Goal: Task Accomplishment & Management: Use online tool/utility

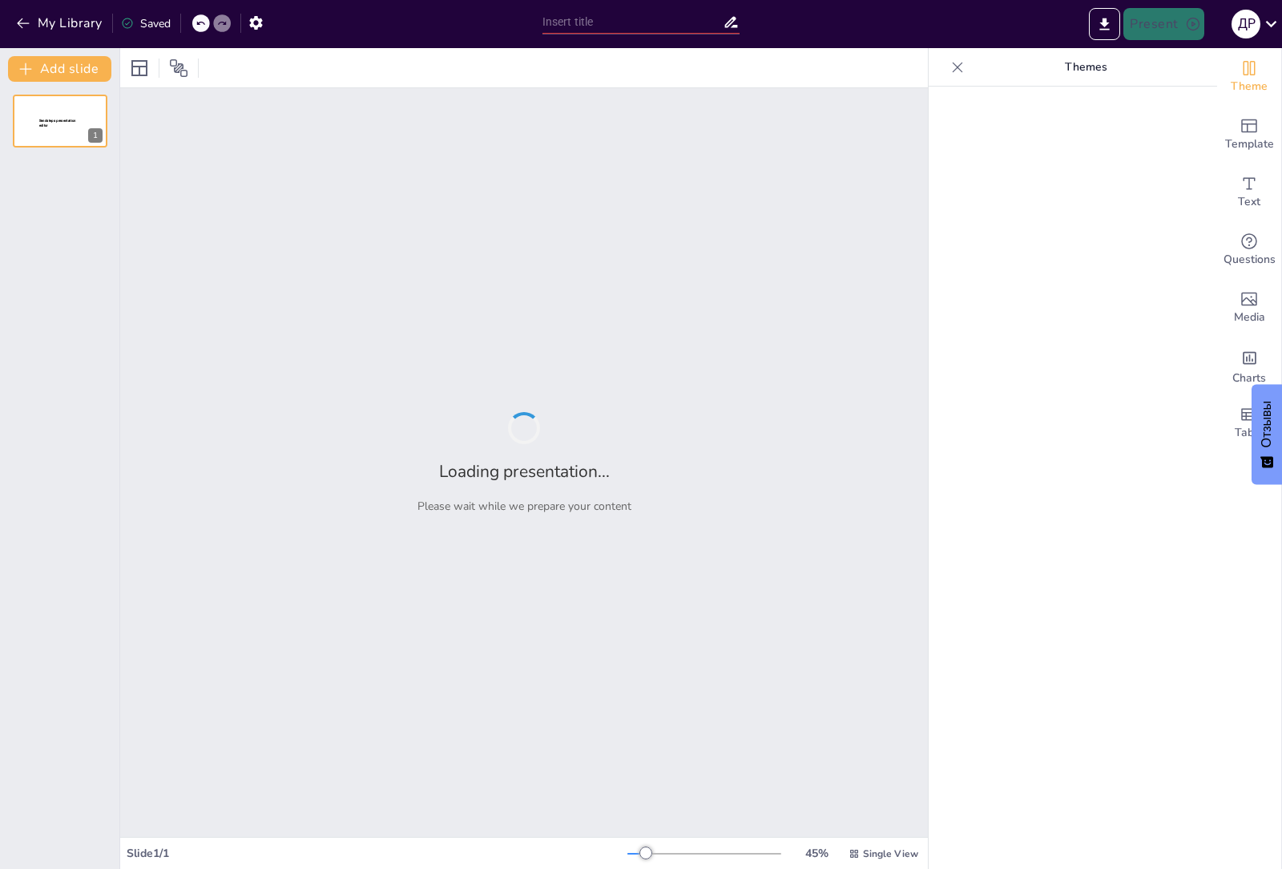
type input "мастер план [PERSON_NAME]"
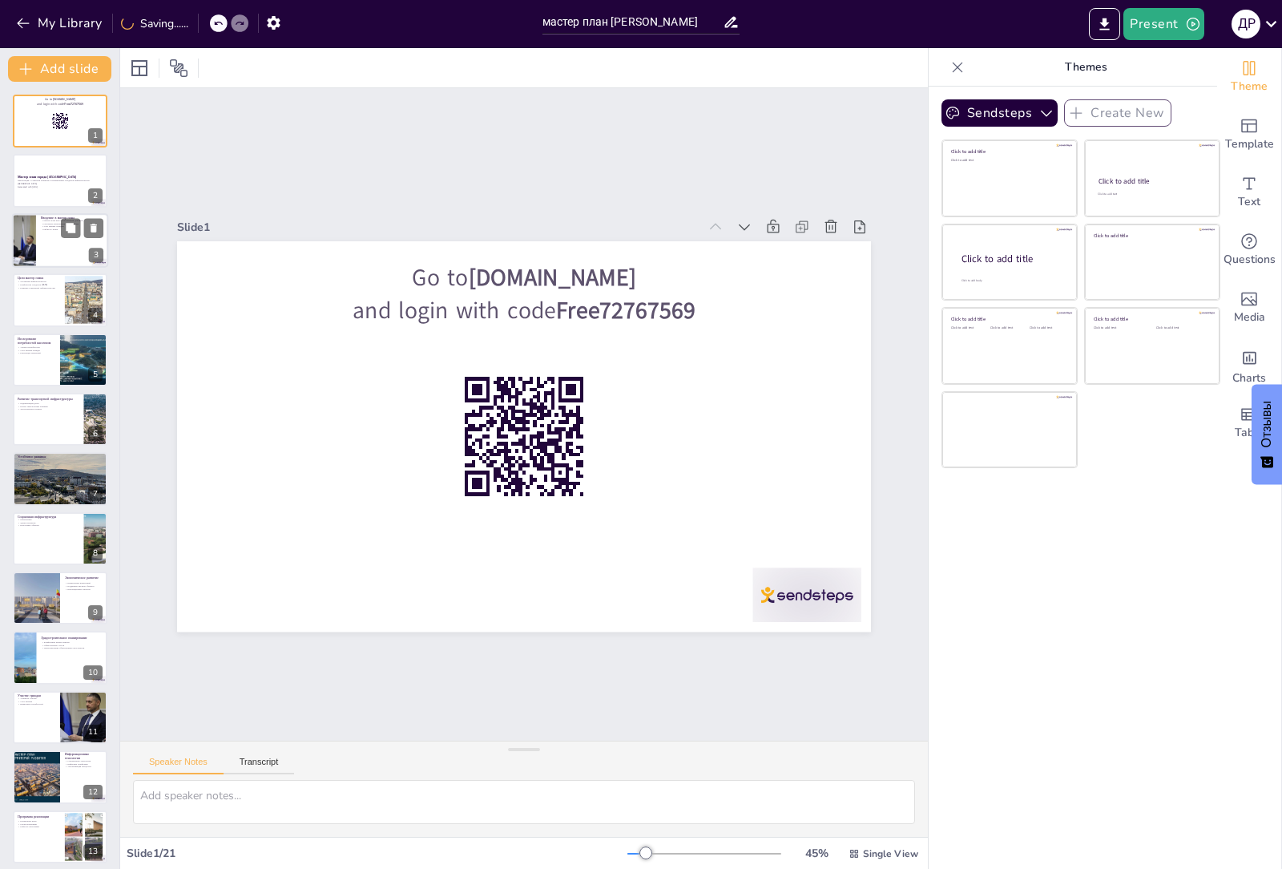
checkbox input "true"
click at [49, 232] on div at bounding box center [60, 240] width 96 height 54
type textarea "Loremi dolo sitametconse adipi elitsedd eiusmodt, incidid utlaboreet doloremag …"
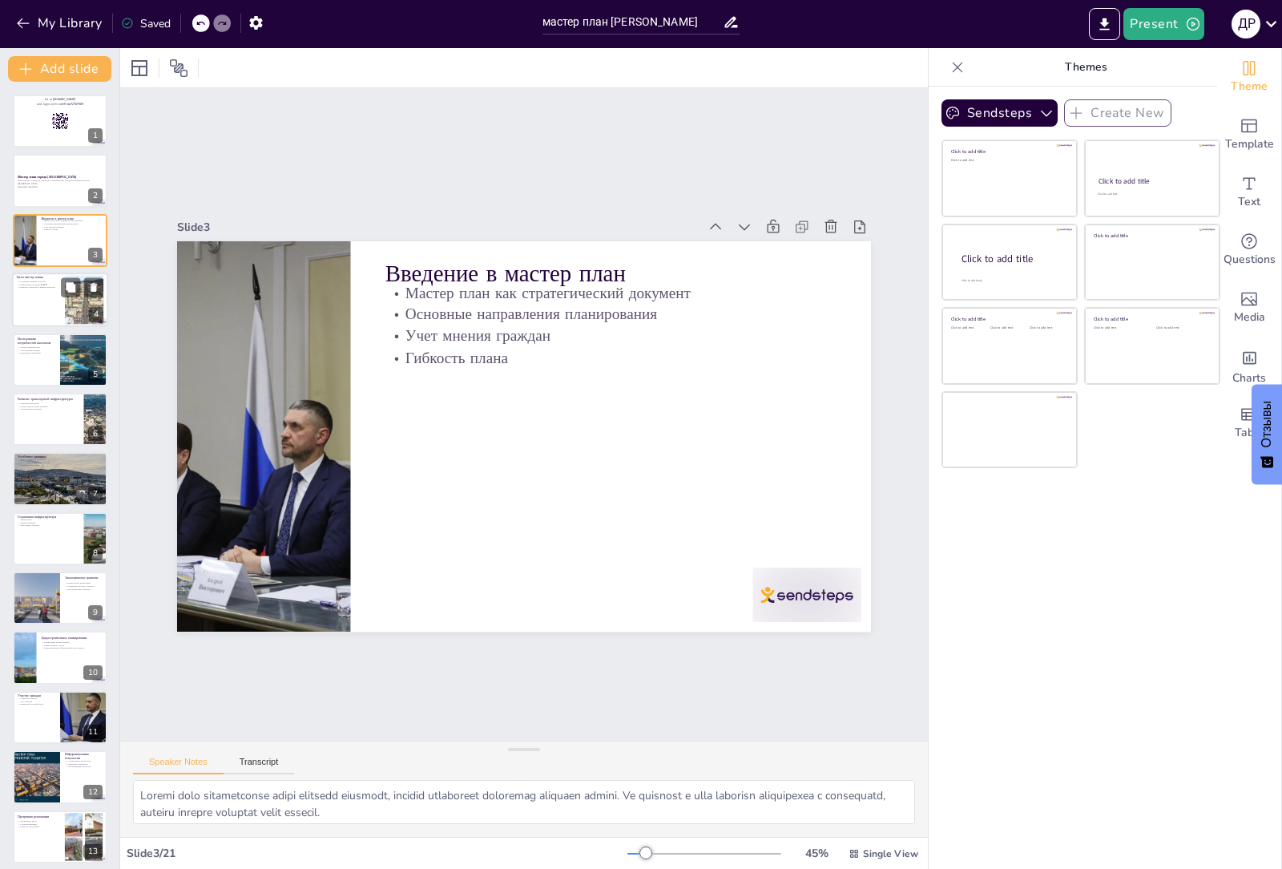
checkbox input "true"
click at [45, 295] on div at bounding box center [60, 299] width 96 height 54
type textarea "Улучшение городской инфраструктуры является одной из ключевых целей, так как от…"
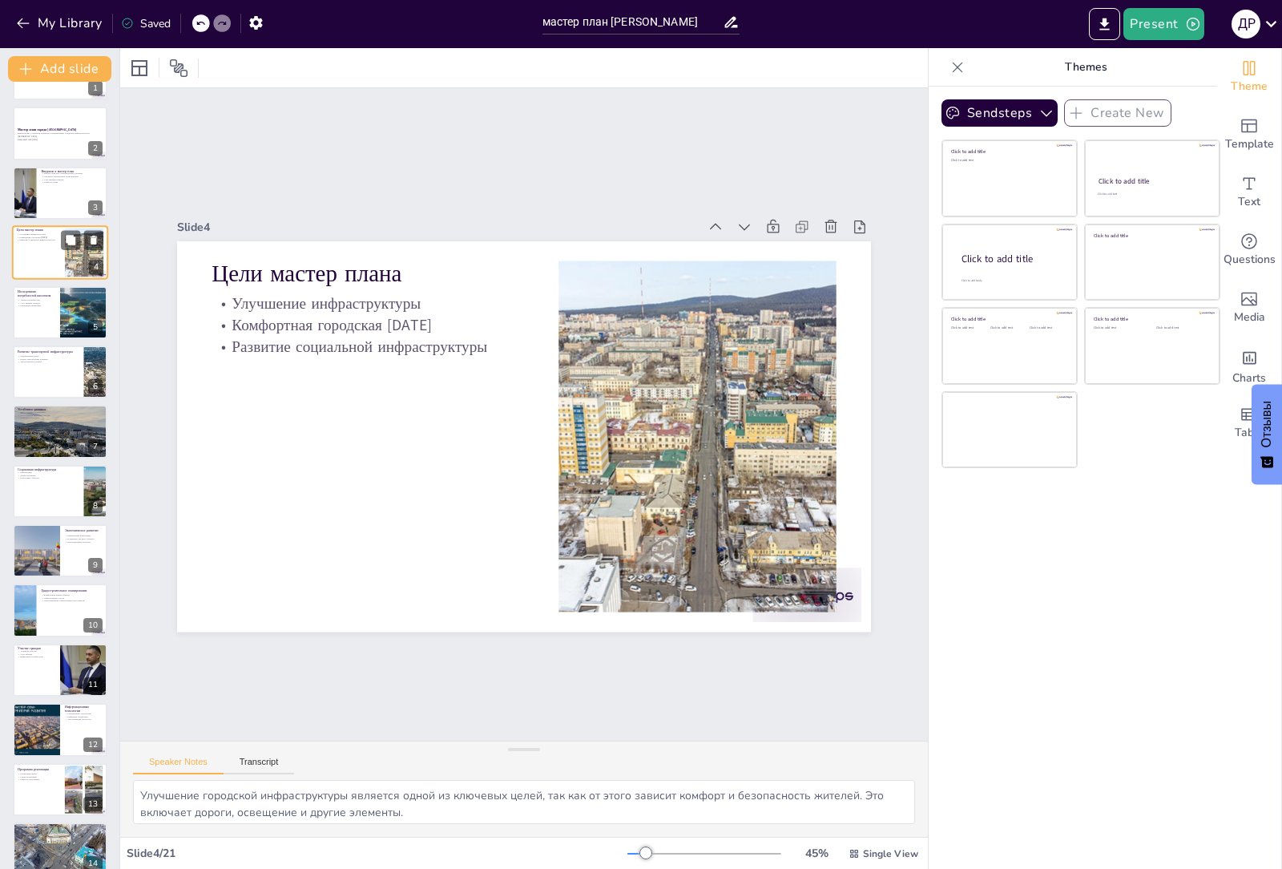
scroll to position [80, 0]
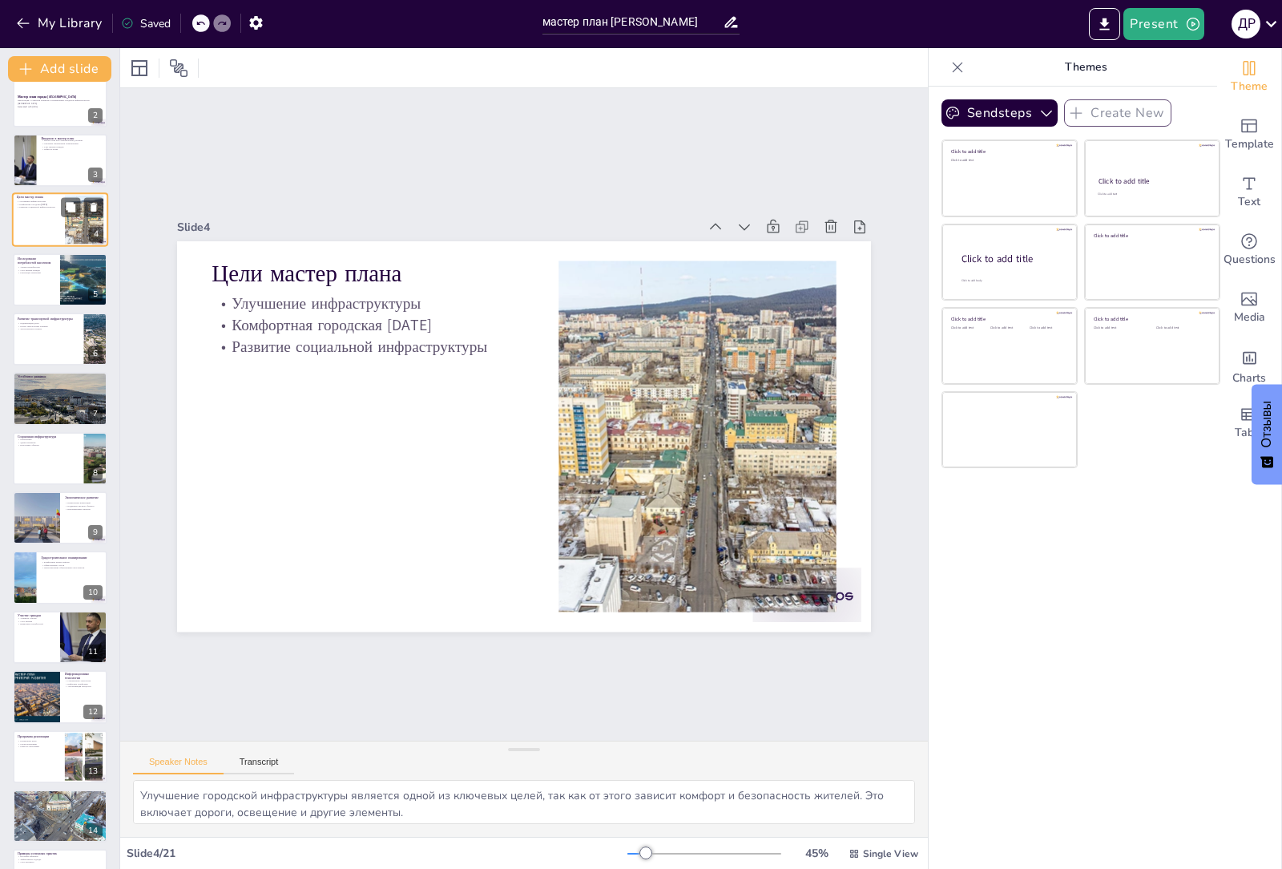
checkbox input "true"
click at [42, 292] on div at bounding box center [60, 279] width 96 height 54
type textarea "Анализ потребностей населения включает в себя проведение опросов и исследований…"
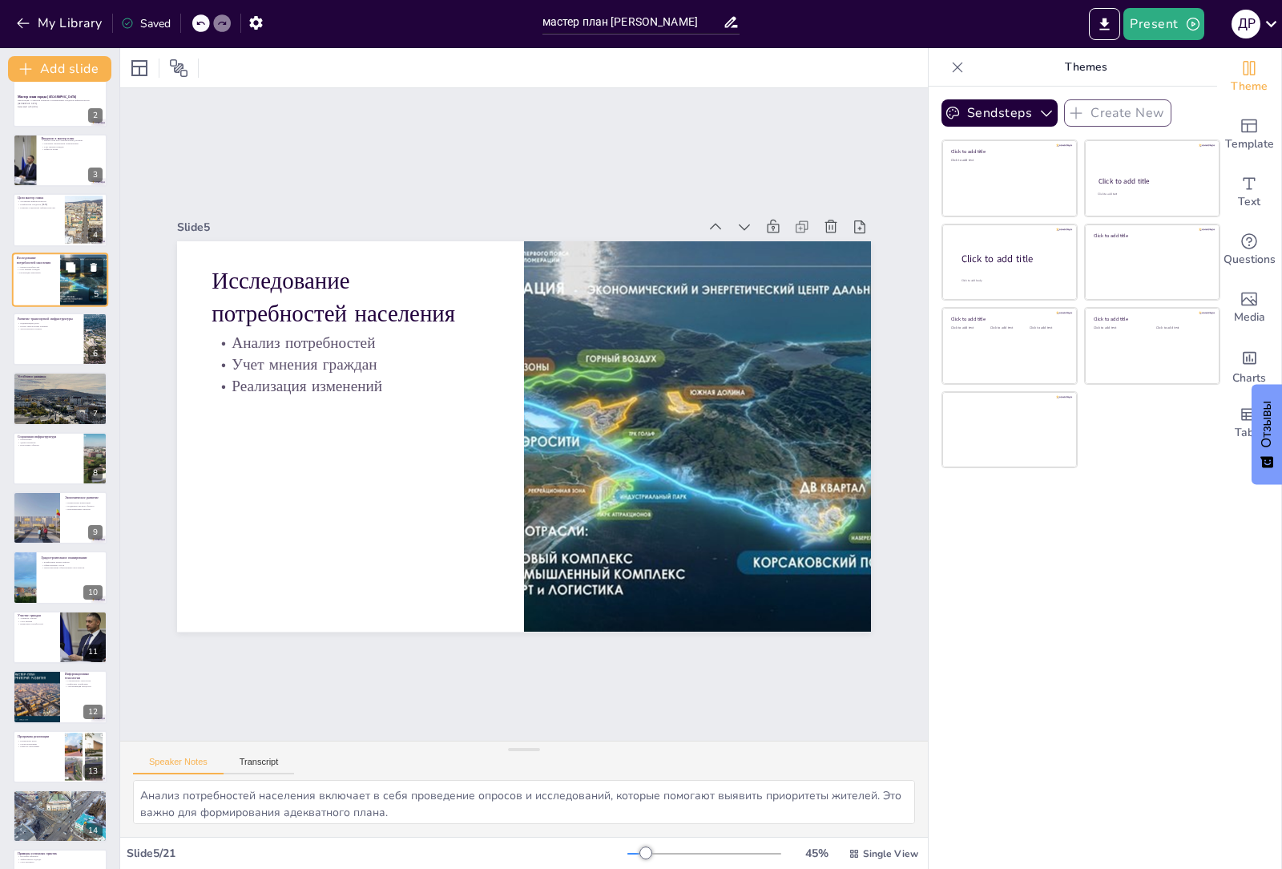
scroll to position [0, 0]
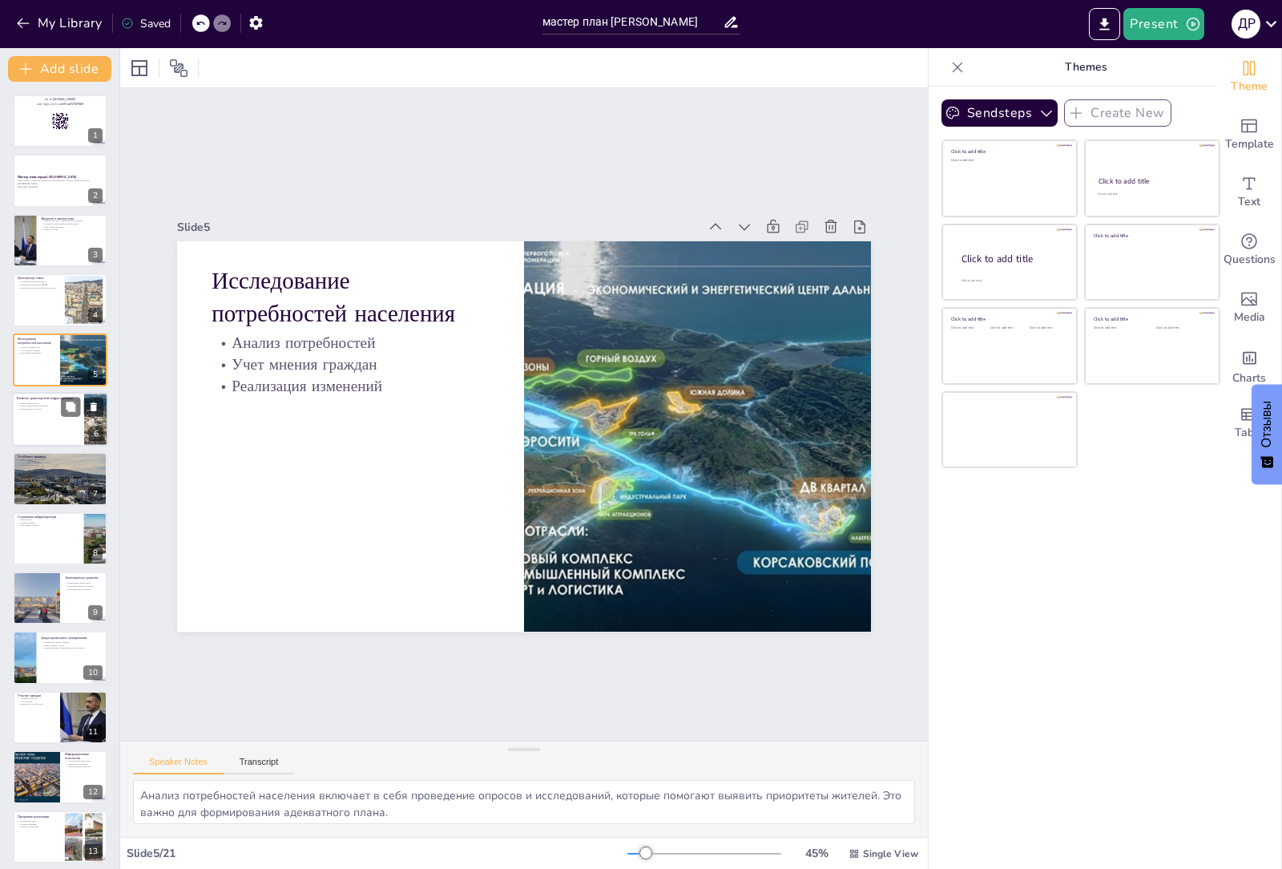
checkbox input "true"
click at [44, 406] on p "Новые транспортные развязки" at bounding box center [48, 406] width 62 height 3
type textarea "Модернизация дорог является важным аспектом, который влияет на безопасность и к…"
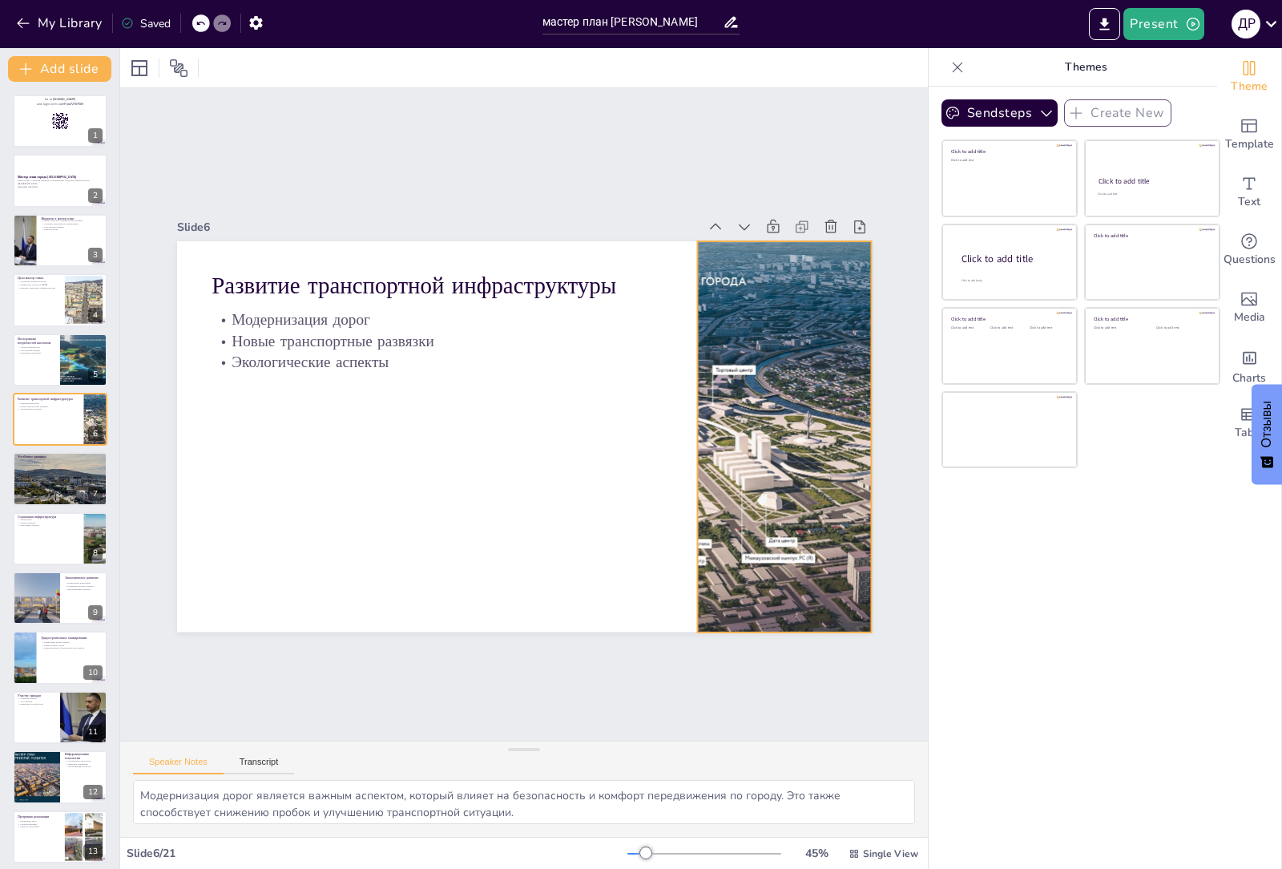
click at [730, 387] on div at bounding box center [780, 463] width 731 height 461
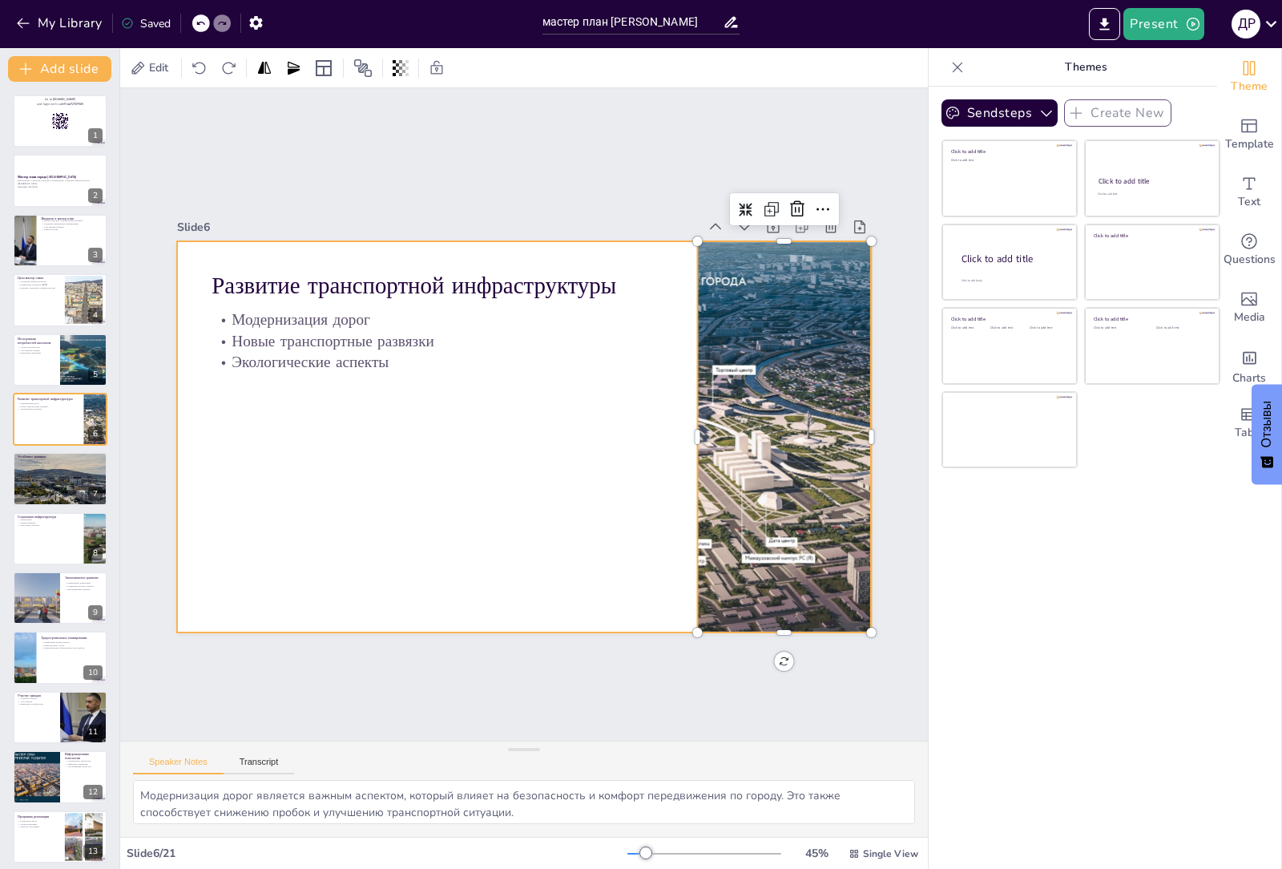
click at [566, 421] on div at bounding box center [521, 436] width 731 height 461
click at [171, 69] on icon at bounding box center [171, 68] width 16 height 16
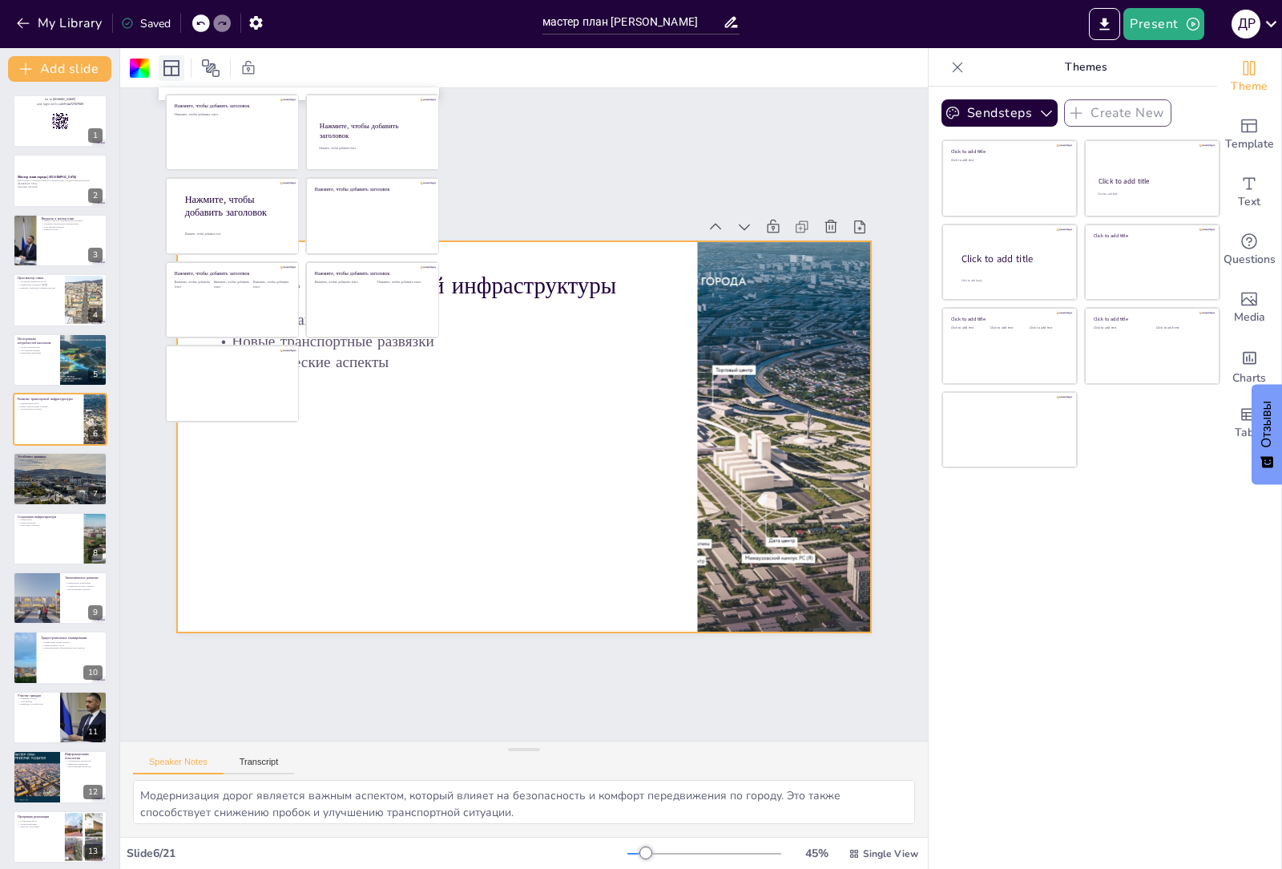
click at [171, 69] on icon at bounding box center [171, 68] width 16 height 16
click at [175, 73] on icon at bounding box center [171, 67] width 19 height 19
click at [471, 413] on div at bounding box center [521, 436] width 731 height 461
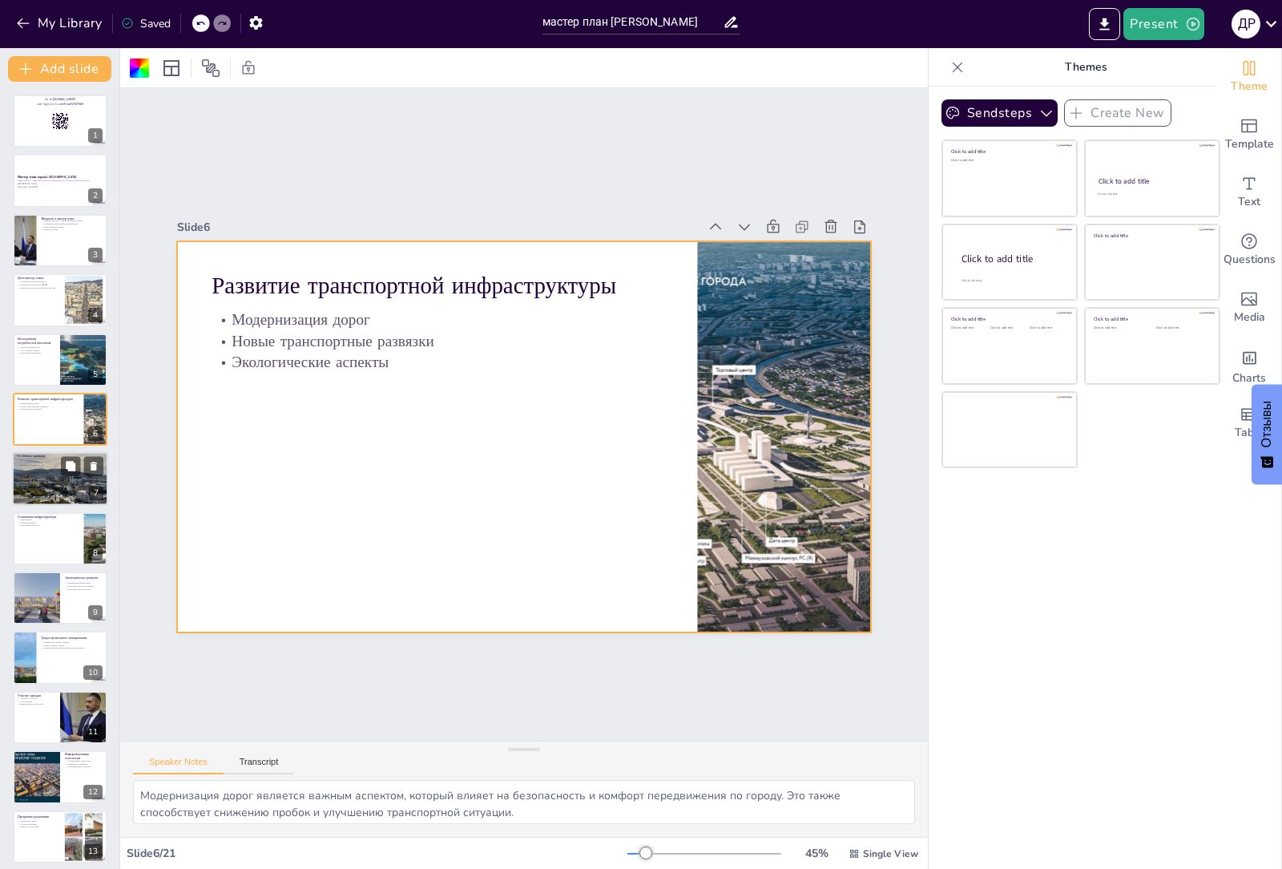
checkbox input "true"
click at [67, 488] on div at bounding box center [60, 478] width 96 height 72
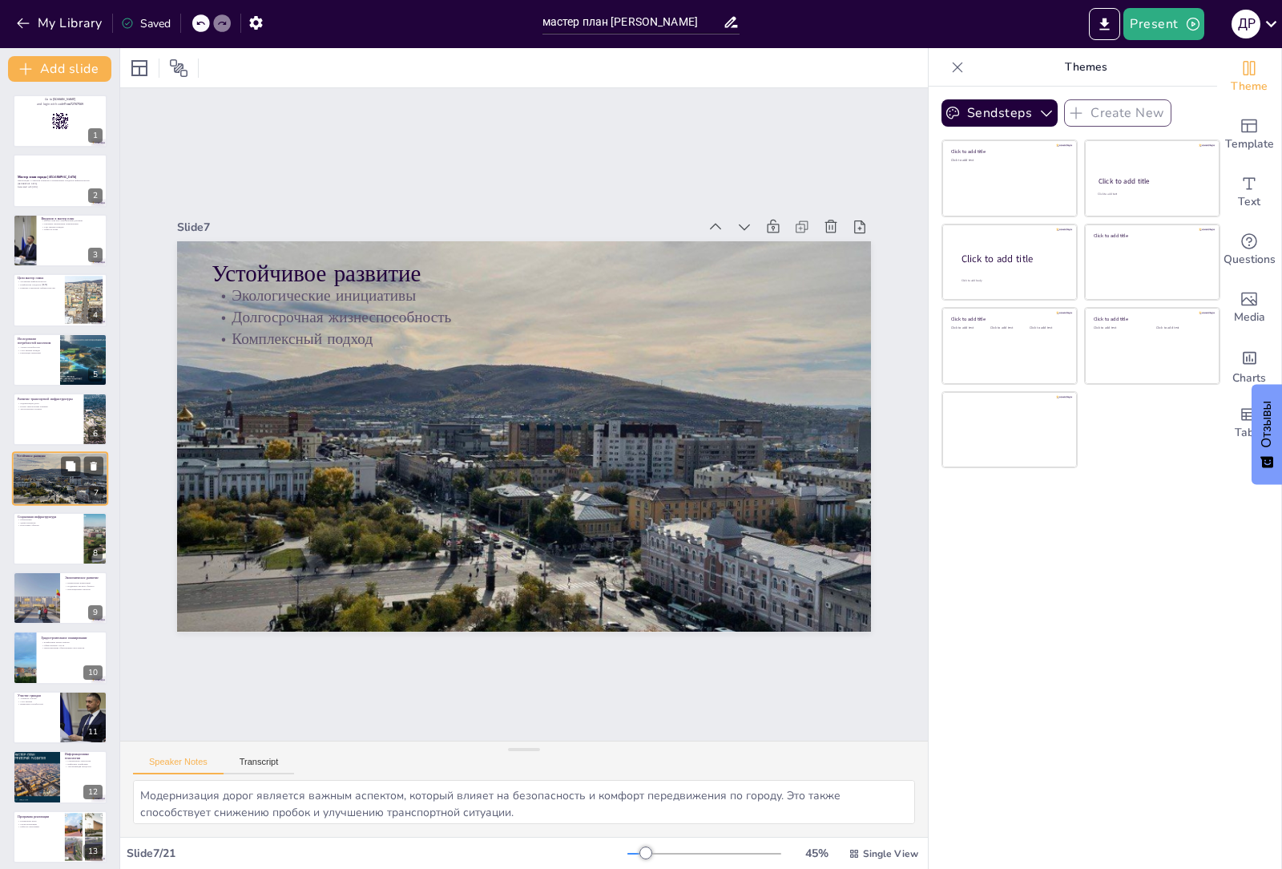
type textarea "Экологические инициативы играют ключевую роль в устойчивом развитии, так как он…"
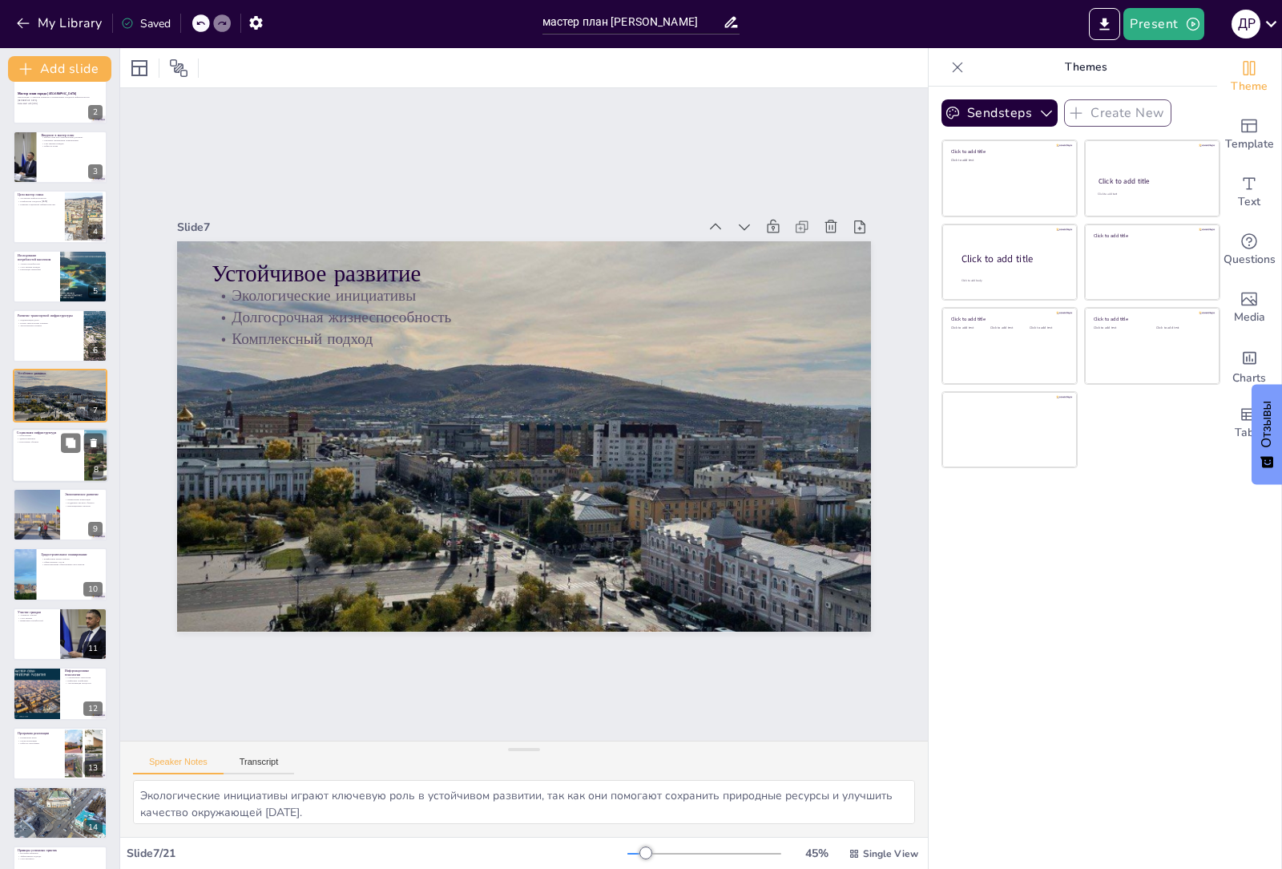
checkbox input "true"
click at [61, 467] on div at bounding box center [60, 455] width 96 height 54
type textarea "Развитие образования является основой для формирования будущего поколения. Каче…"
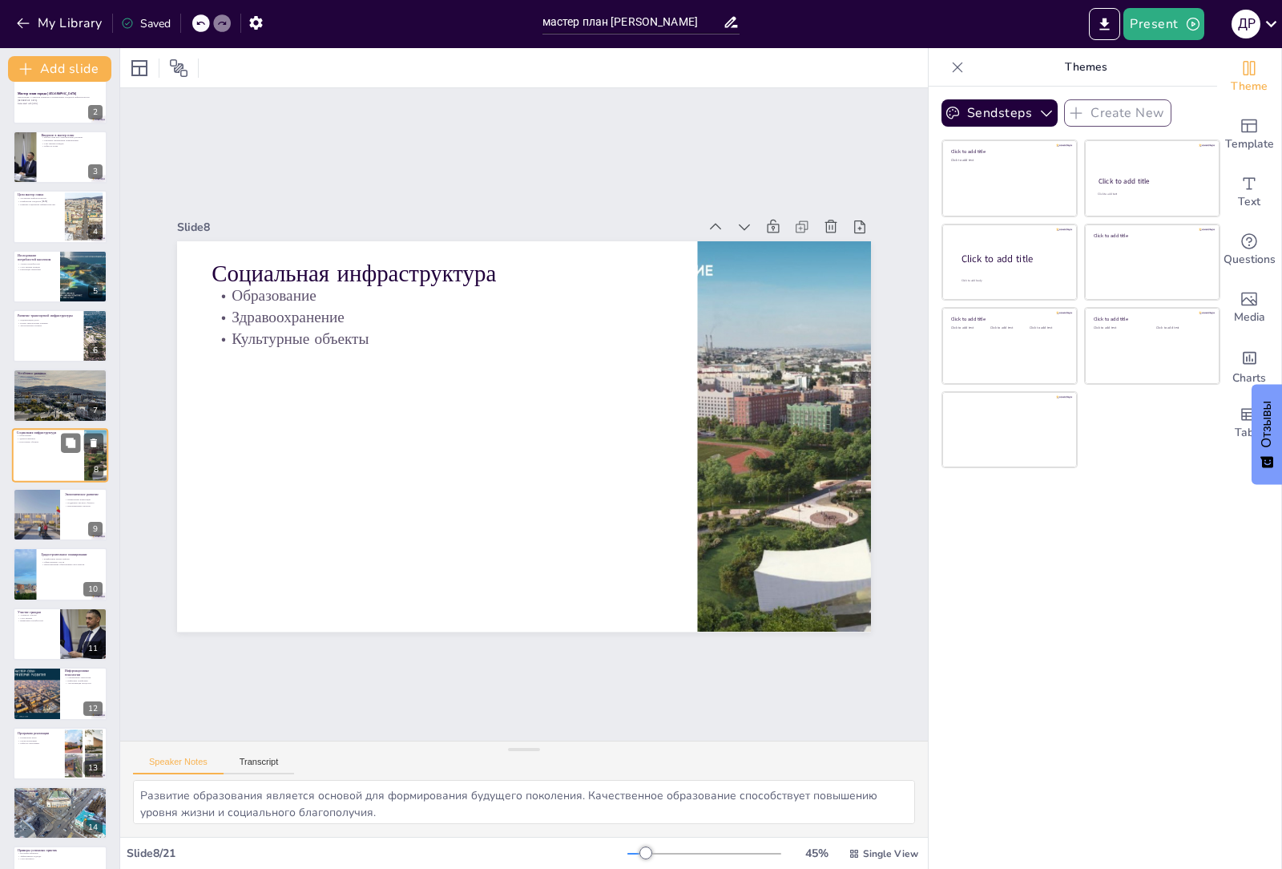
scroll to position [63, 0]
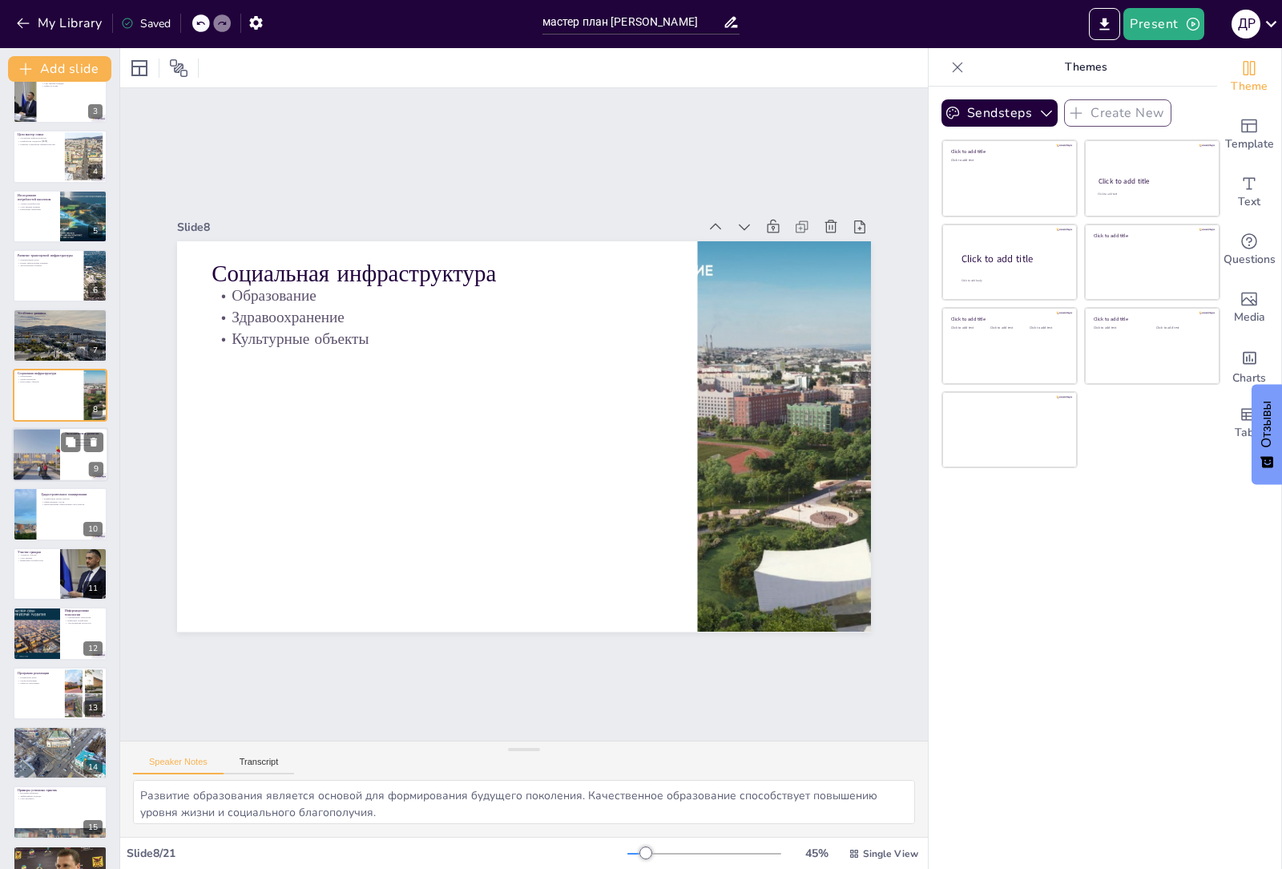
checkbox input "true"
click at [46, 454] on div at bounding box center [36, 454] width 72 height 54
type textarea "Привлечение инвестиций является важным для экономического развития, так как это…"
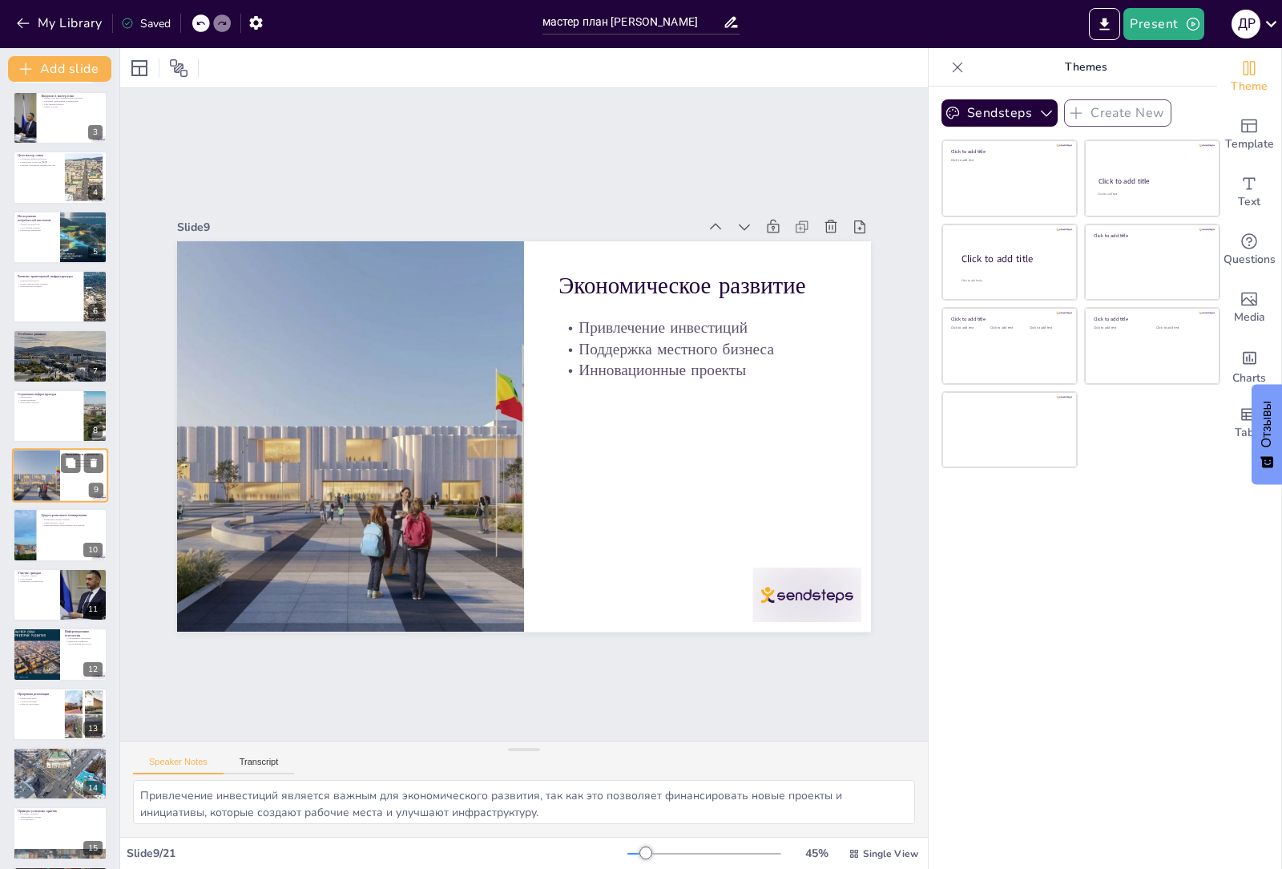
scroll to position [203, 0]
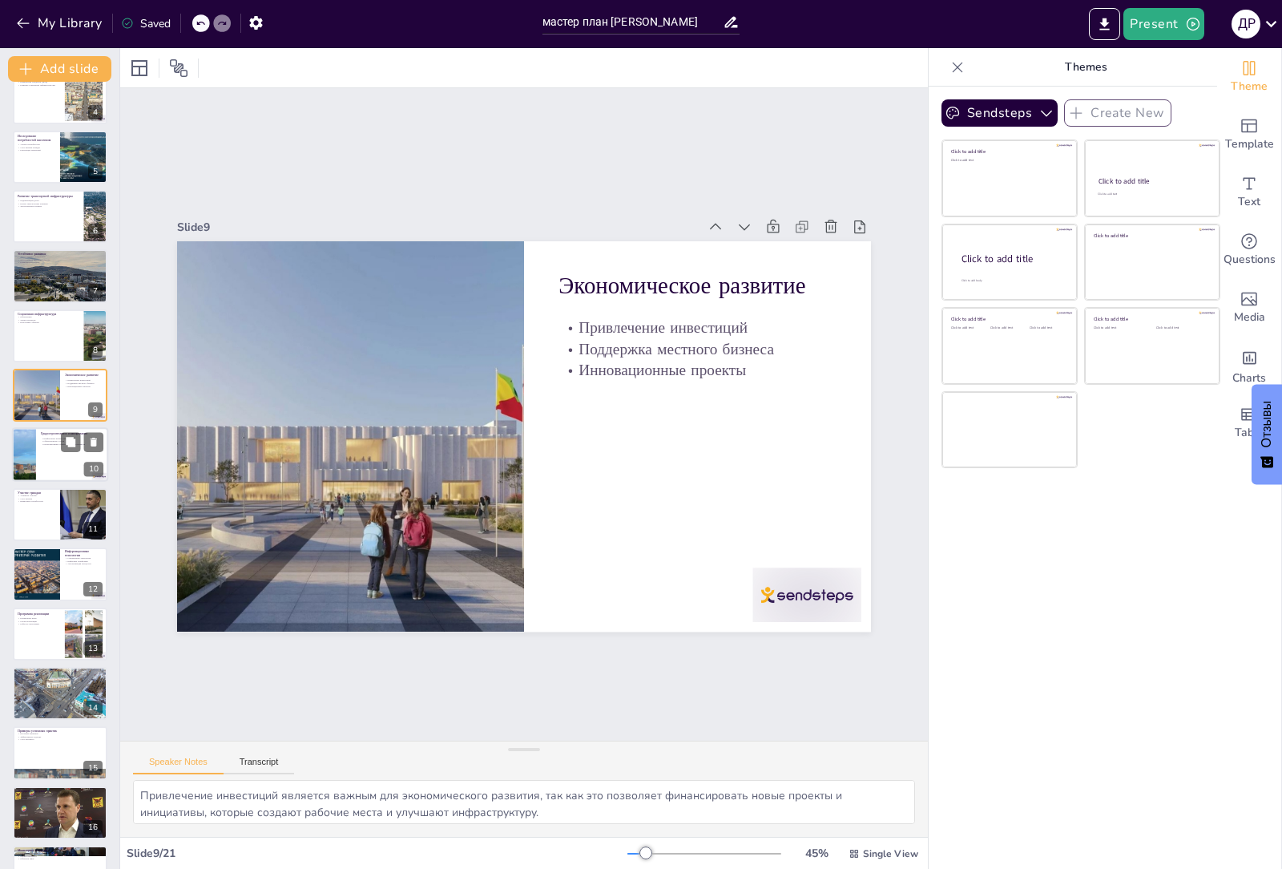
checkbox input "true"
click at [46, 464] on div at bounding box center [60, 455] width 96 height 54
type textarea "Создание комфортных жилых районов является важным для обеспечения качества жизн…"
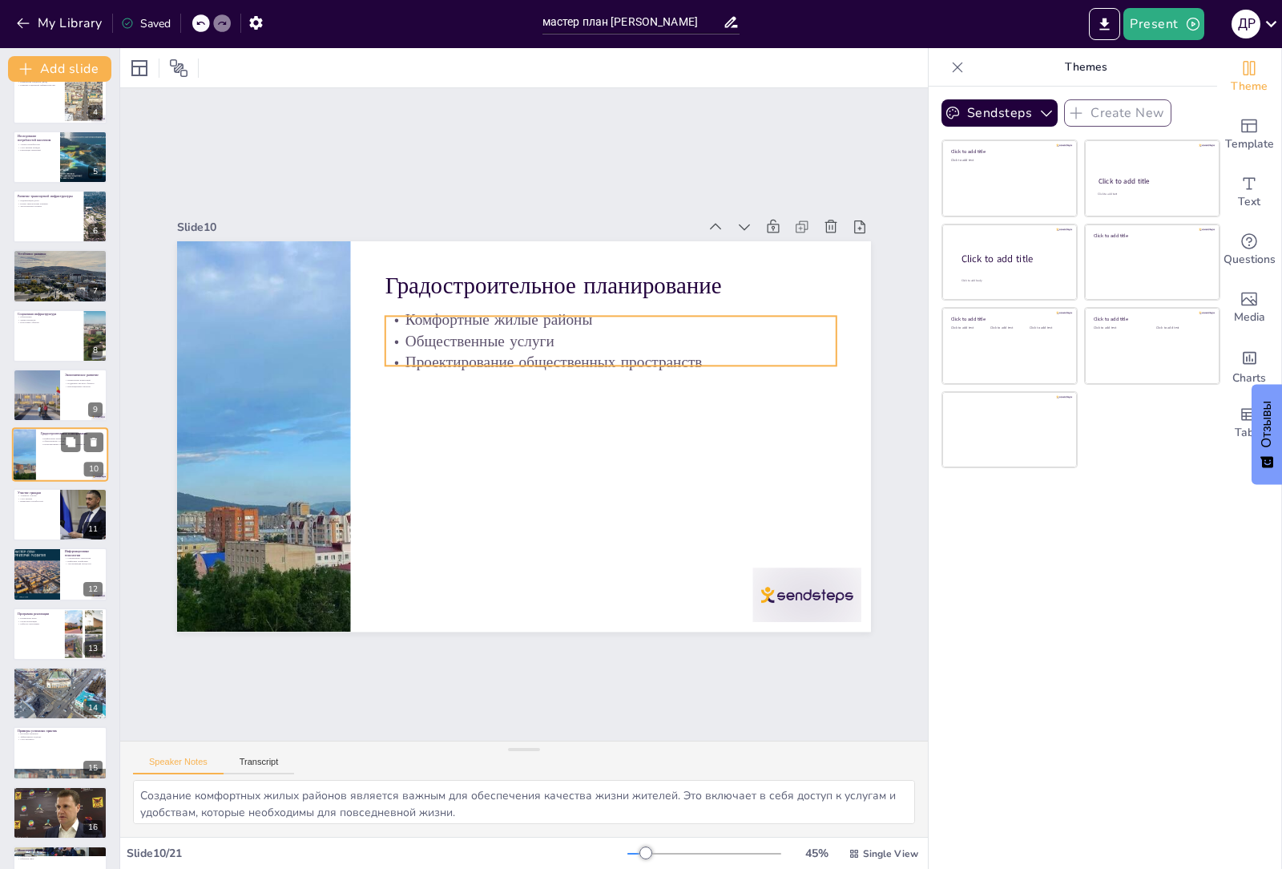
scroll to position [183, 0]
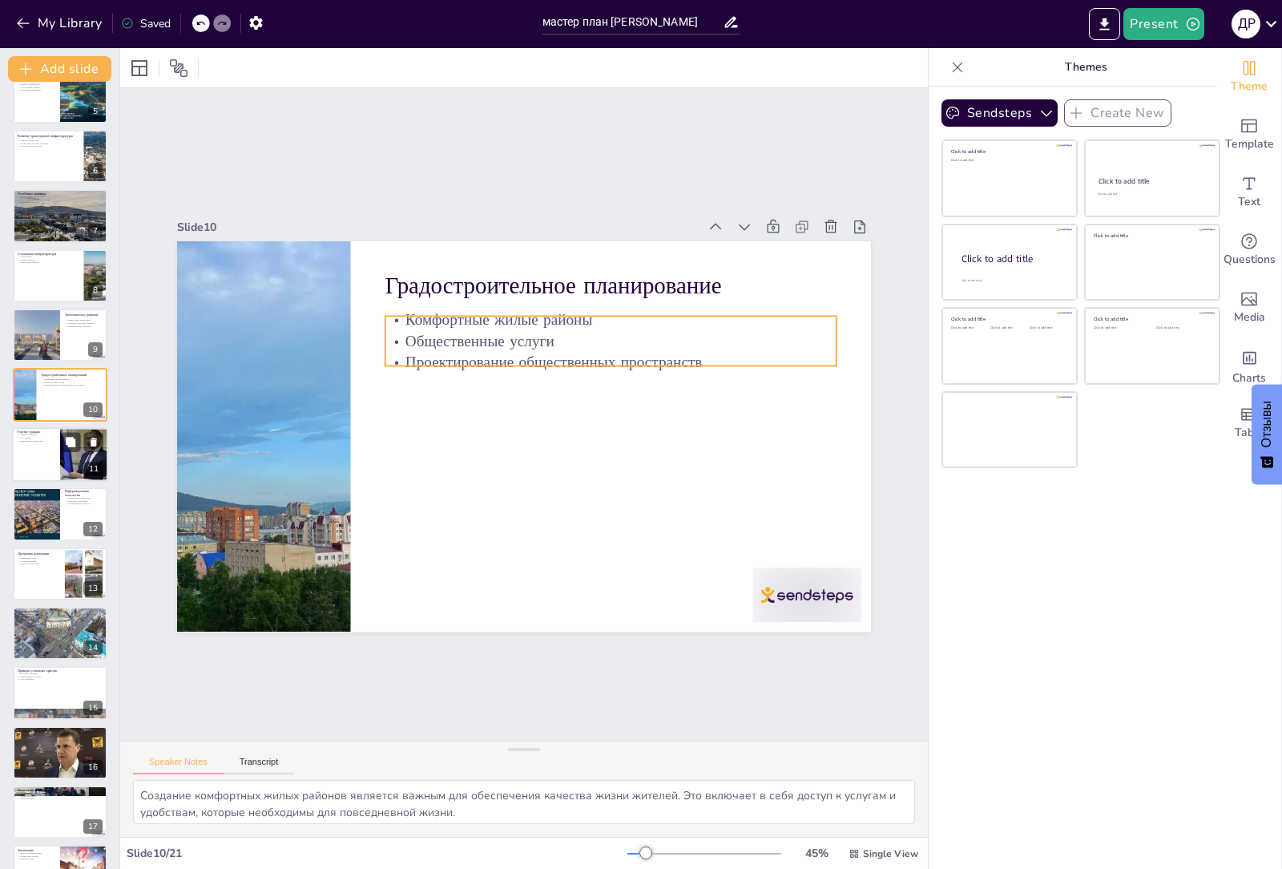
checkbox input "true"
click at [45, 465] on div at bounding box center [60, 454] width 96 height 54
type textarea "Активное участие граждан в разработке мастер плана способствует его актуальност…"
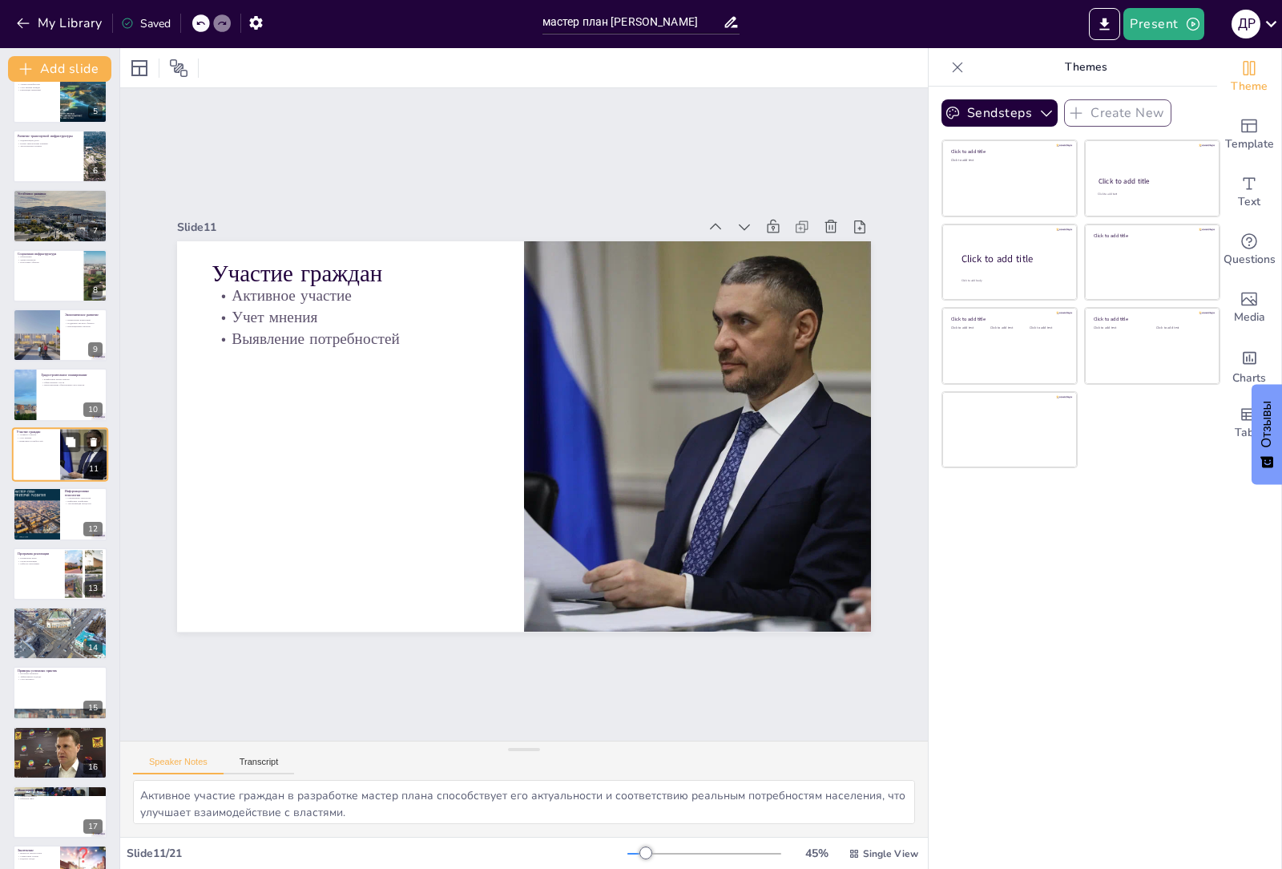
scroll to position [242, 0]
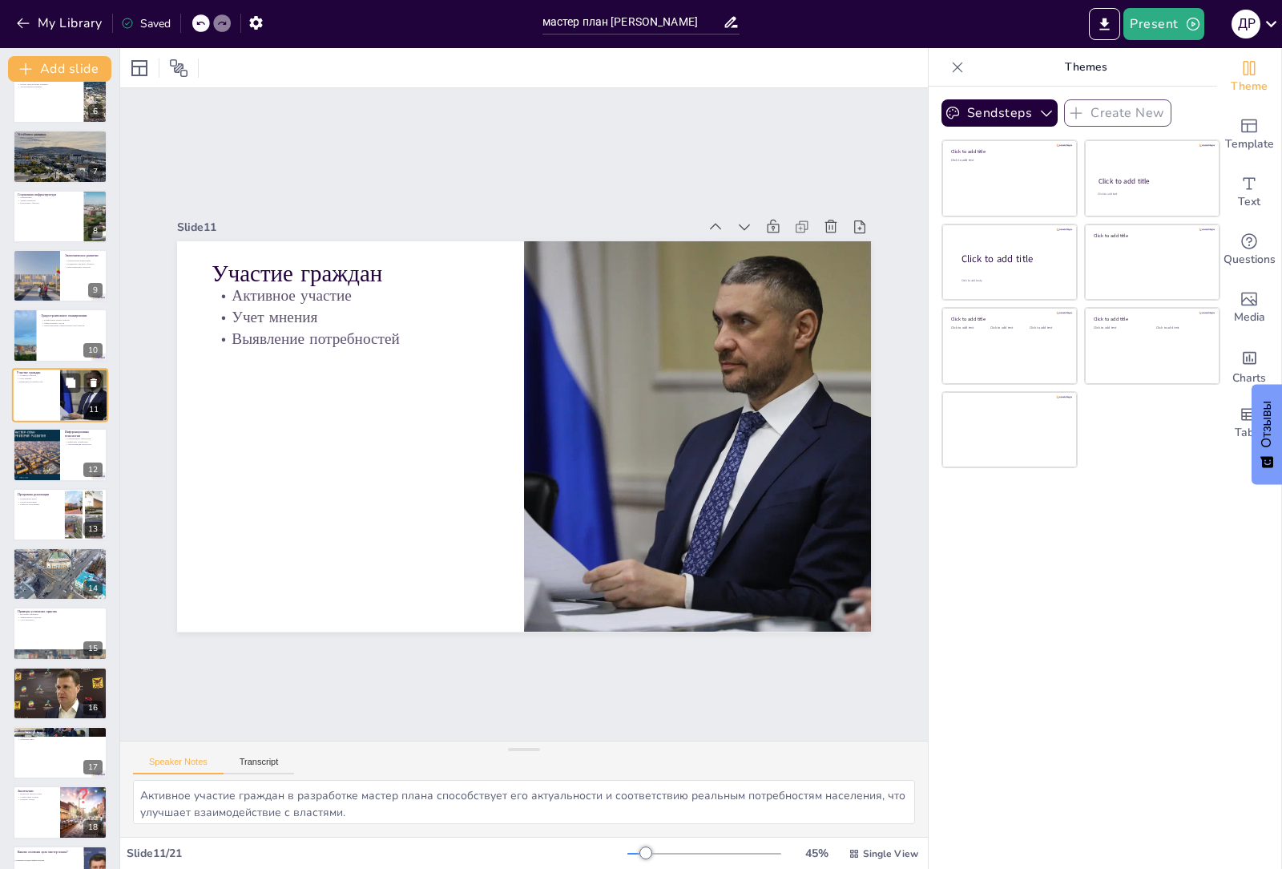
checkbox input "true"
click at [44, 464] on div at bounding box center [36, 454] width 71 height 53
type textarea "Внедрение современных технологий в управление городом позволяет оптимизировать …"
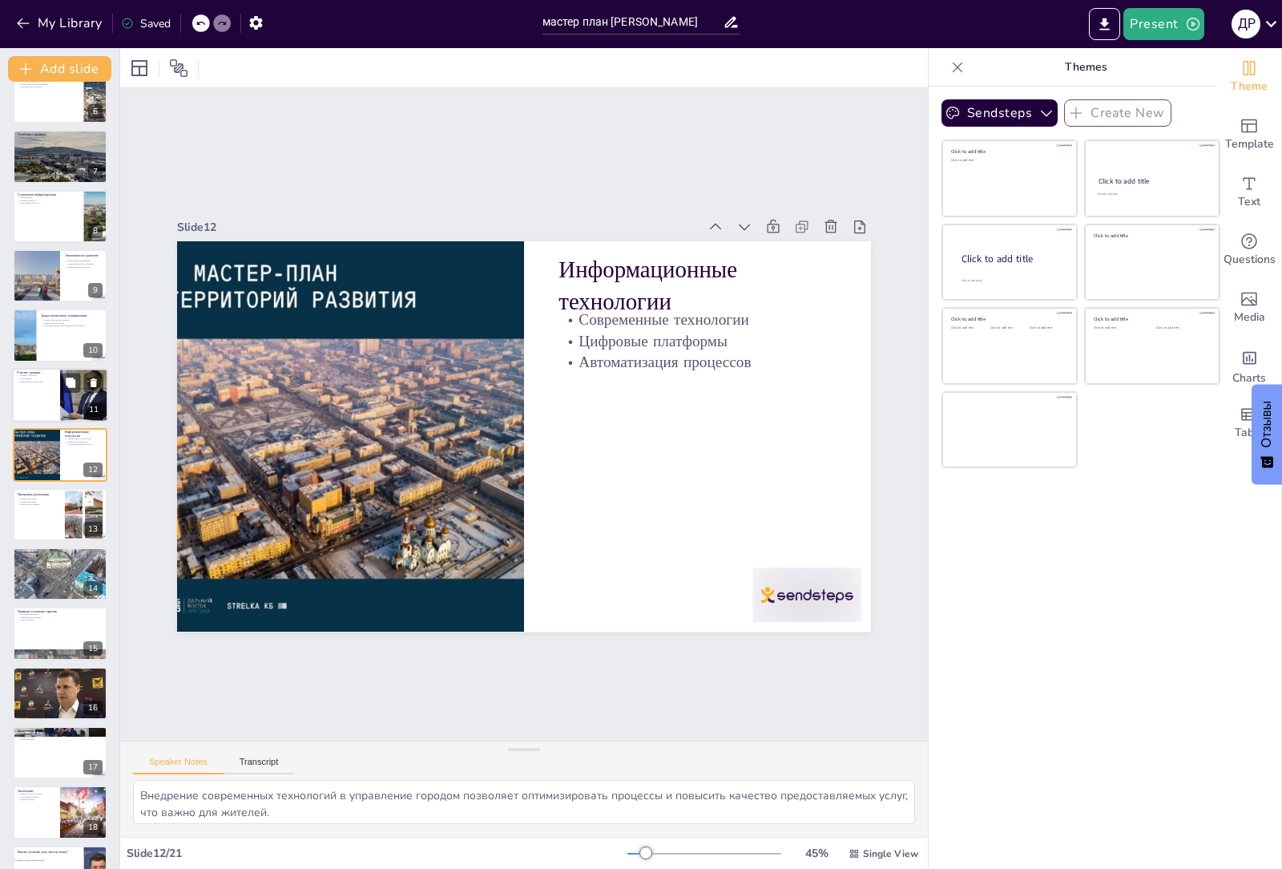
scroll to position [301, 0]
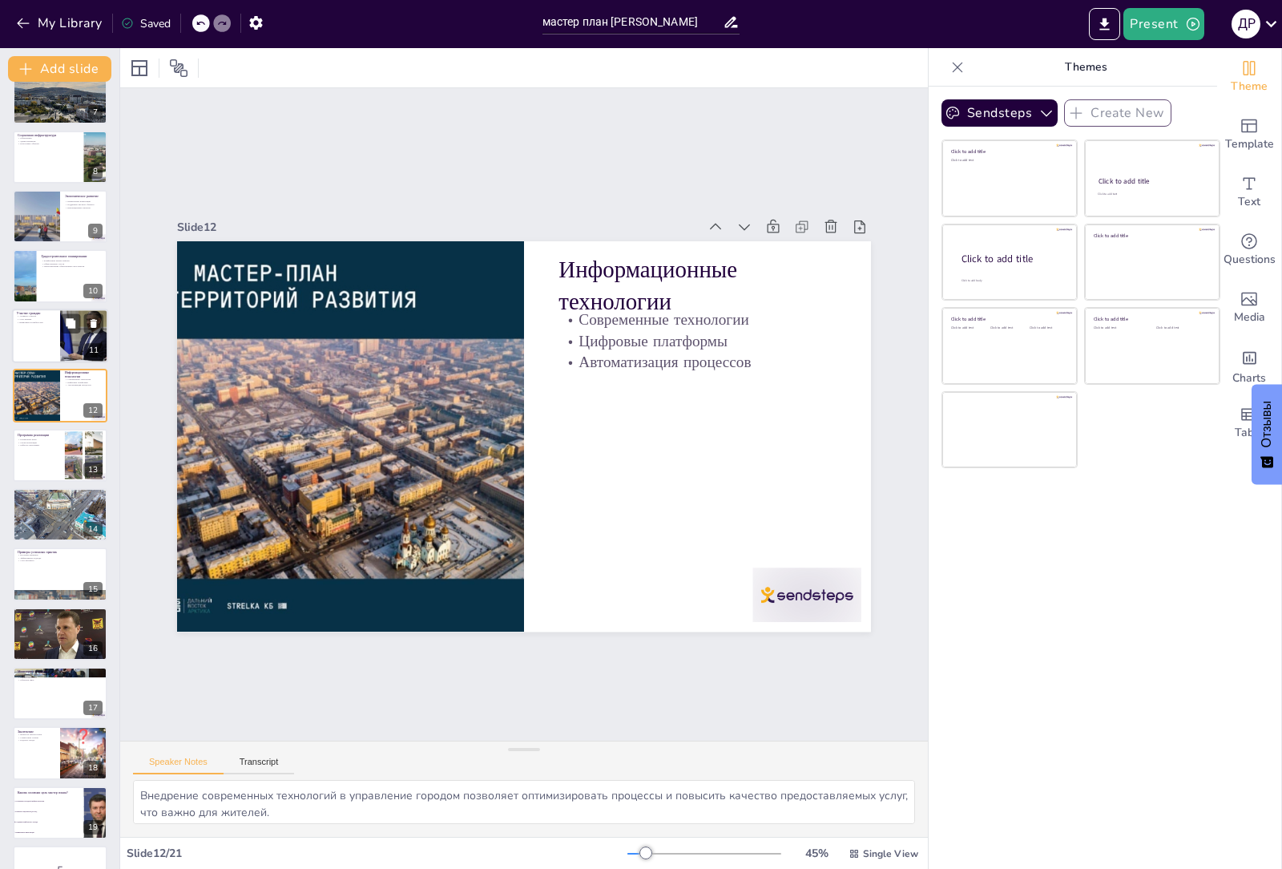
checkbox input "true"
click at [44, 464] on div at bounding box center [60, 455] width 95 height 53
type textarea "Конкретные шаги в программе реализации помогают четко определить, что и когда б…"
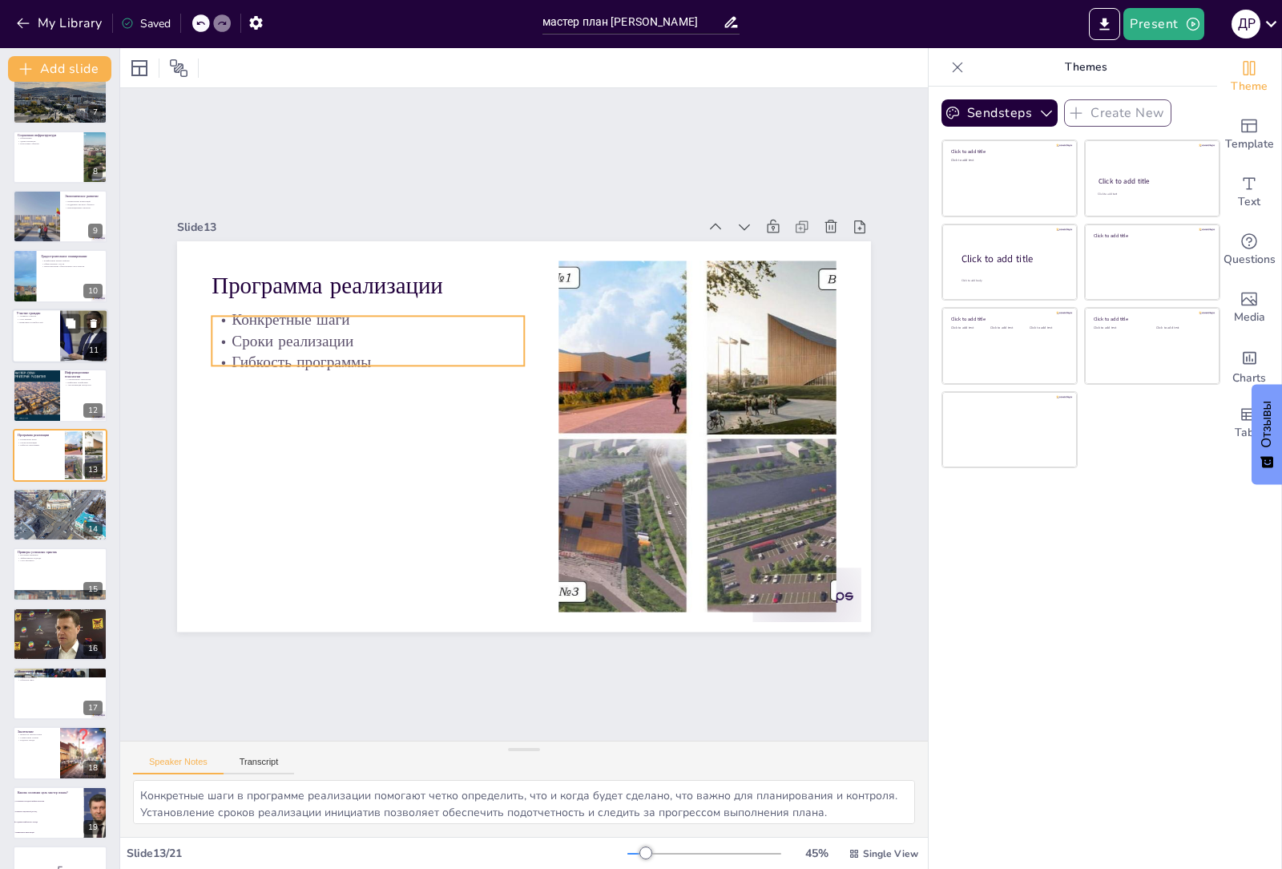
scroll to position [361, 0]
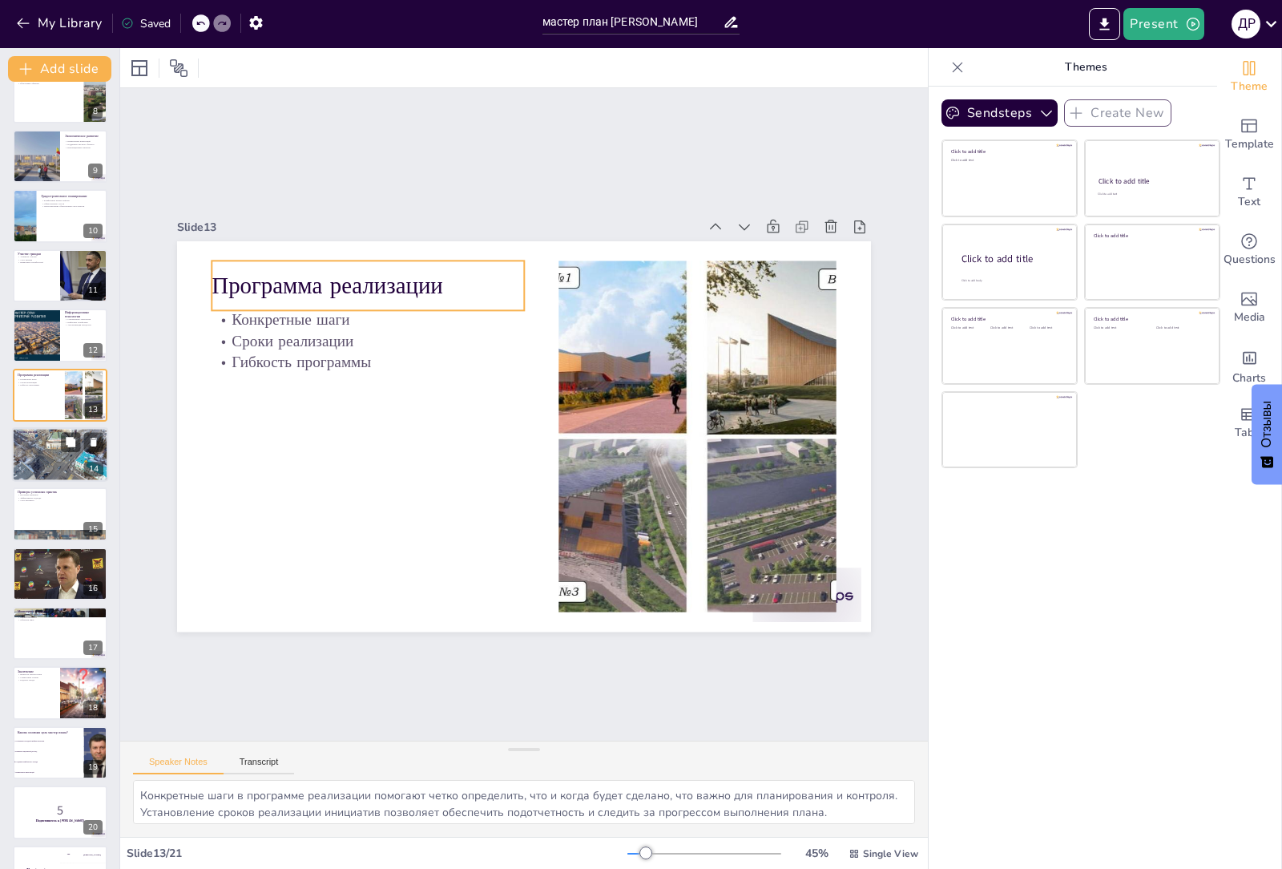
checkbox input "true"
click at [51, 458] on div at bounding box center [60, 454] width 96 height 64
type textarea "Анализ рисков позволяет выявить потенциальные проблемы и угрозы, что важно для …"
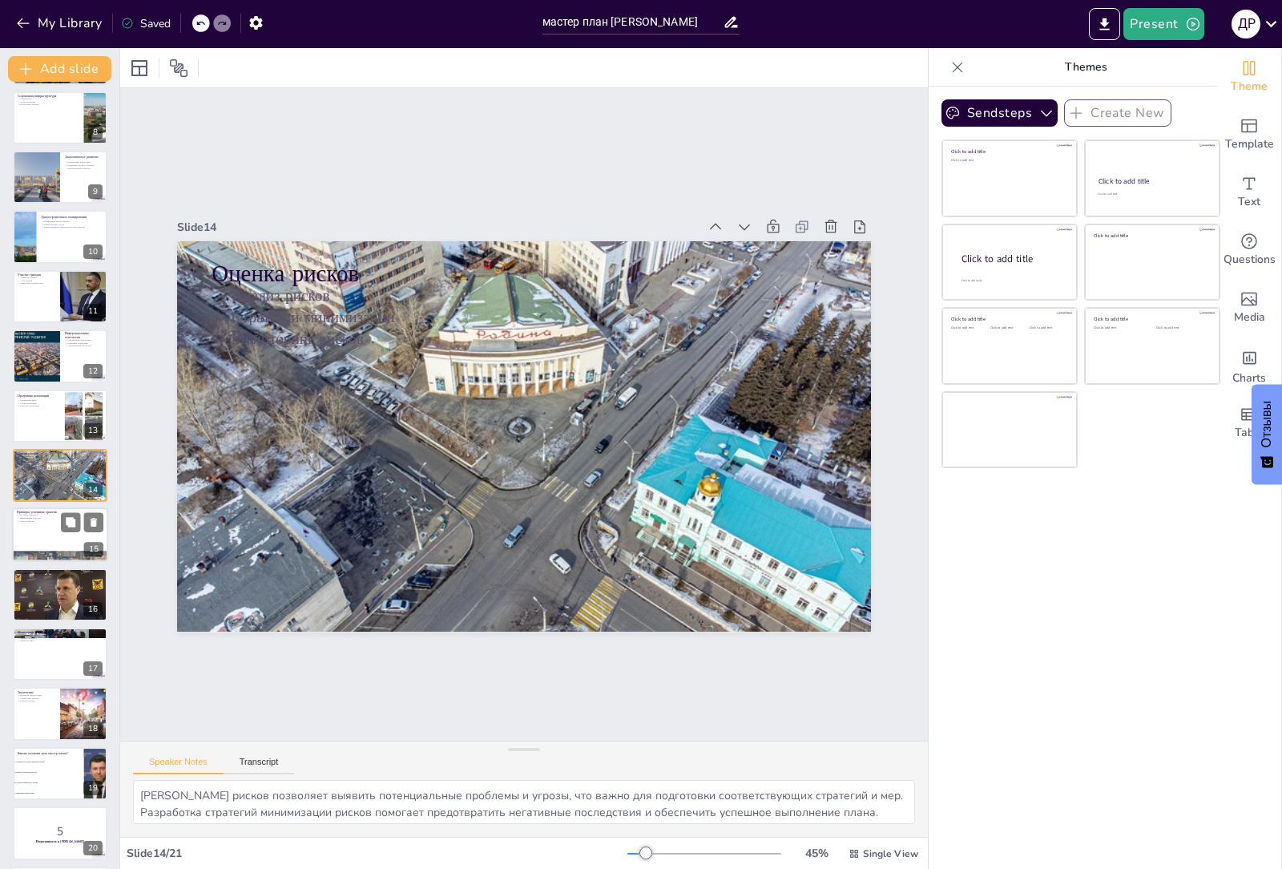
checkbox input "true"
click at [40, 536] on div at bounding box center [60, 535] width 96 height 54
type textarea "Изучение успешных примеров других городов позволяет выявить лучшие практики и а…"
checkbox input "true"
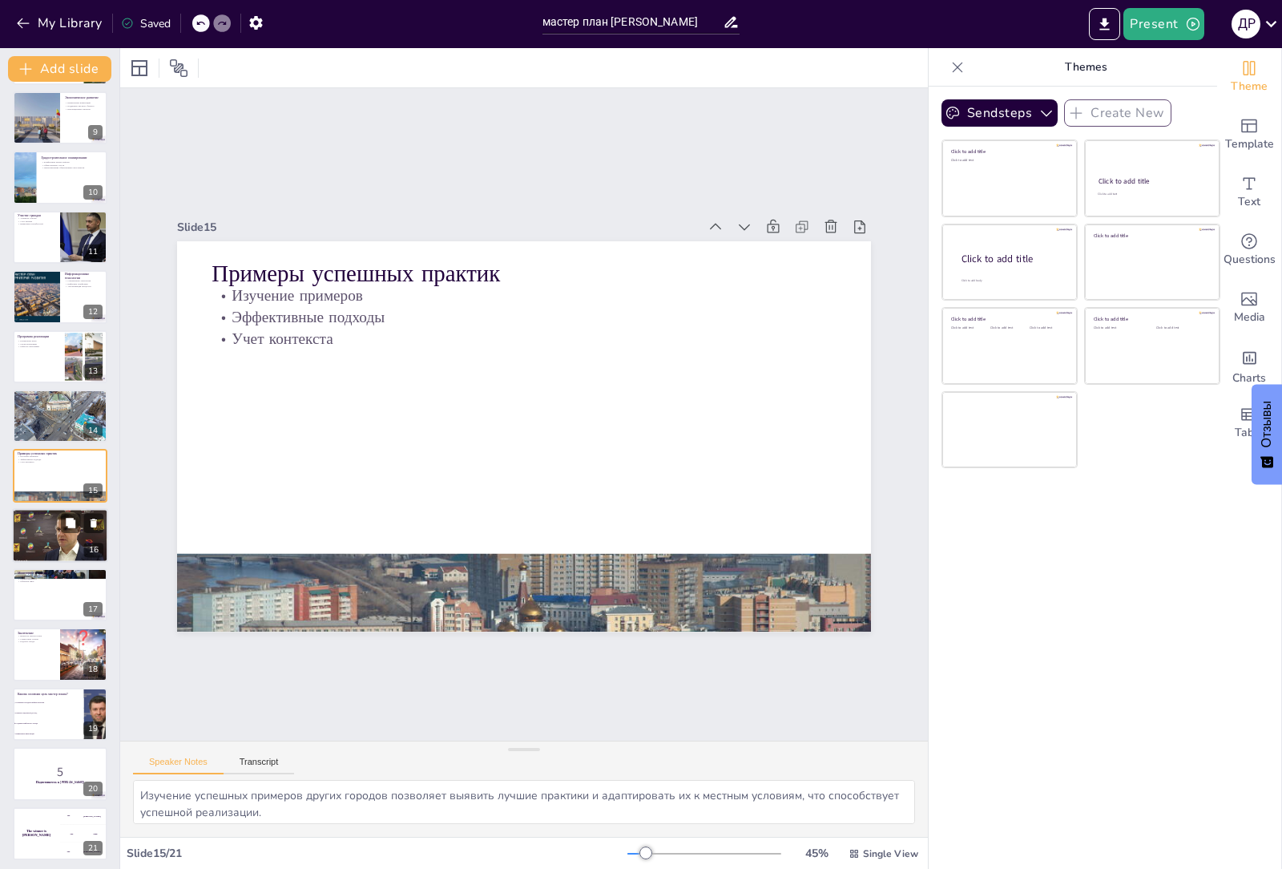
scroll to position [484, 0]
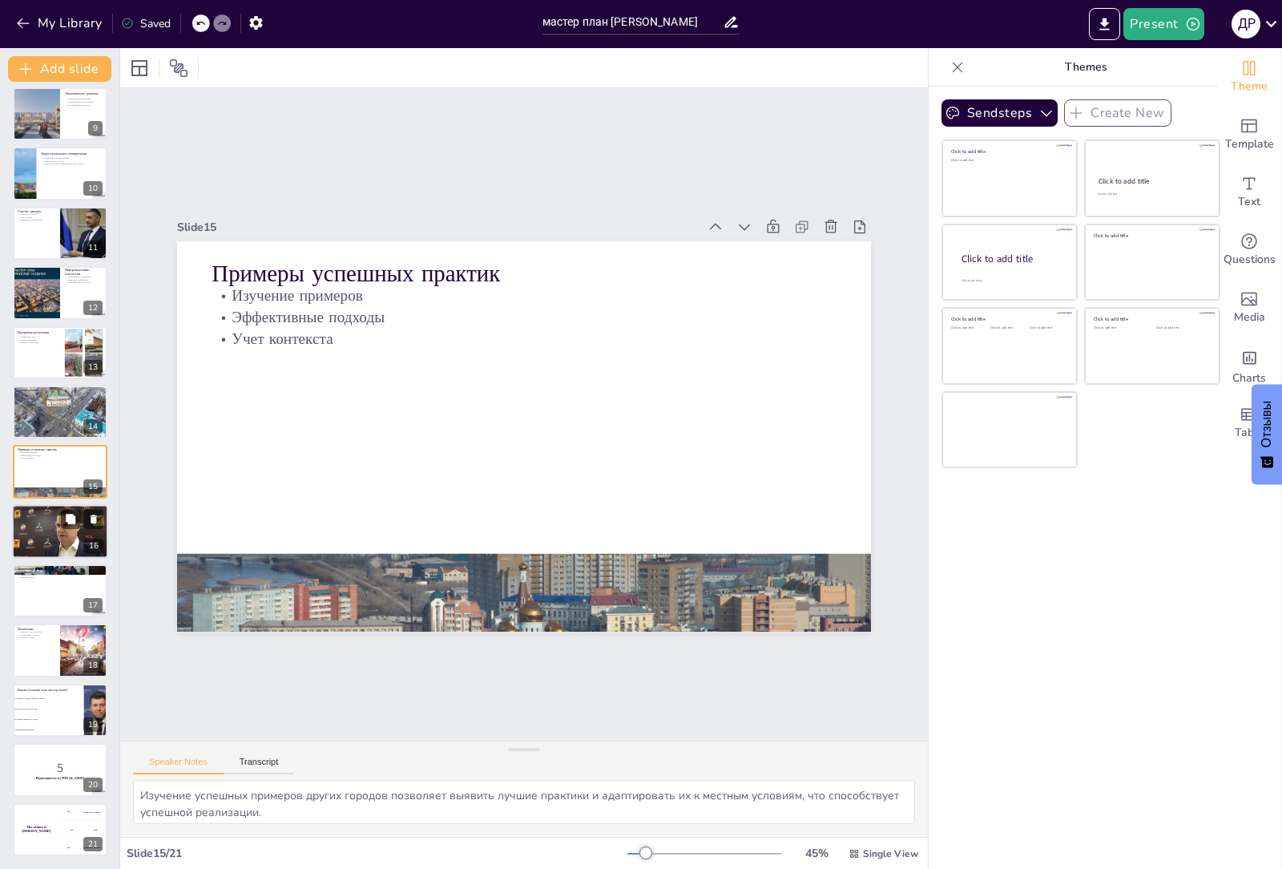
click at [37, 539] on div at bounding box center [60, 531] width 97 height 54
type textarea "Улучшение качества жизни является основной целью мастер плана, что включает дос…"
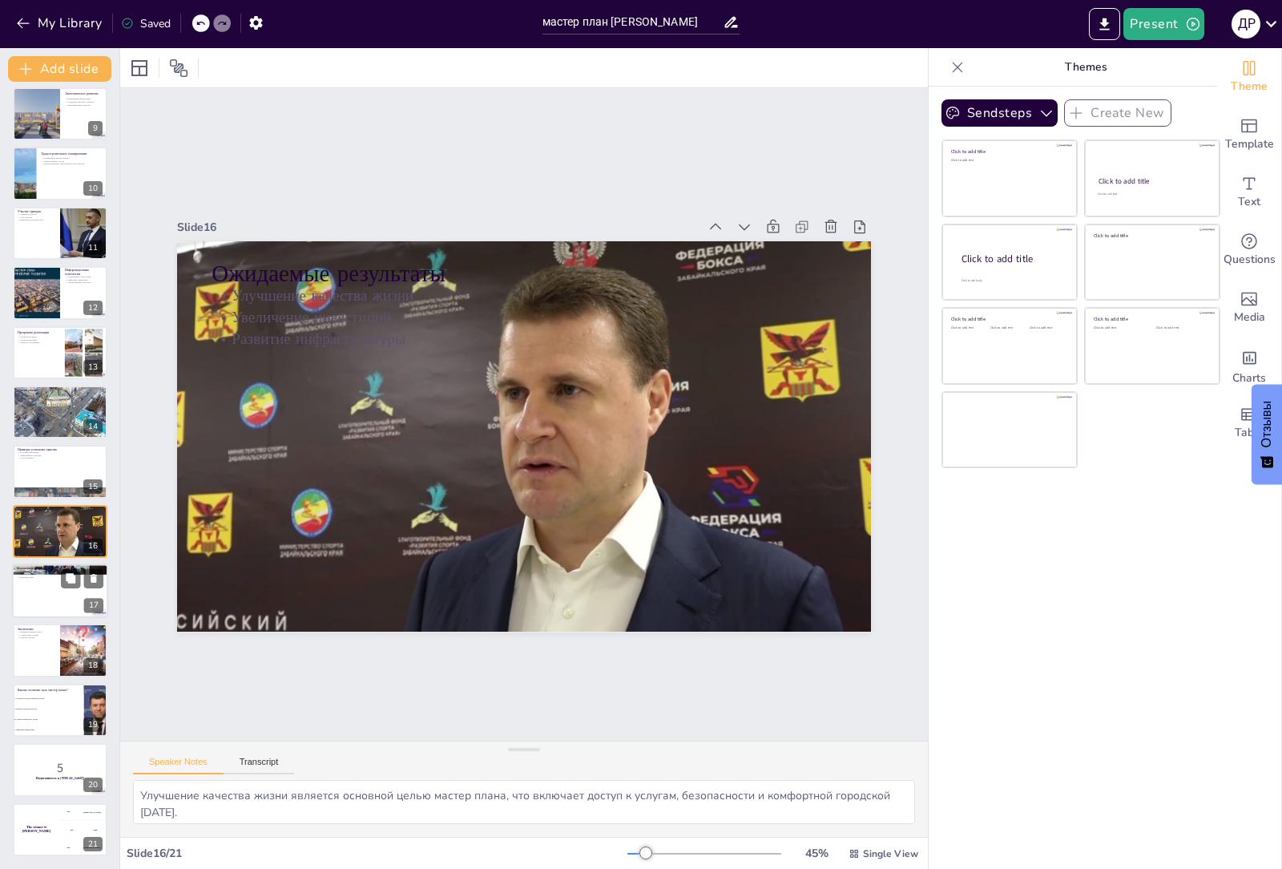
checkbox input "true"
click at [34, 583] on div at bounding box center [60, 590] width 96 height 54
type textarea "Создание системы мониторинга позволяет отслеживать прогресс в реализации мастер…"
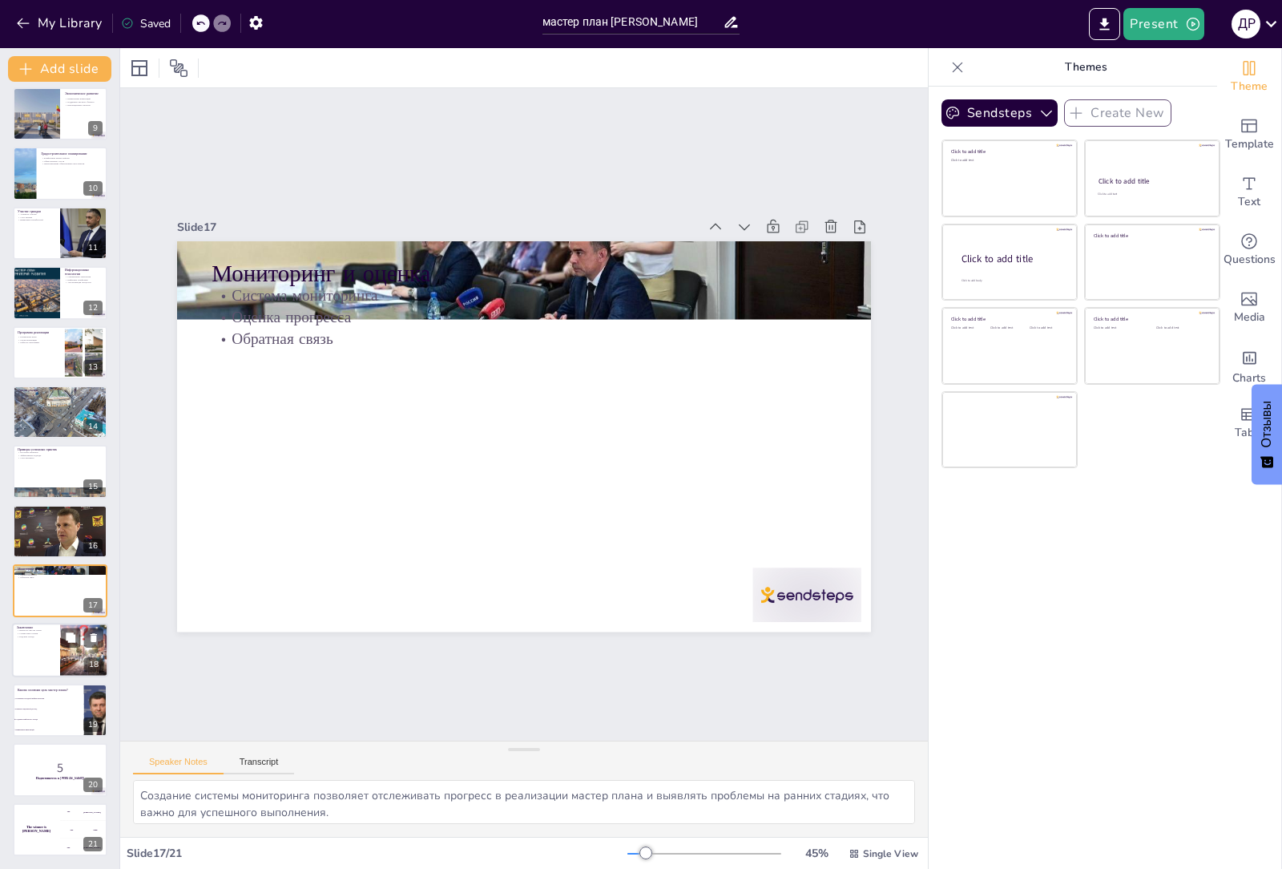
checkbox input "true"
click at [35, 664] on div at bounding box center [60, 650] width 96 height 54
type textarea "Мастер план играет ключевую роль в развитии города, обеспечивая стратегию и нап…"
checkbox input "true"
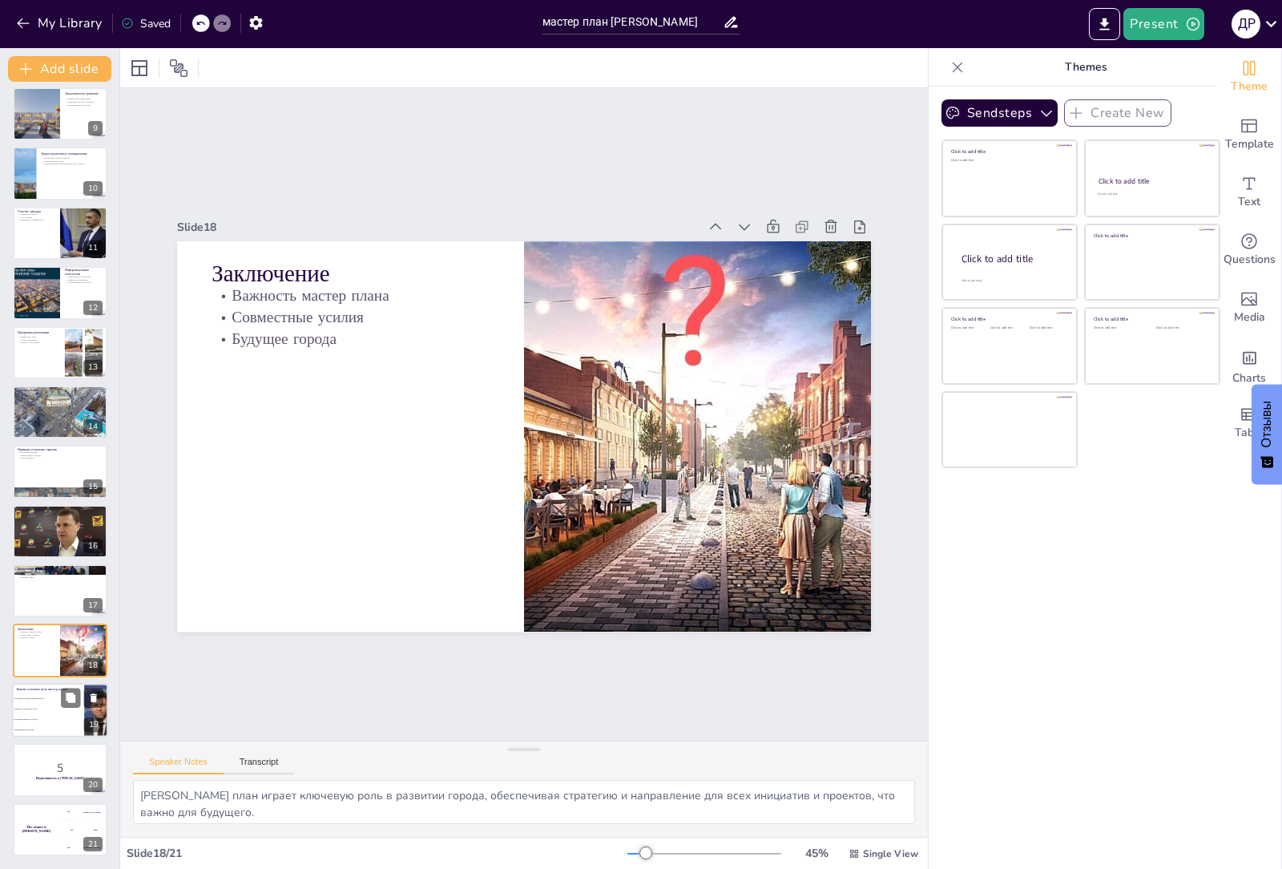
checkbox input "true"
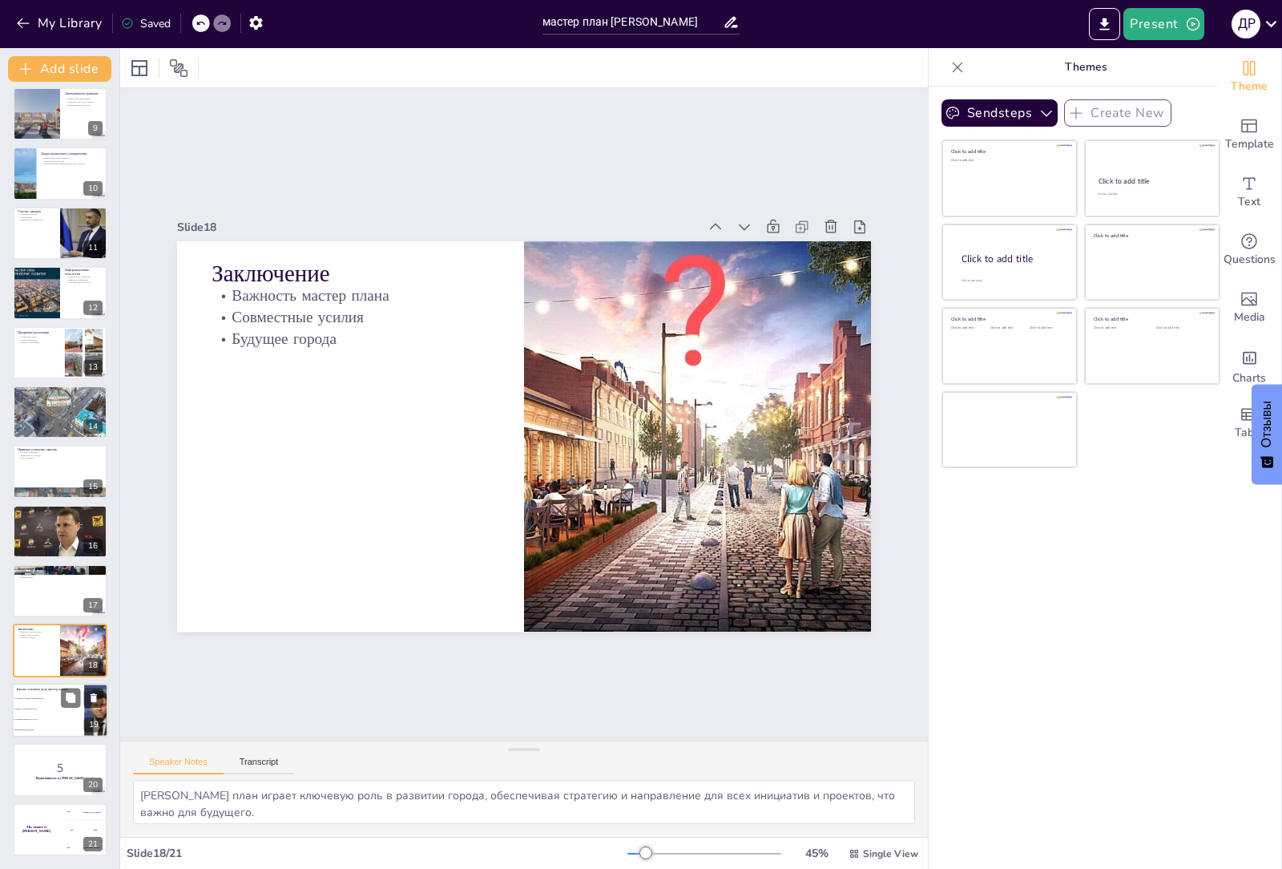
checkbox input "true"
click at [38, 716] on li "Создание комфортного города" at bounding box center [48, 719] width 72 height 10
type textarea "Правильный ответ - "Создание комфортного города". Основная цель мастер плана за…"
checkbox input "true"
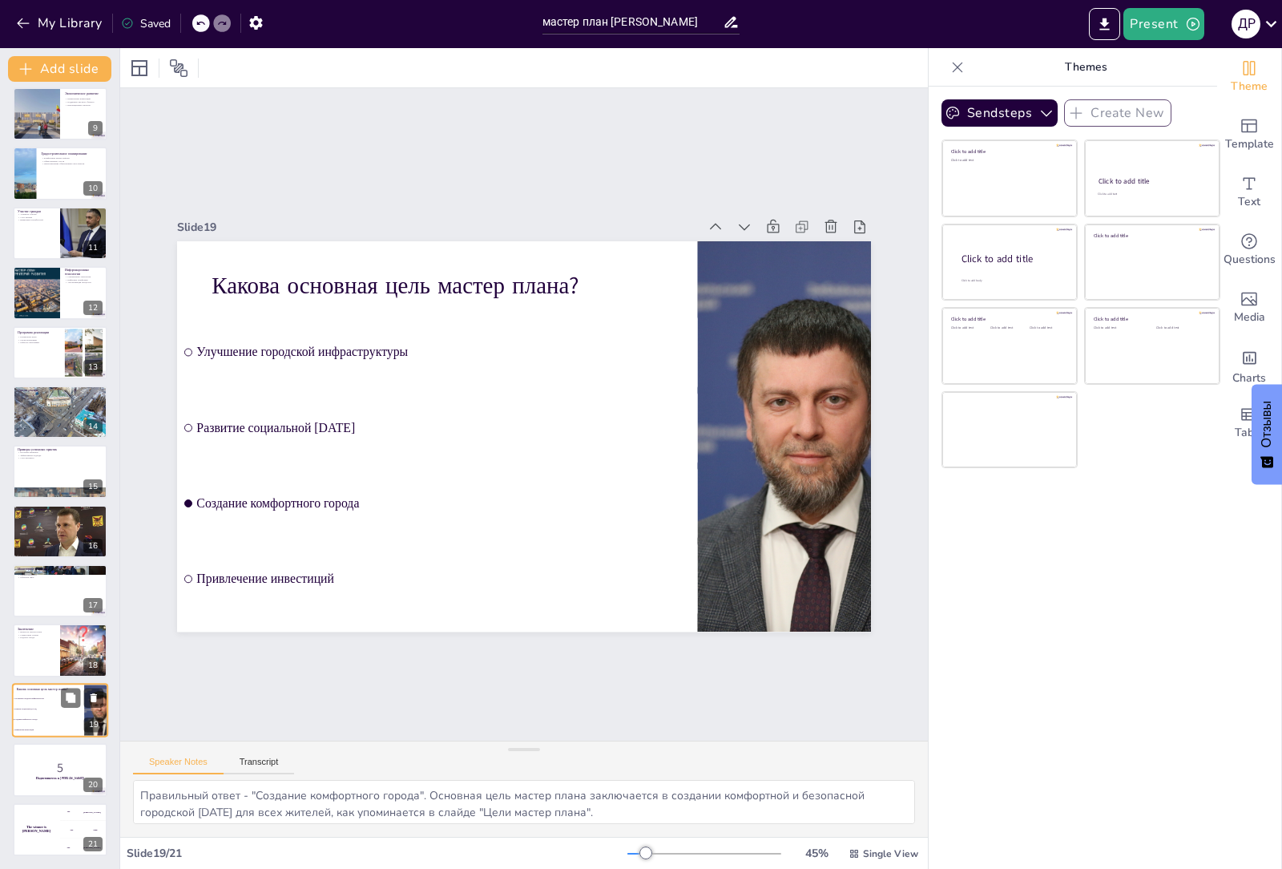
checkbox input "true"
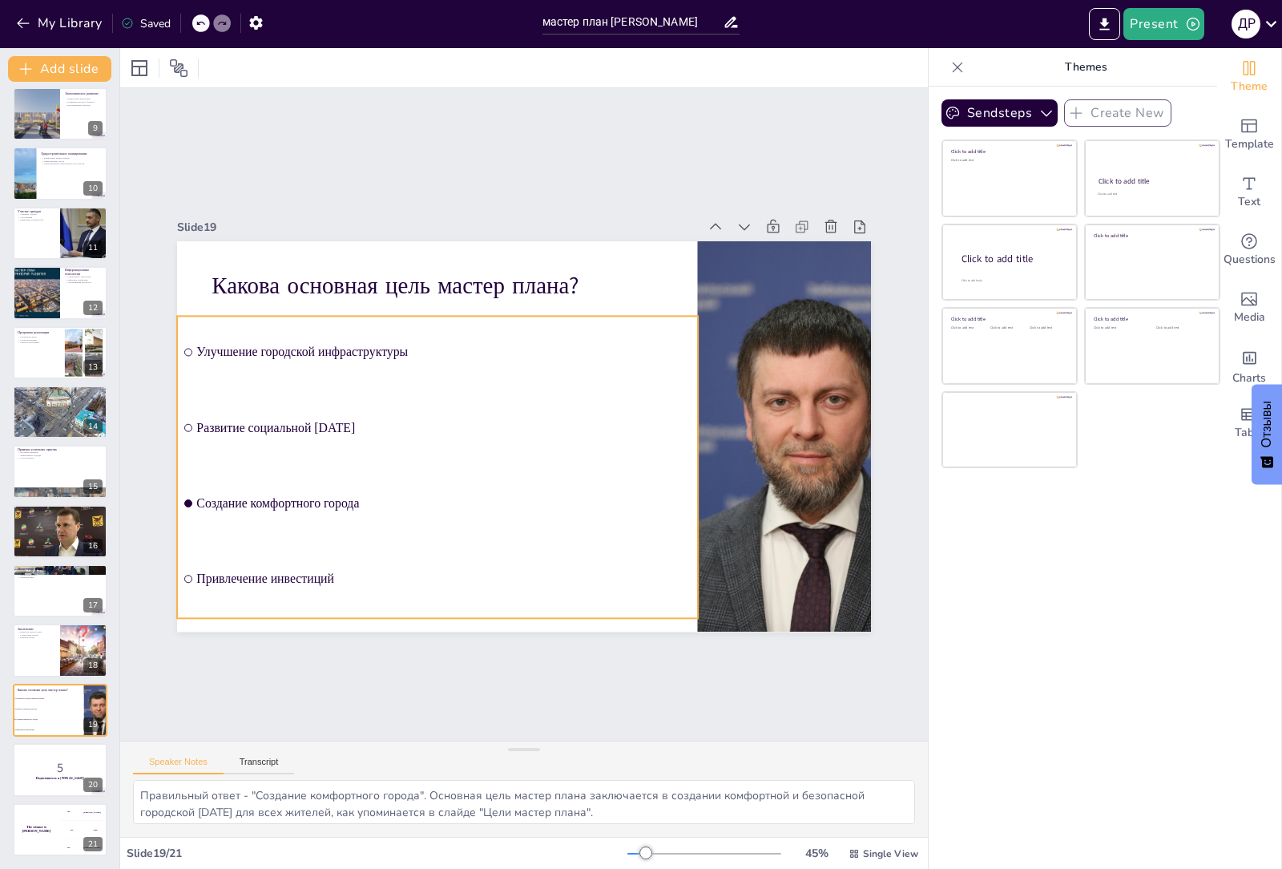
checkbox input "true"
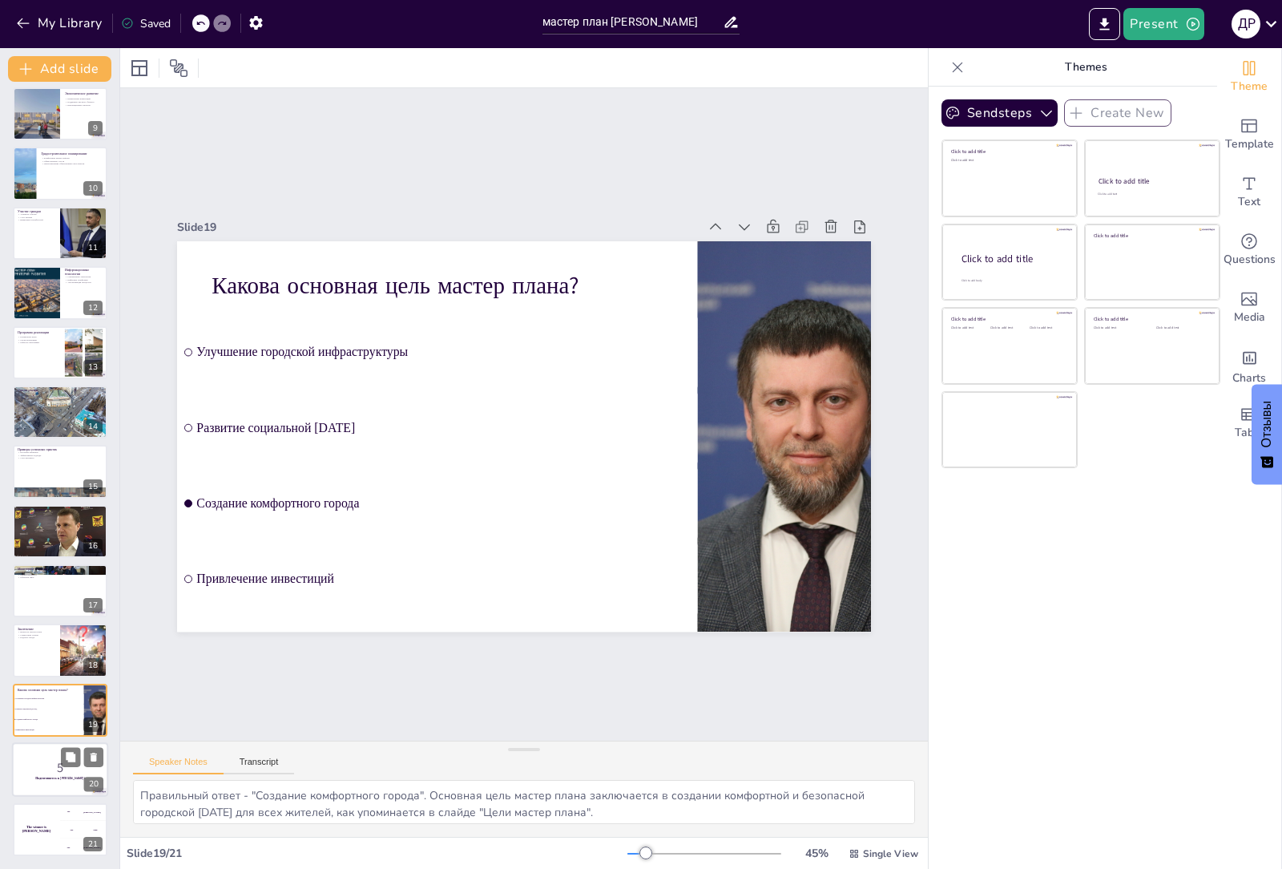
checkbox input "true"
click at [33, 762] on p "5" at bounding box center [60, 768] width 87 height 18
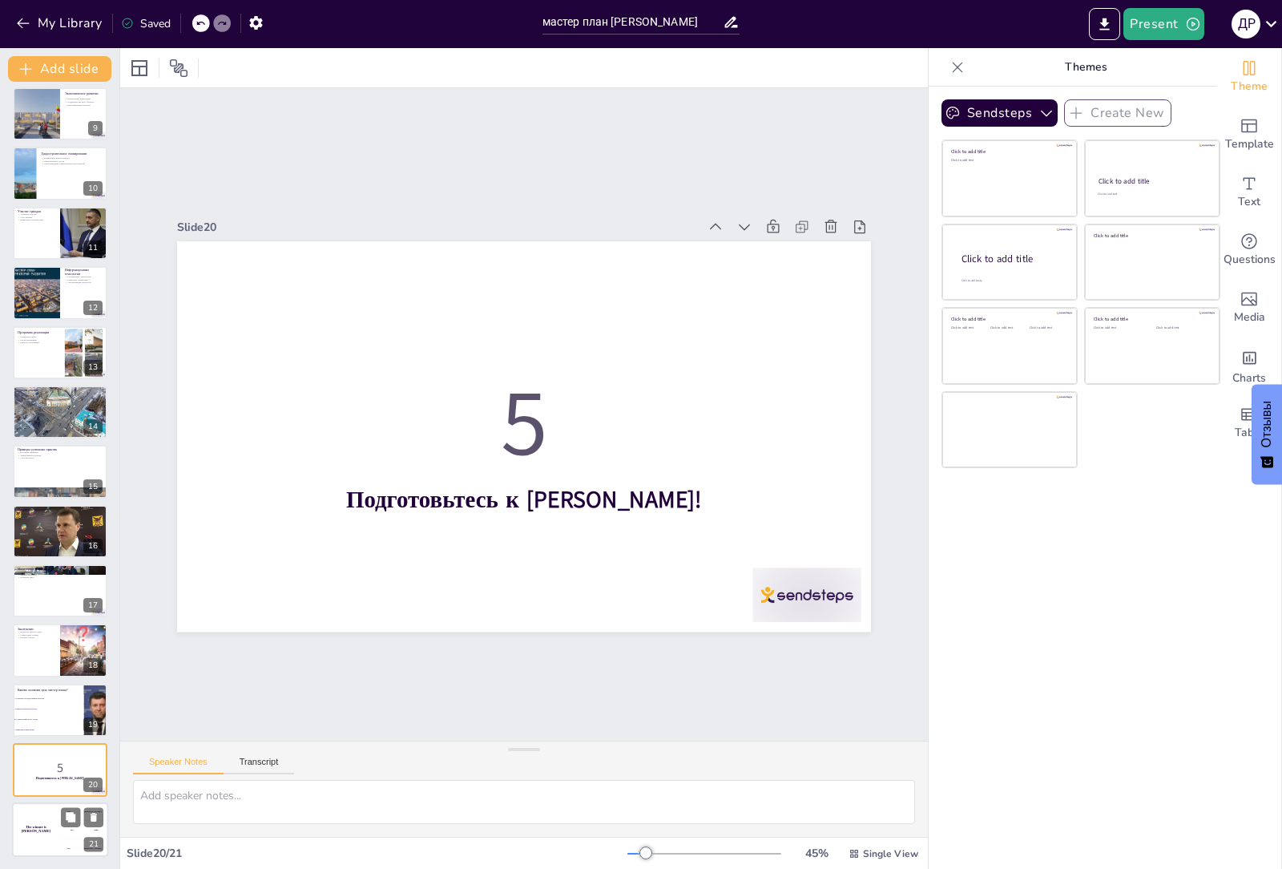
click at [44, 809] on div "The winner is Niels 🏆" at bounding box center [36, 829] width 48 height 54
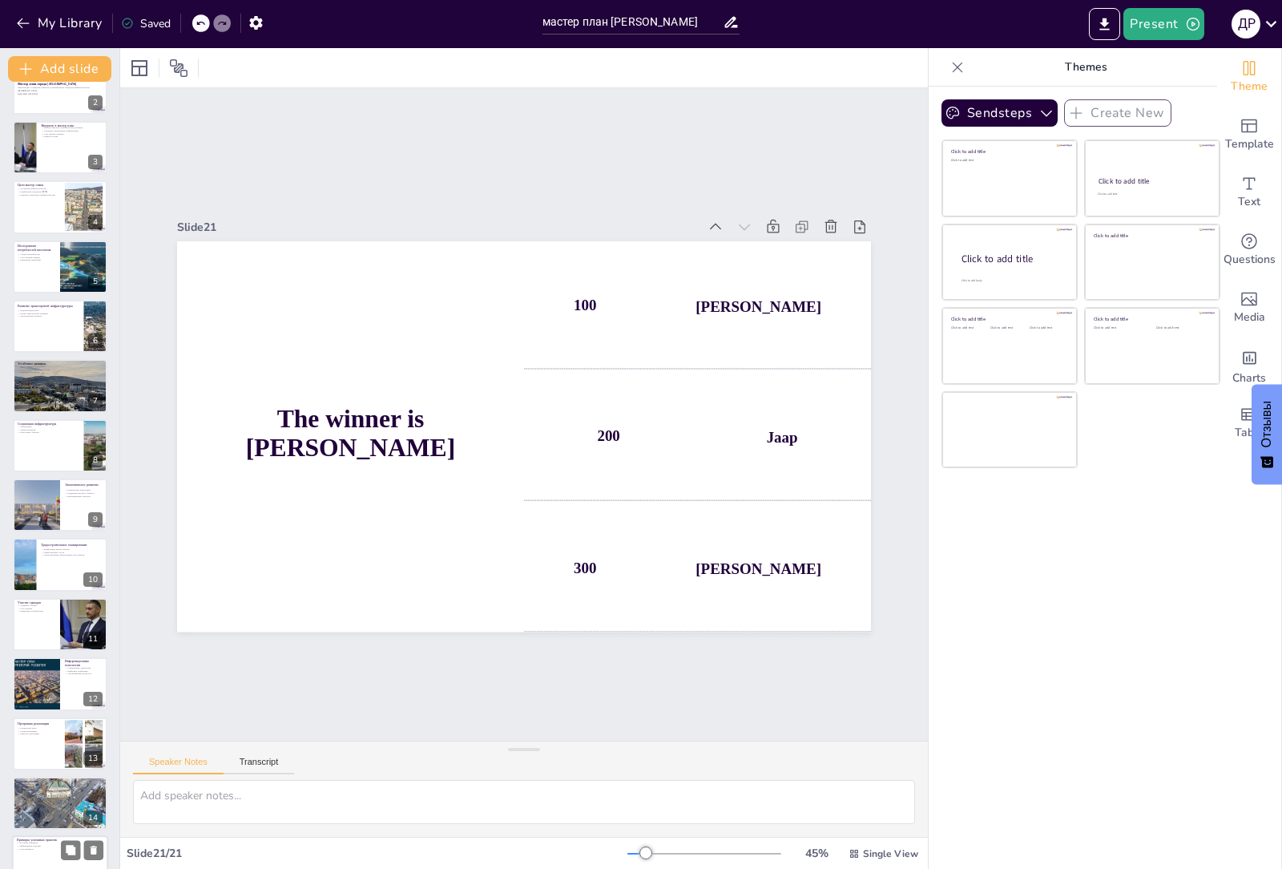
scroll to position [0, 0]
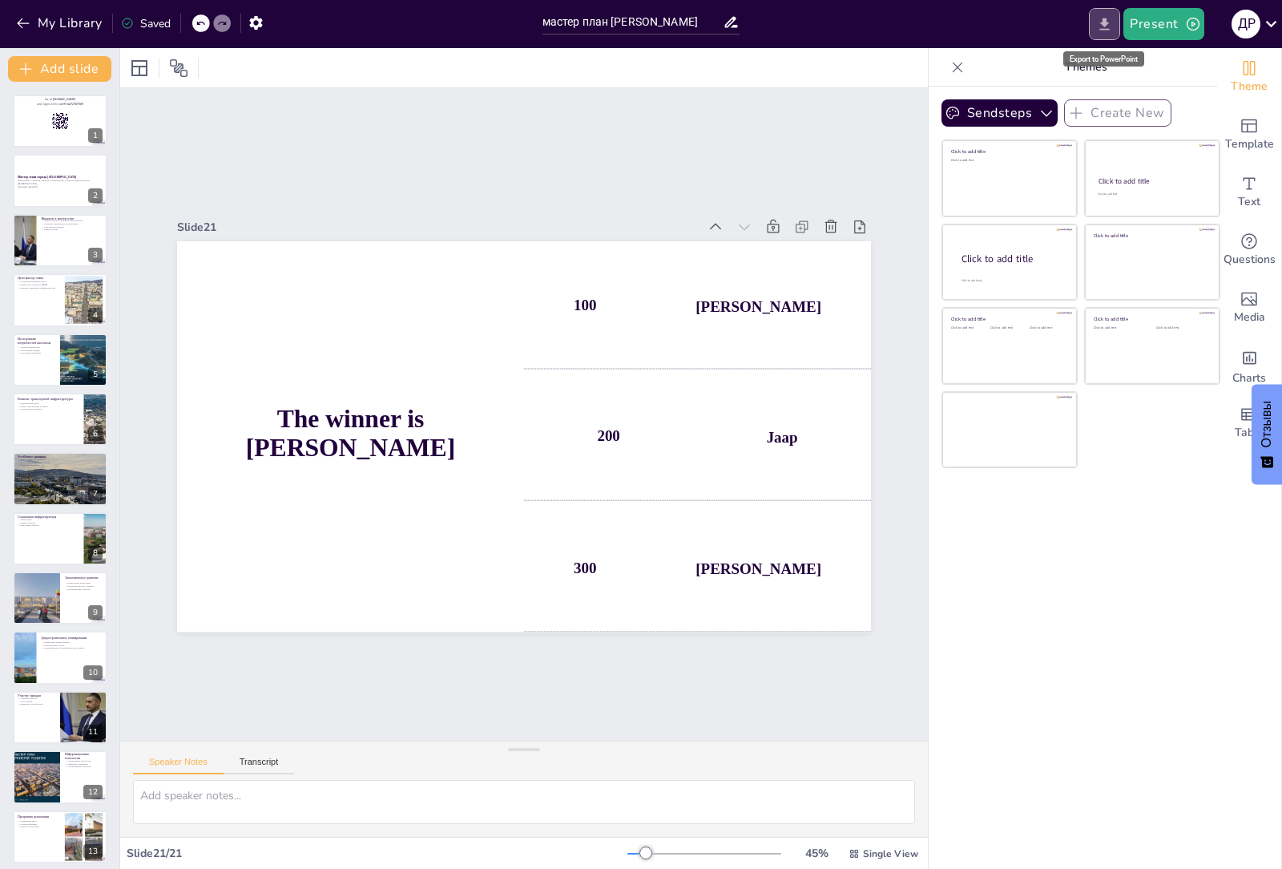
click at [1099, 22] on icon "Export to PowerPoint" at bounding box center [1104, 24] width 17 height 17
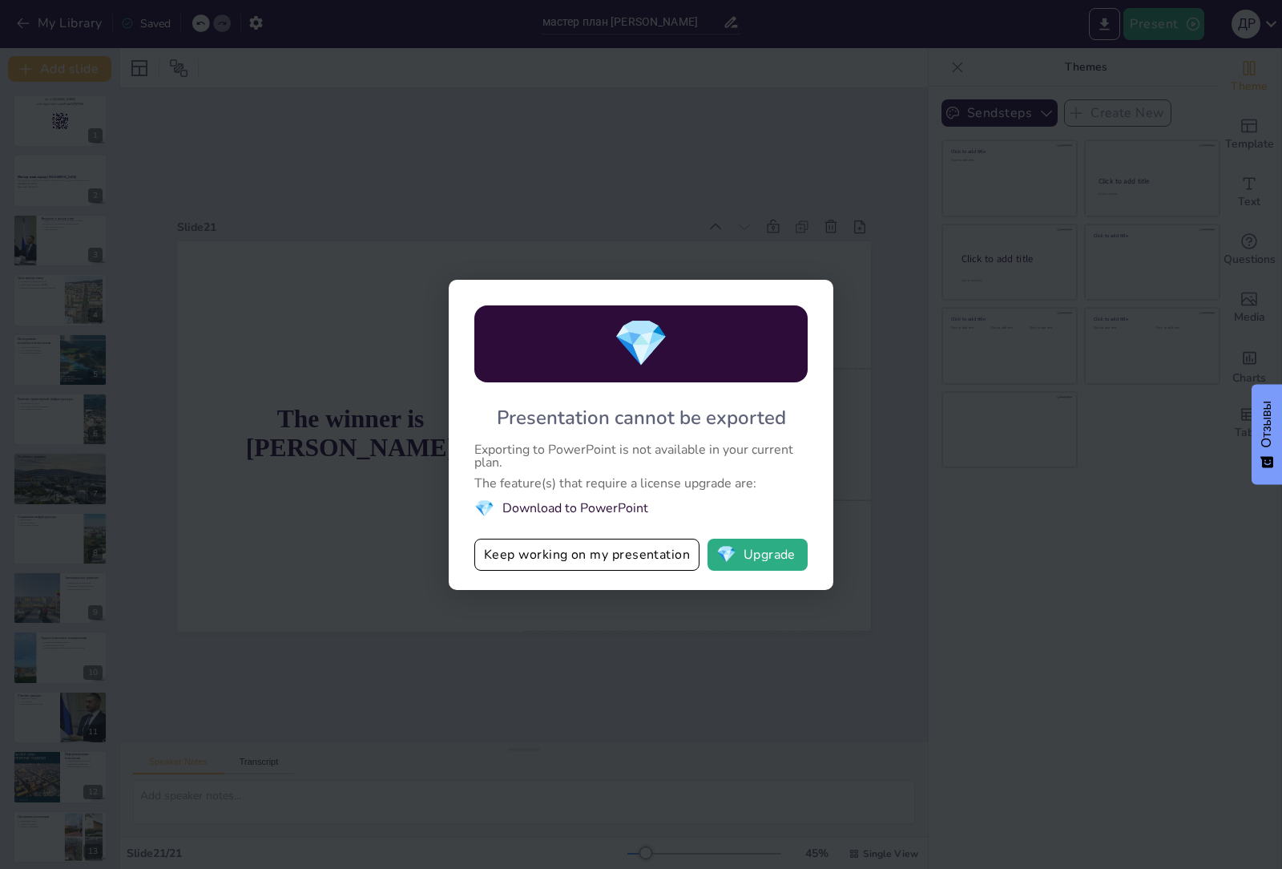
drag, startPoint x: 484, startPoint y: 416, endPoint x: 518, endPoint y: 429, distance: 36.0
click at [573, 454] on div "💎 Presentation cannot be exported Exporting to PowerPoint is not available in y…" at bounding box center [641, 435] width 385 height 310
drag, startPoint x: 500, startPoint y: 412, endPoint x: 647, endPoint y: 533, distance: 190.7
click at [647, 519] on div "💎 Presentation cannot be exported Exporting to PowerPoint is not available in y…" at bounding box center [641, 435] width 385 height 310
click at [577, 555] on button "Keep working on my presentation" at bounding box center [586, 554] width 225 height 32
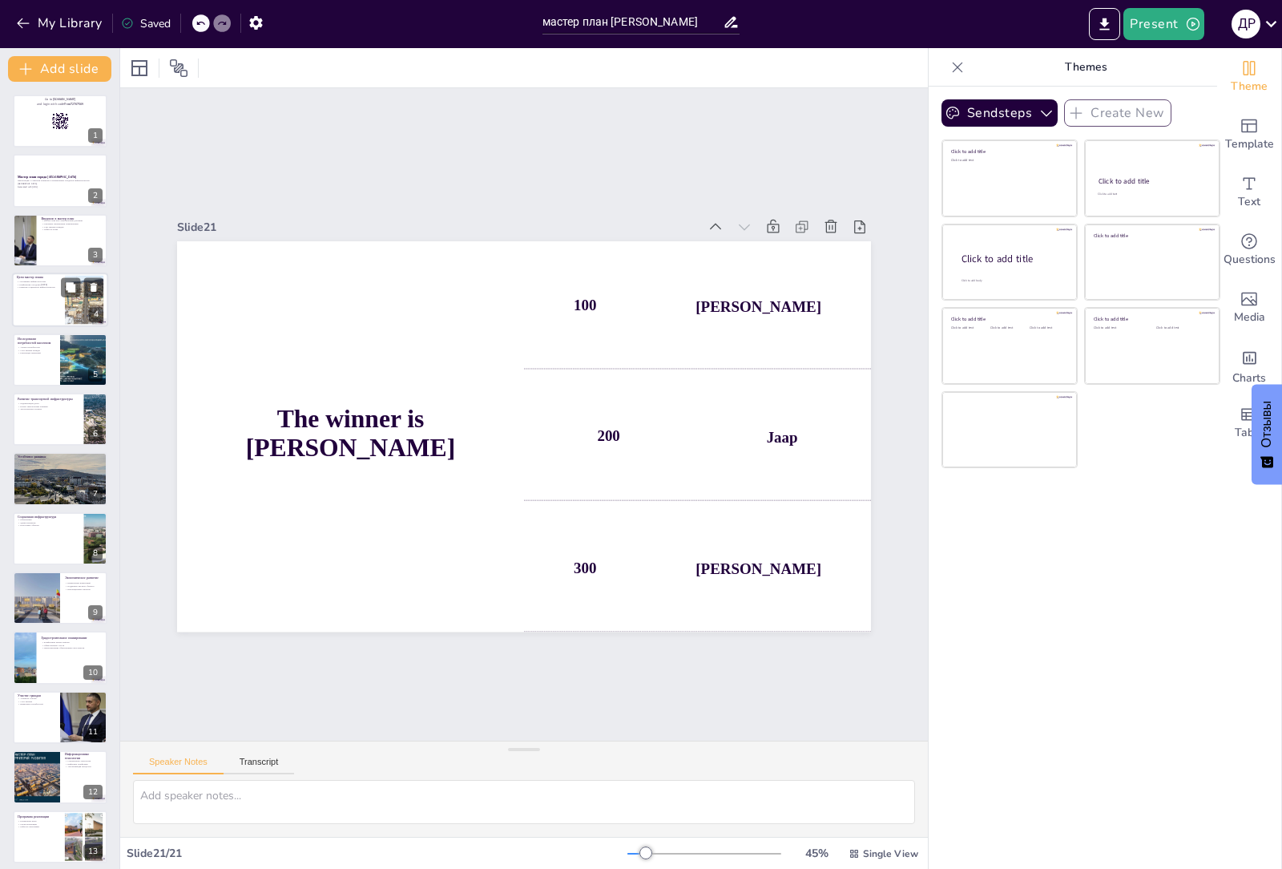
checkbox input "true"
click at [75, 302] on div at bounding box center [83, 300] width 73 height 49
type textarea "Улучшение городской инфраструктуры является одной из ключевых целей, так как от…"
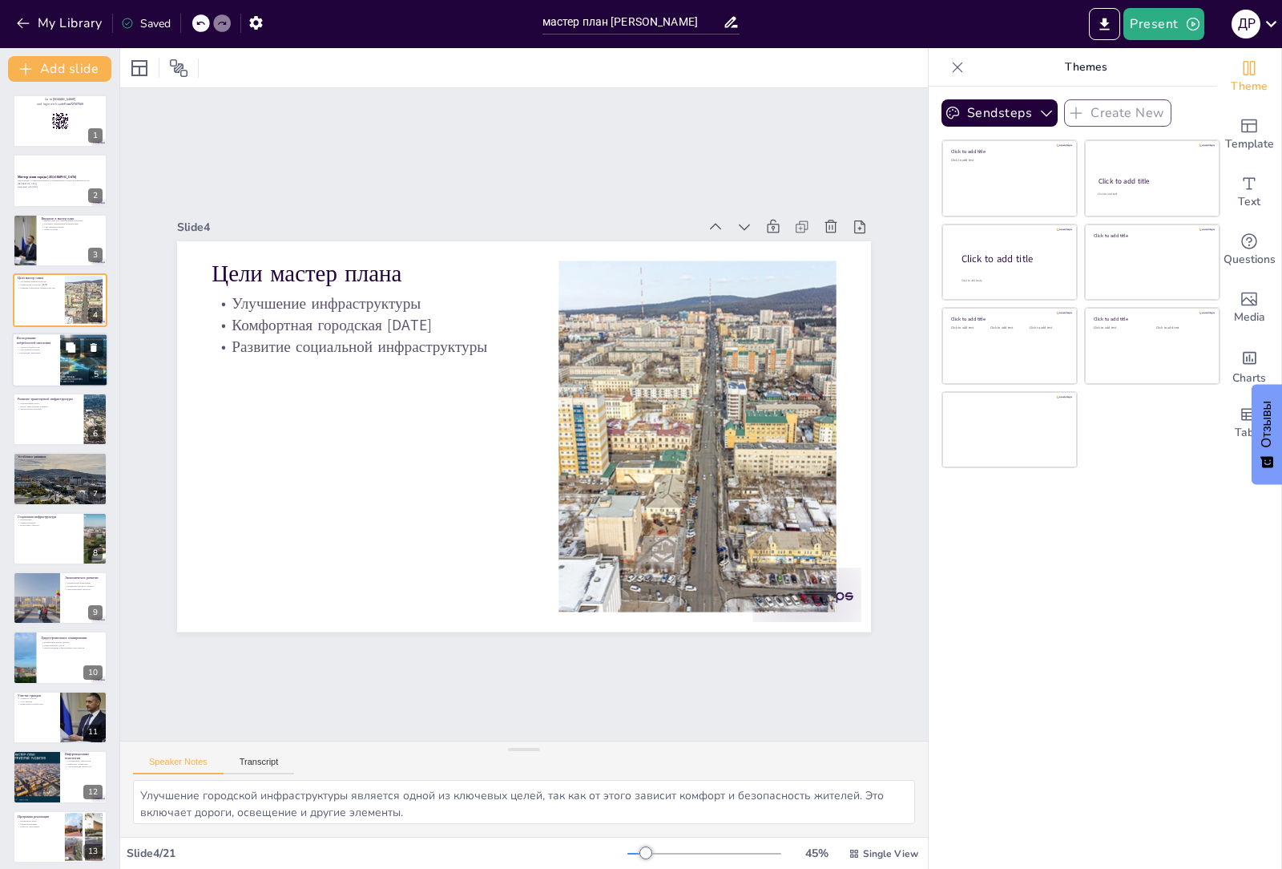
checkbox input "true"
click at [72, 361] on div at bounding box center [84, 360] width 72 height 54
type textarea "Анализ потребностей населения включает в себя проведение опросов и исследований…"
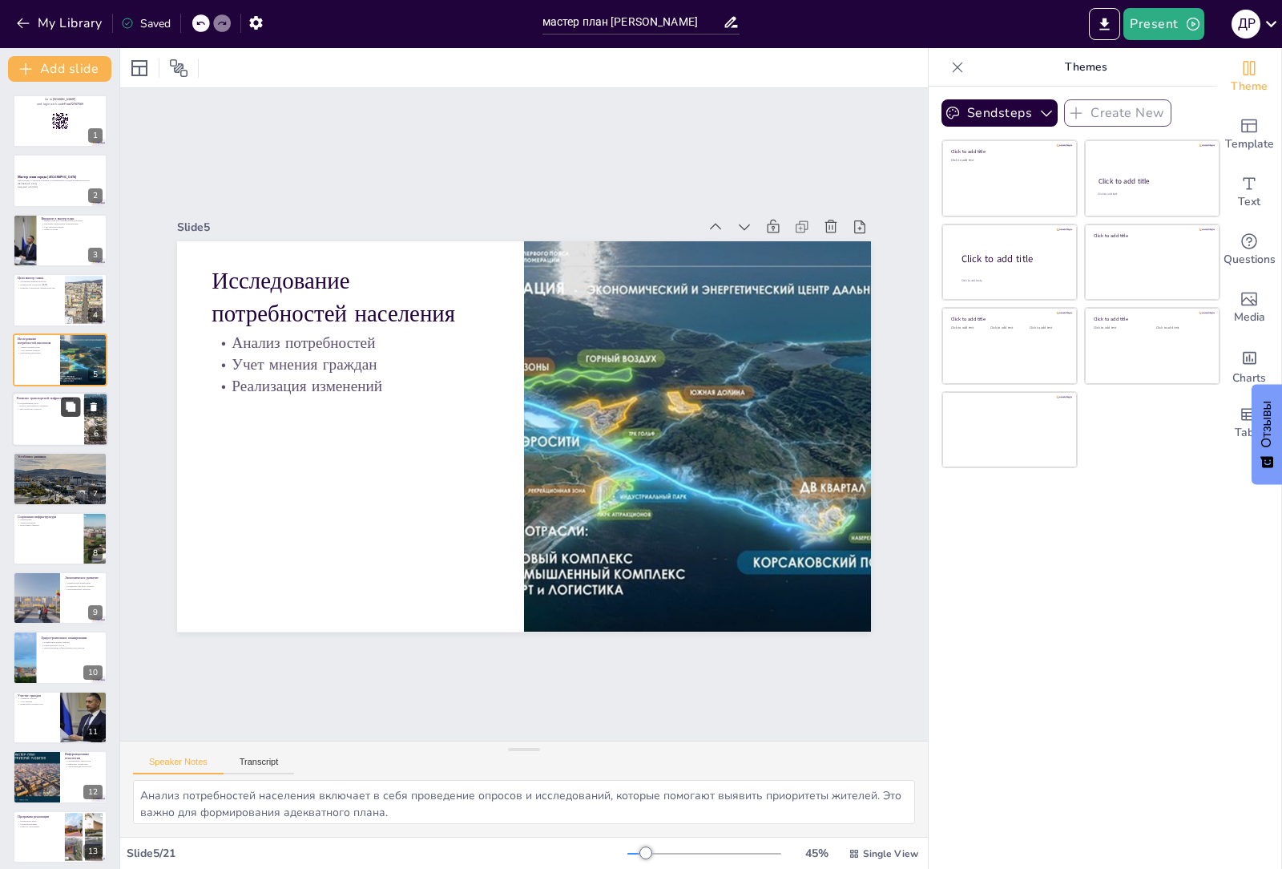
checkbox input "true"
drag, startPoint x: 61, startPoint y: 412, endPoint x: 124, endPoint y: 419, distance: 63.7
click at [61, 412] on button at bounding box center [70, 406] width 19 height 19
type textarea "Модернизация дорог является важным аспектом, который влияет на безопасность и к…"
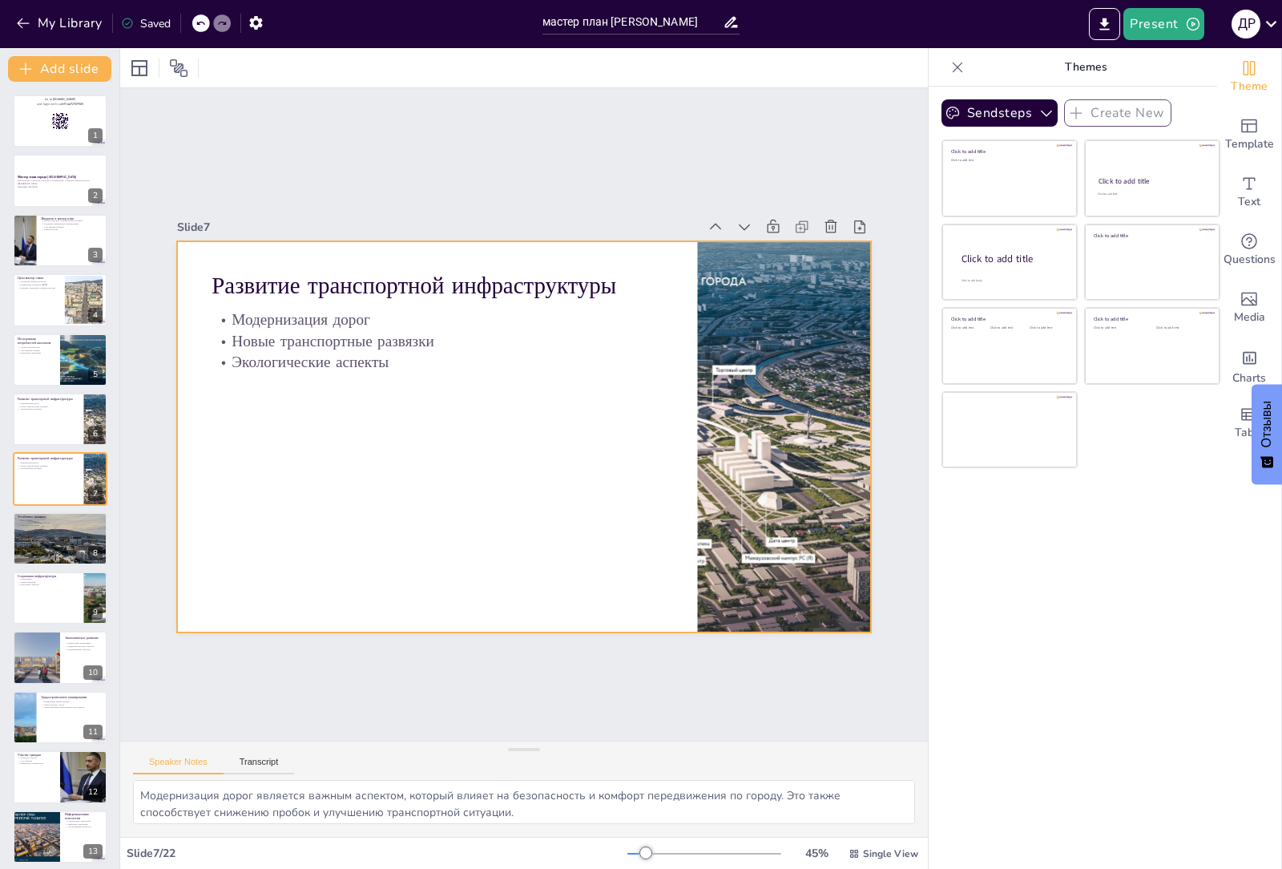
scroll to position [3, 0]
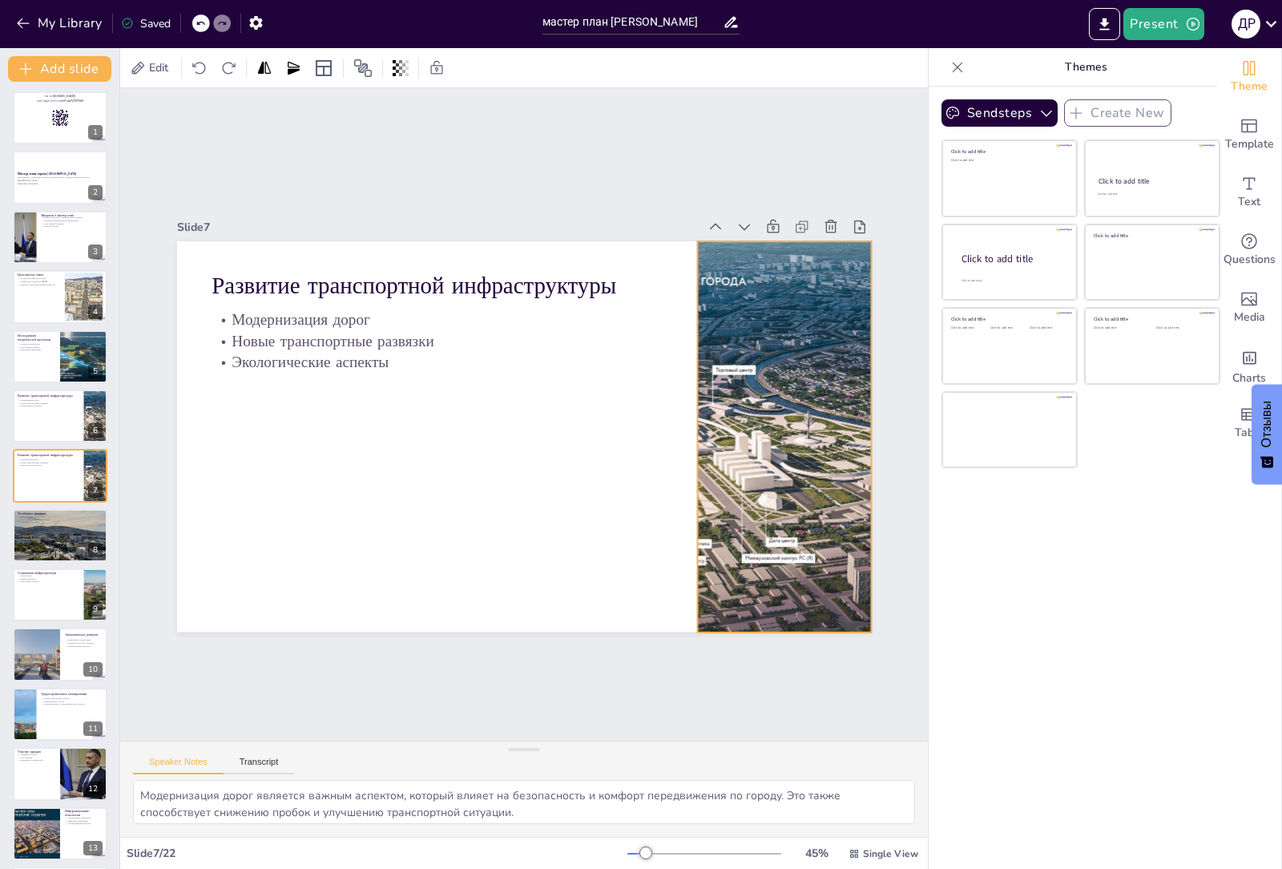
click at [742, 446] on div at bounding box center [780, 463] width 731 height 461
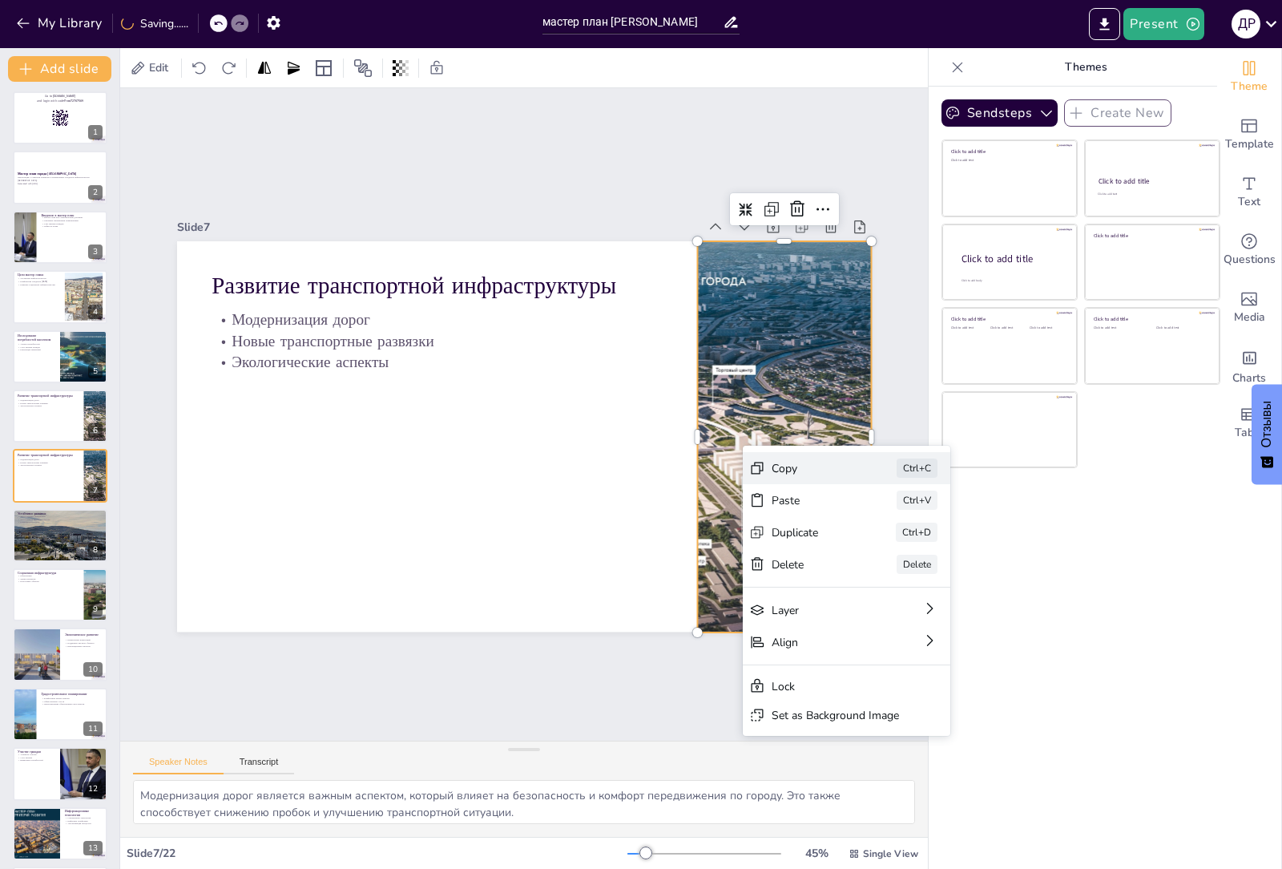
click at [892, 549] on div "Copy" at bounding box center [932, 556] width 80 height 15
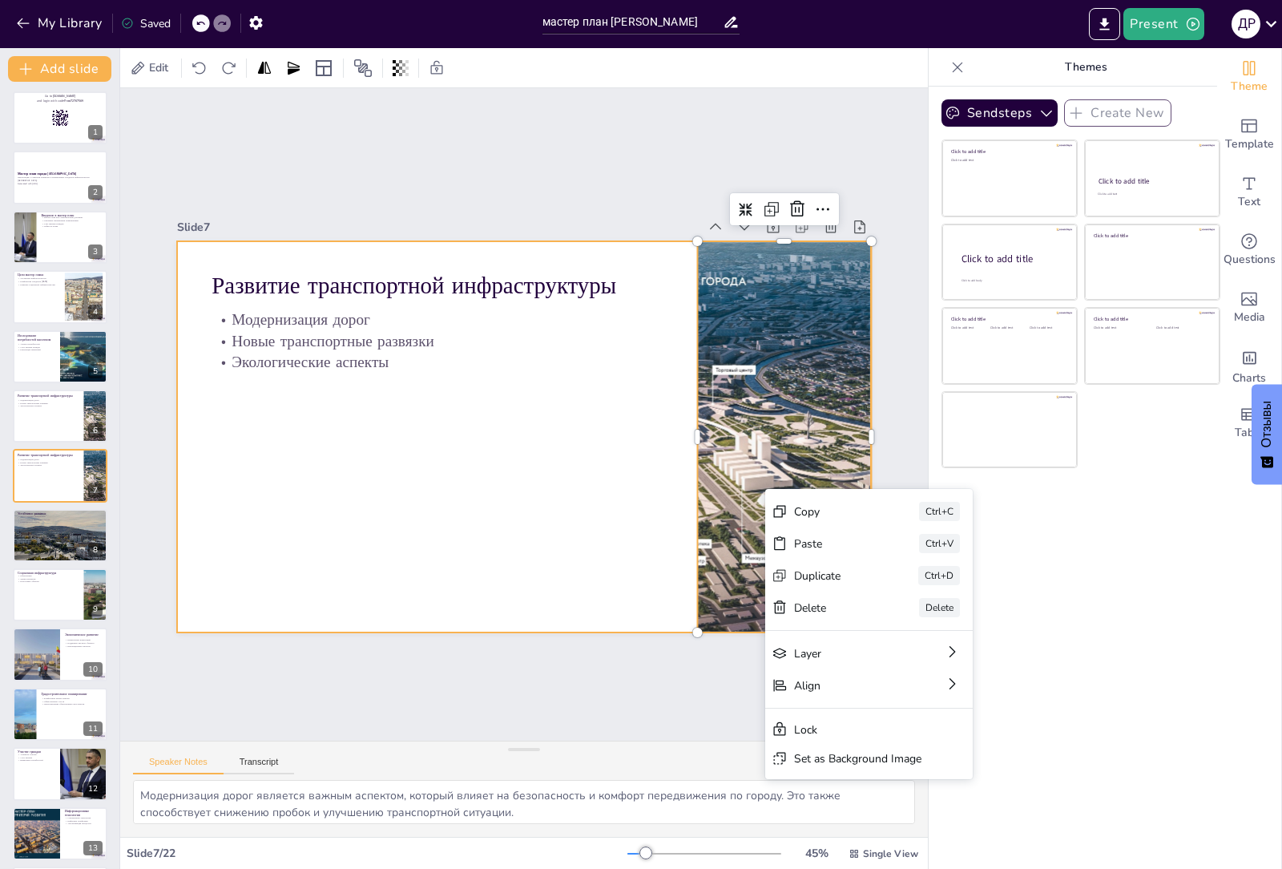
click at [537, 458] on div at bounding box center [521, 436] width 731 height 461
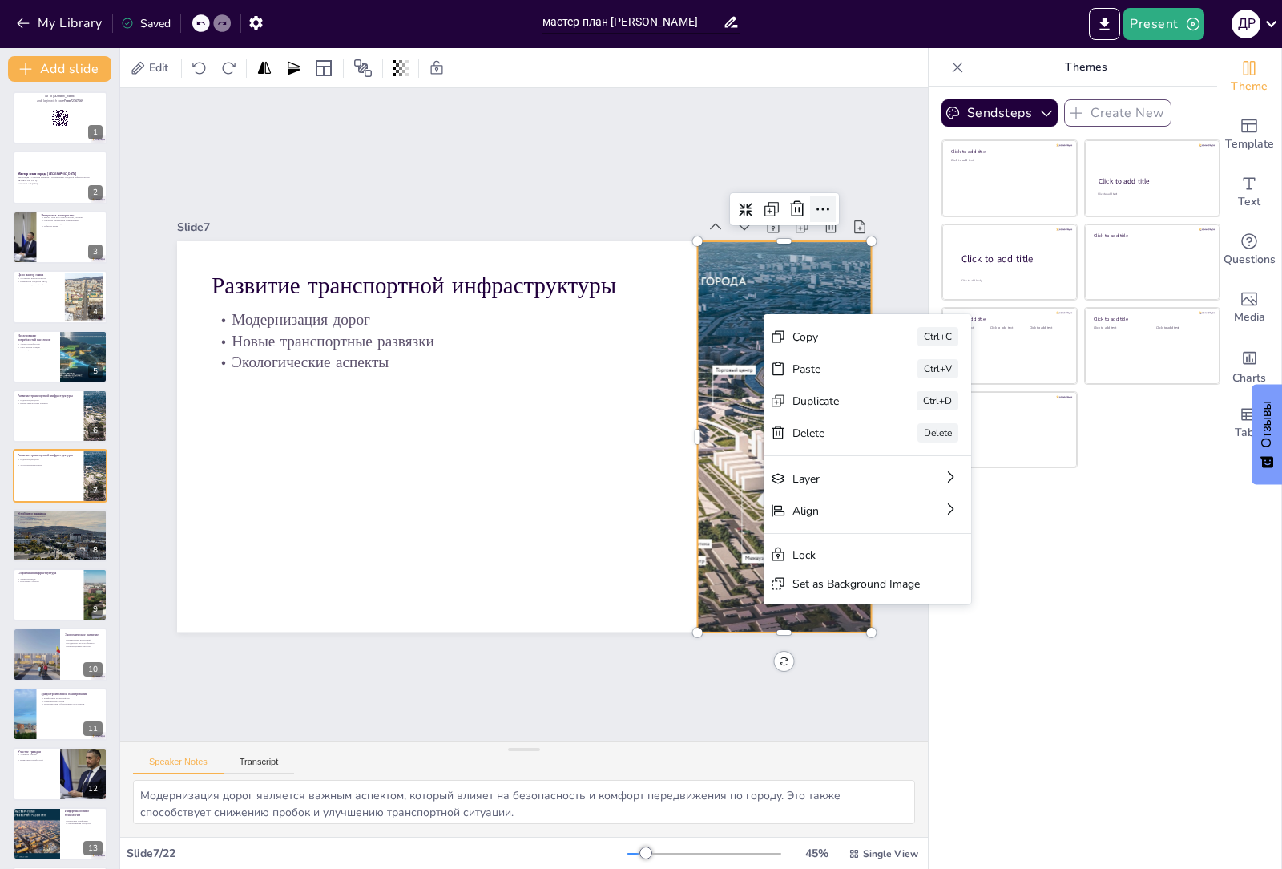
click at [832, 232] on icon at bounding box center [842, 242] width 21 height 21
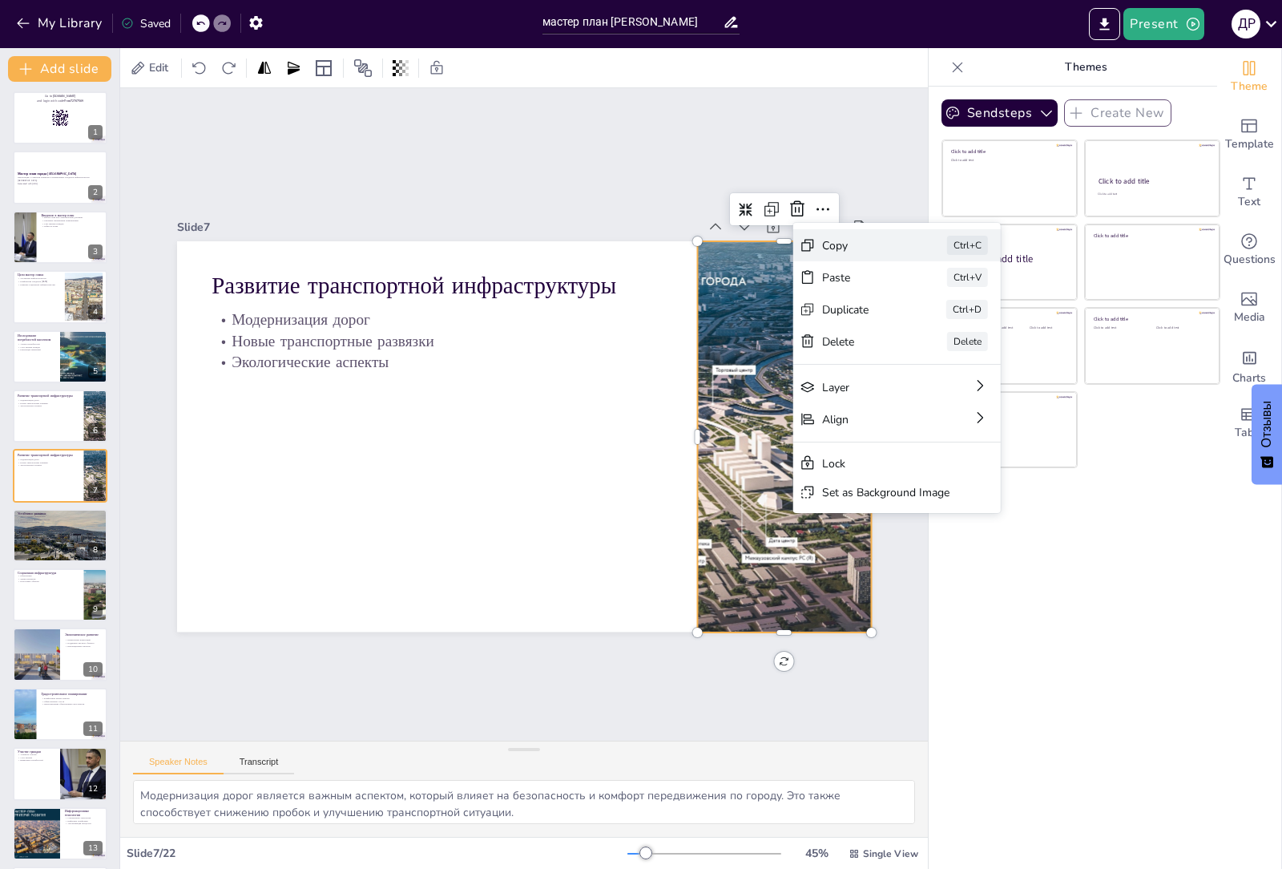
click at [918, 358] on div "Copy Ctrl+C" at bounding box center [1023, 385] width 210 height 54
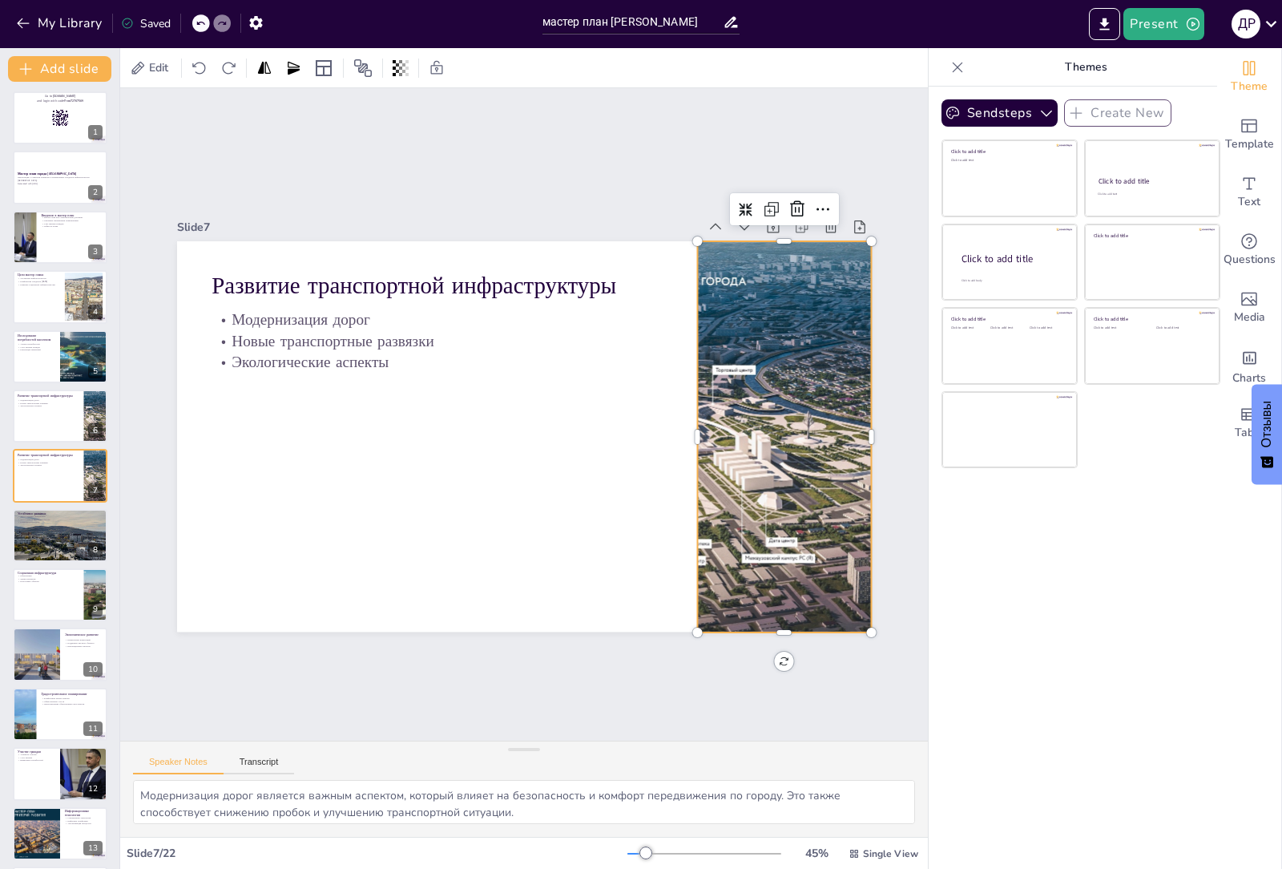
click at [687, 430] on div at bounding box center [780, 463] width 731 height 461
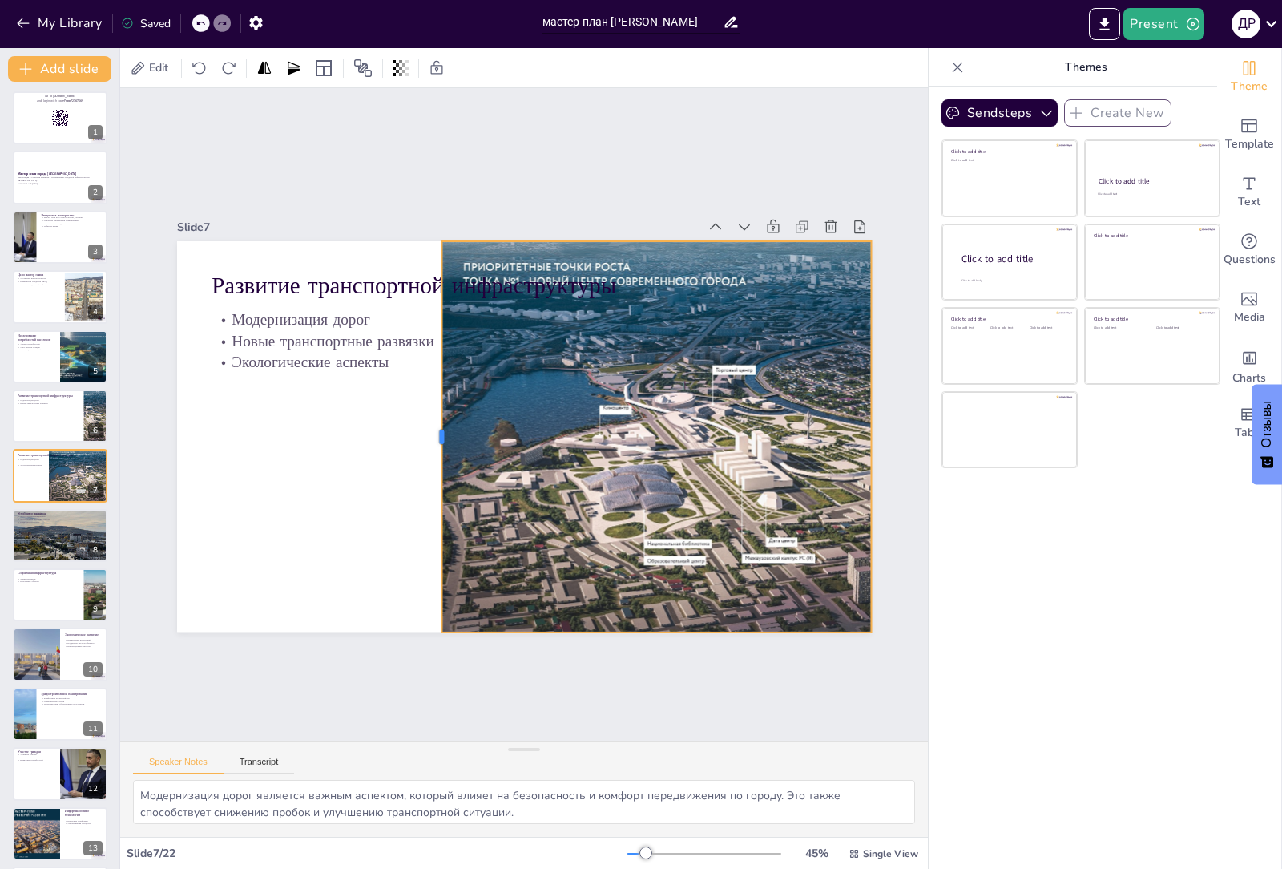
drag, startPoint x: 683, startPoint y: 430, endPoint x: 427, endPoint y: 443, distance: 255.9
click at [427, 443] on div at bounding box center [434, 426] width 54 height 389
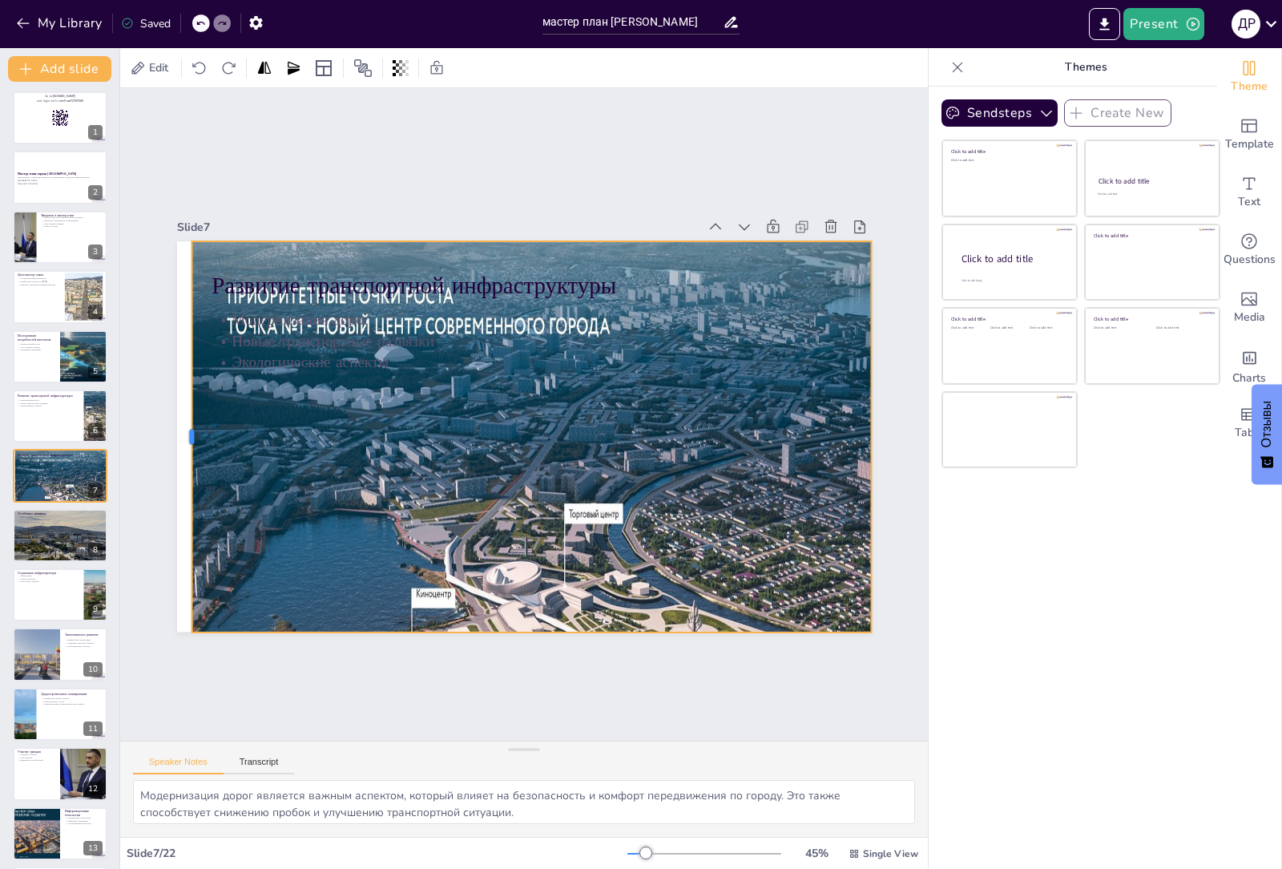
drag, startPoint x: 428, startPoint y: 429, endPoint x: 178, endPoint y: 446, distance: 250.6
click at [178, 446] on div at bounding box center [185, 401] width 54 height 389
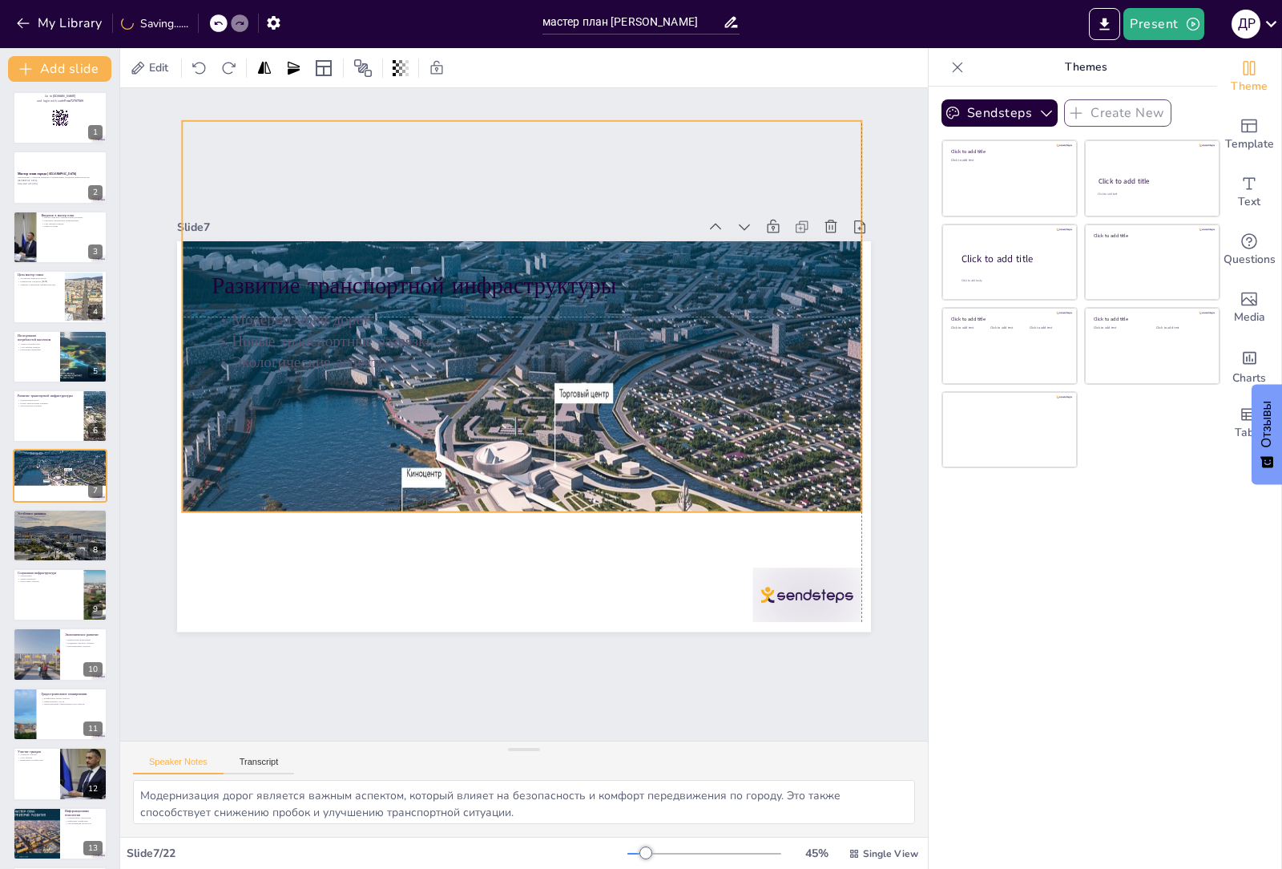
drag, startPoint x: 546, startPoint y: 521, endPoint x: 538, endPoint y: 401, distance: 120.5
click at [538, 401] on div at bounding box center [638, 547] width 1020 height 920
click at [508, 241] on div "Развитие транспортной инфраструктуры Модернизация дорог Новые транспортные разв…" at bounding box center [524, 241] width 694 height 0
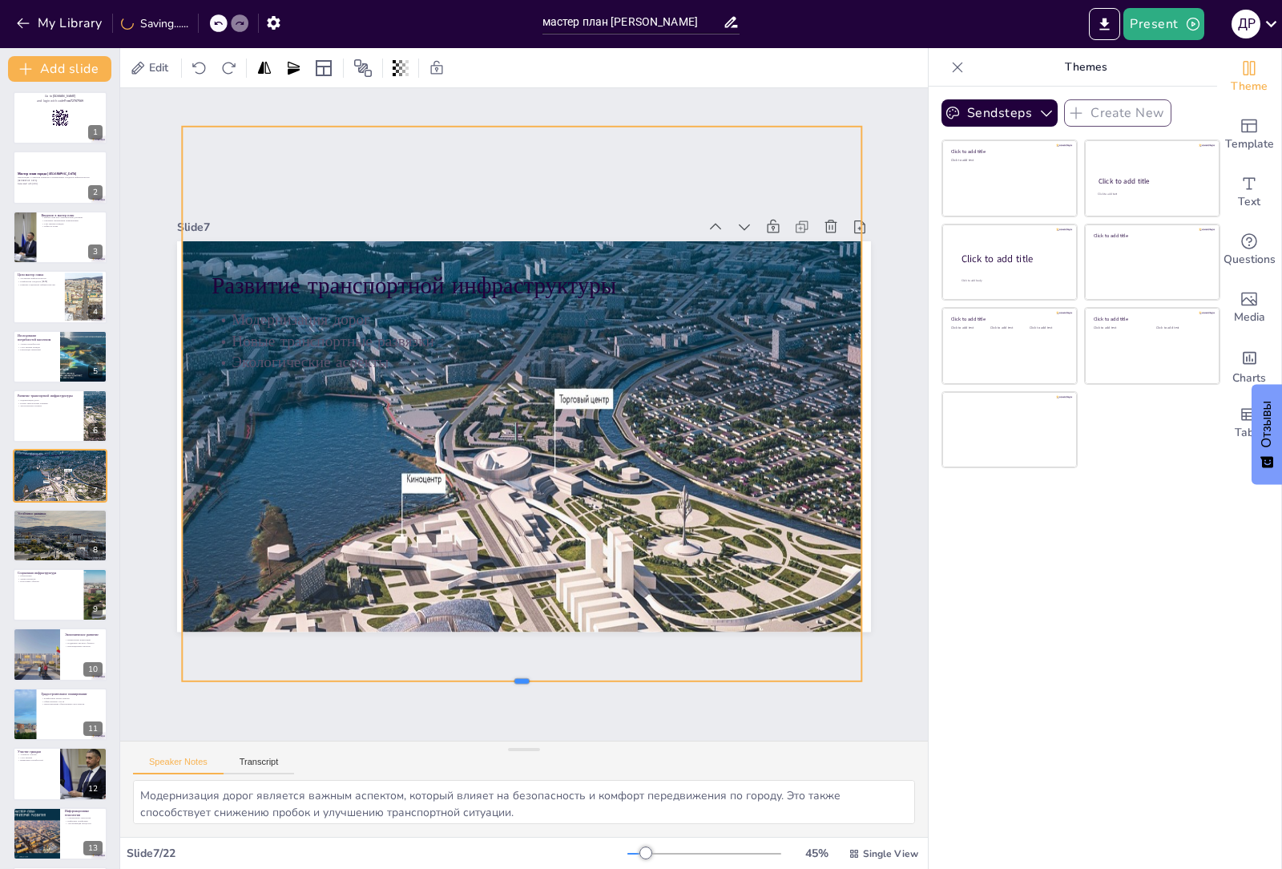
drag, startPoint x: 508, startPoint y: 514, endPoint x: 498, endPoint y: 569, distance: 56.1
click at [495, 680] on div at bounding box center [493, 685] width 677 height 84
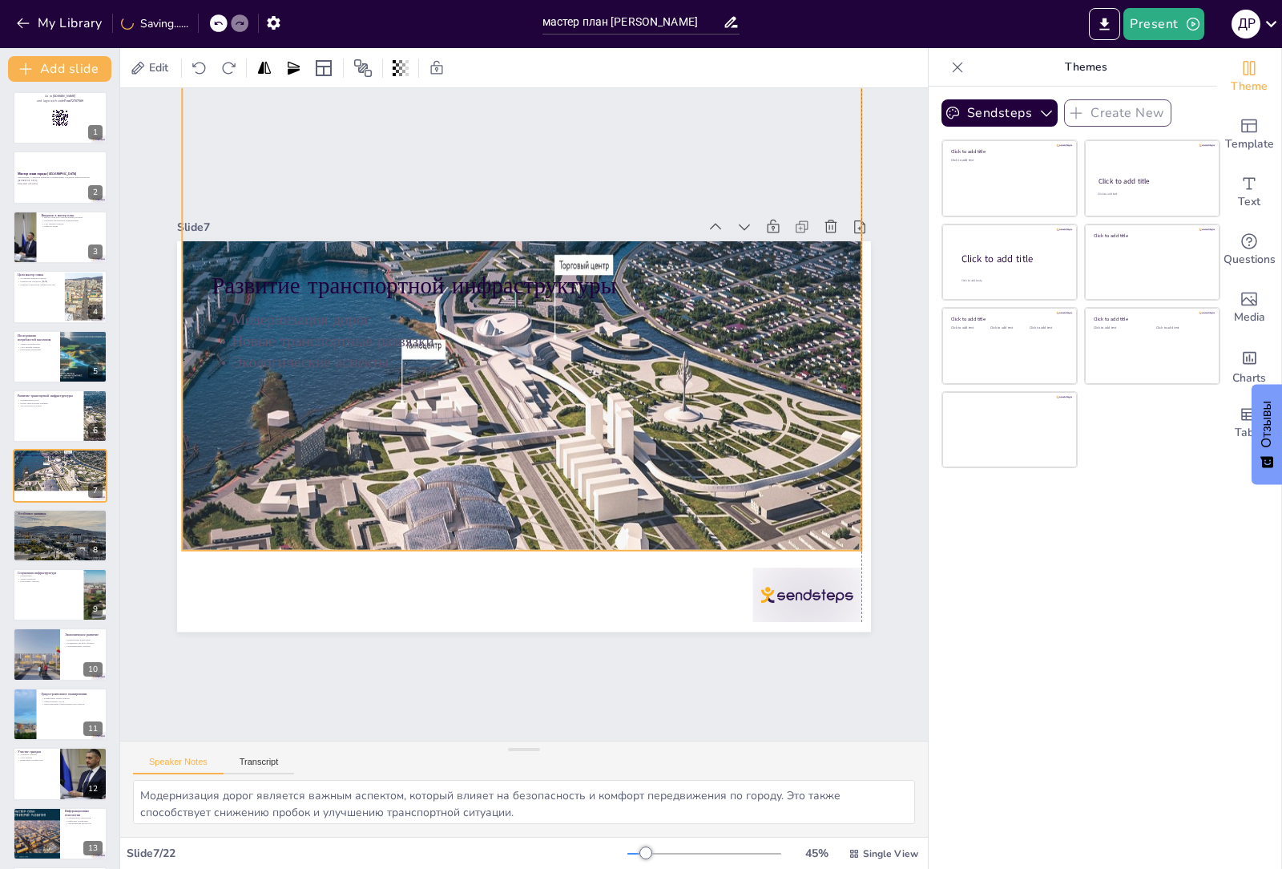
drag, startPoint x: 505, startPoint y: 544, endPoint x: 505, endPoint y: 410, distance: 133.8
click at [505, 410] on div at bounding box center [652, 420] width 1021 height 920
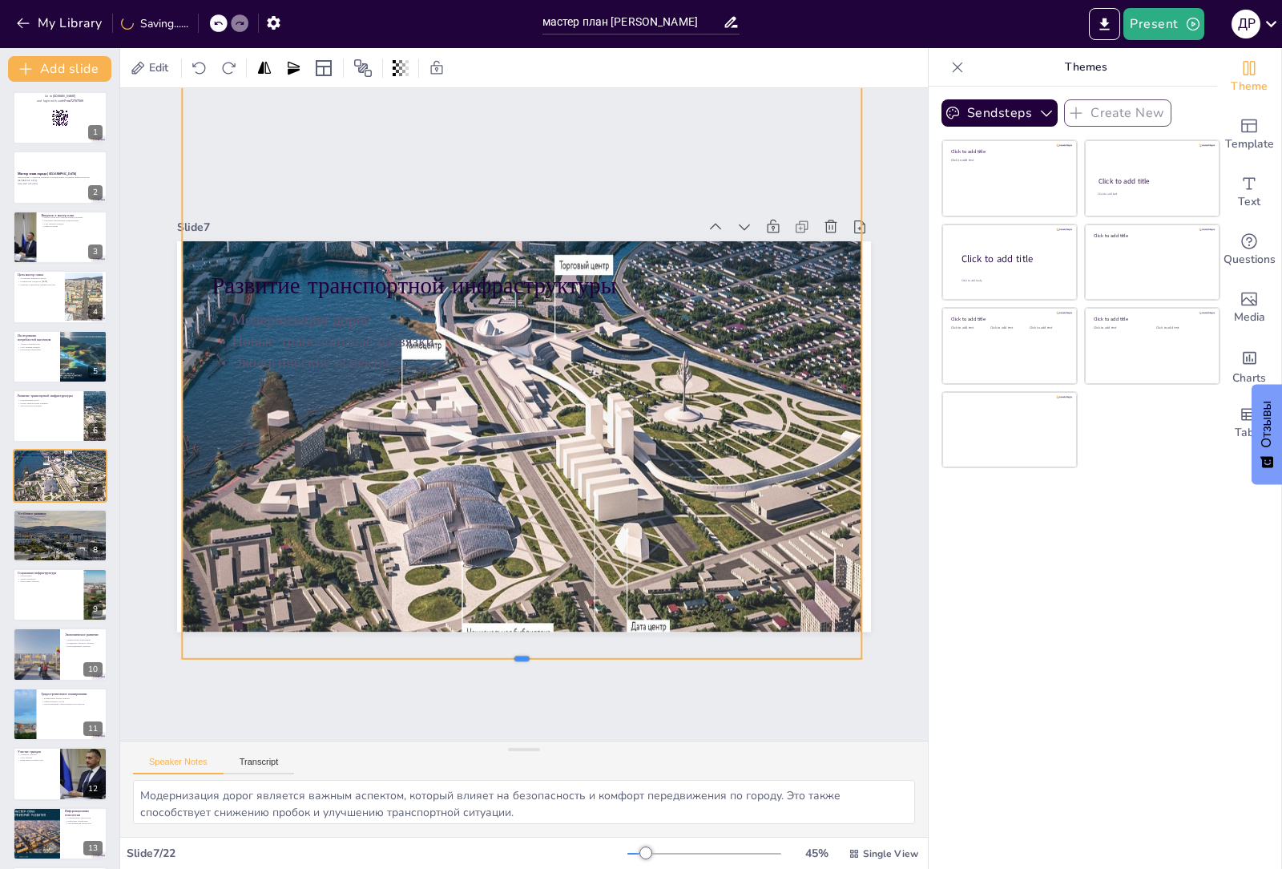
drag, startPoint x: 511, startPoint y: 547, endPoint x: 513, endPoint y: 655, distance: 108.2
click at [513, 655] on div at bounding box center [495, 663] width 677 height 84
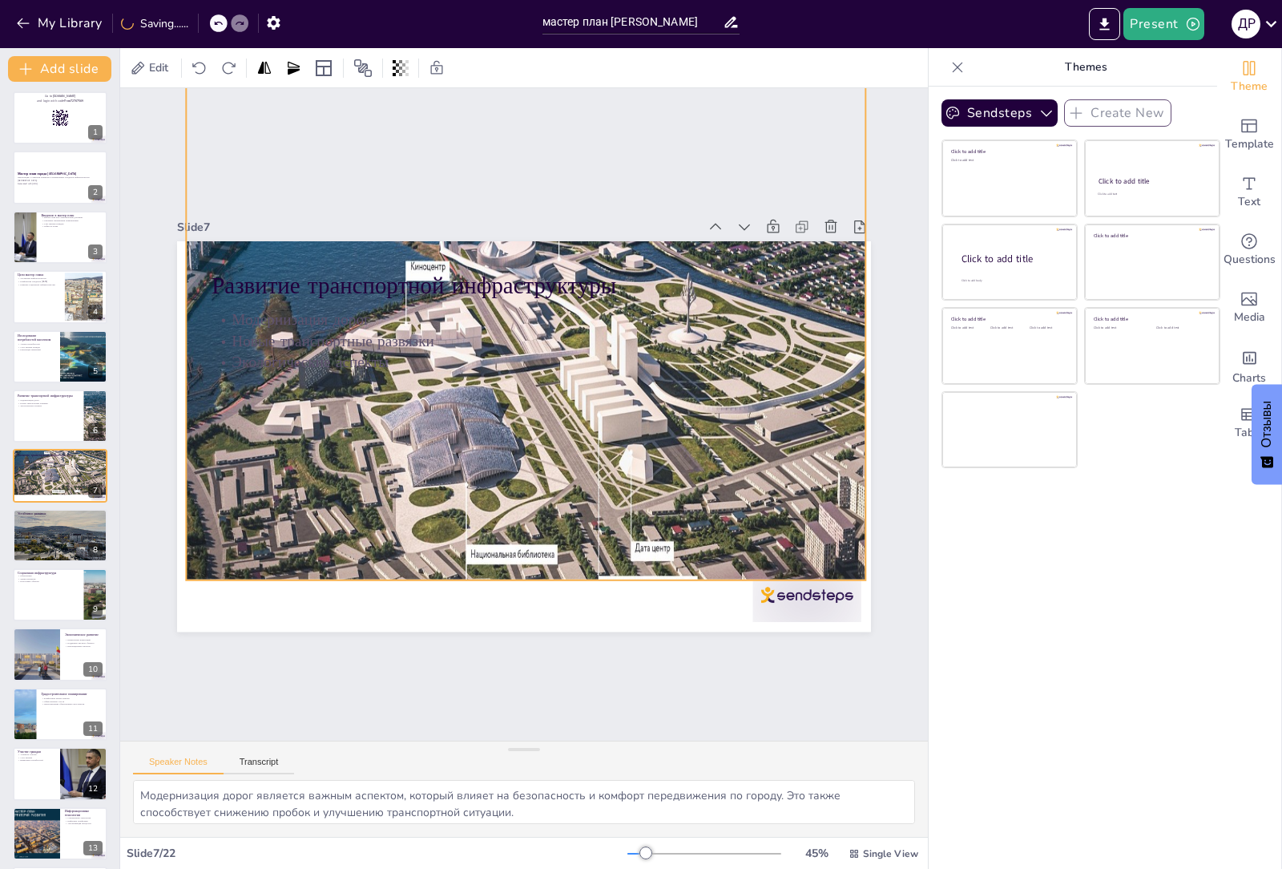
drag, startPoint x: 507, startPoint y: 541, endPoint x: 511, endPoint y: 456, distance: 85.0
click at [511, 456] on div at bounding box center [664, 342] width 1021 height 920
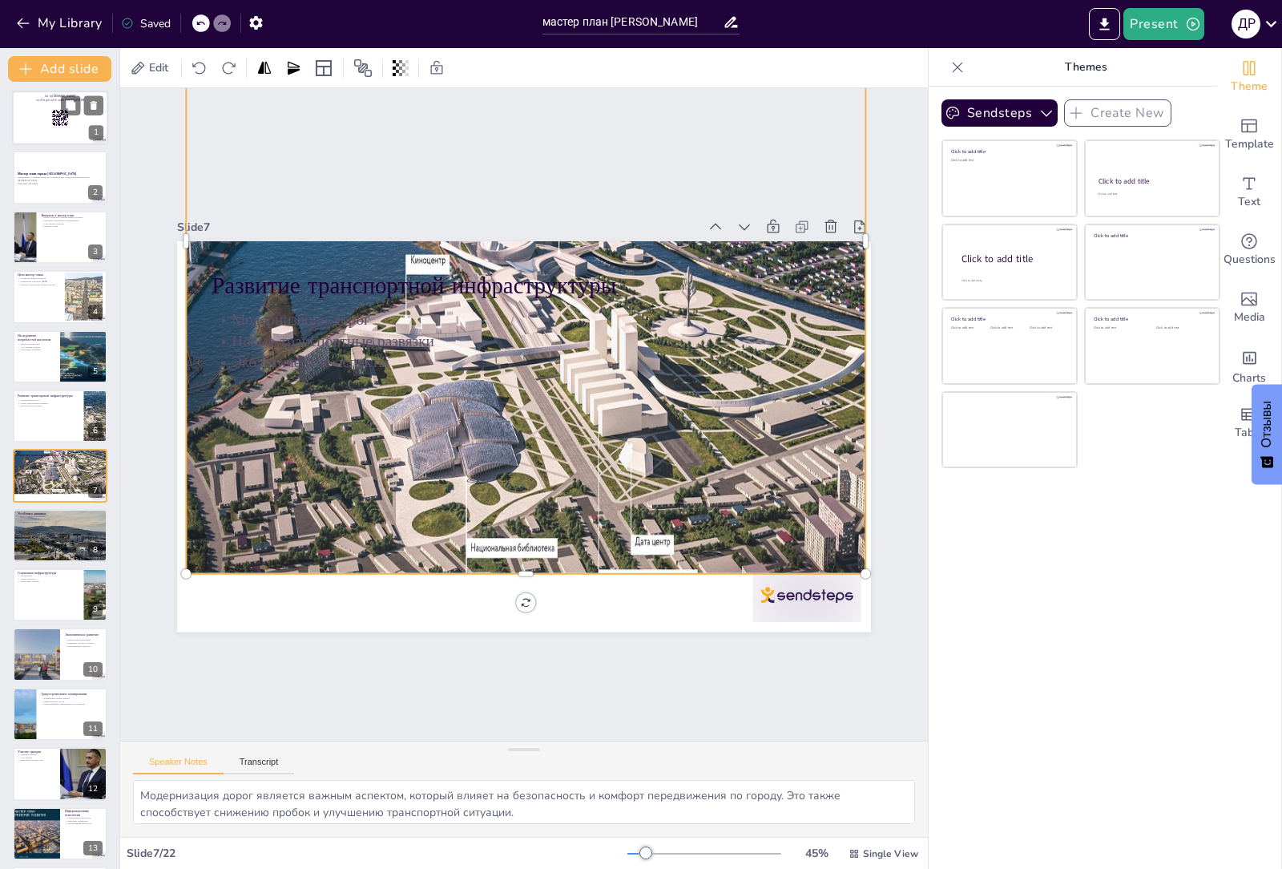
checkbox input "true"
click at [63, 124] on rect at bounding box center [60, 118] width 18 height 18
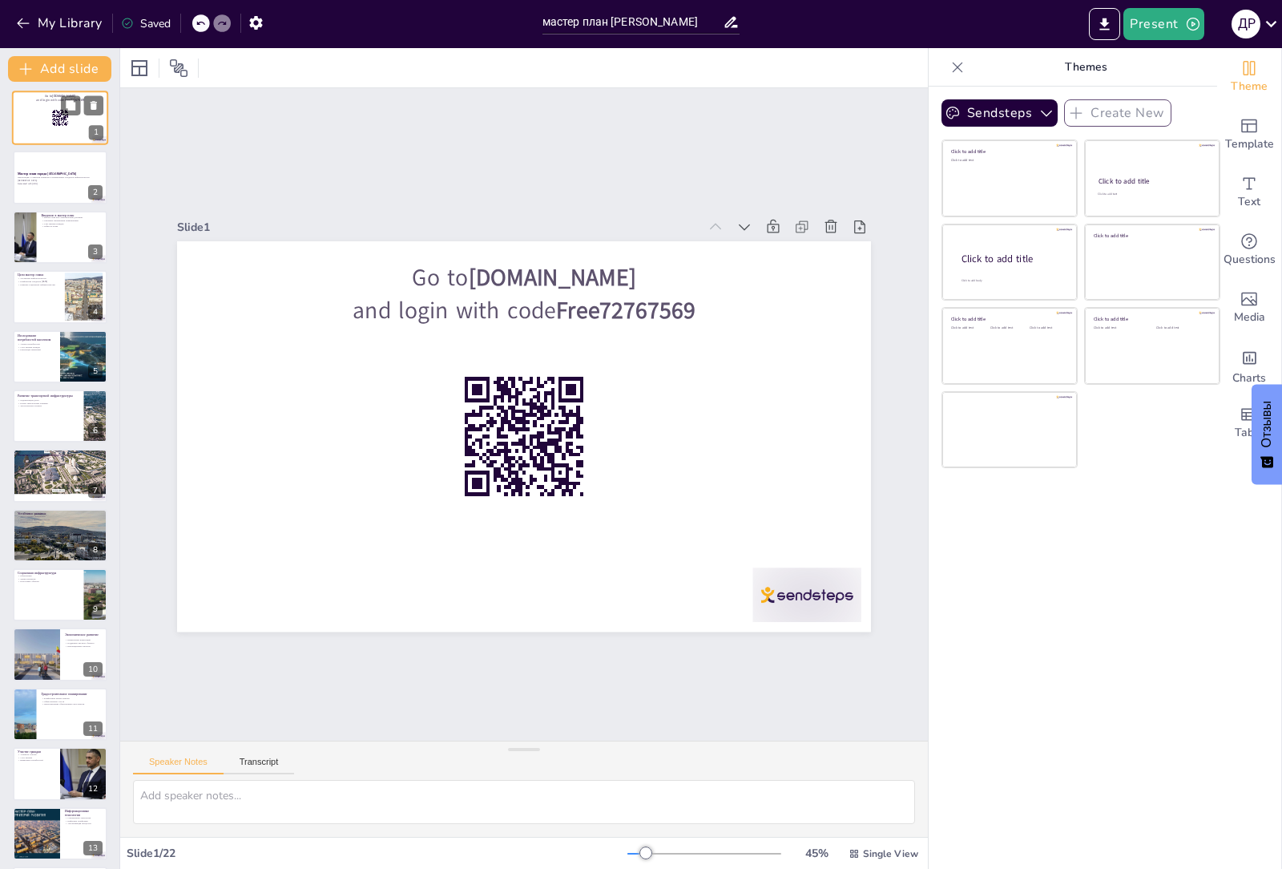
scroll to position [0, 0]
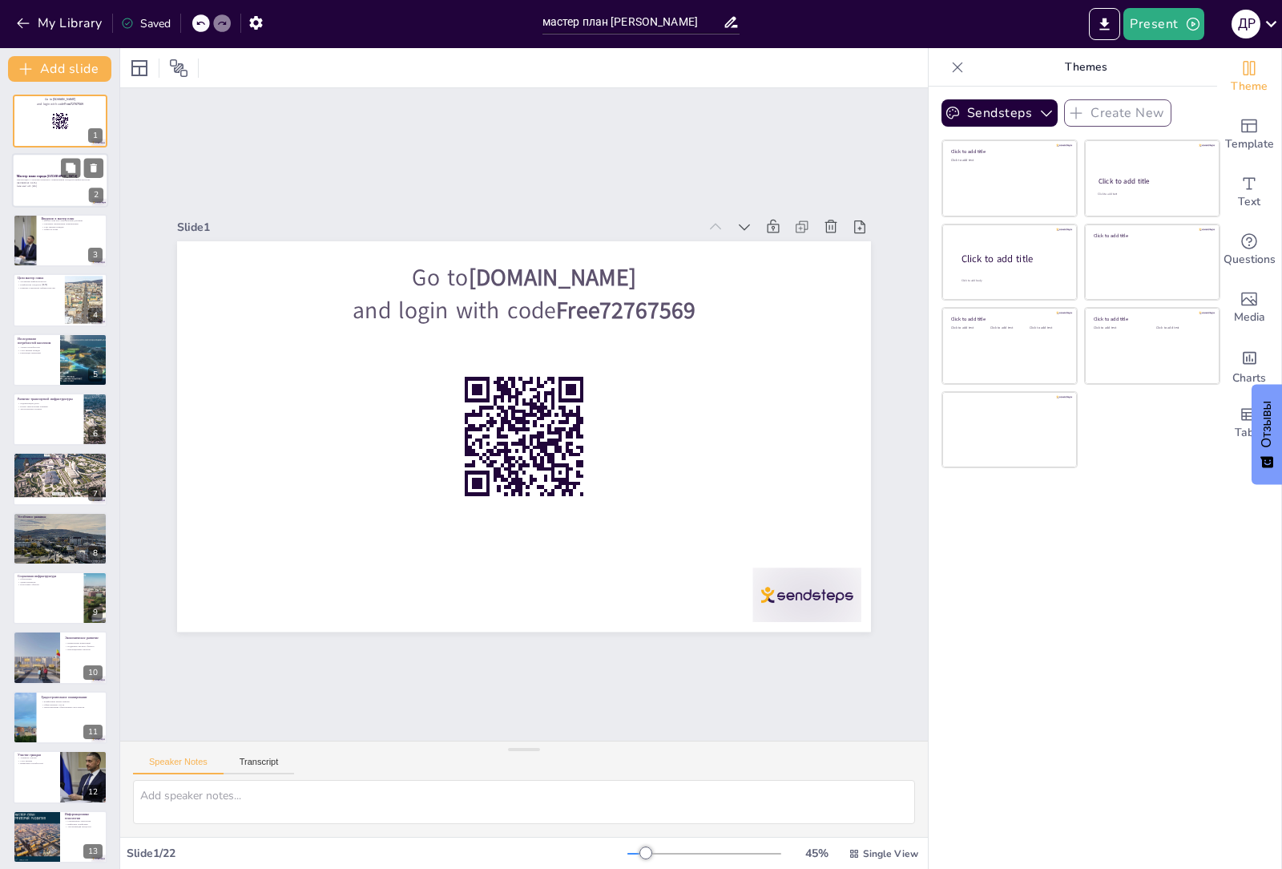
click at [60, 180] on p "Презентация о стратегии развития и планировании городской инфраструктуры [GEOGR…" at bounding box center [60, 182] width 87 height 6
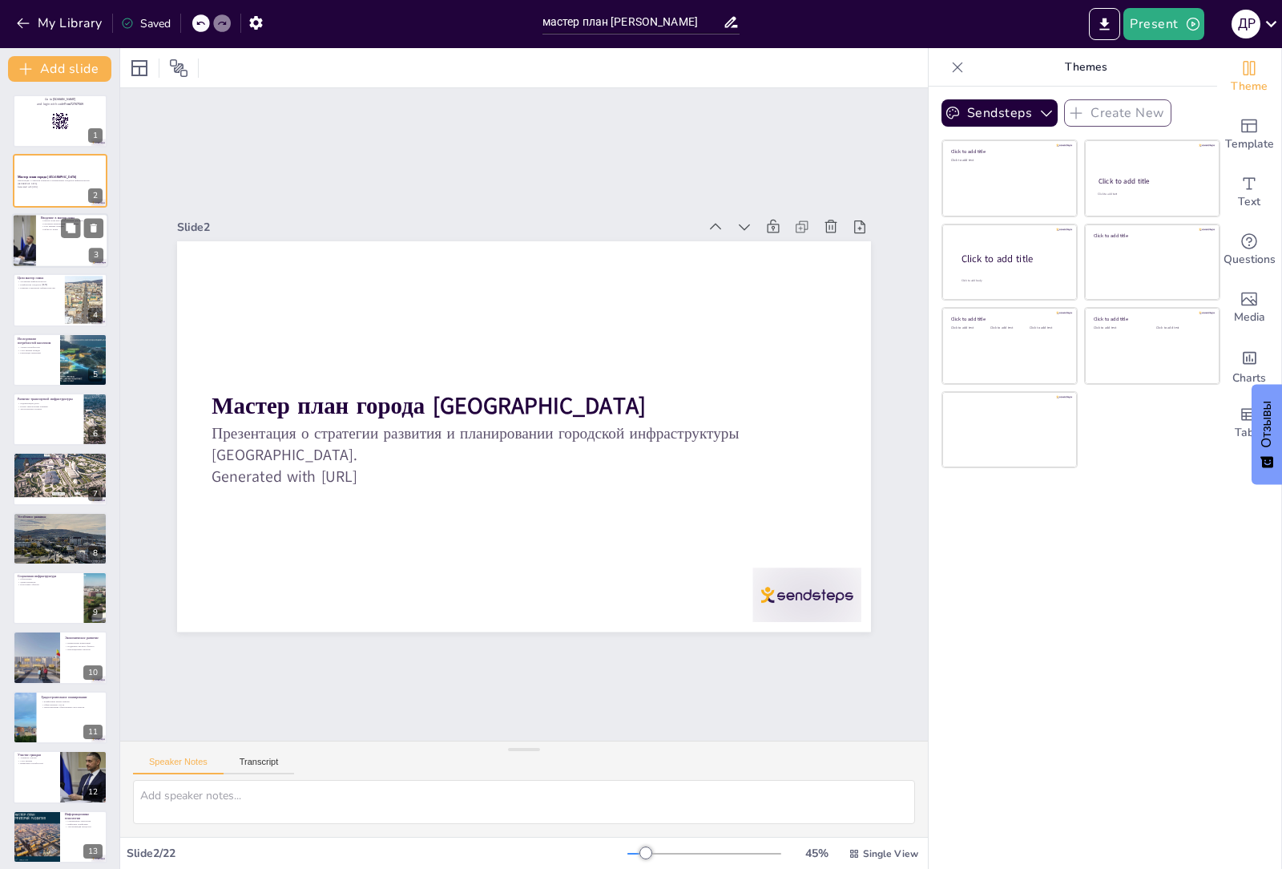
checkbox input "true"
click at [49, 248] on div at bounding box center [60, 240] width 96 height 54
type textarea "Мастер план представляет собой ключевой документ, который определяет стратегию …"
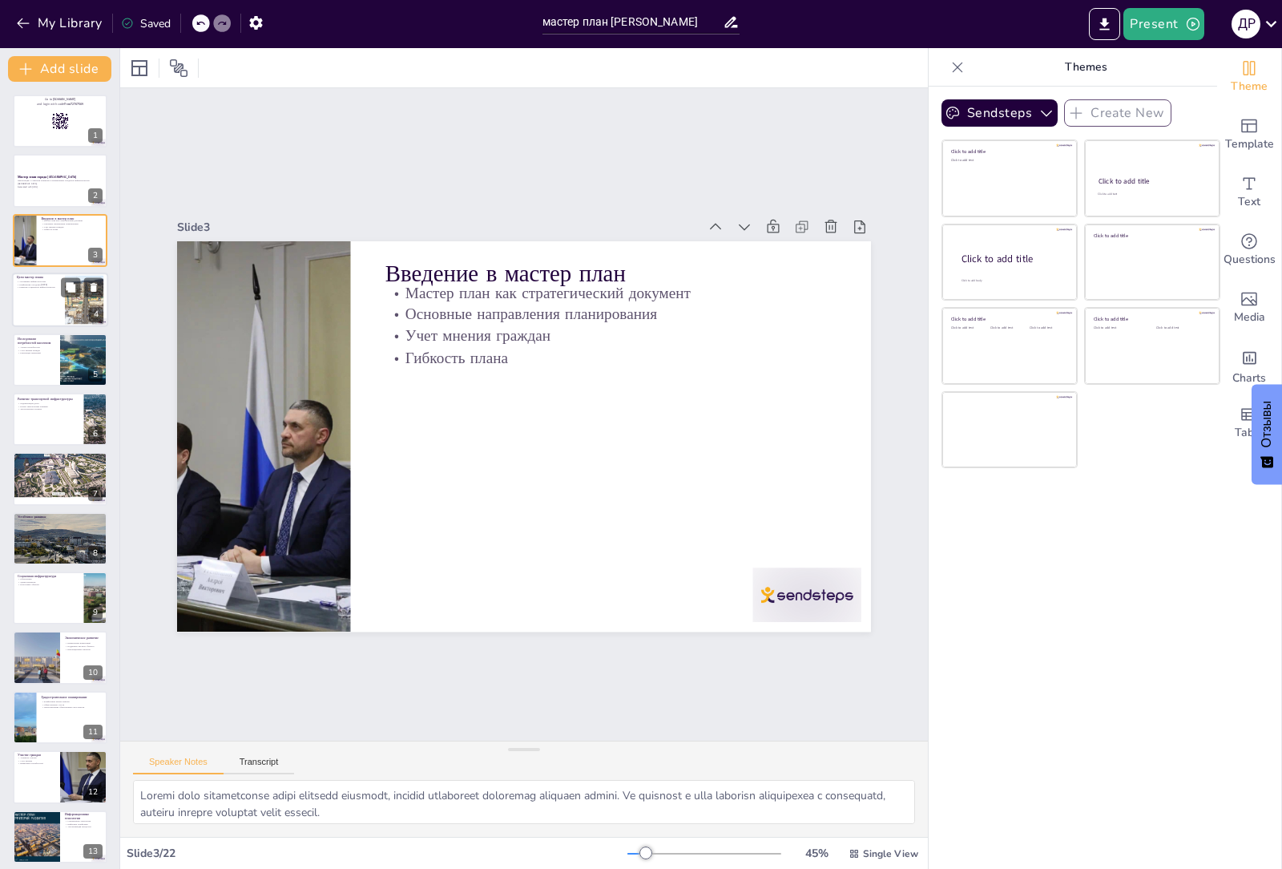
checkbox input "true"
click at [44, 304] on div at bounding box center [60, 299] width 96 height 54
type textarea "Улучшение городской инфраструктуры является одной из ключевых целей, так как от…"
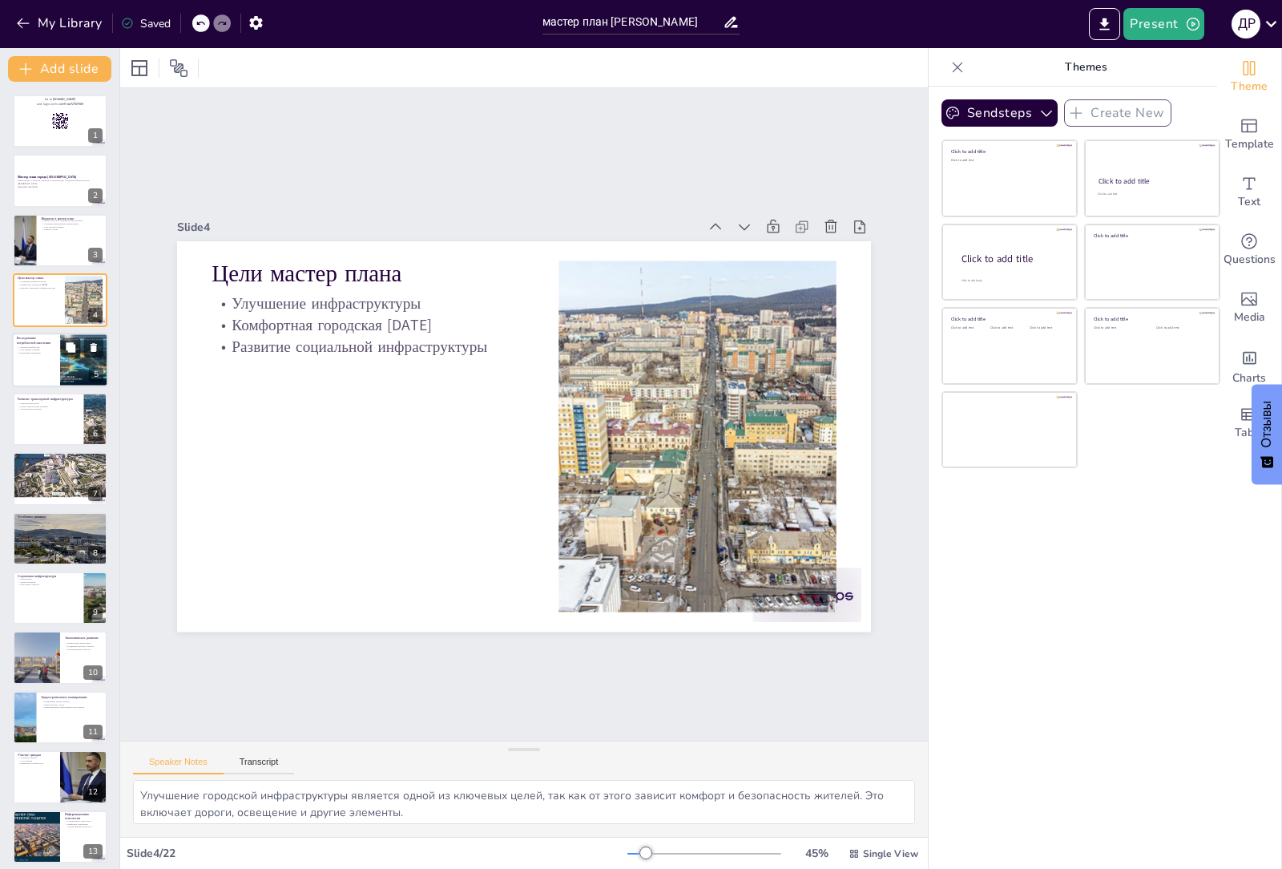
checkbox input "true"
click at [37, 356] on div at bounding box center [60, 360] width 96 height 54
type textarea "Анализ потребностей населения включает в себя проведение опросов и исследований…"
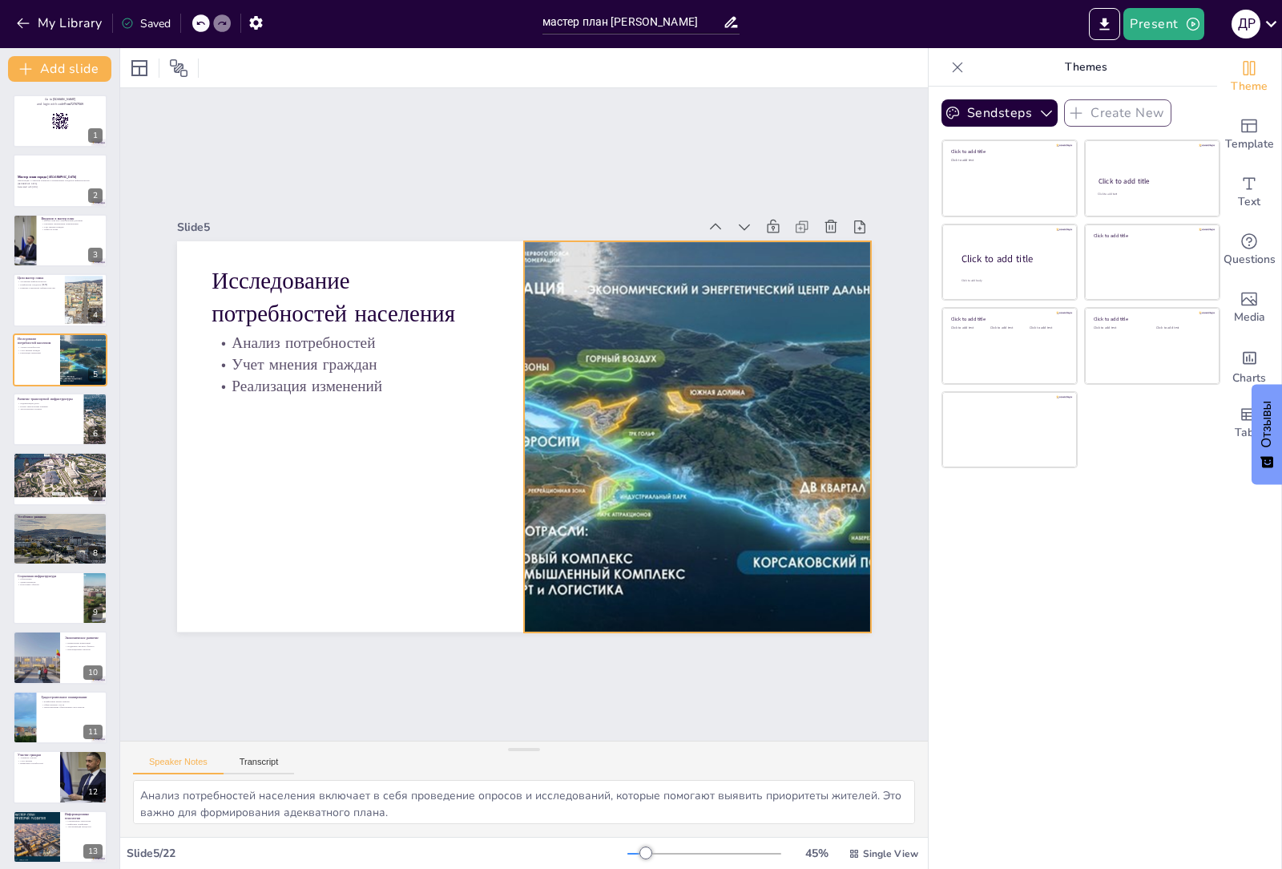
click at [518, 425] on div at bounding box center [694, 454] width 558 height 442
click at [562, 444] on div at bounding box center [694, 454] width 558 height 442
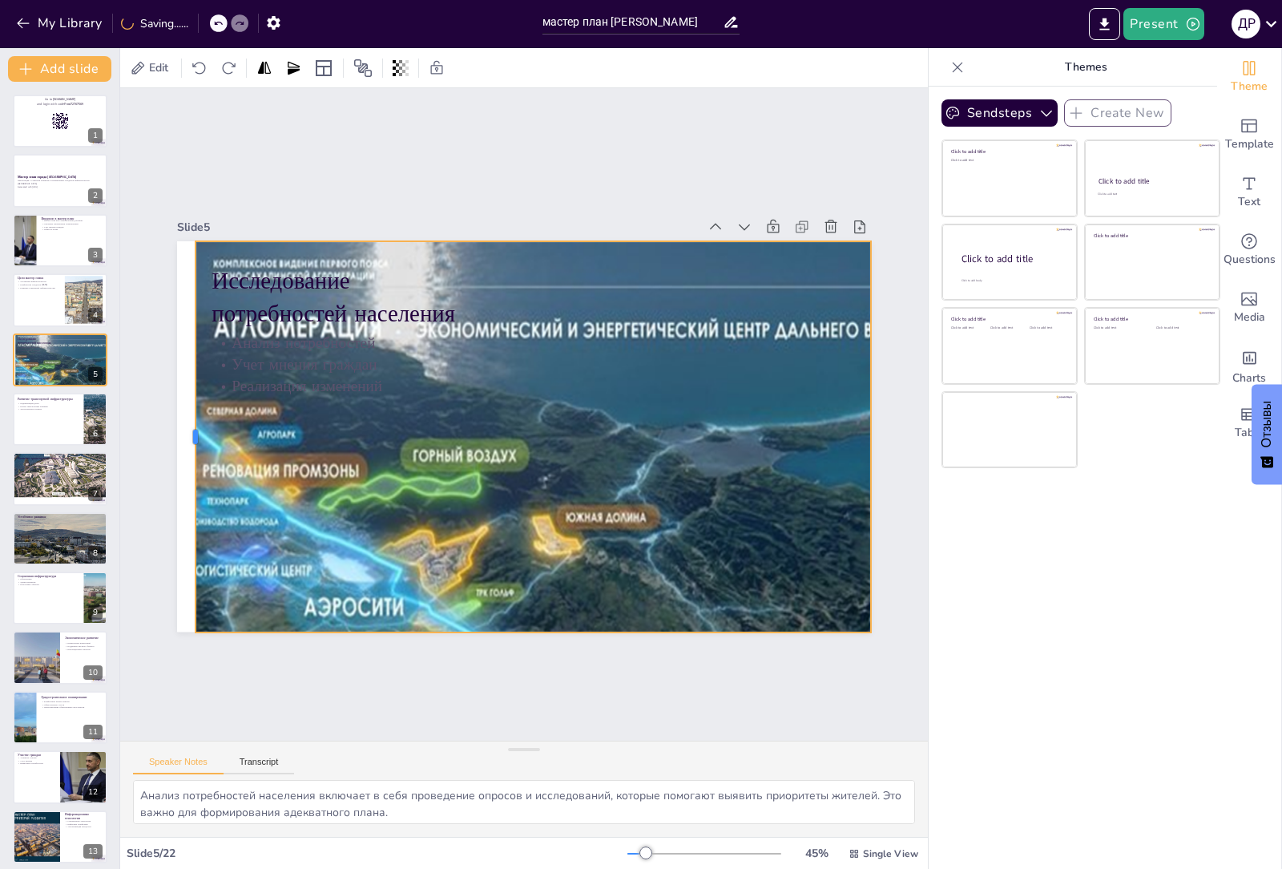
drag, startPoint x: 510, startPoint y: 432, endPoint x: 171, endPoint y: 452, distance: 339.5
click at [183, 452] on div at bounding box center [189, 436] width 13 height 390
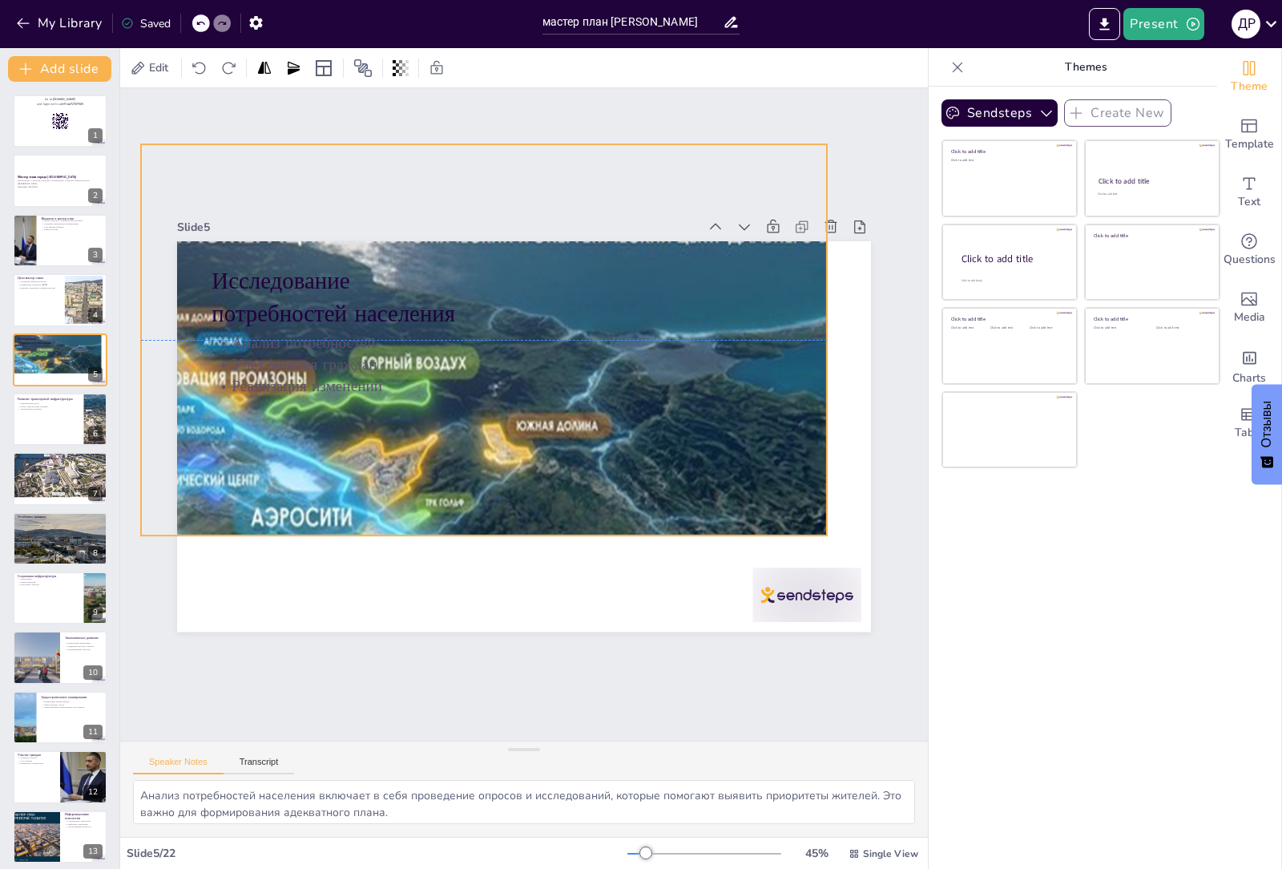
drag, startPoint x: 566, startPoint y: 485, endPoint x: 522, endPoint y: 386, distance: 108.0
click at [522, 386] on div at bounding box center [517, 508] width 844 height 803
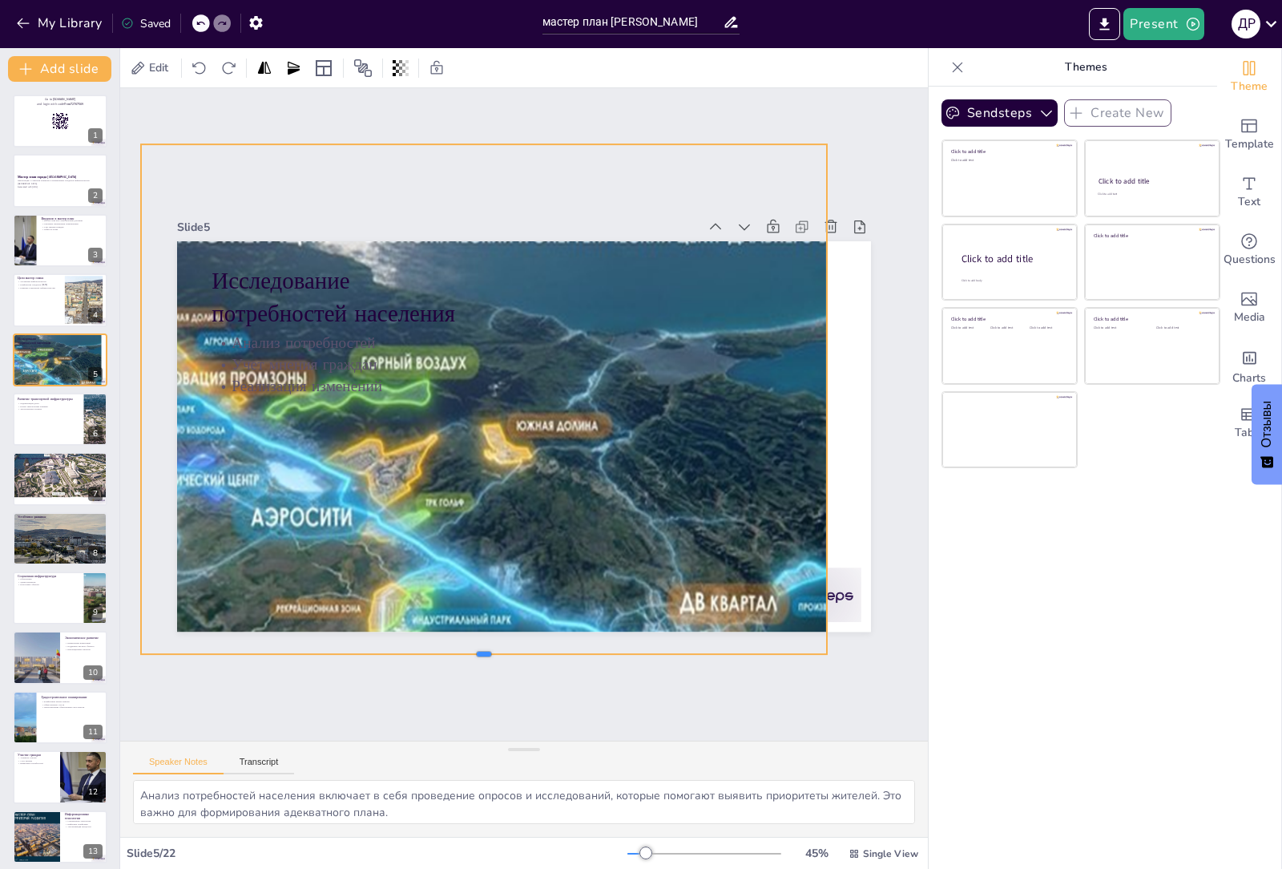
drag, startPoint x: 474, startPoint y: 530, endPoint x: 470, endPoint y: 650, distance: 120.3
click at [471, 652] on div at bounding box center [458, 654] width 683 height 84
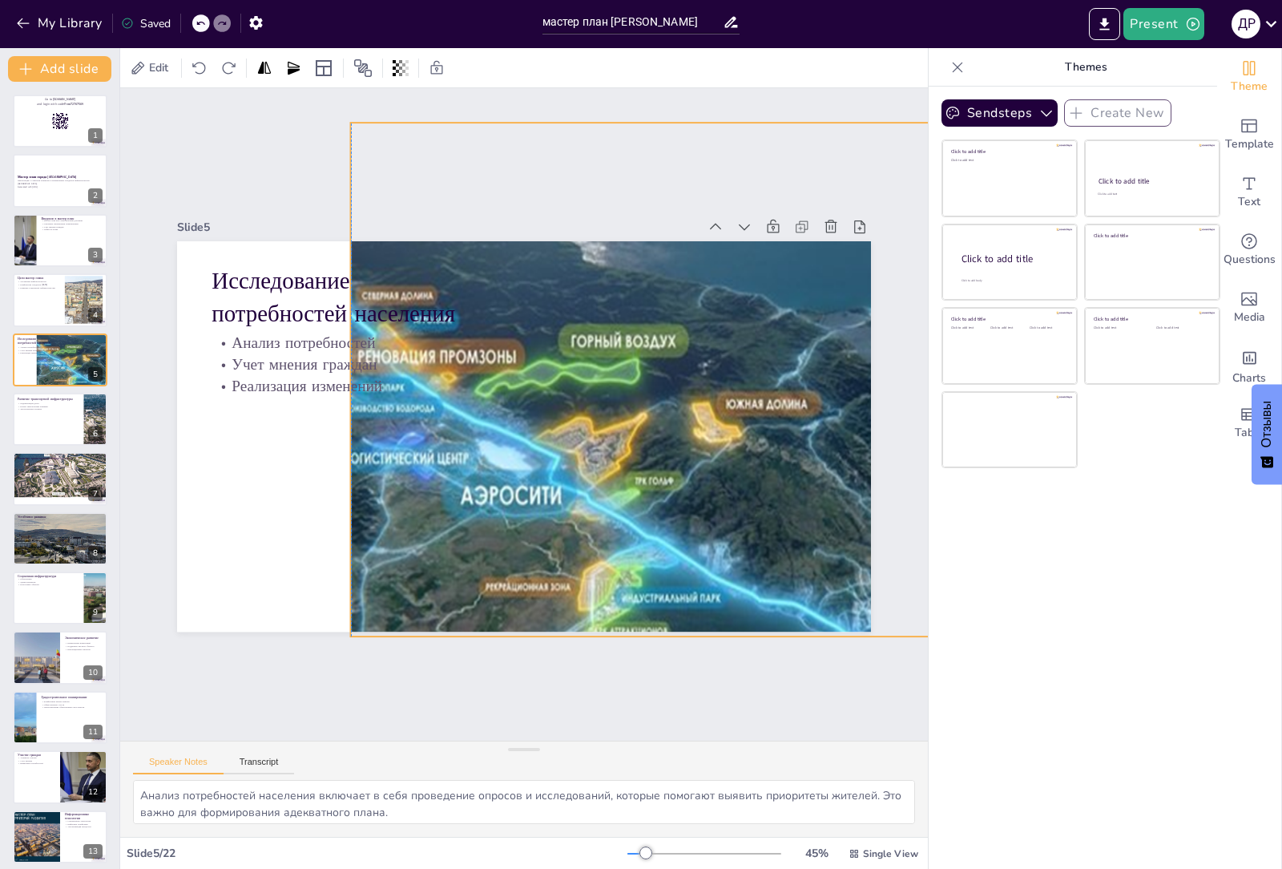
drag, startPoint x: 534, startPoint y: 493, endPoint x: 671, endPoint y: 500, distance: 137.2
click at [671, 500] on div at bounding box center [728, 509] width 845 height 804
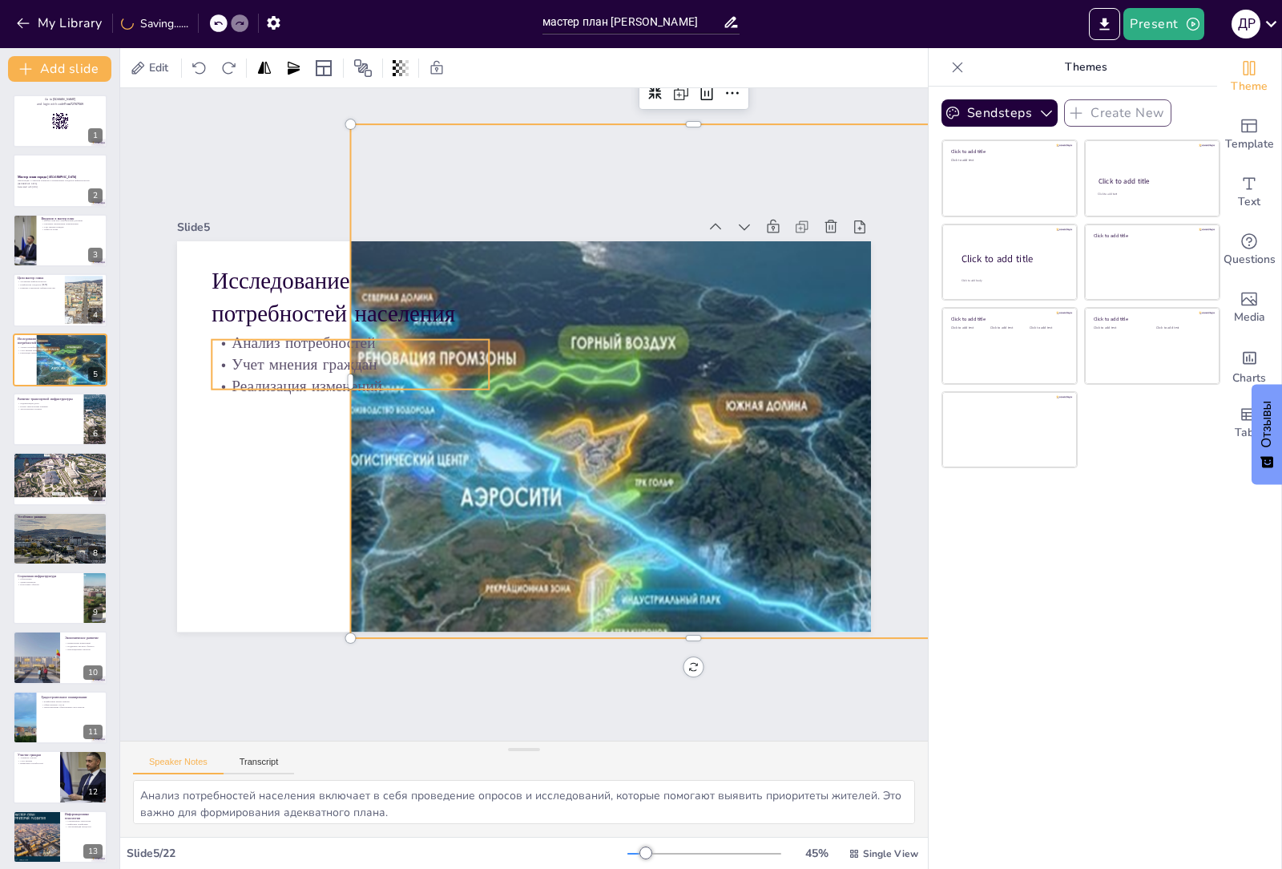
click at [339, 378] on p "Реализация изменений" at bounding box center [355, 368] width 278 height 50
checkbox input "true"
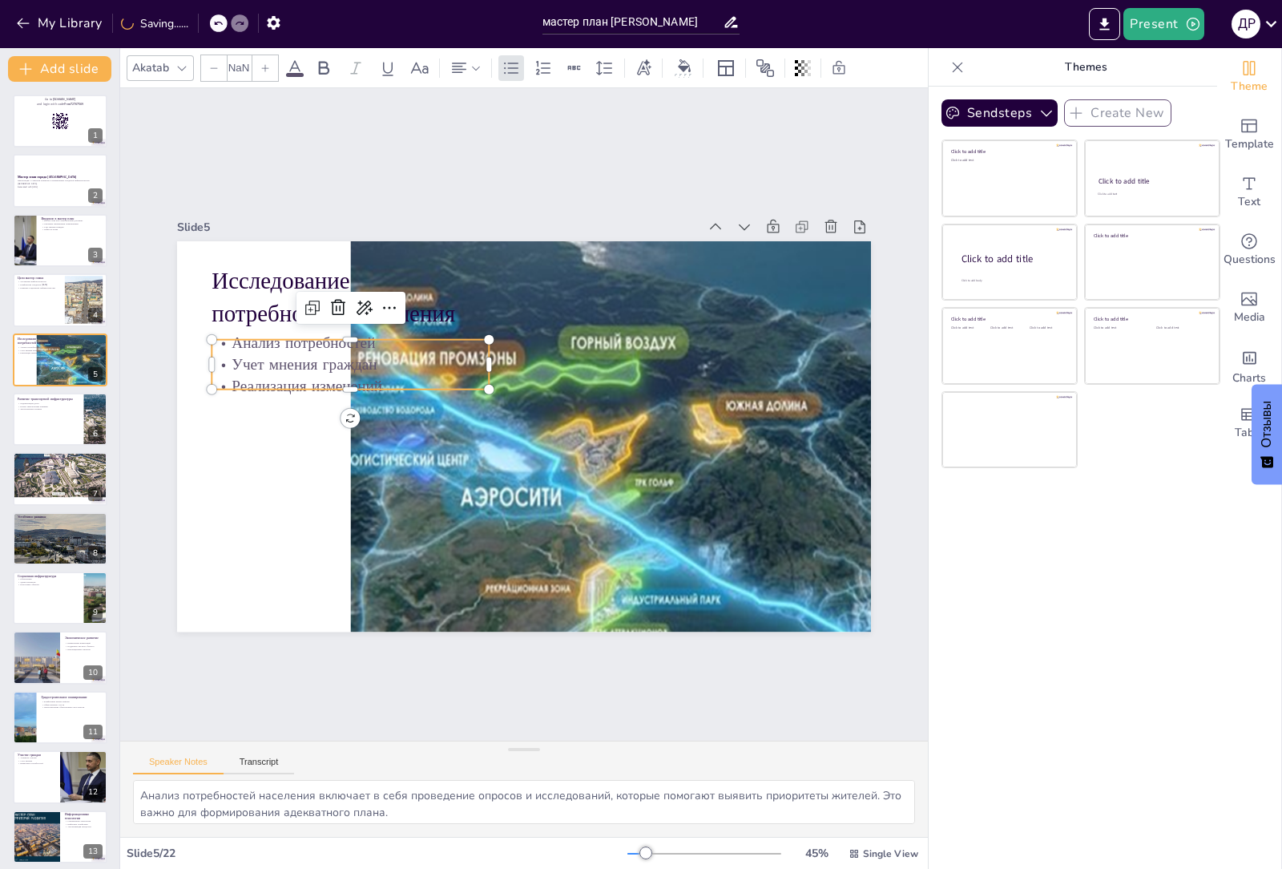
type input "32"
click at [361, 444] on div at bounding box center [728, 509] width 844 height 803
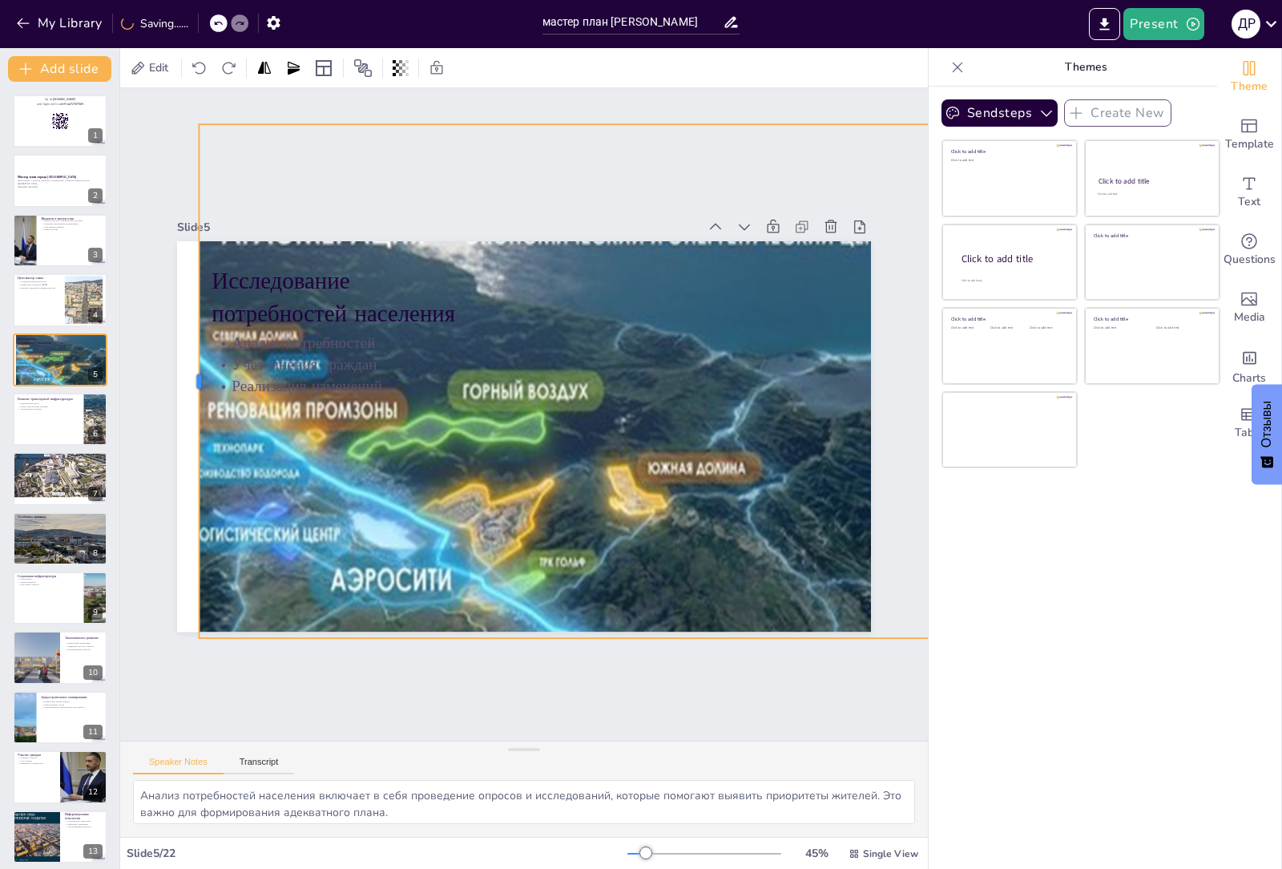
drag, startPoint x: 329, startPoint y: 378, endPoint x: 187, endPoint y: 401, distance: 143.6
click at [175, 393] on div at bounding box center [198, 346] width 67 height 511
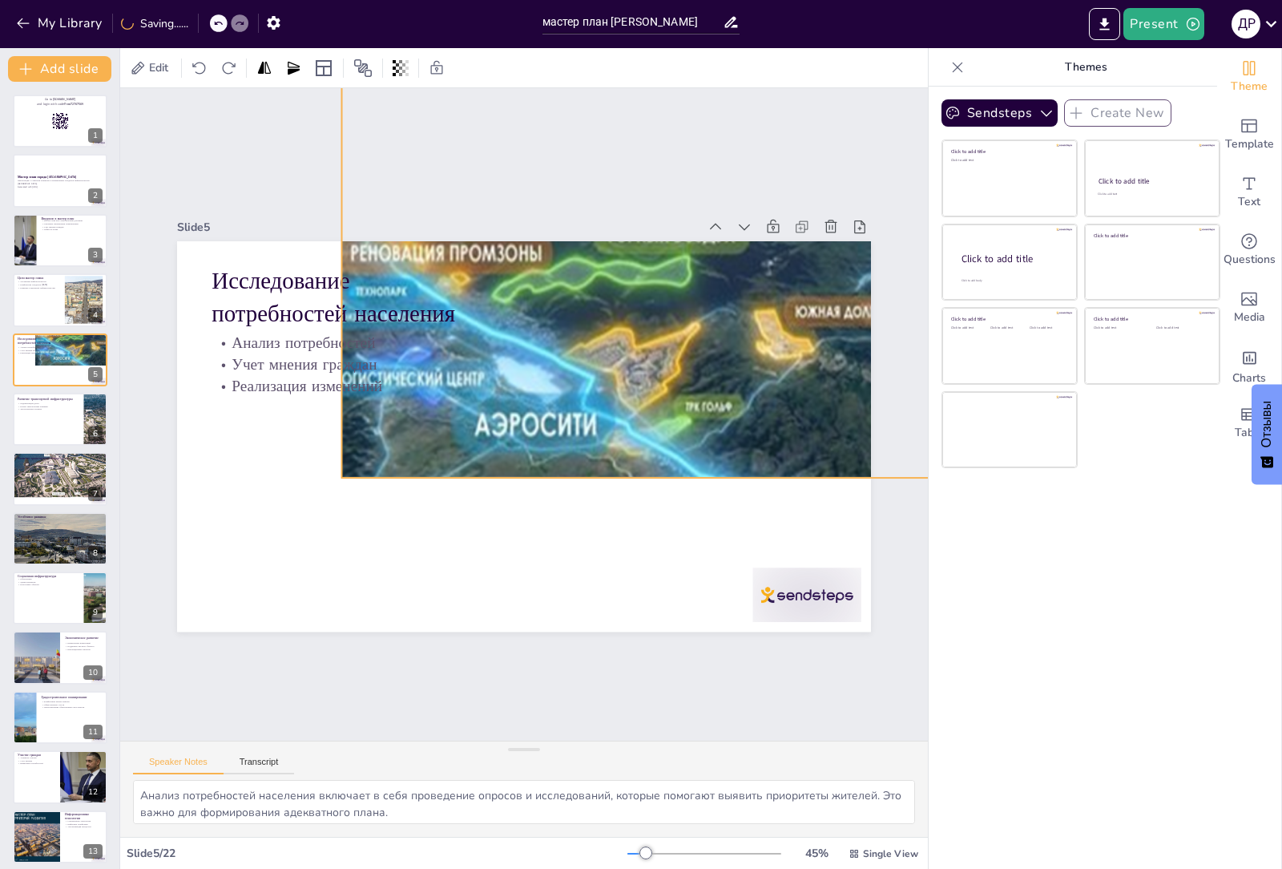
drag, startPoint x: 568, startPoint y: 439, endPoint x: 720, endPoint y: 279, distance: 221.0
click at [720, 279] on div at bounding box center [808, 414] width 933 height 898
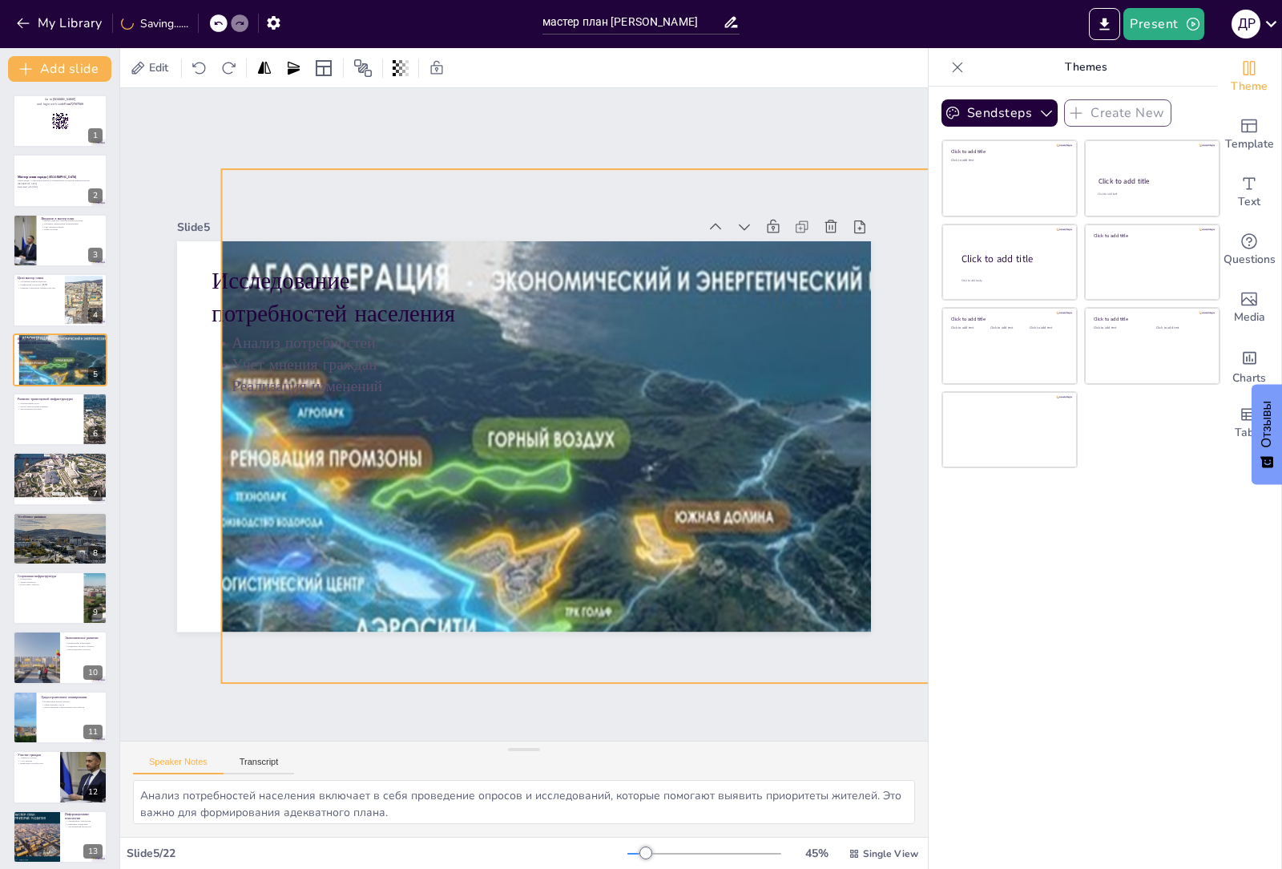
drag, startPoint x: 672, startPoint y: 365, endPoint x: 570, endPoint y: 517, distance: 182.9
click at [574, 516] on div at bounding box center [666, 634] width 1022 height 991
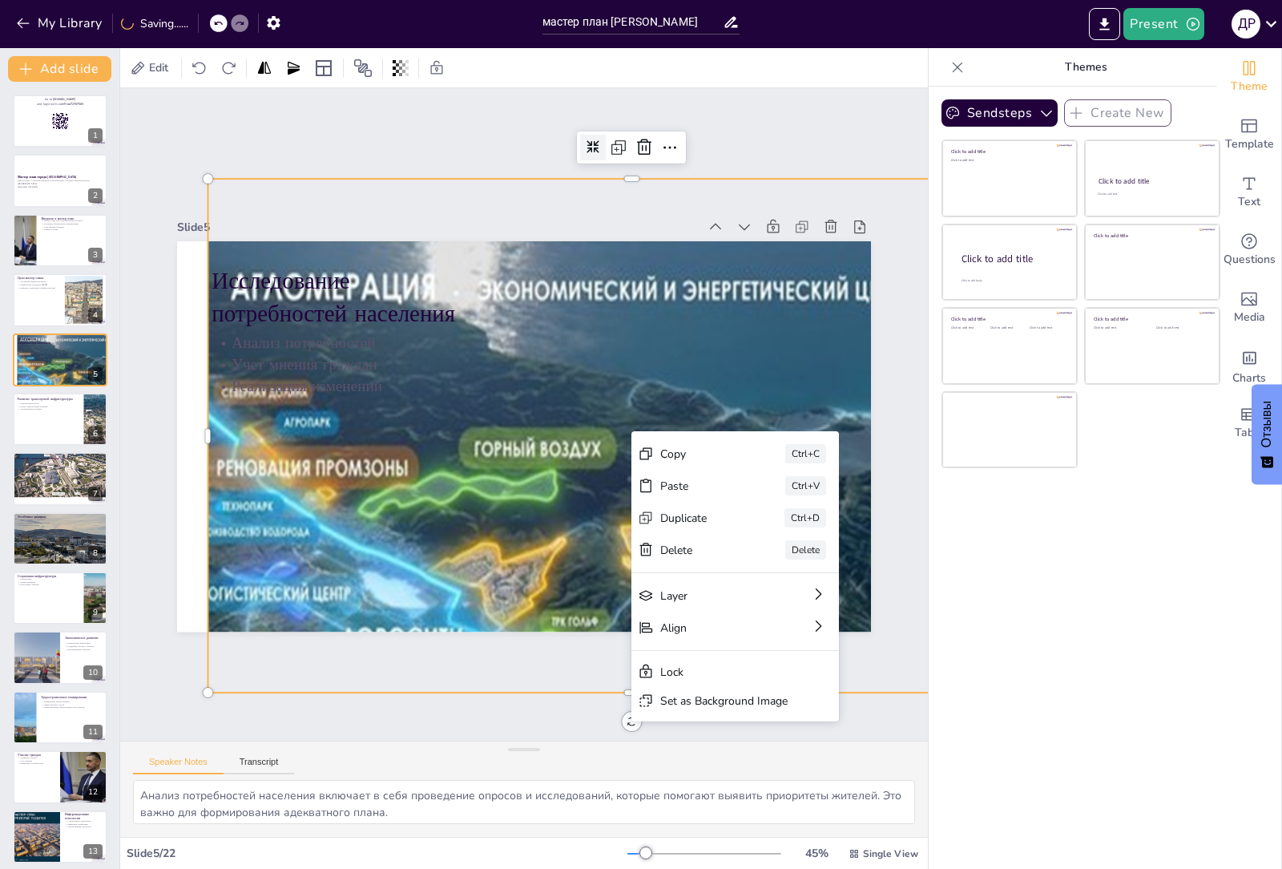
click at [613, 148] on icon at bounding box center [620, 155] width 14 height 14
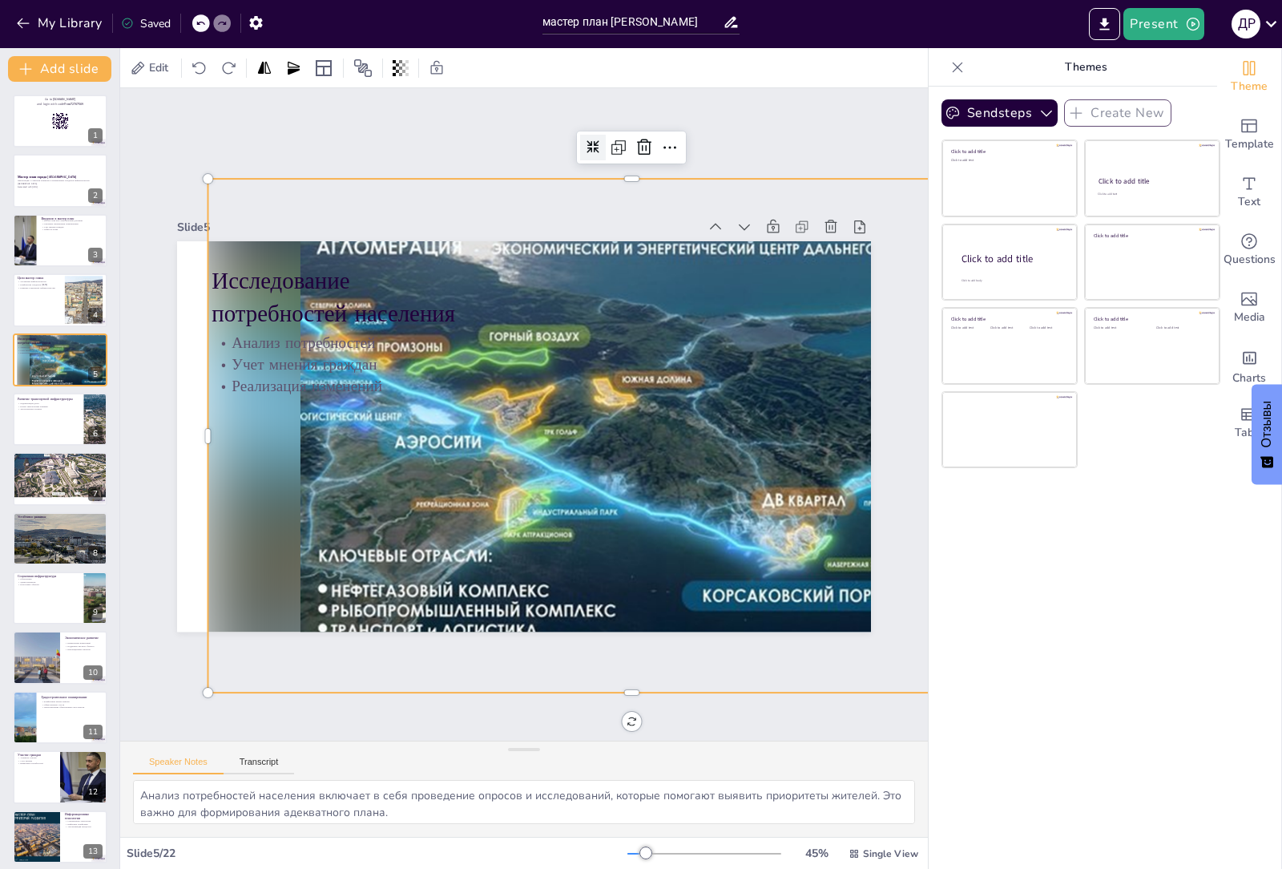
click at [607, 142] on div at bounding box center [621, 156] width 28 height 28
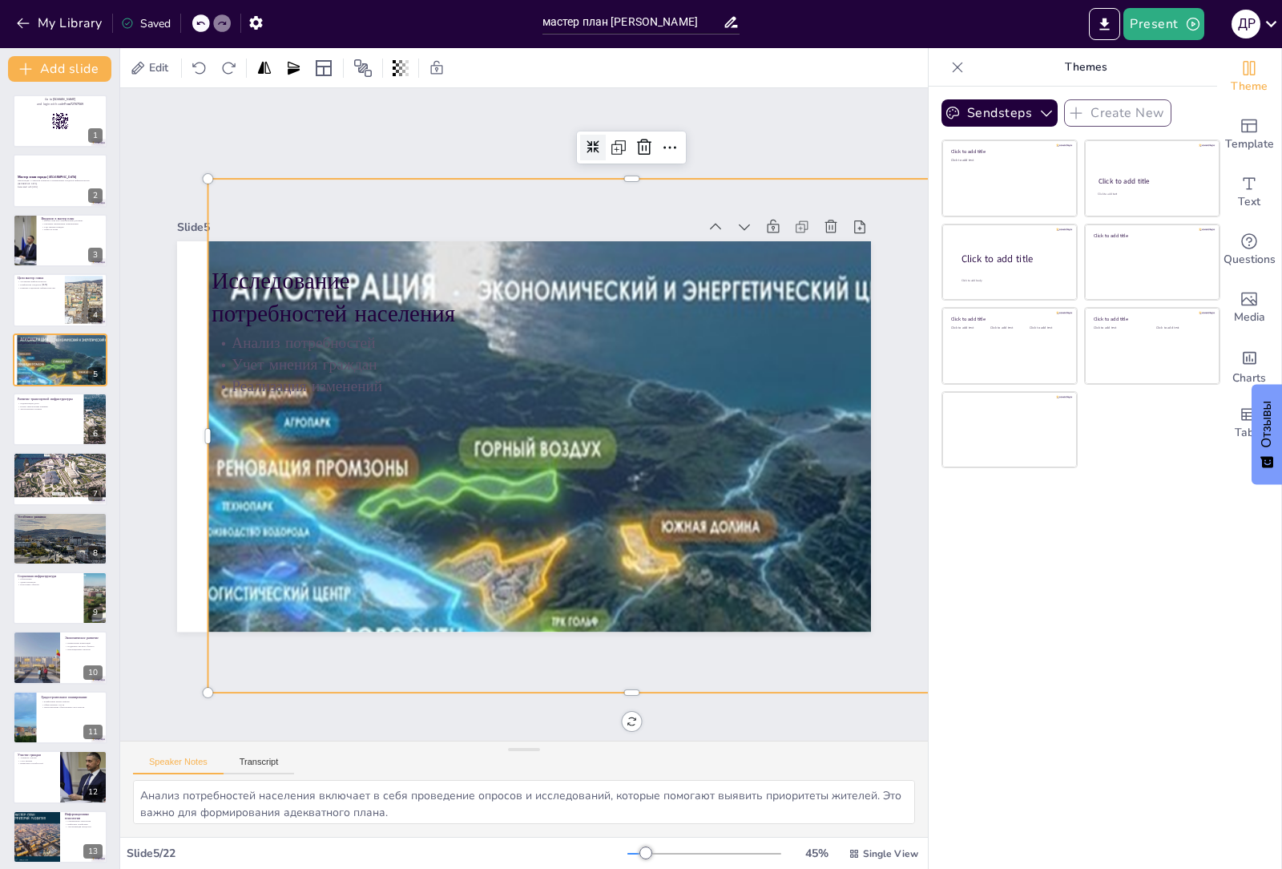
click at [607, 142] on div at bounding box center [621, 156] width 28 height 28
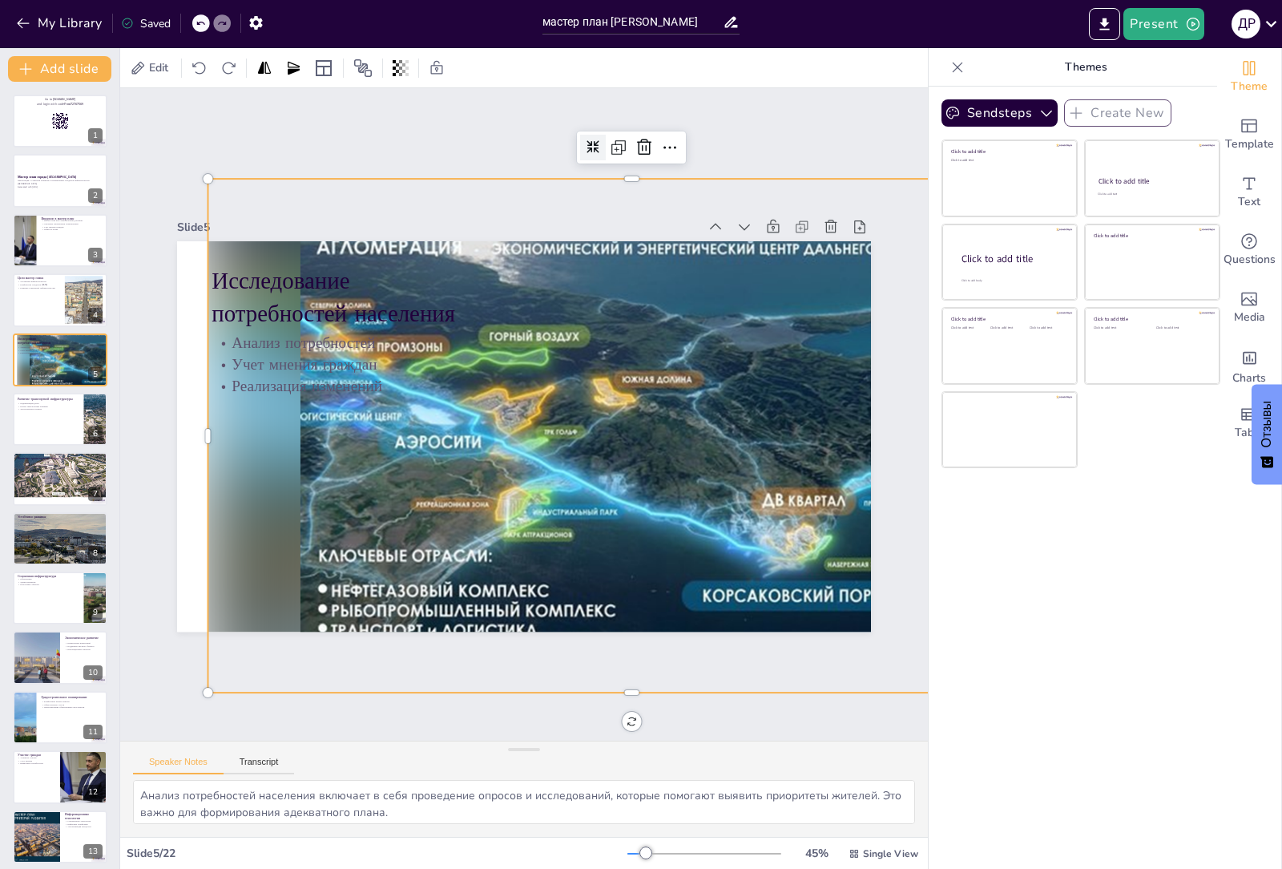
checkbox input "true"
click at [71, 459] on button at bounding box center [70, 466] width 19 height 19
type textarea "Модернизация дорог является важным аспектом, который влияет на безопасность и к…"
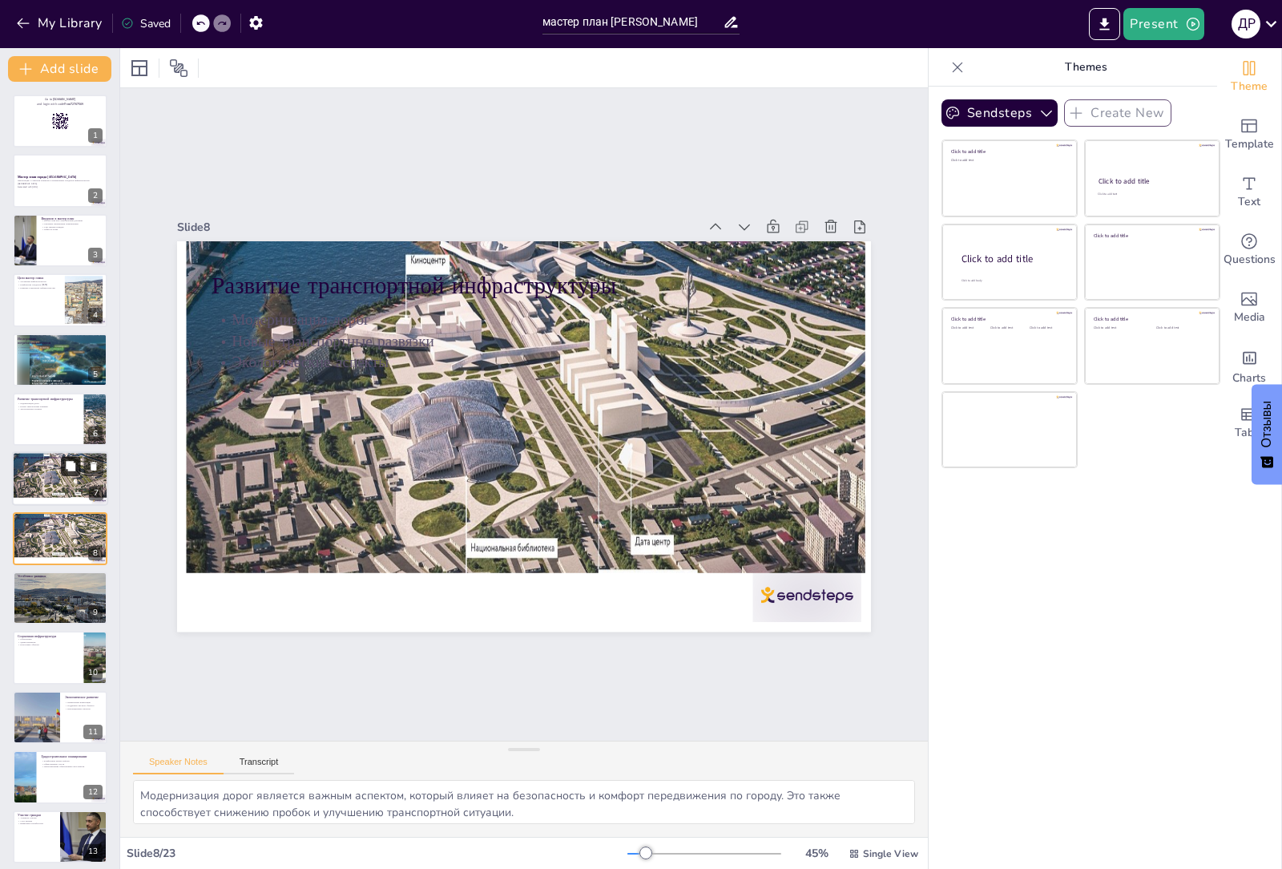
scroll to position [63, 0]
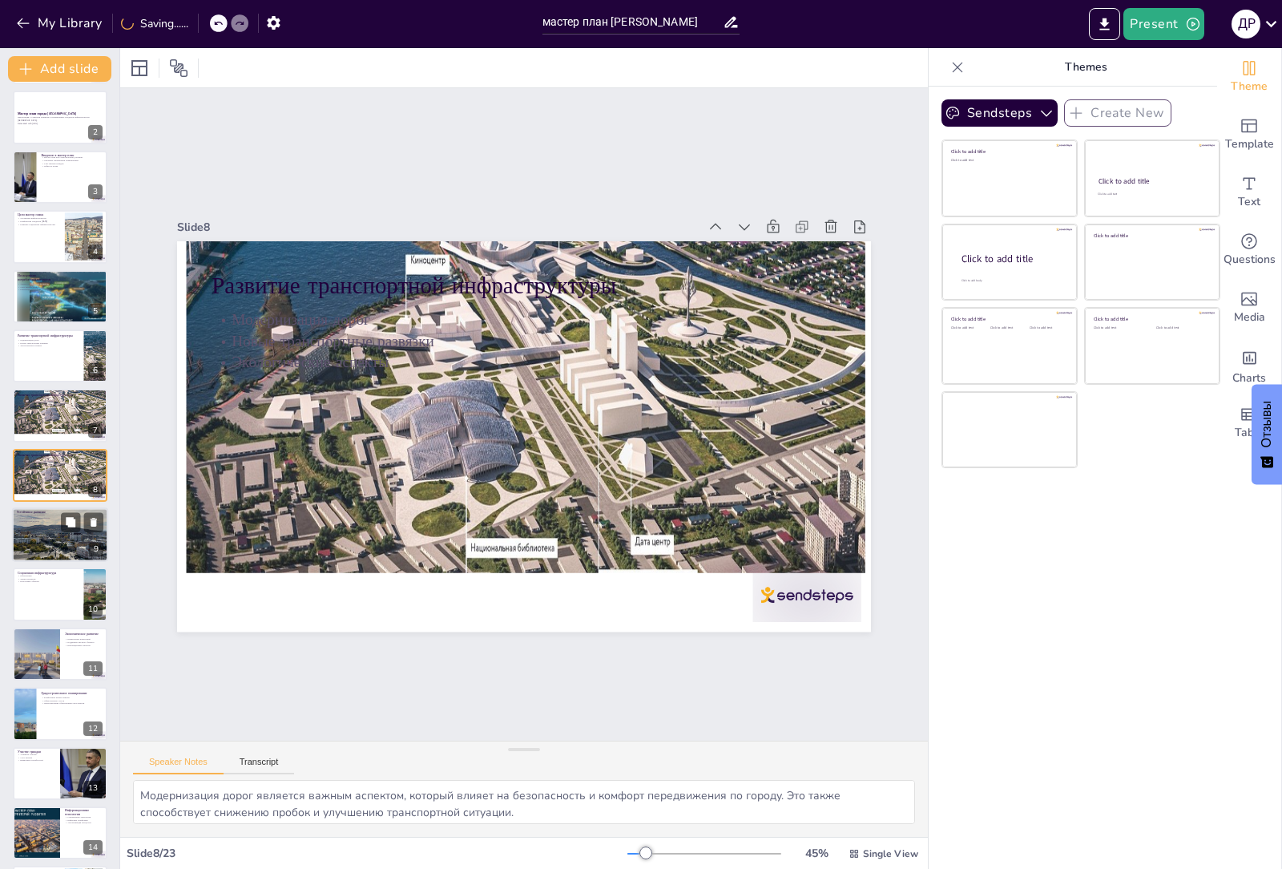
checkbox input "true"
click at [50, 542] on div at bounding box center [60, 534] width 96 height 72
type textarea "Экологические инициативы играют ключевую роль в устойчивом развитии, так как он…"
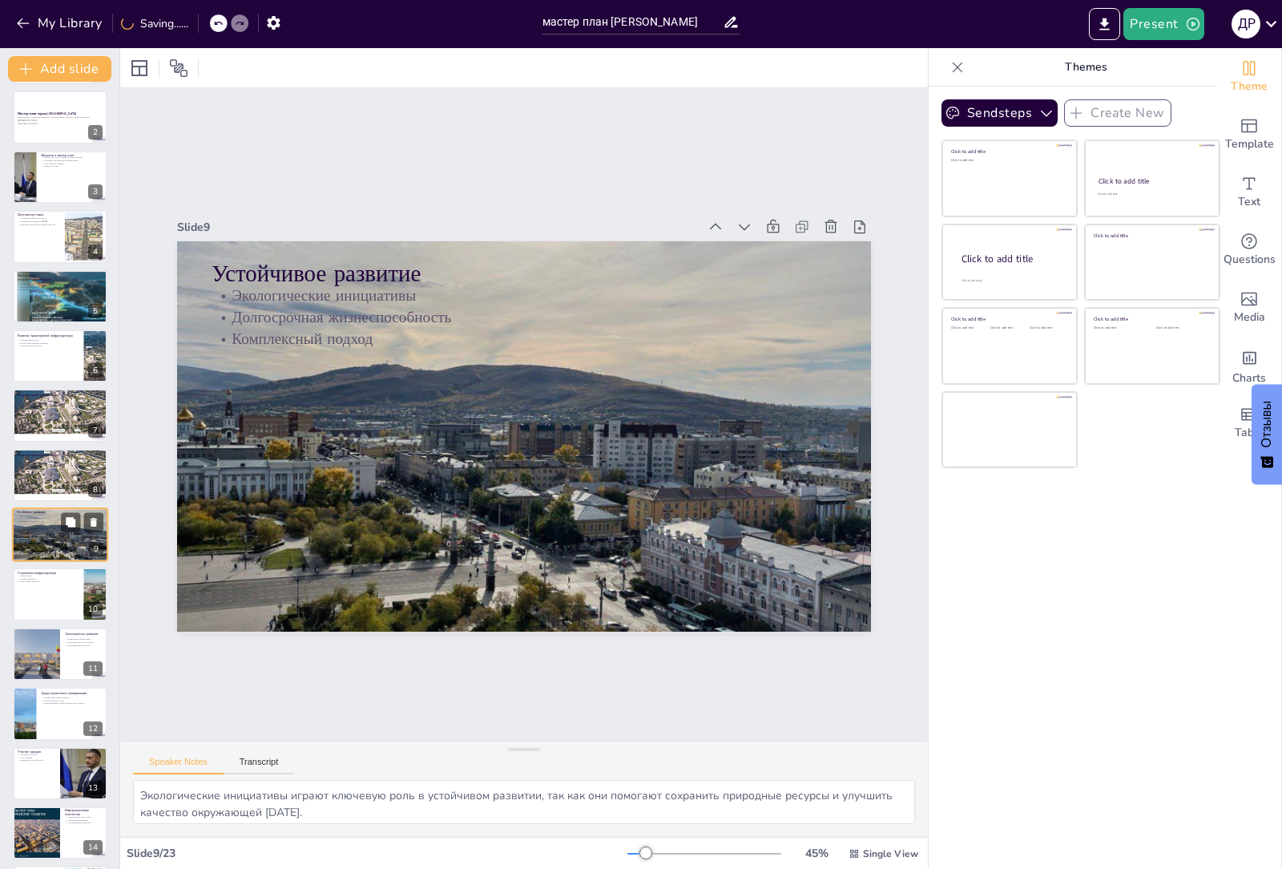
scroll to position [123, 0]
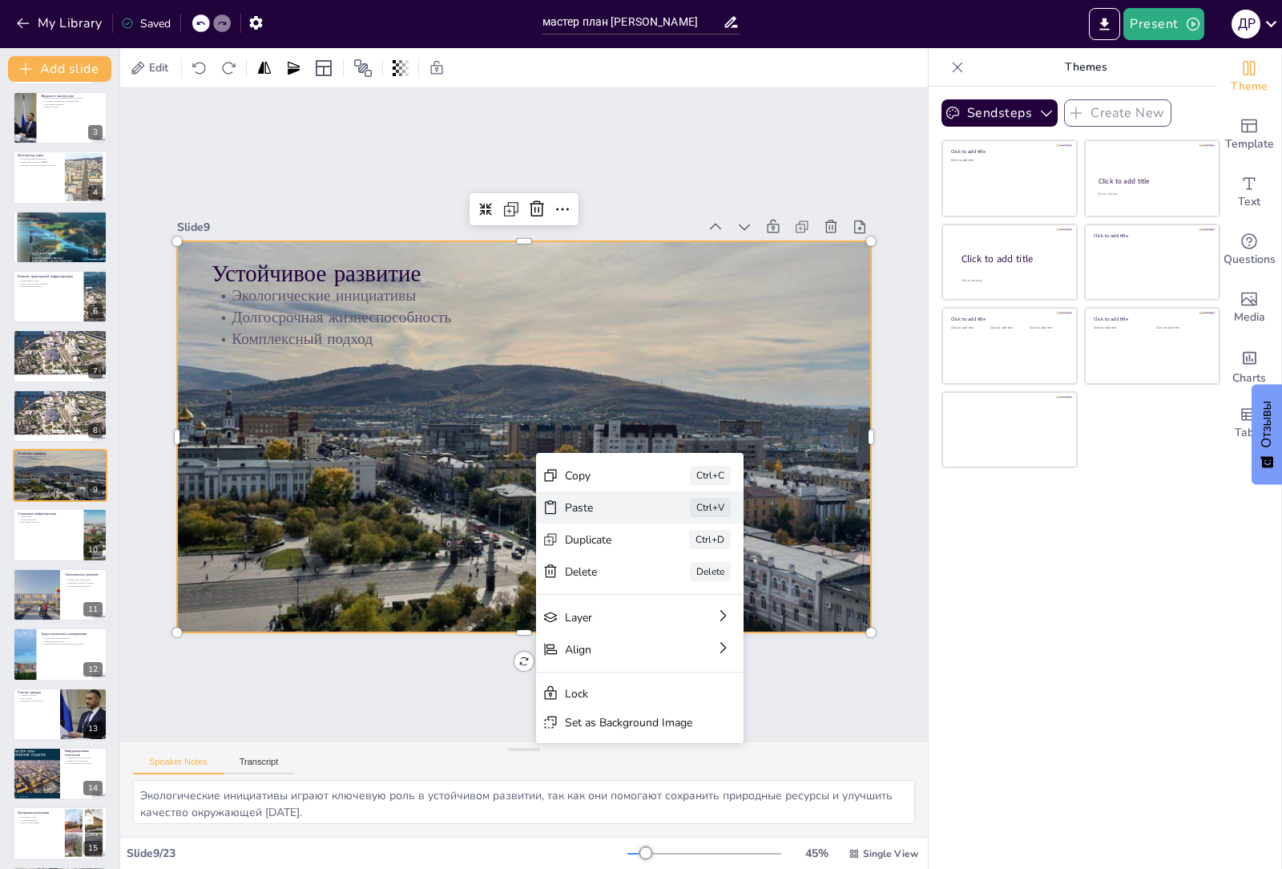
click at [643, 618] on div "Paste" at bounding box center [684, 633] width 82 height 31
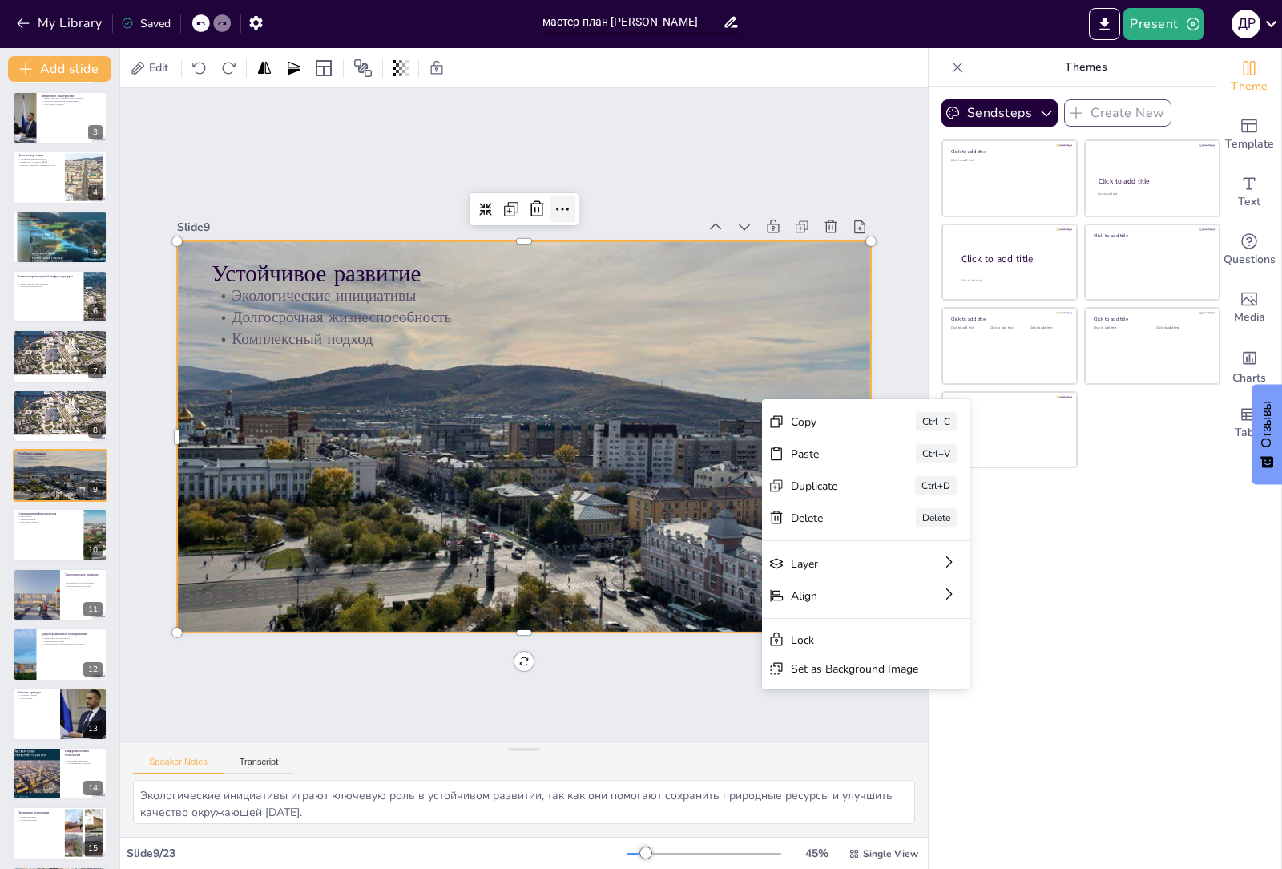
click at [593, 211] on icon at bounding box center [604, 222] width 22 height 22
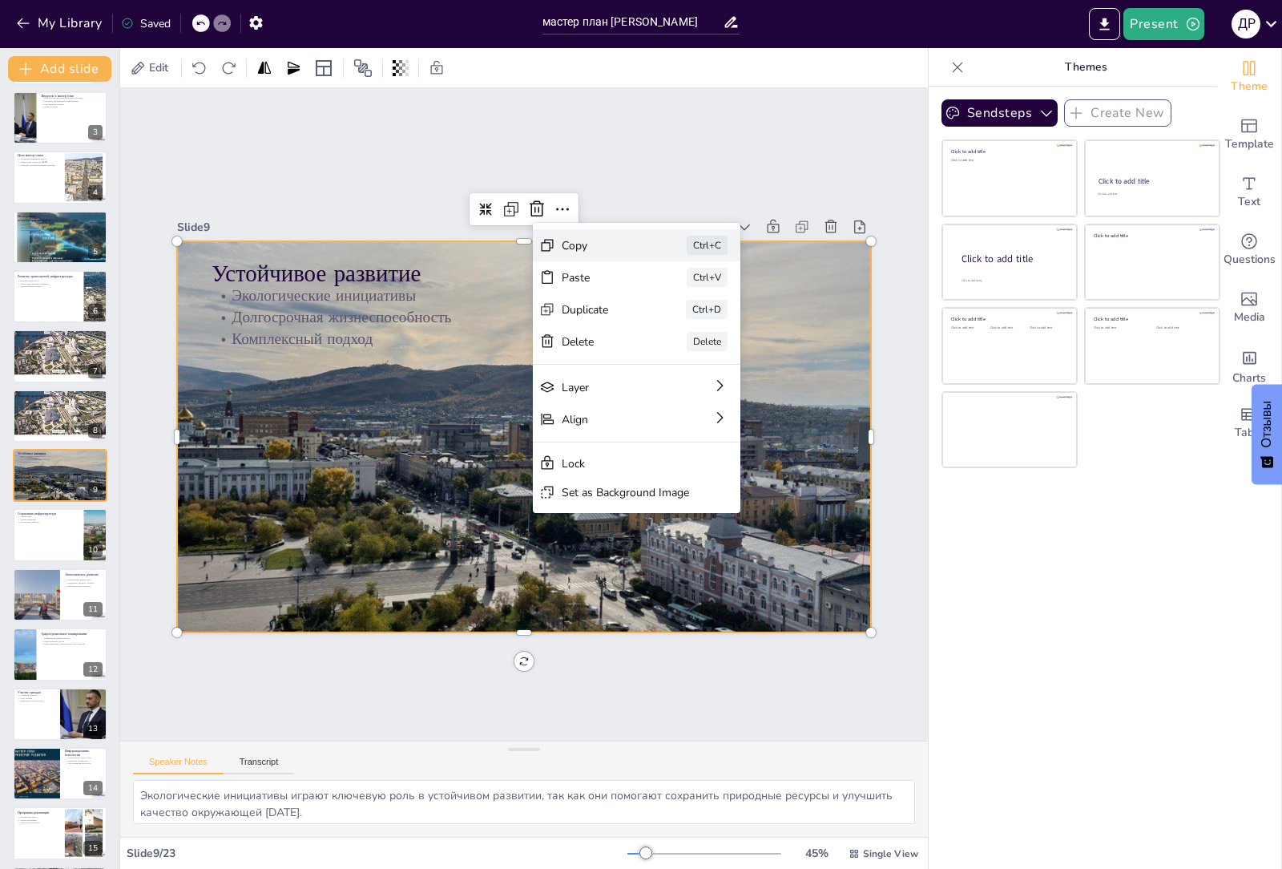
click at [663, 346] on div "Copy Ctrl+C" at bounding box center [768, 383] width 210 height 75
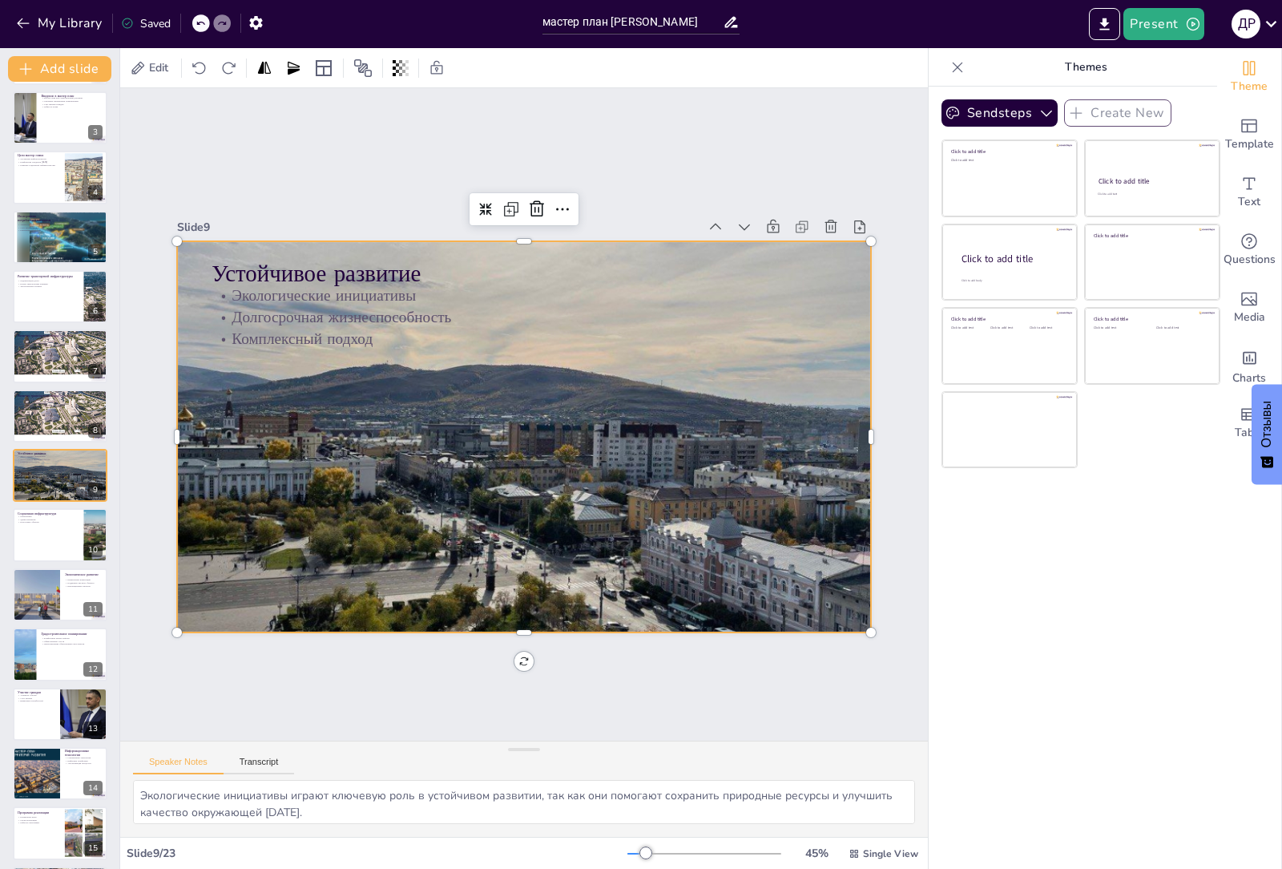
click at [853, 660] on div at bounding box center [846, 667] width 14 height 14
drag, startPoint x: 805, startPoint y: 581, endPoint x: 703, endPoint y: 537, distance: 111.6
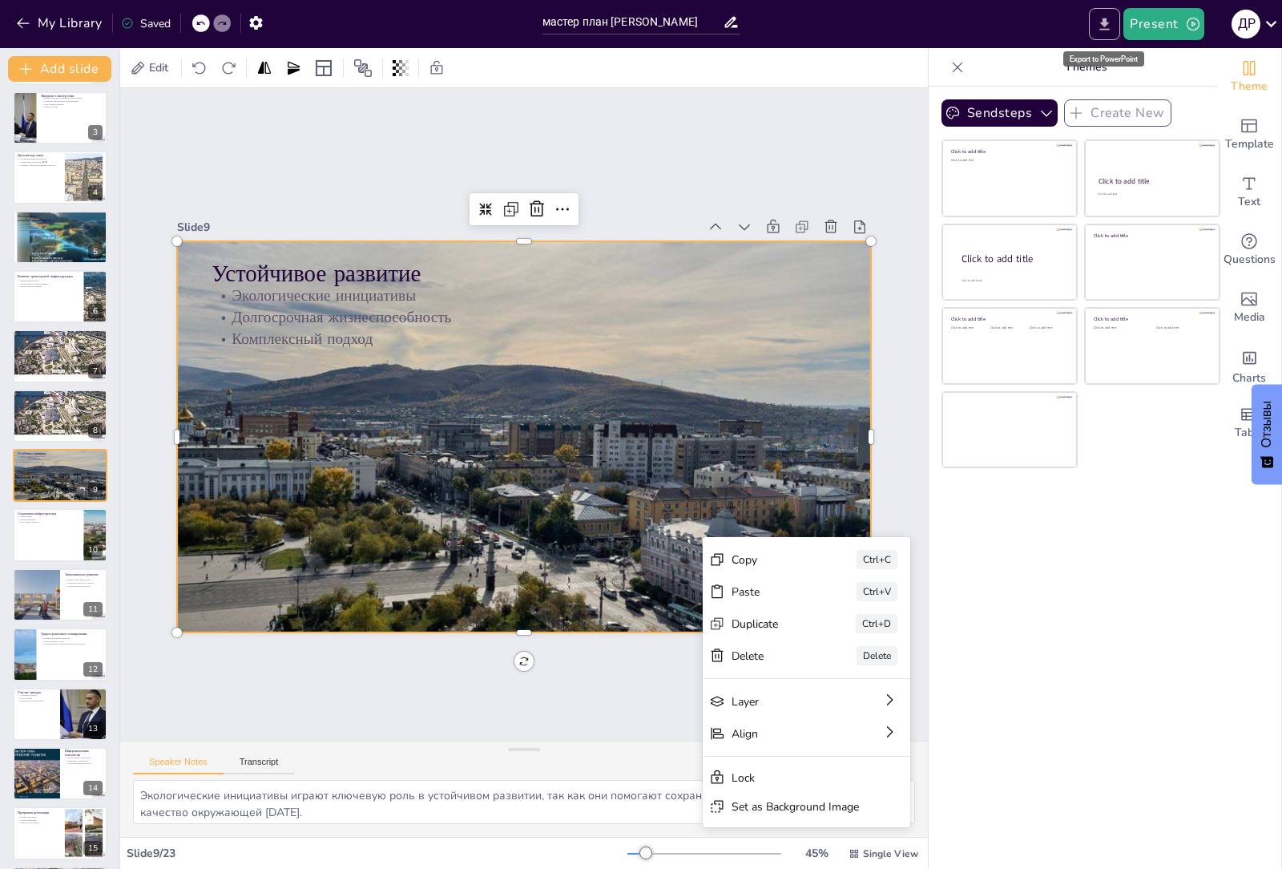
click at [1100, 16] on icon "Export to PowerPoint" at bounding box center [1104, 24] width 17 height 17
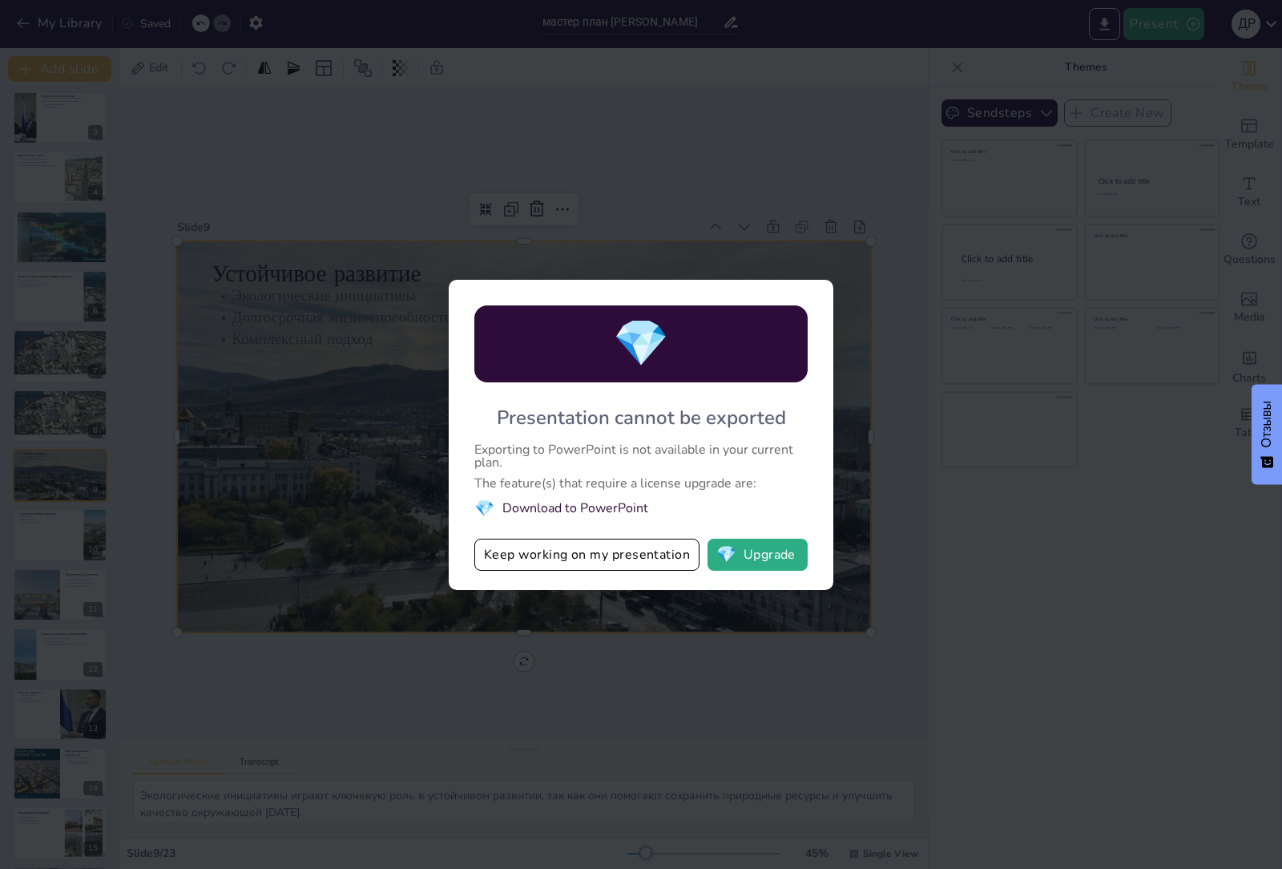
drag, startPoint x: 501, startPoint y: 411, endPoint x: 655, endPoint y: 476, distance: 167.7
click at [655, 475] on div "💎 Presentation cannot be exported Exporting to PowerPoint is not available in y…" at bounding box center [641, 435] width 385 height 310
click at [741, 552] on button "💎 Upgrade" at bounding box center [758, 554] width 100 height 32
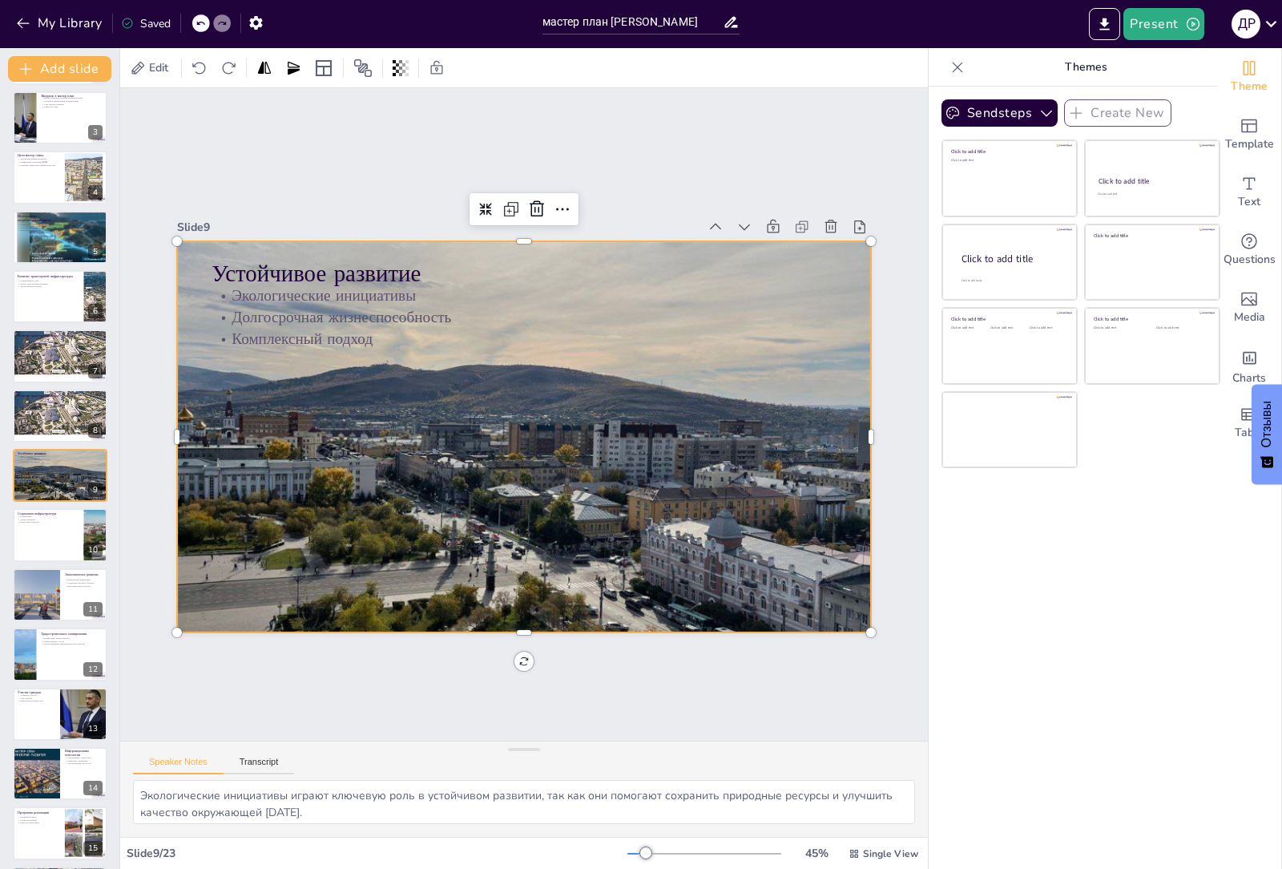
checkbox input "true"
click at [1003, 119] on button "Sendsteps" at bounding box center [999, 112] width 116 height 27
click at [246, 28] on button "button" at bounding box center [256, 22] width 30 height 29
click at [256, 28] on icon "button" at bounding box center [255, 23] width 13 height 14
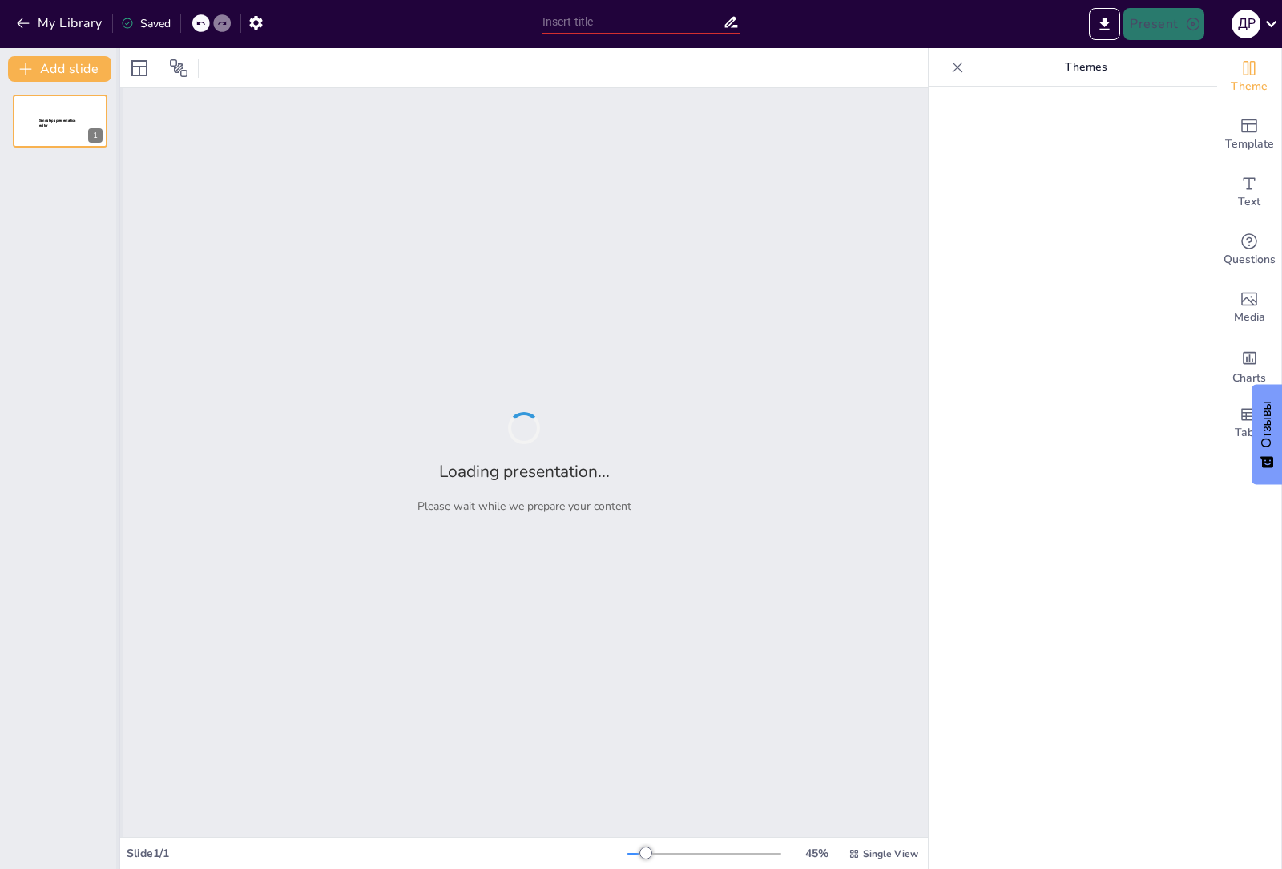
type input "мастер план [PERSON_NAME]"
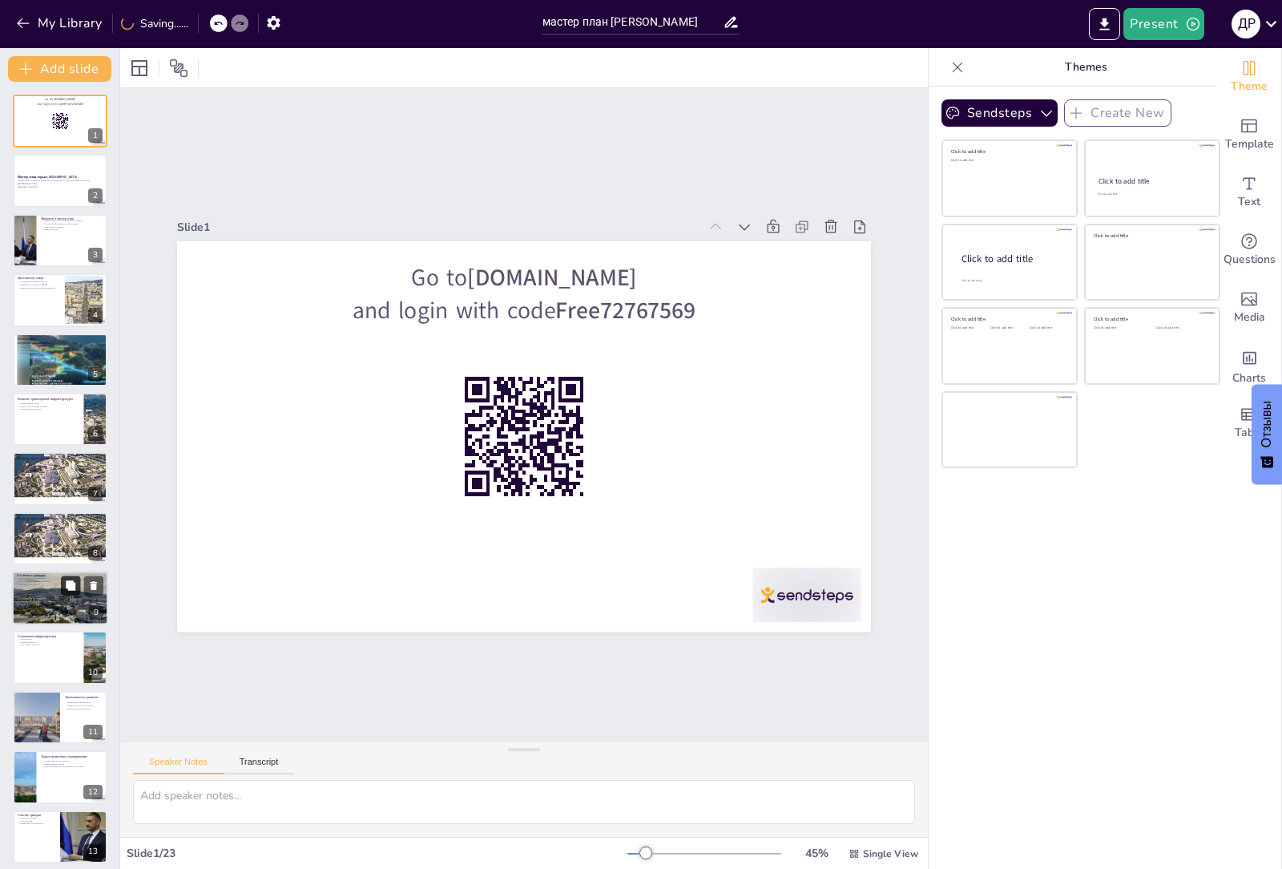
checkbox input "true"
click at [75, 587] on icon at bounding box center [71, 585] width 10 height 10
type textarea "Экологические инициативы играют ключевую роль в устойчивом развитии, так как он…"
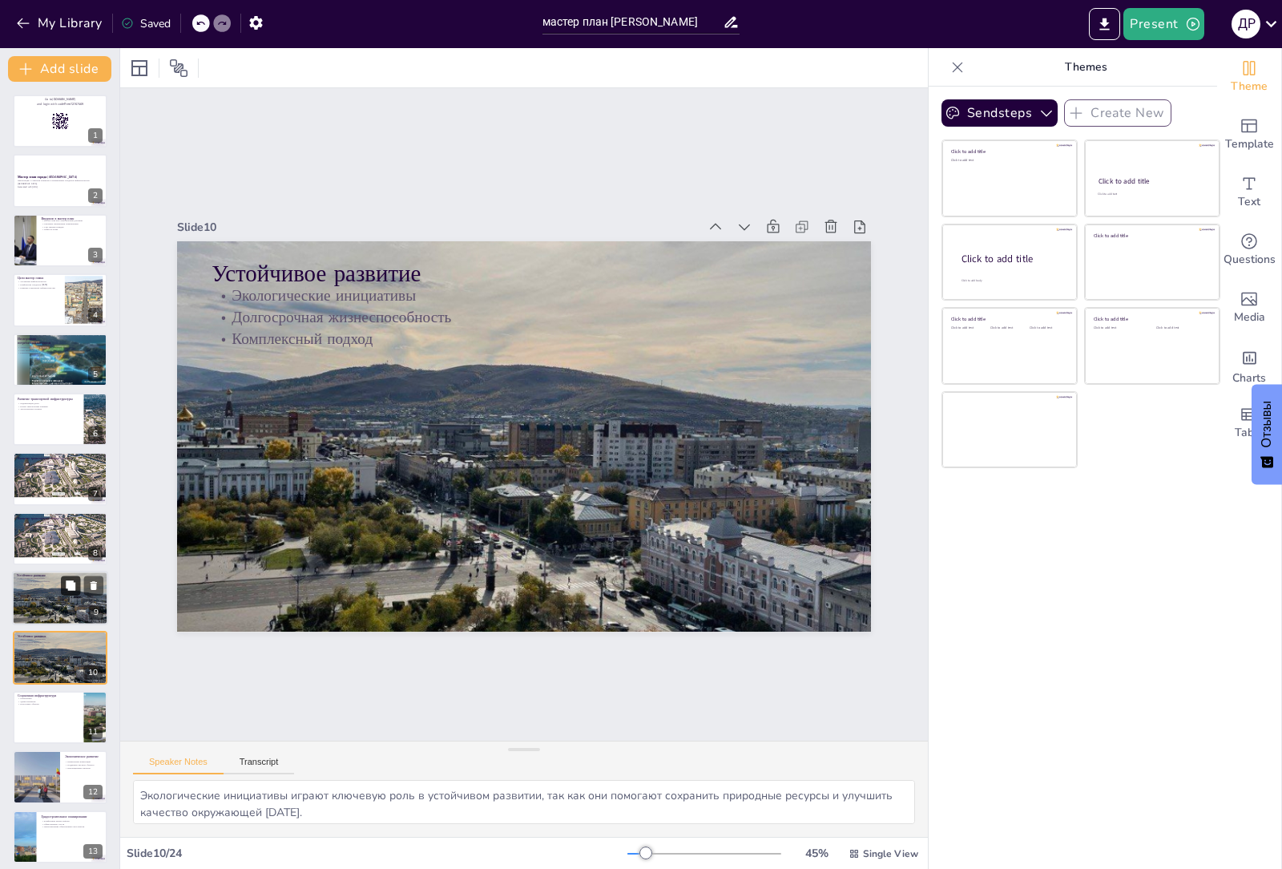
scroll to position [183, 0]
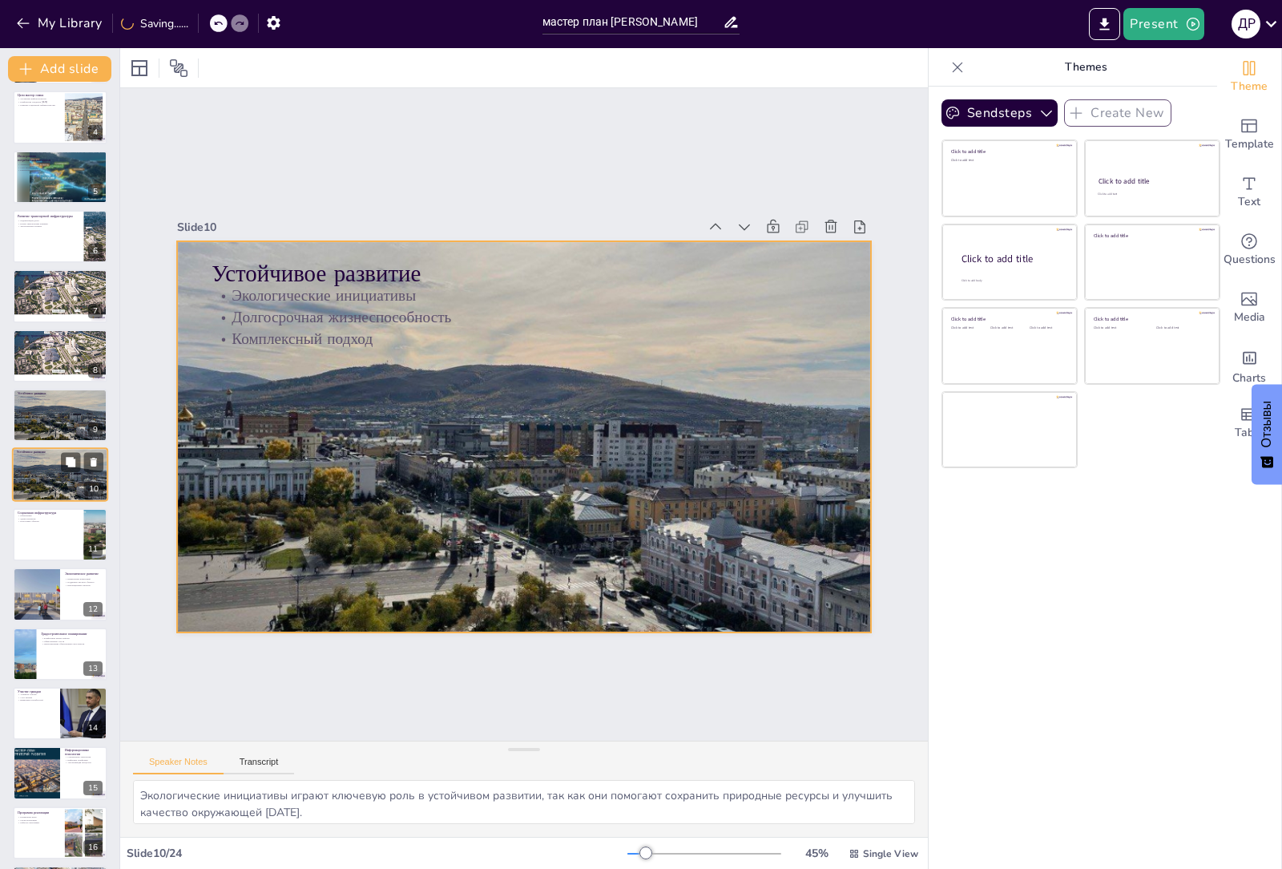
click at [40, 470] on div at bounding box center [60, 474] width 96 height 72
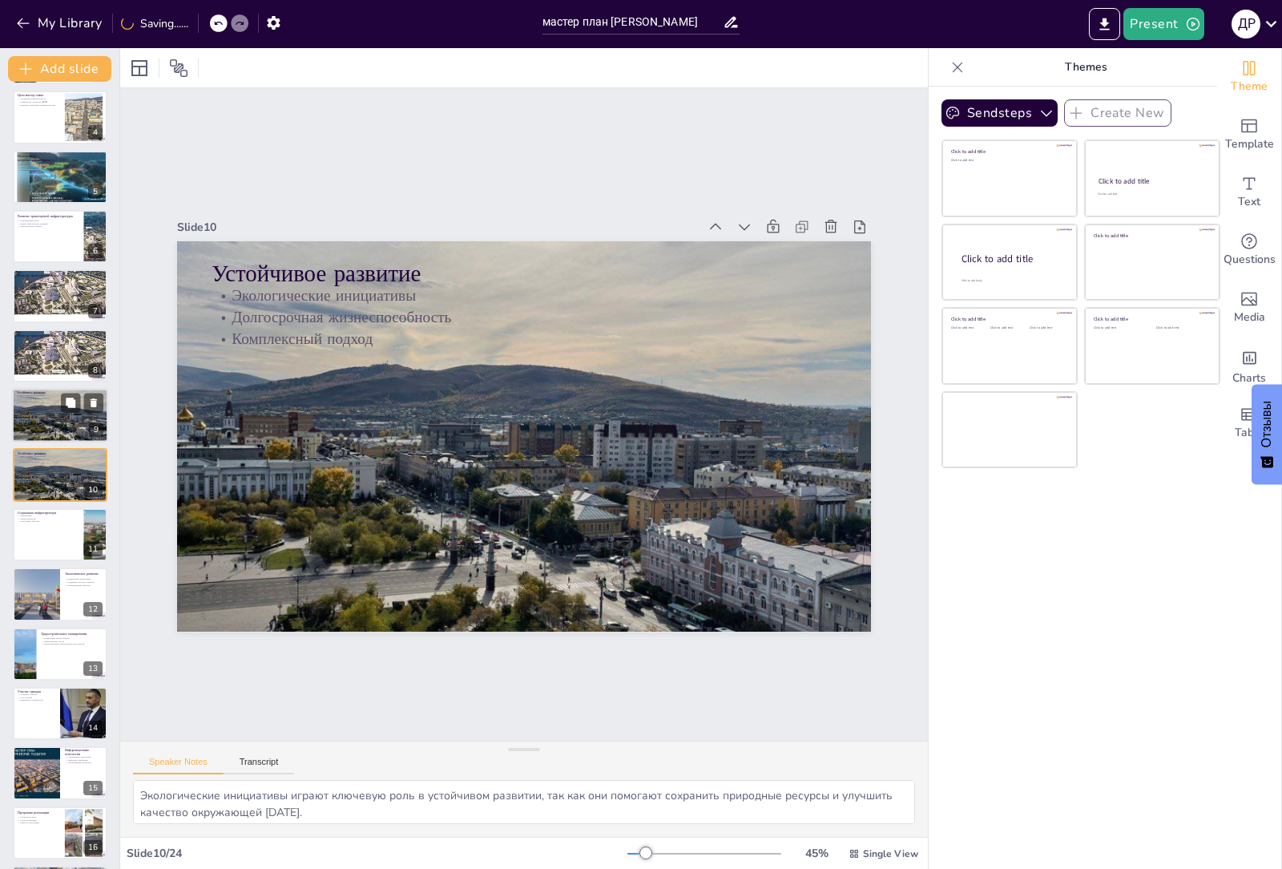
click at [39, 424] on div at bounding box center [60, 415] width 96 height 72
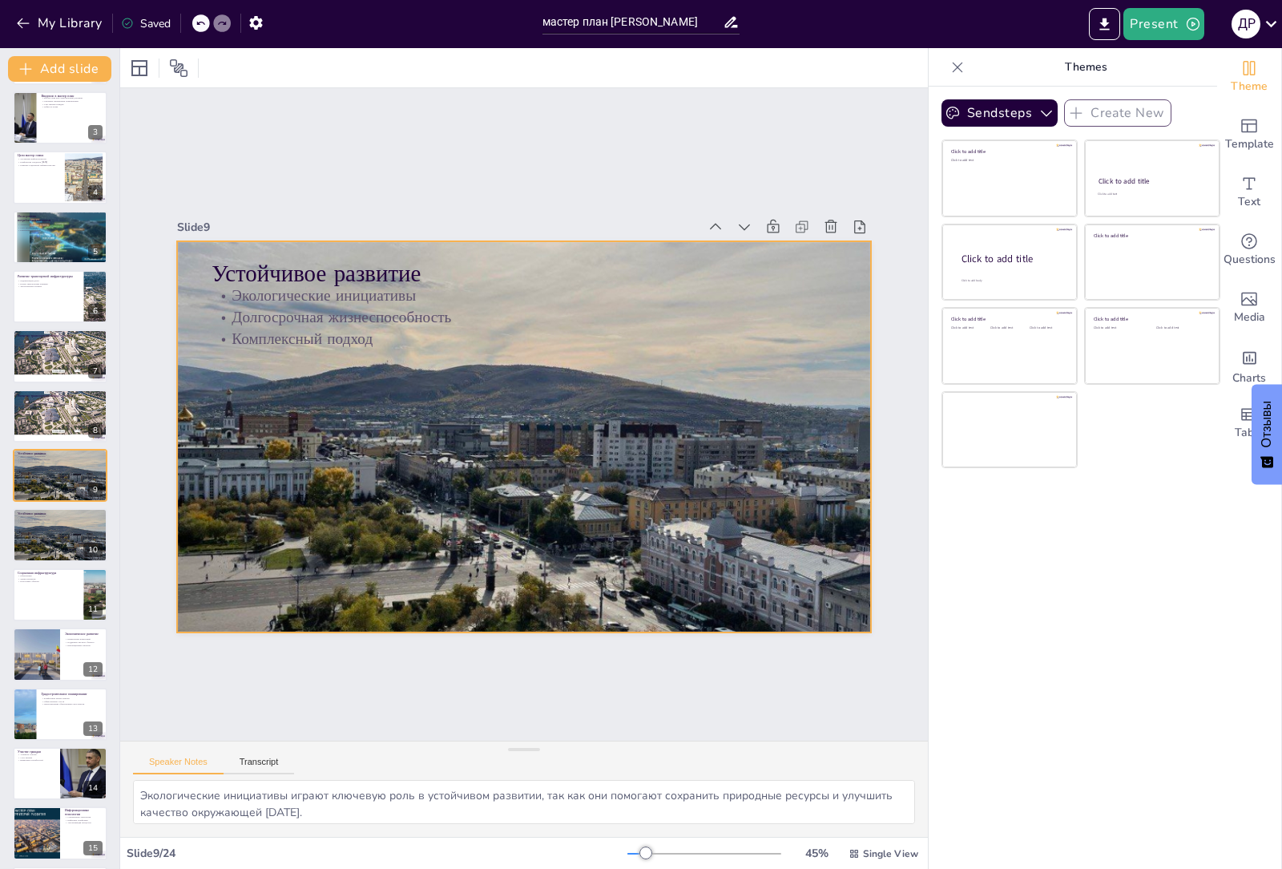
checkbox input "true"
click at [888, 488] on icon at bounding box center [899, 499] width 22 height 22
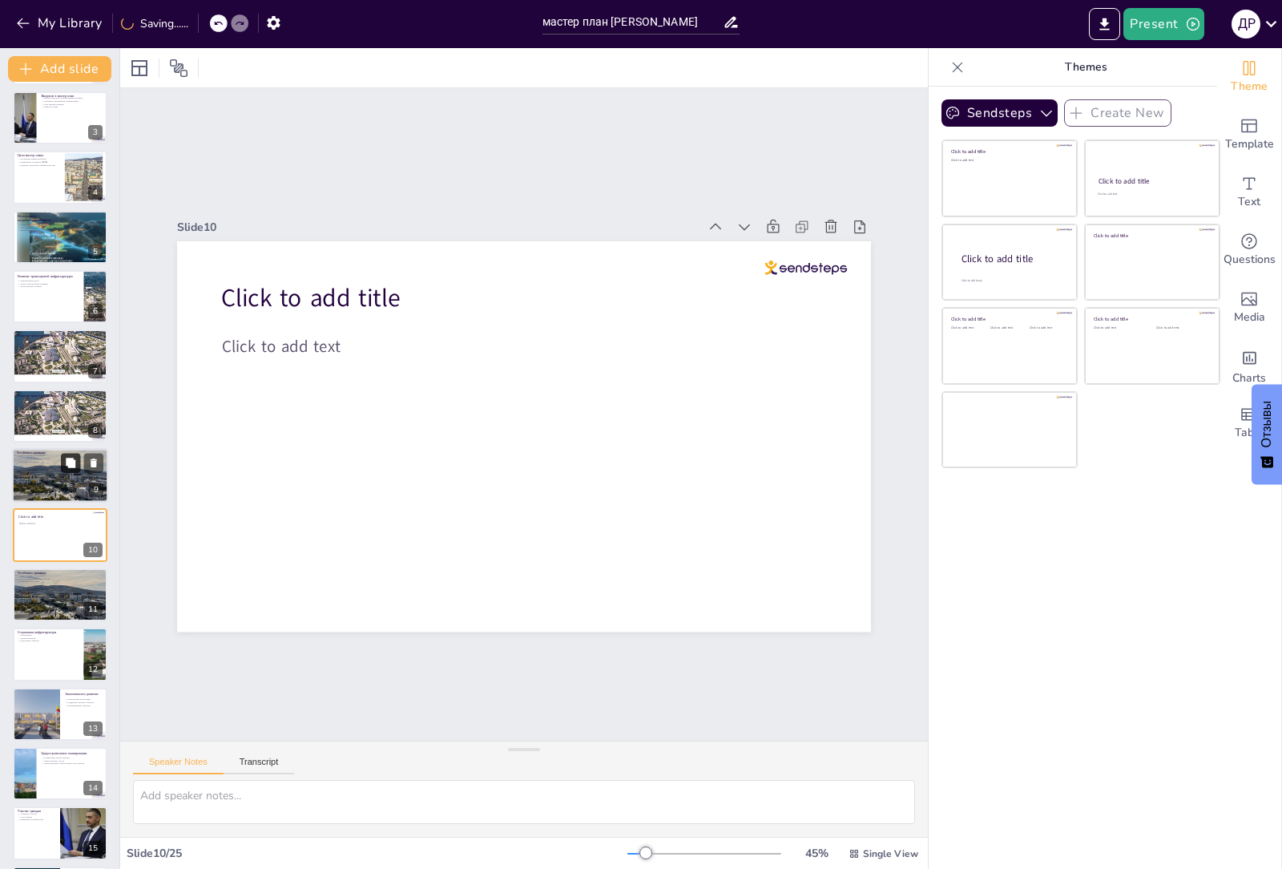
checkbox input "true"
click at [71, 462] on icon at bounding box center [71, 463] width 10 height 10
type textarea "Экологические инициативы играют ключевую роль в устойчивом развитии, так как он…"
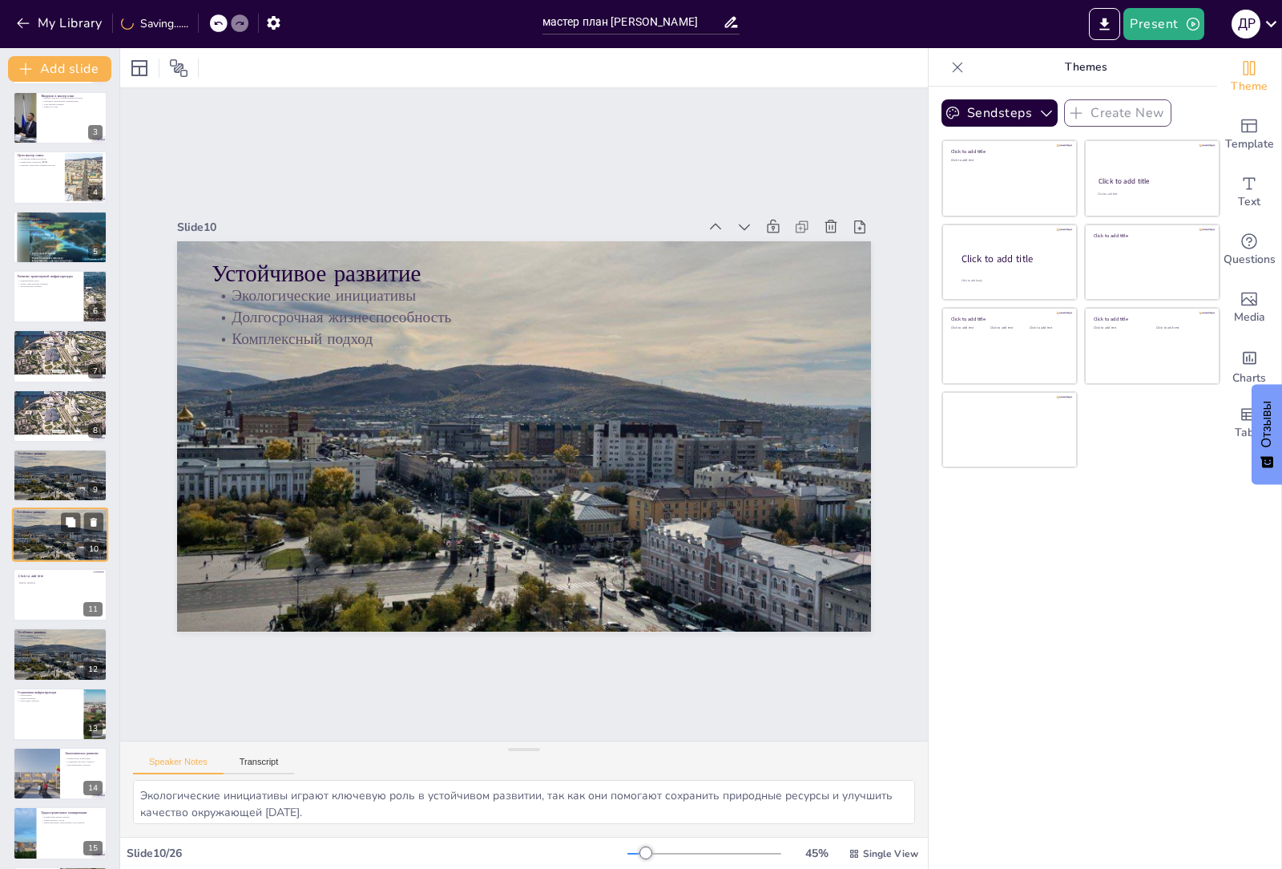
scroll to position [183, 0]
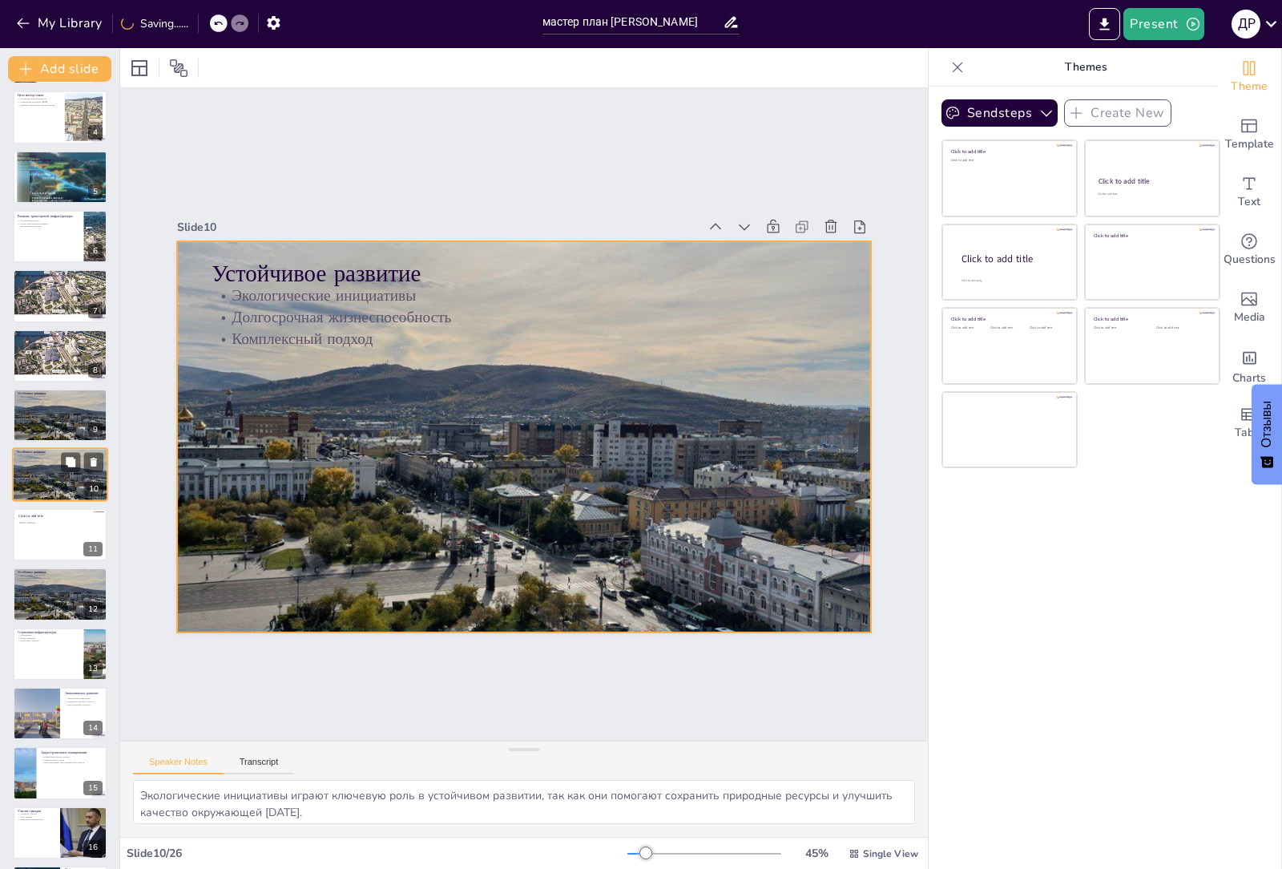
click at [46, 474] on div at bounding box center [60, 474] width 96 height 72
click at [225, 441] on icon at bounding box center [215, 452] width 22 height 22
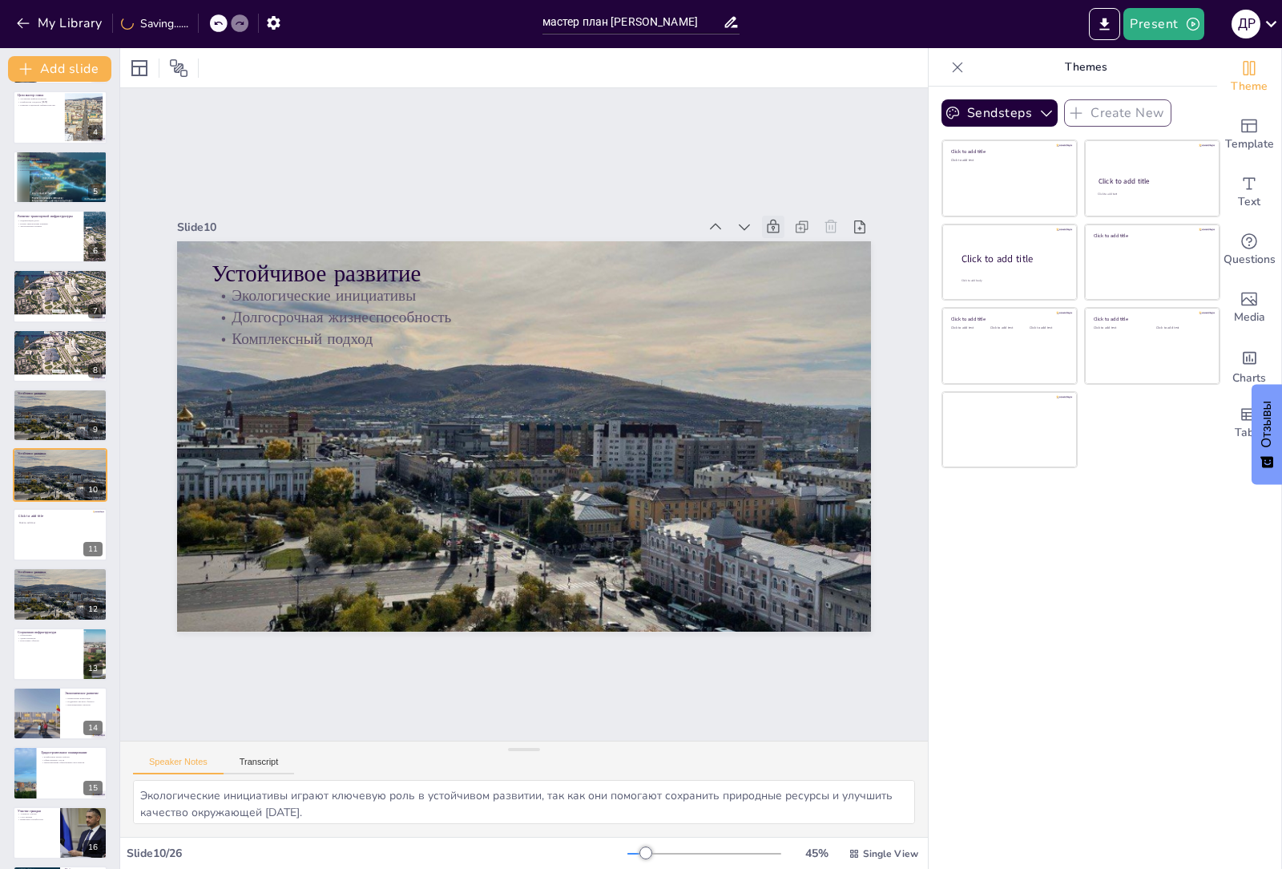
click at [635, 699] on icon at bounding box center [625, 709] width 20 height 20
click at [444, 701] on icon at bounding box center [432, 712] width 22 height 22
click at [299, 220] on icon at bounding box center [289, 209] width 19 height 19
click at [777, 480] on icon at bounding box center [782, 486] width 10 height 13
click at [744, 581] on icon at bounding box center [753, 590] width 19 height 19
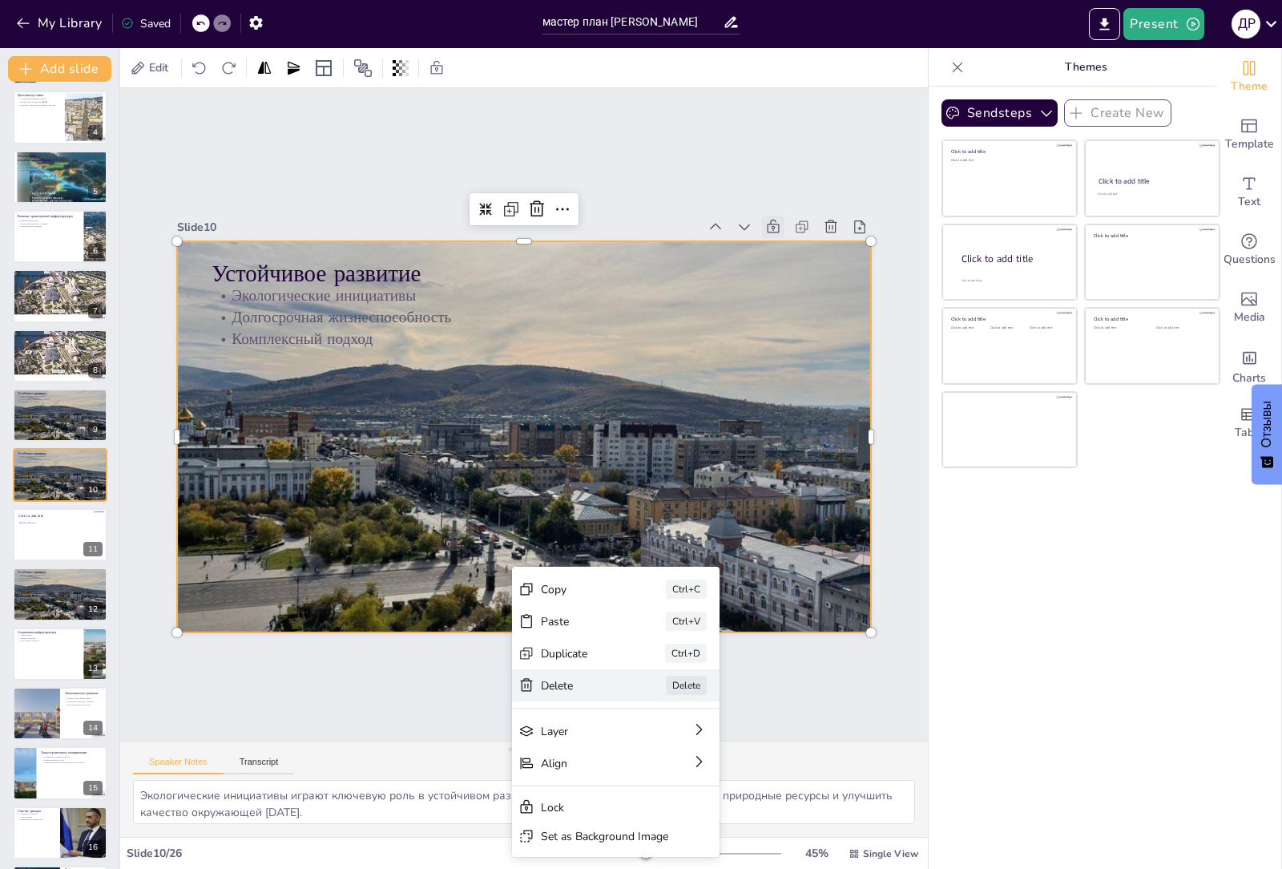
click at [481, 724] on div "[PERSON_NAME]" at bounding box center [399, 811] width 163 height 175
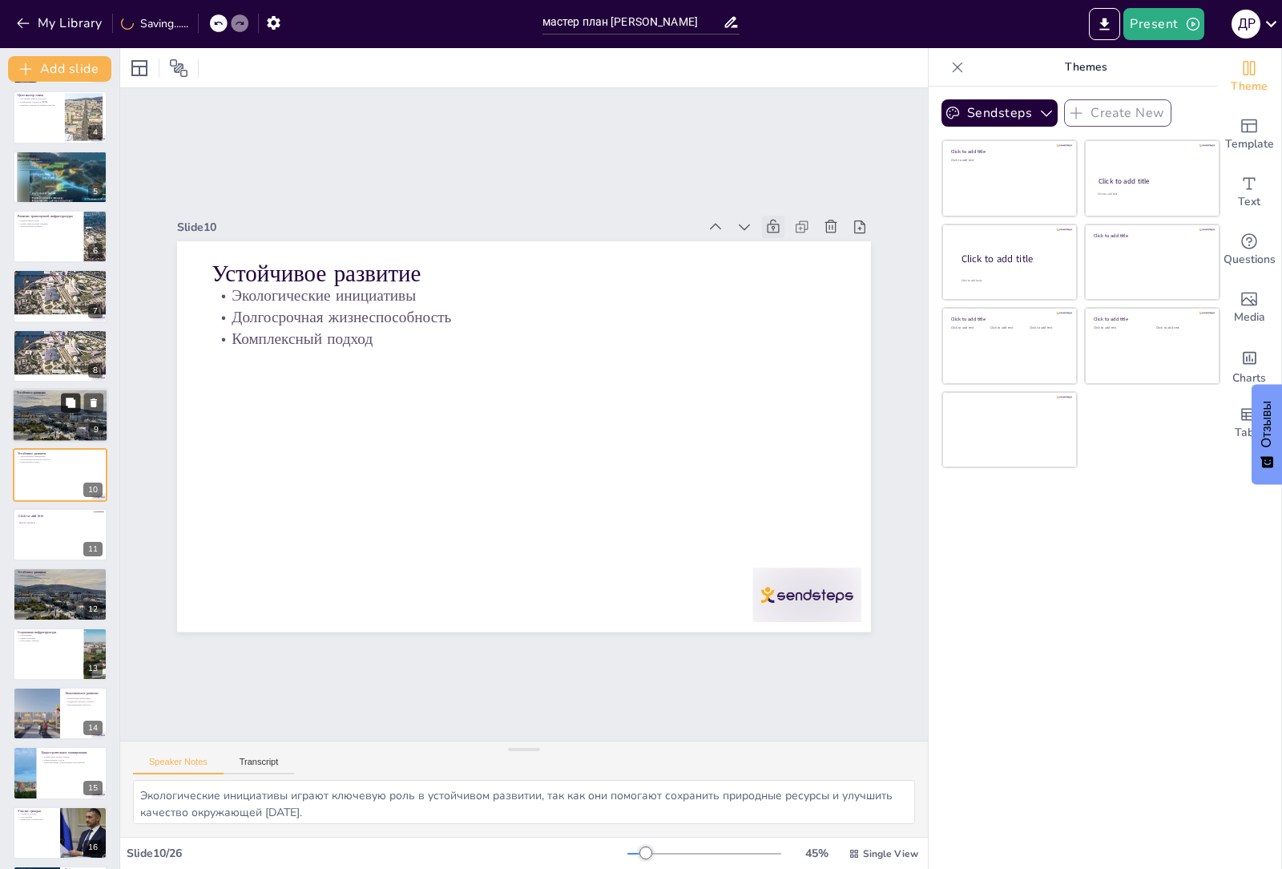
checkbox input "true"
click at [78, 405] on button at bounding box center [70, 402] width 19 height 19
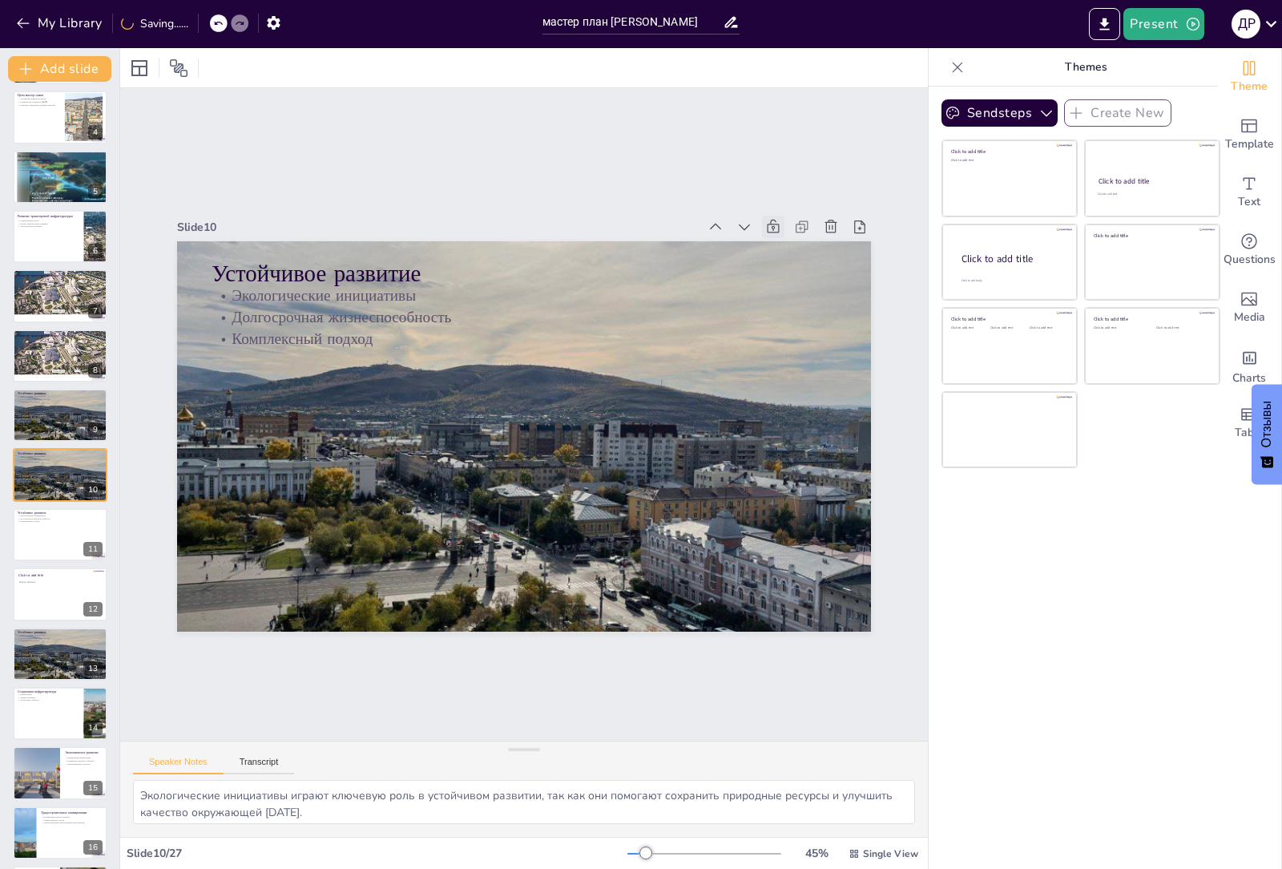
checkbox input "true"
click at [61, 393] on button at bounding box center [70, 402] width 19 height 19
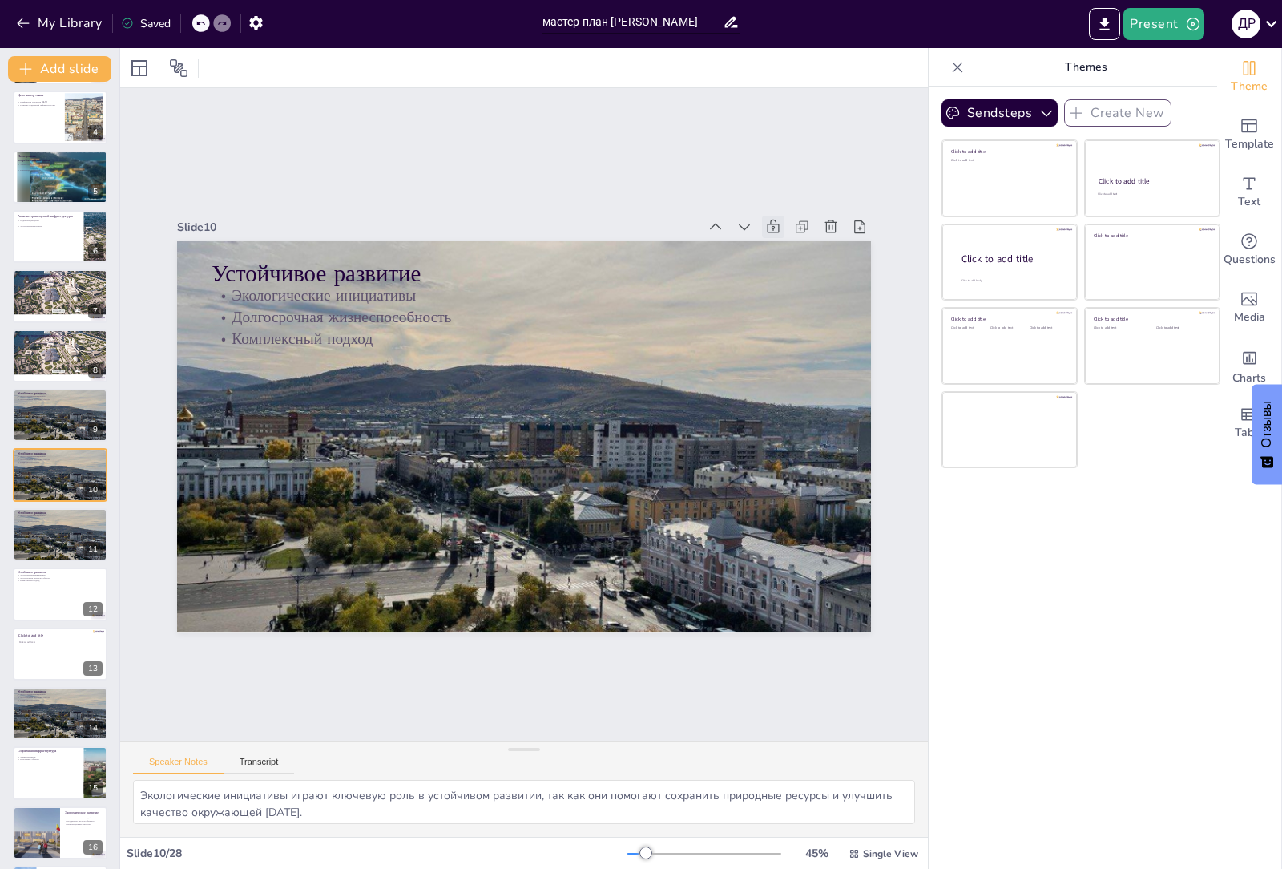
click at [61, 393] on button at bounding box center [70, 402] width 19 height 19
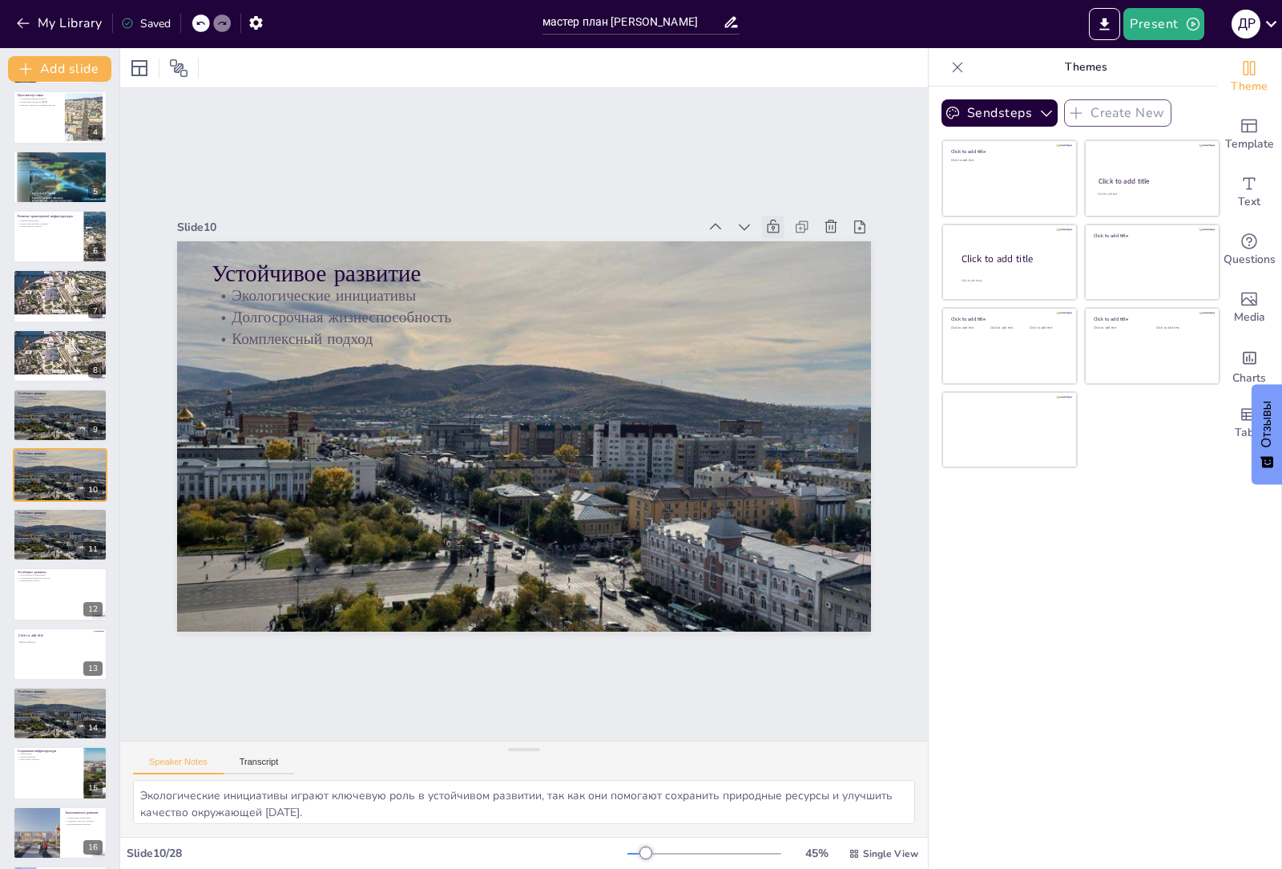
click at [61, 393] on button at bounding box center [70, 402] width 19 height 19
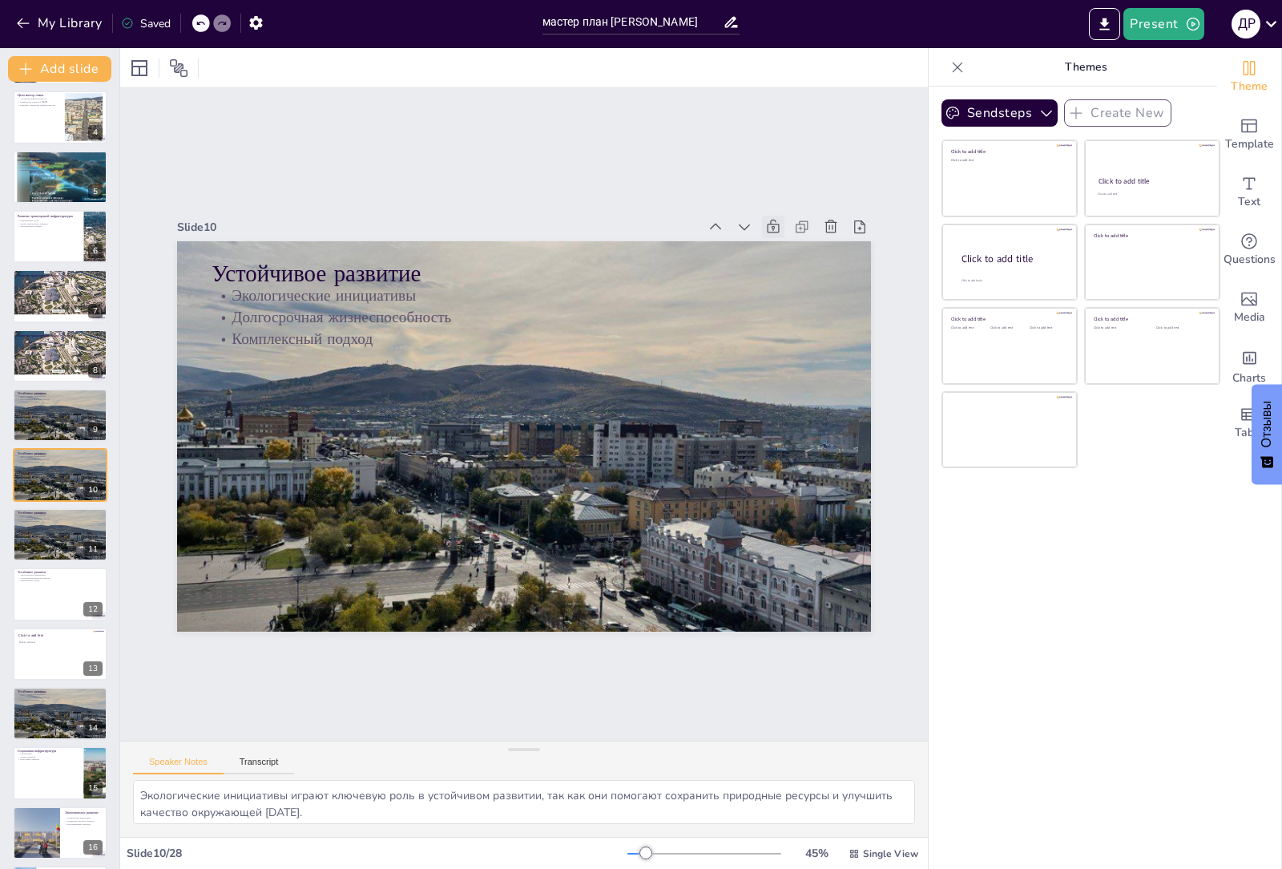
click at [61, 393] on button at bounding box center [70, 402] width 19 height 19
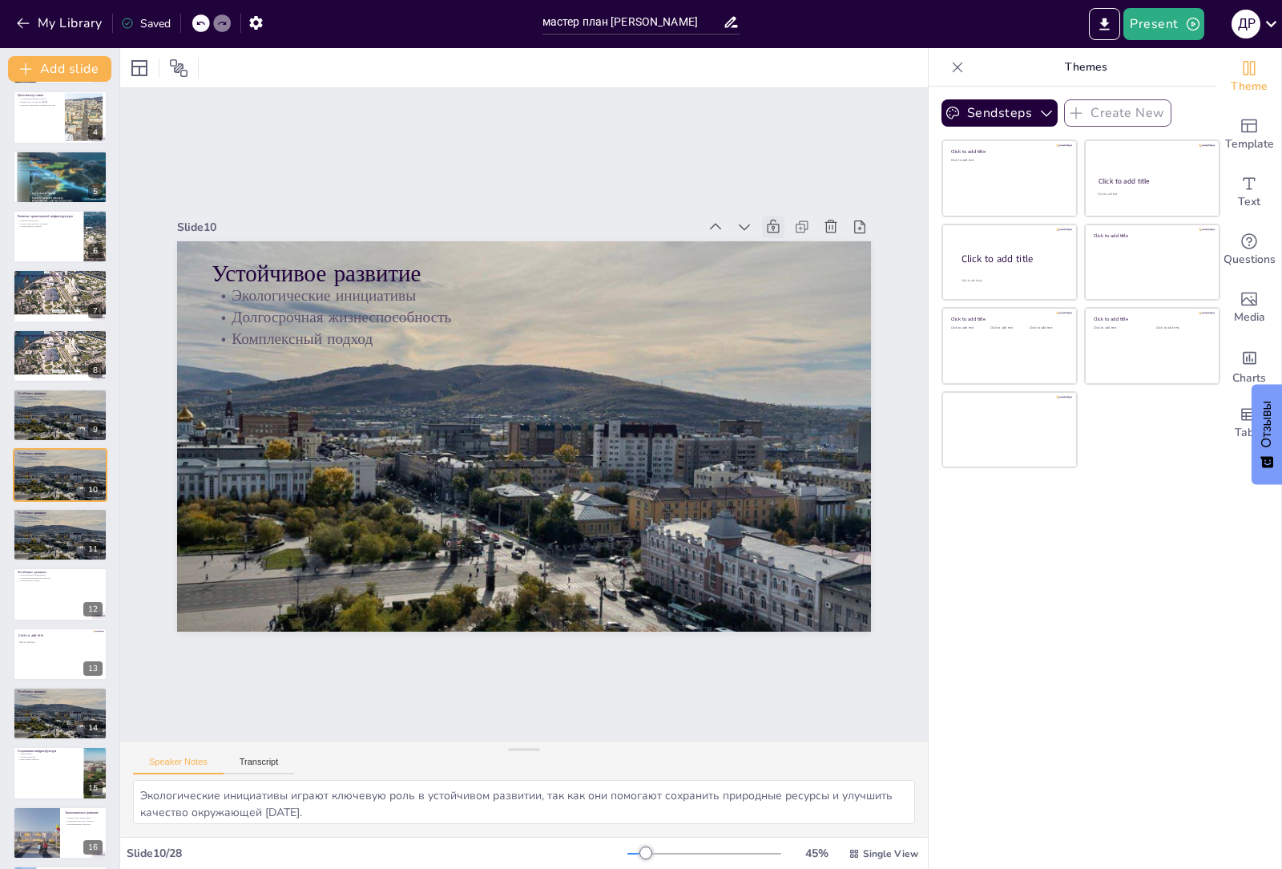
click at [61, 393] on button at bounding box center [70, 402] width 19 height 19
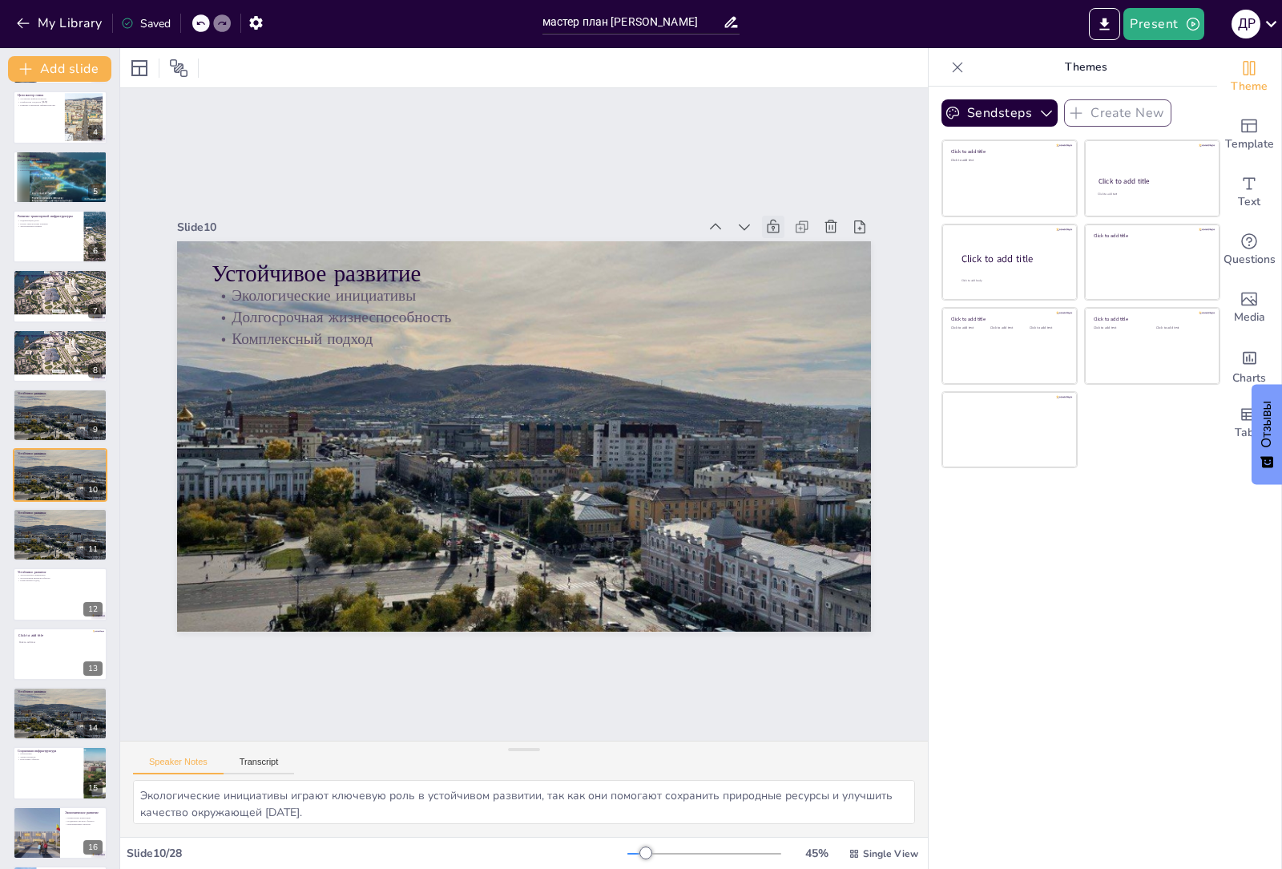
click at [61, 393] on button at bounding box center [70, 402] width 19 height 19
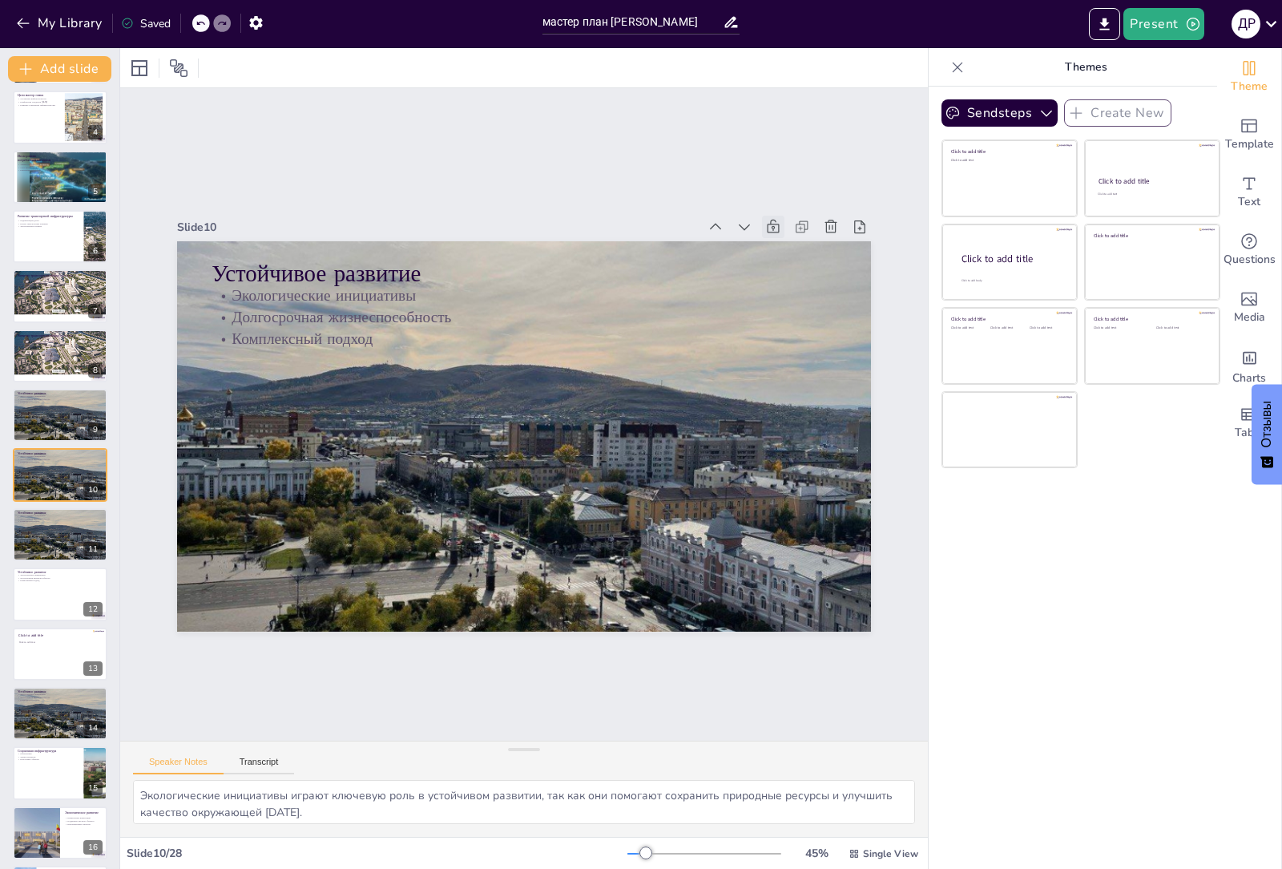
click at [61, 393] on button at bounding box center [70, 402] width 19 height 19
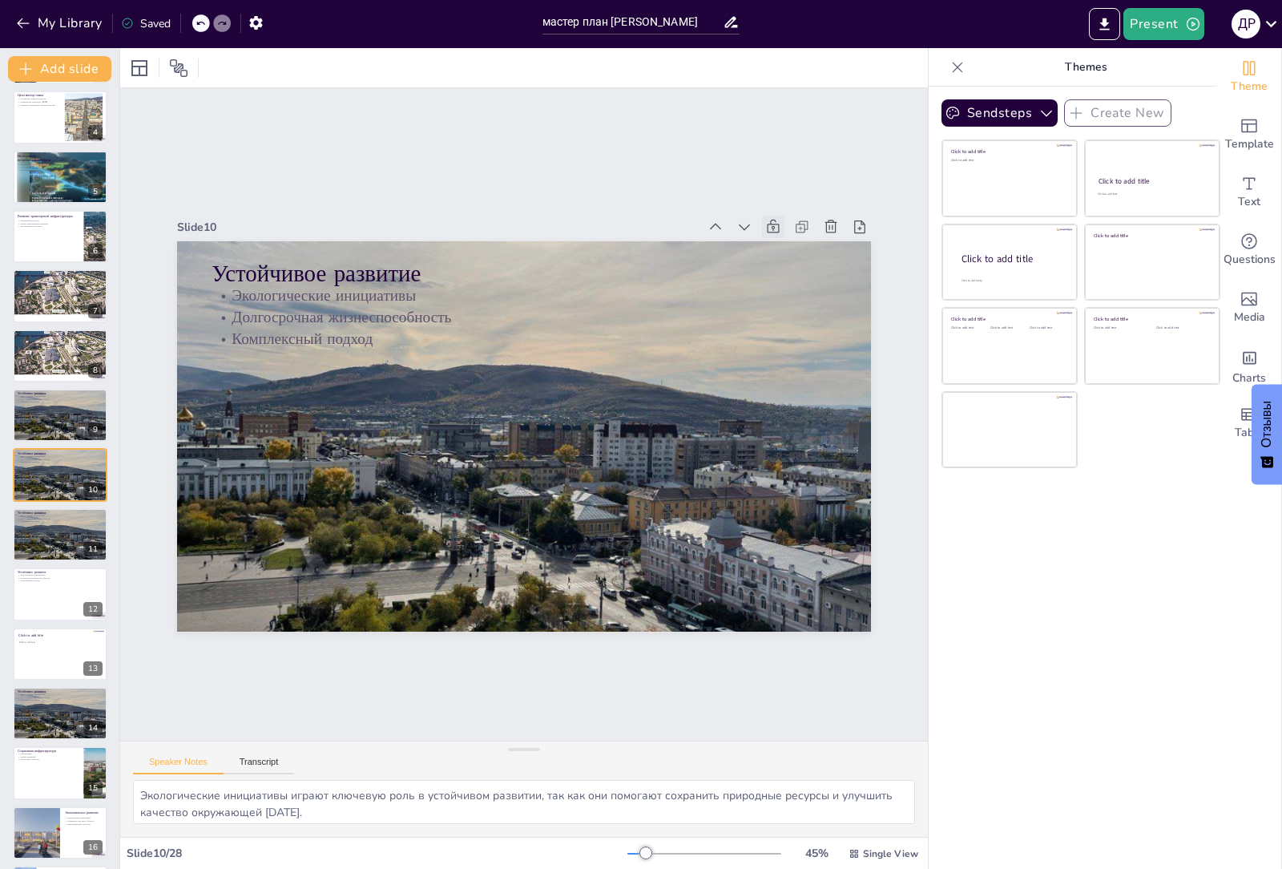
click at [61, 393] on button at bounding box center [70, 402] width 19 height 19
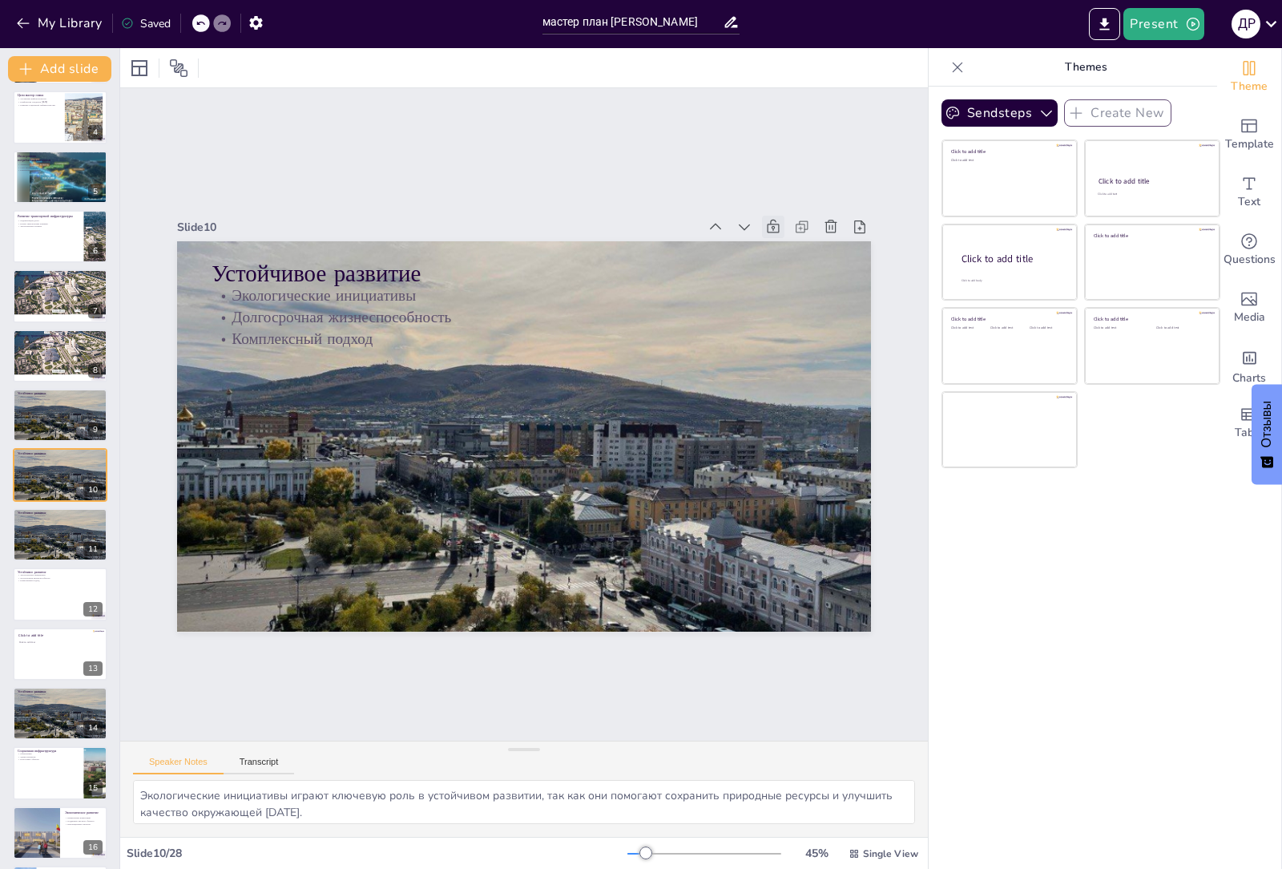
click at [61, 393] on button at bounding box center [70, 402] width 19 height 19
click at [224, 756] on button "Transcript" at bounding box center [259, 765] width 71 height 18
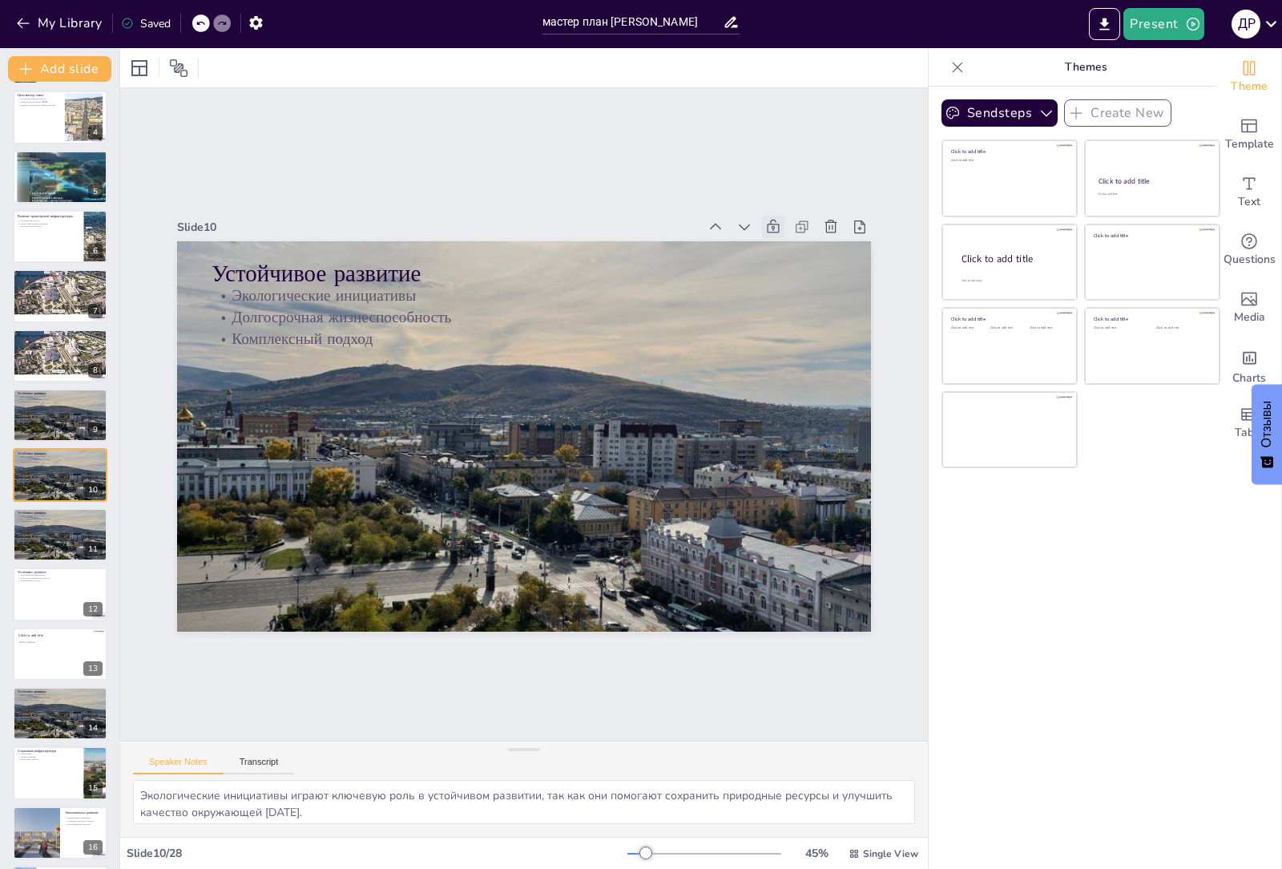
click at [224, 756] on button "Transcript" at bounding box center [259, 765] width 71 height 18
click at [268, 759] on button "Transcript" at bounding box center [259, 765] width 71 height 18
click at [224, 756] on button "Transcript" at bounding box center [259, 765] width 71 height 18
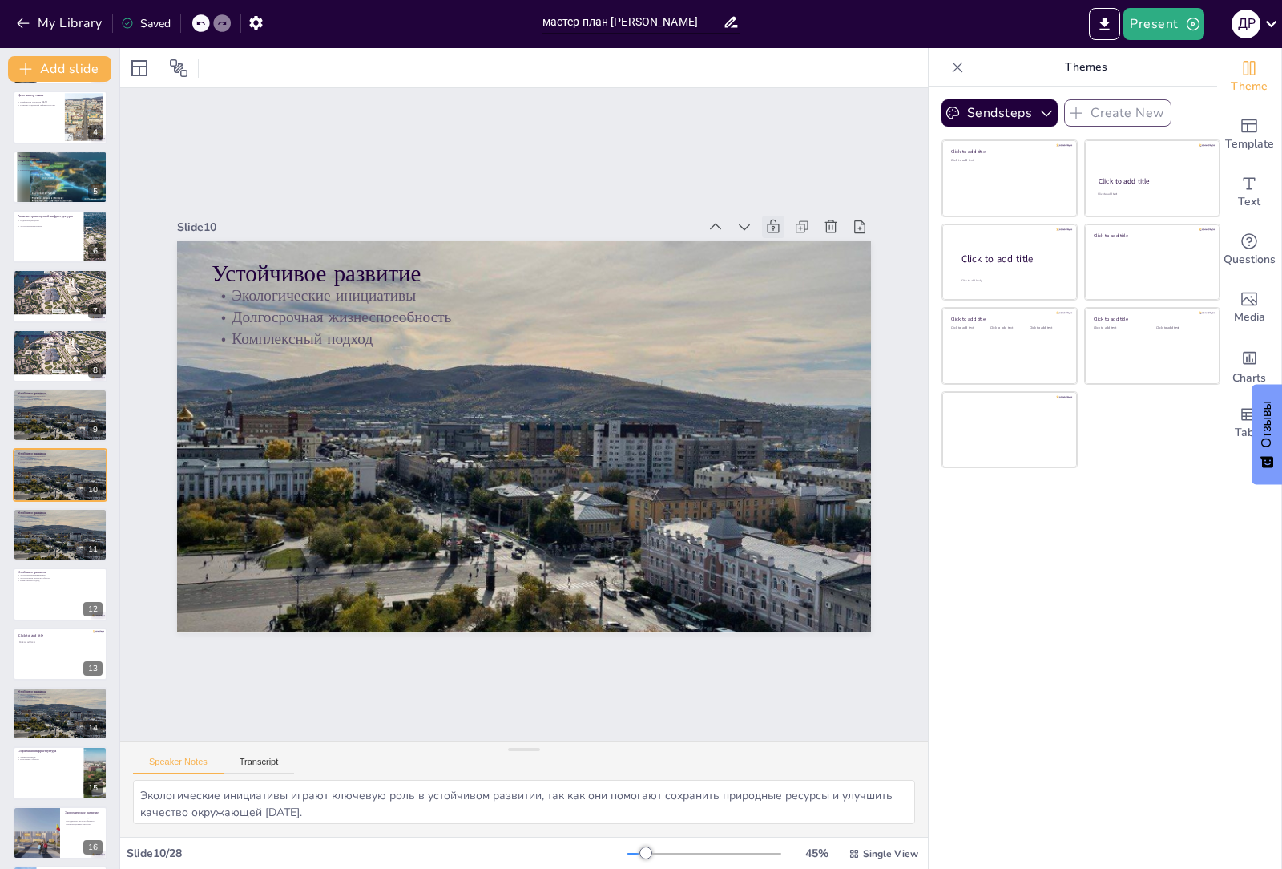
click at [224, 756] on button "Transcript" at bounding box center [259, 765] width 71 height 18
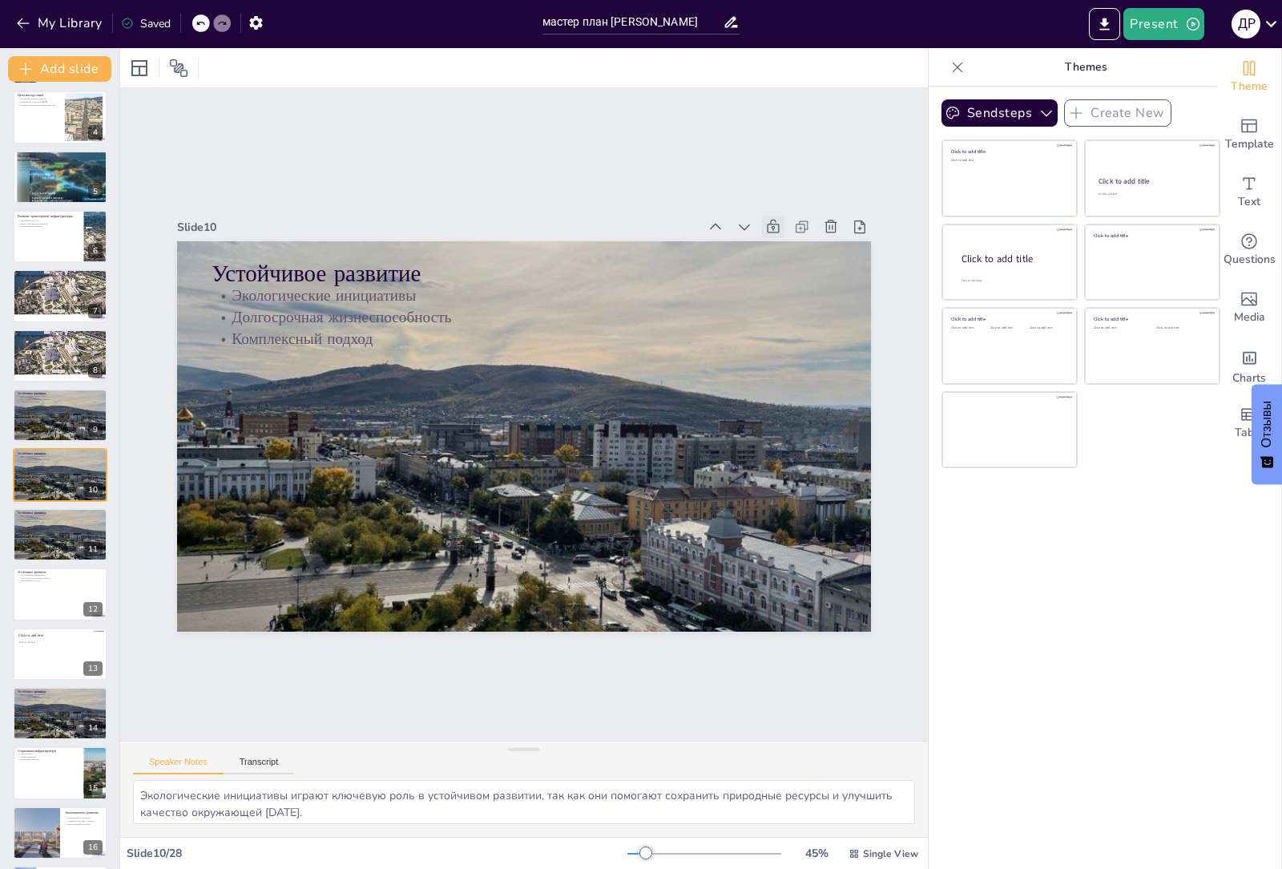
click at [224, 756] on button "Transcript" at bounding box center [259, 765] width 71 height 18
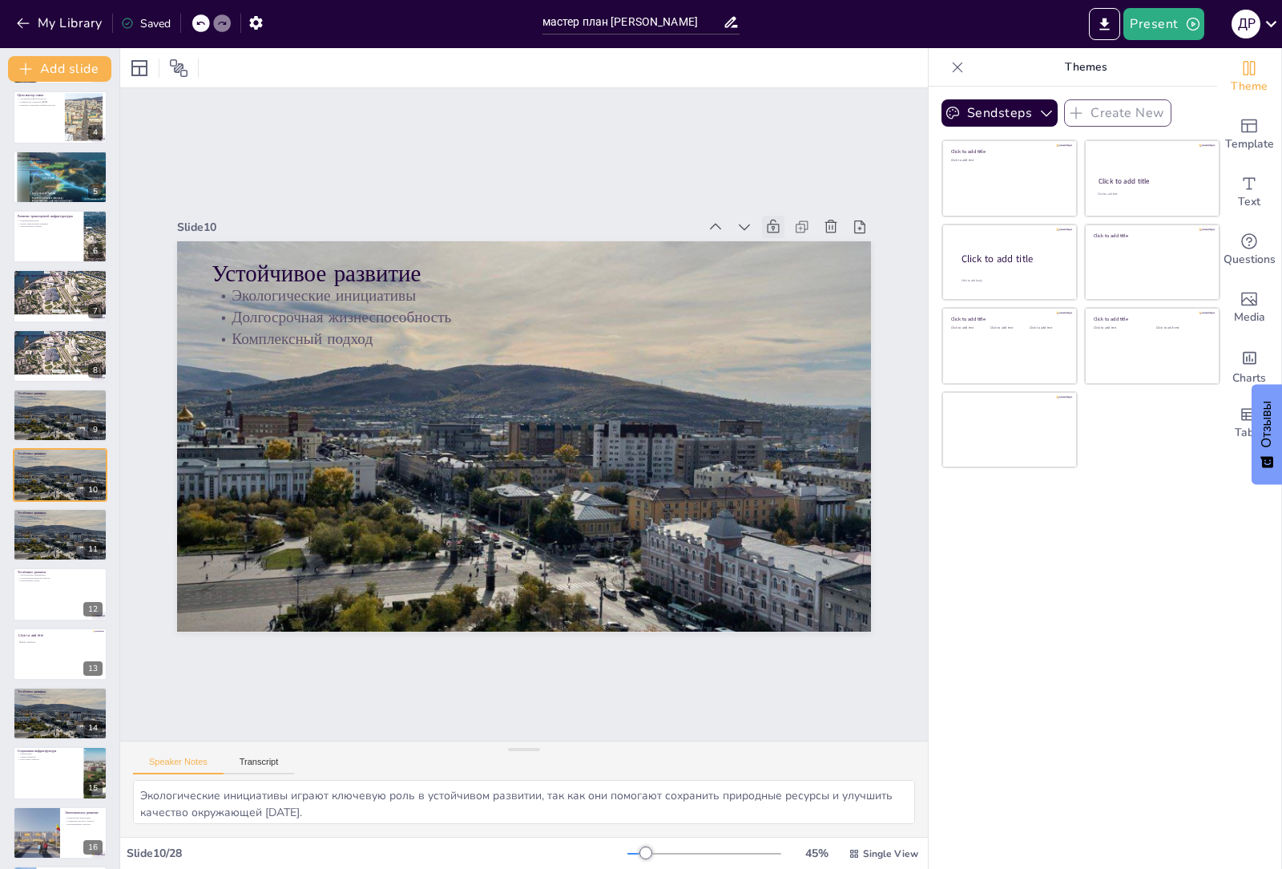
click at [224, 756] on button "Transcript" at bounding box center [259, 765] width 71 height 18
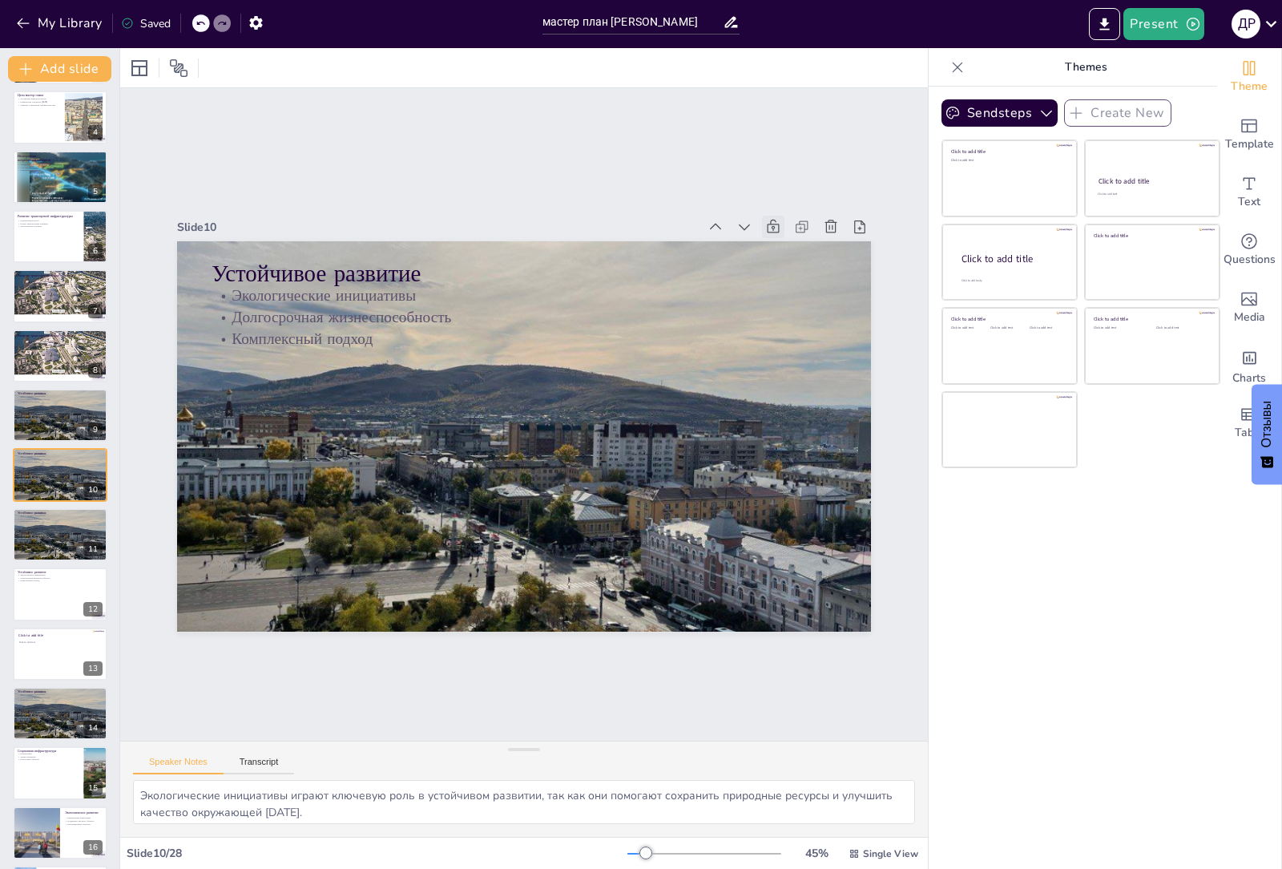
click at [224, 756] on button "Transcript" at bounding box center [259, 765] width 71 height 18
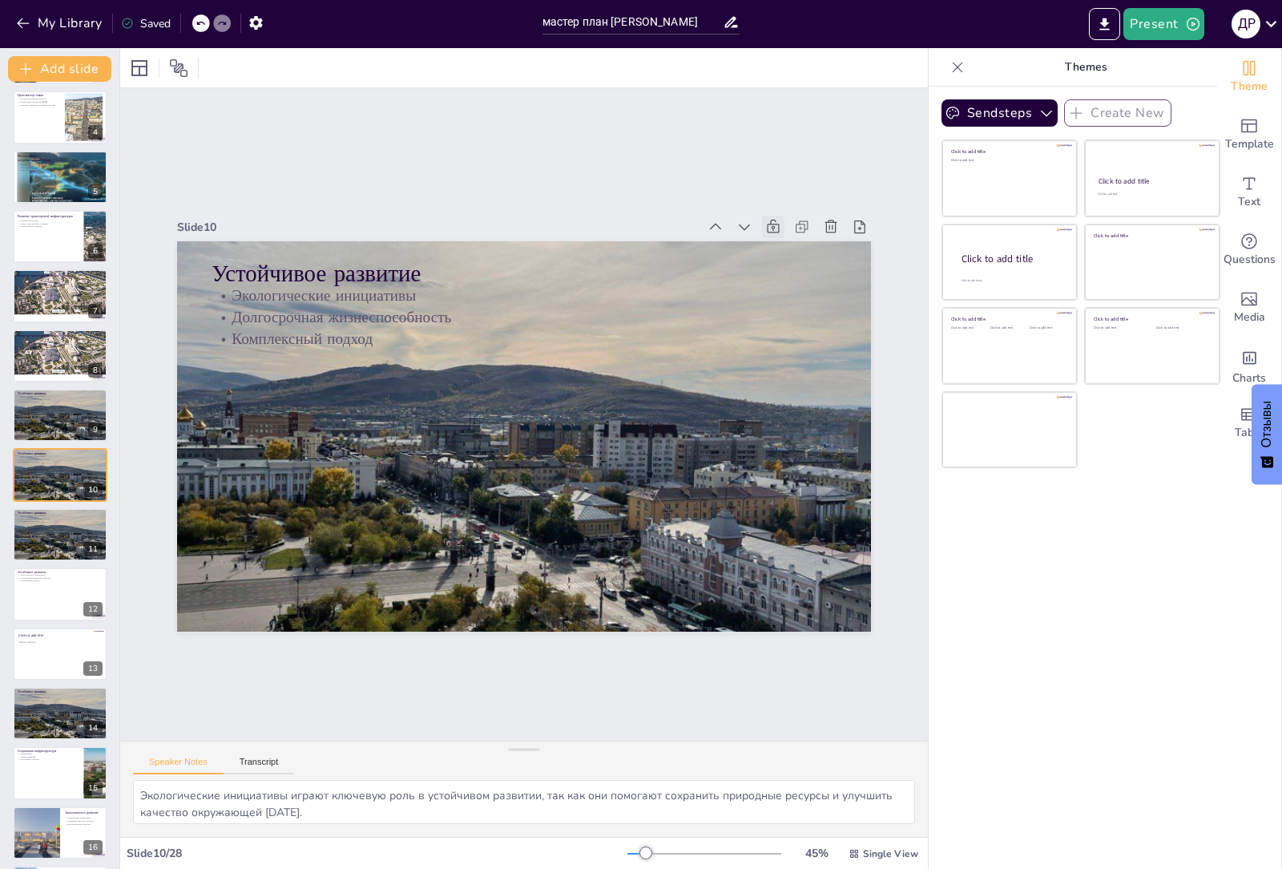
click at [224, 756] on button "Transcript" at bounding box center [259, 765] width 71 height 18
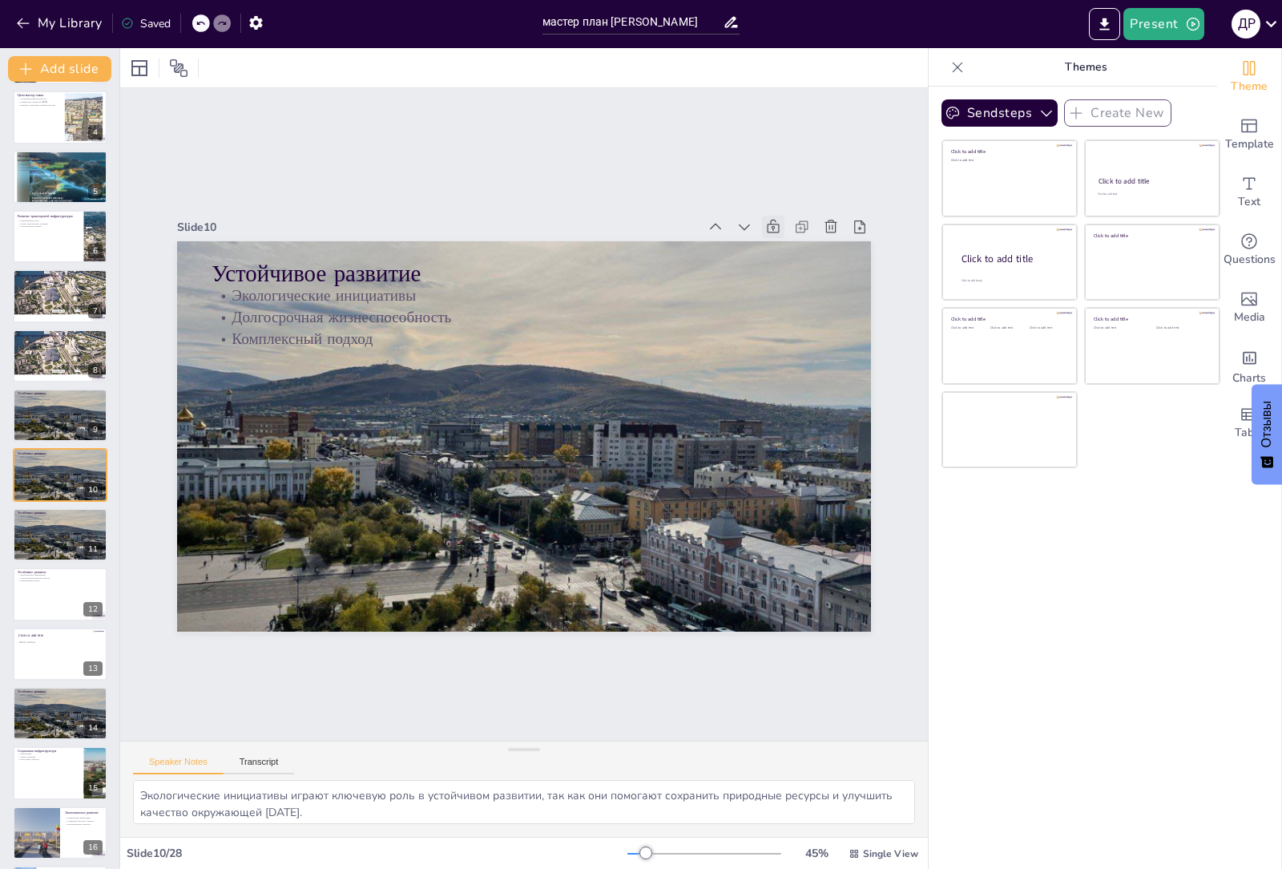
click at [224, 756] on button "Transcript" at bounding box center [259, 765] width 71 height 18
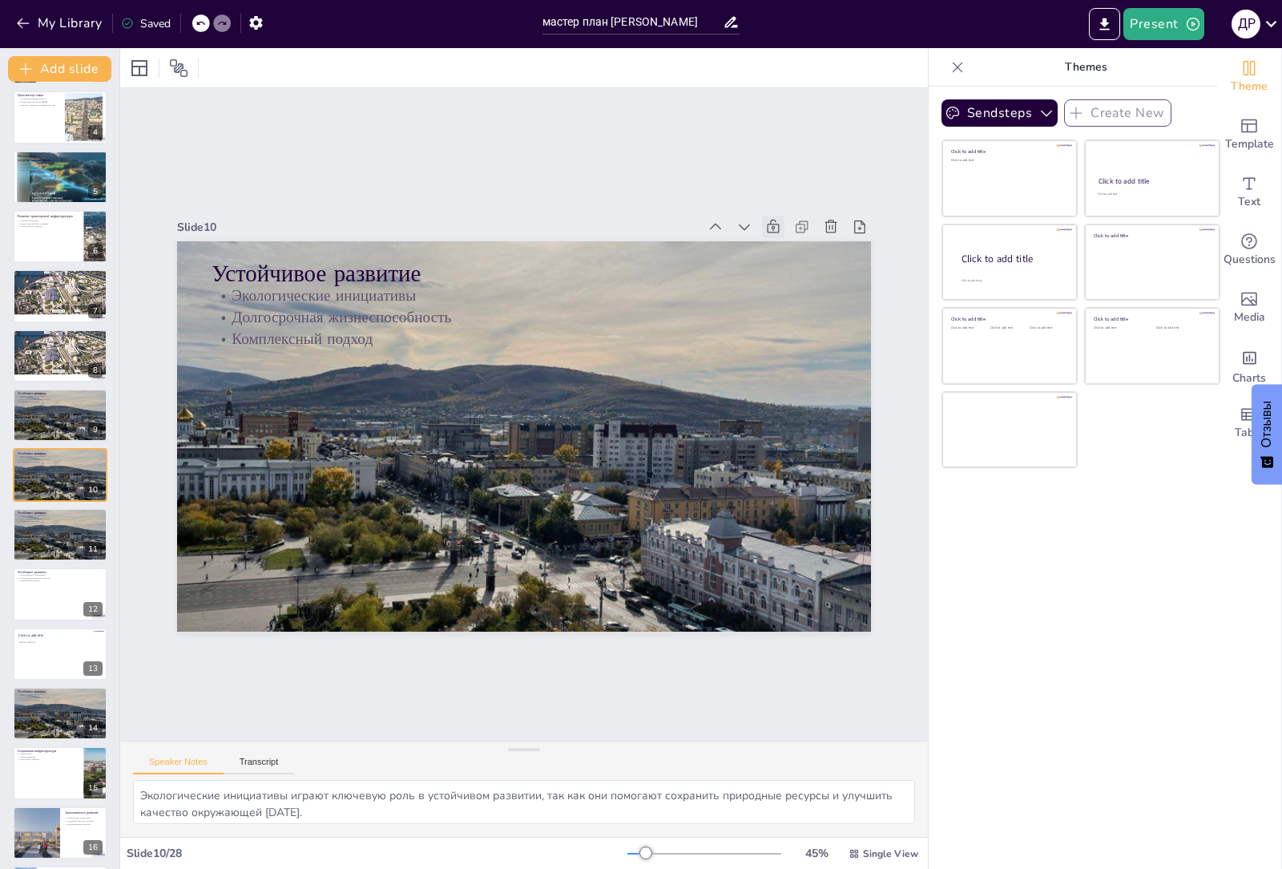
click at [224, 756] on button "Transcript" at bounding box center [259, 765] width 71 height 18
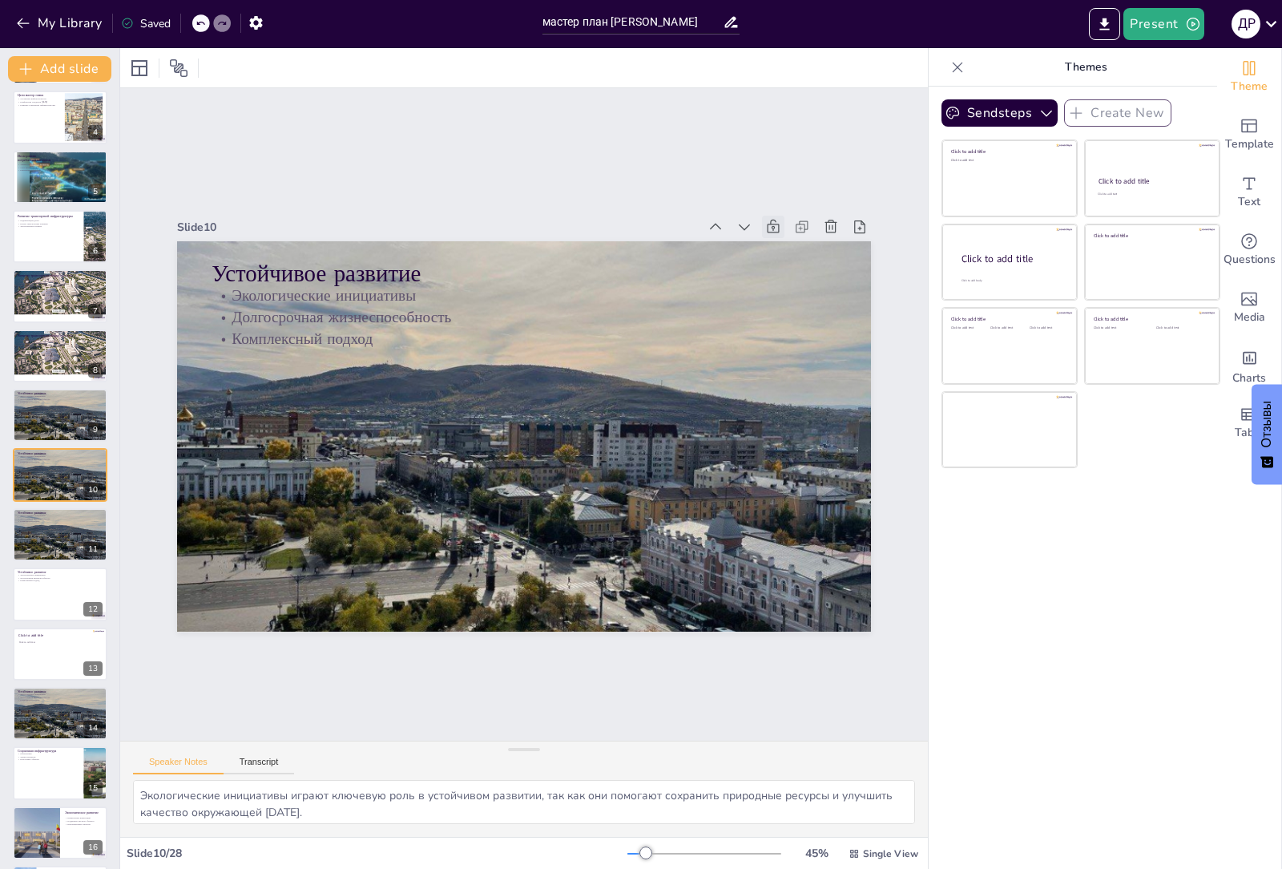
click at [224, 756] on button "Transcript" at bounding box center [259, 765] width 71 height 18
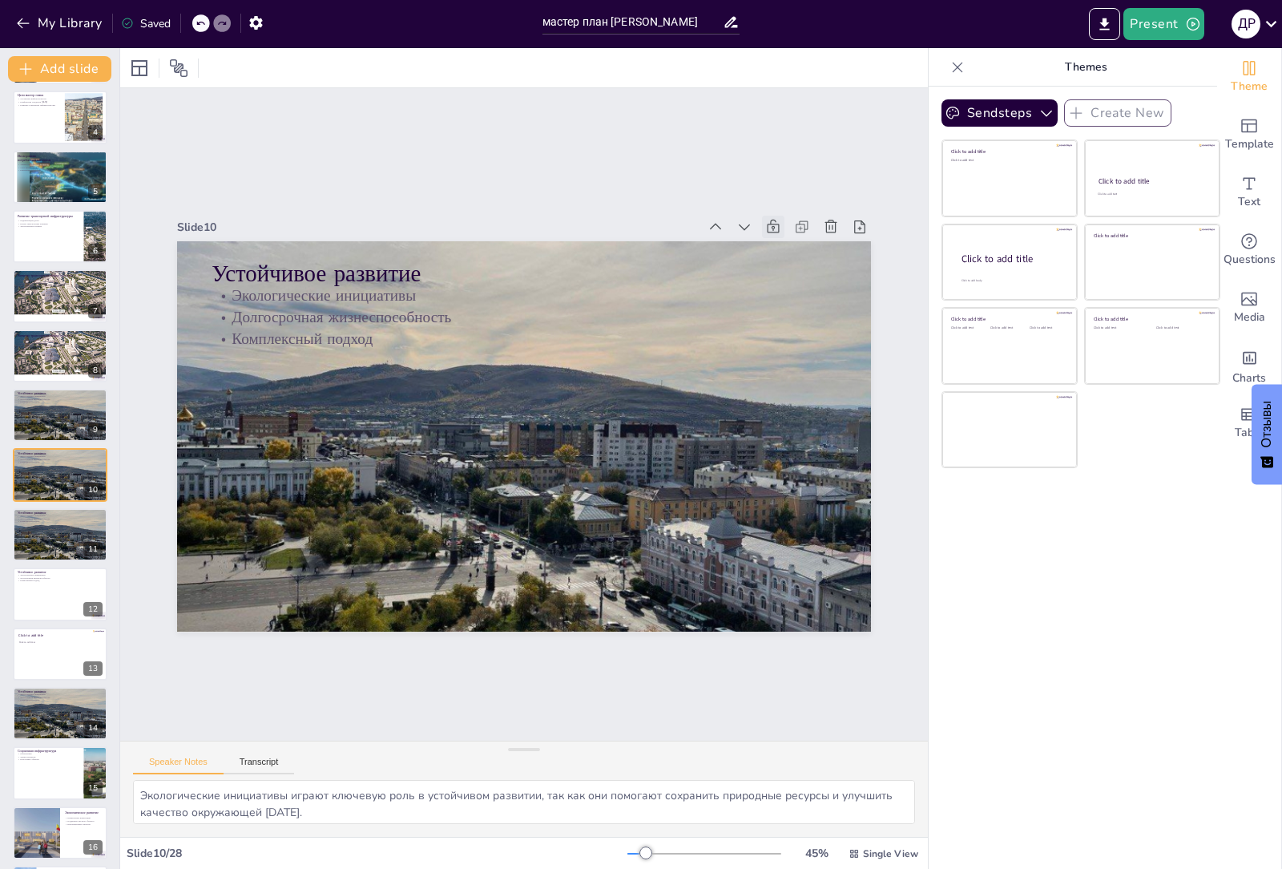
click at [224, 756] on button "Transcript" at bounding box center [259, 765] width 71 height 18
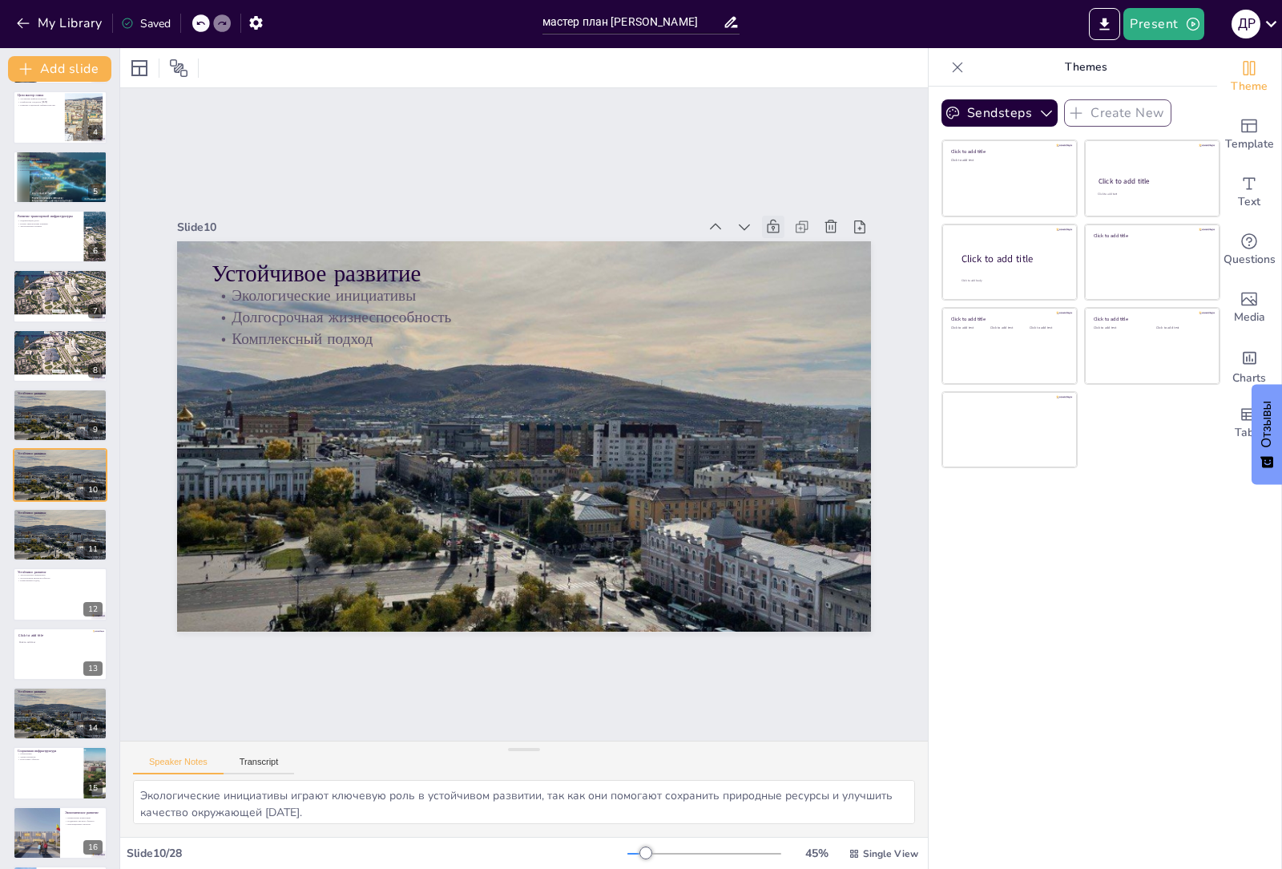
click at [224, 756] on button "Transcript" at bounding box center [259, 765] width 71 height 18
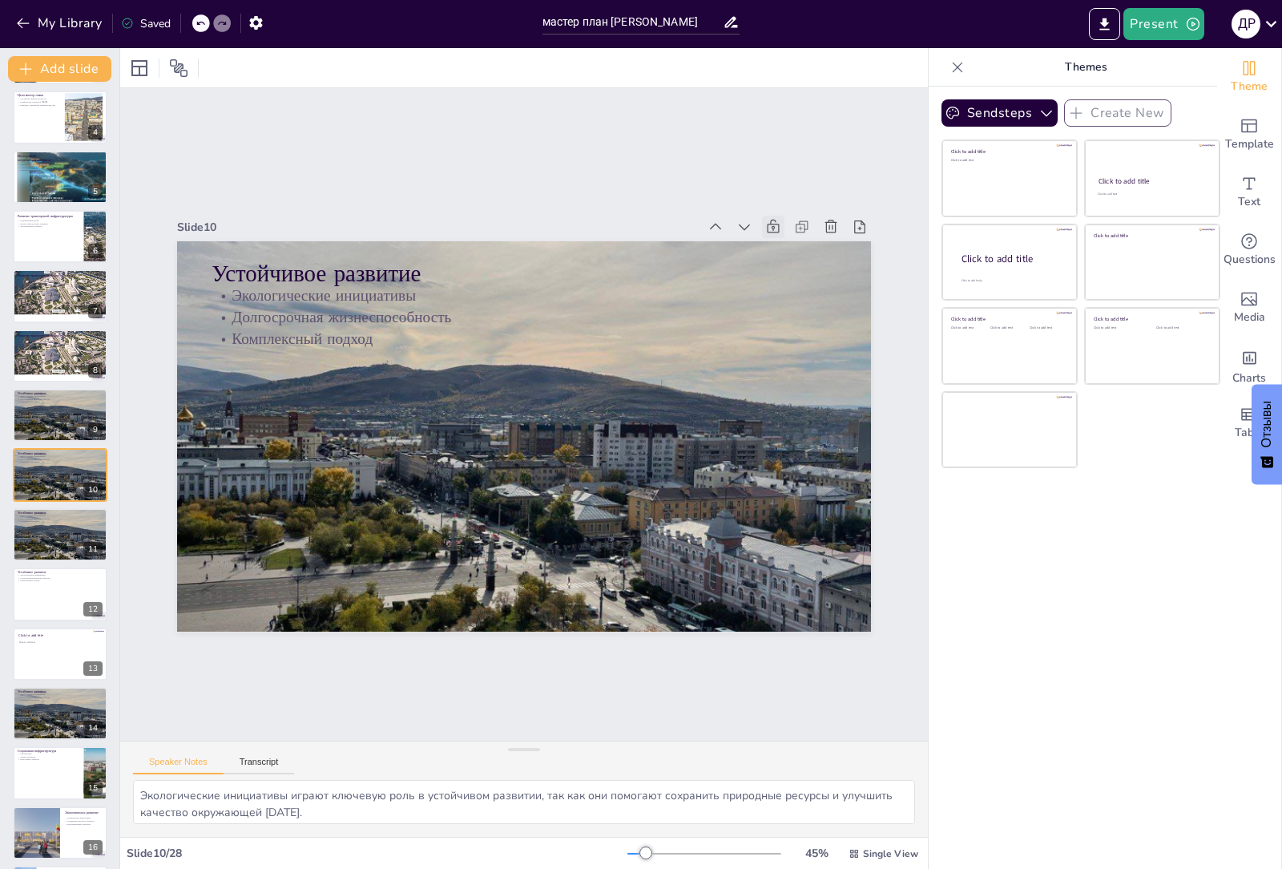
click at [224, 756] on button "Transcript" at bounding box center [259, 765] width 71 height 18
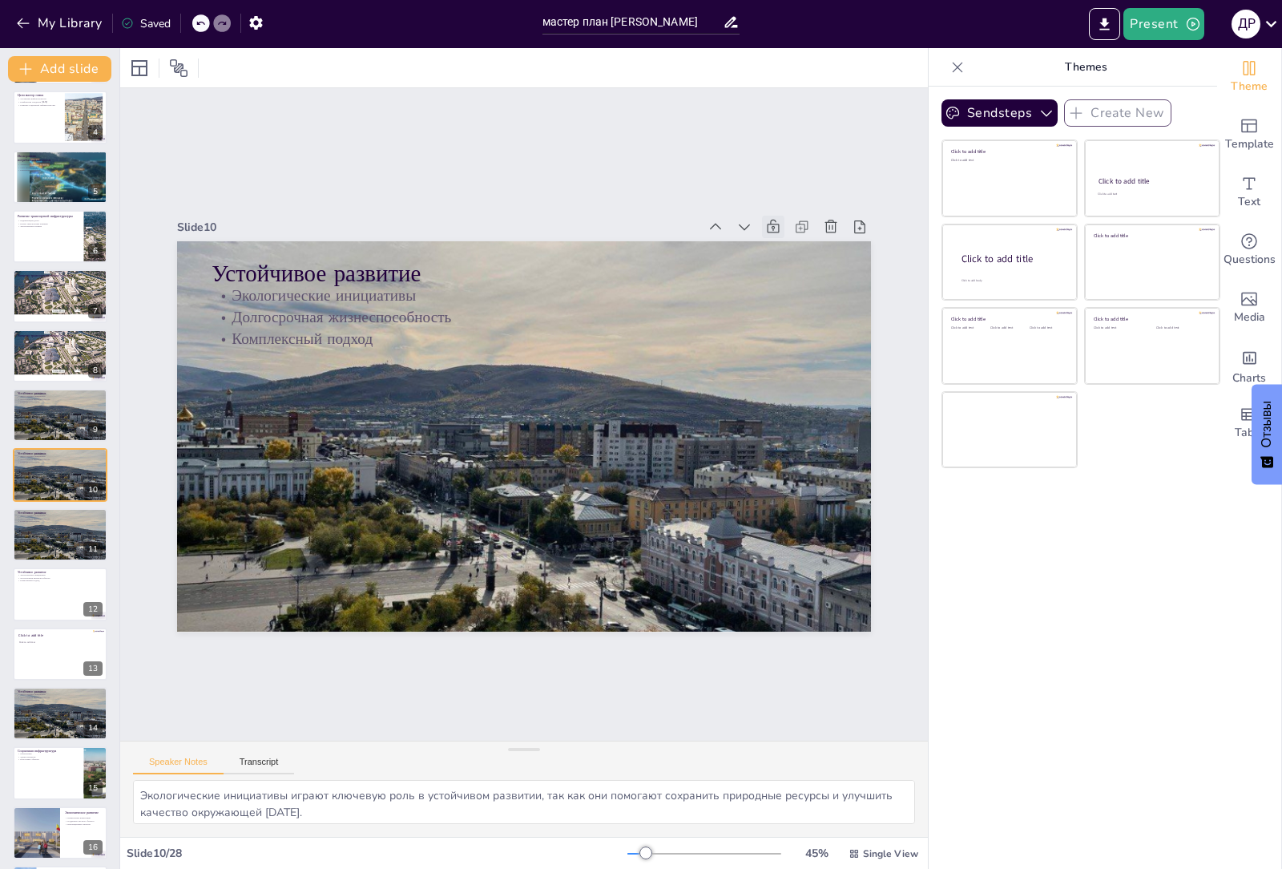
click at [224, 756] on button "Transcript" at bounding box center [259, 765] width 71 height 18
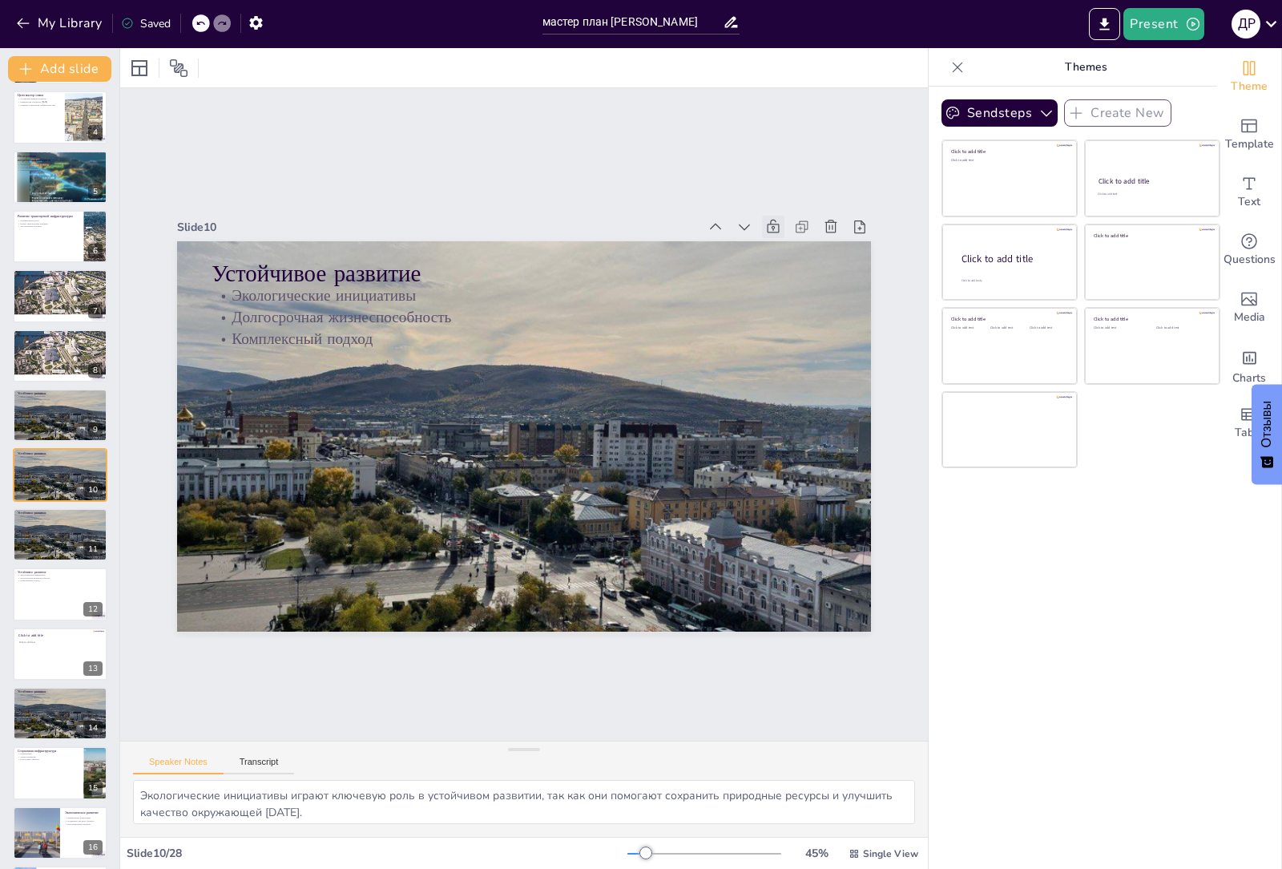
click at [224, 756] on button "Transcript" at bounding box center [259, 765] width 71 height 18
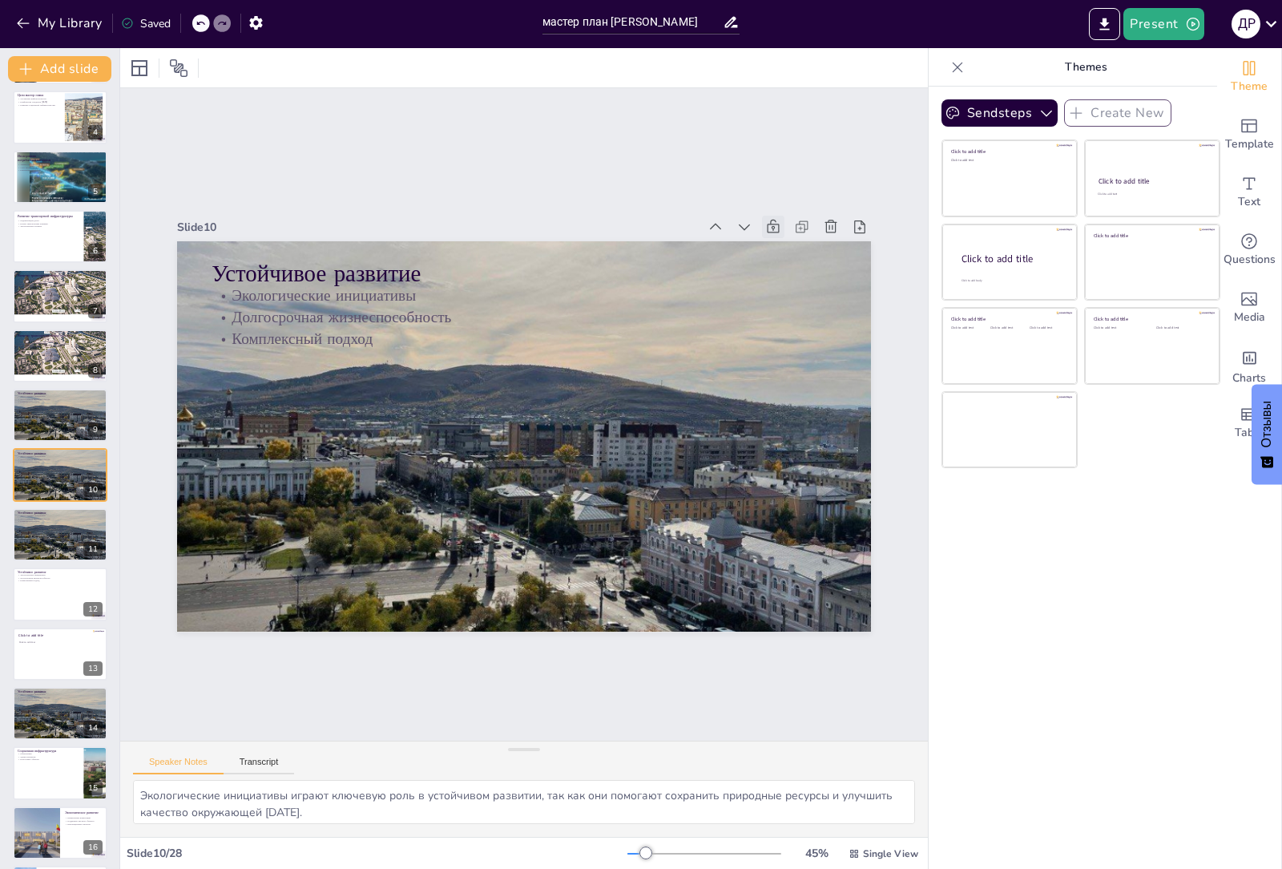
click at [224, 756] on button "Transcript" at bounding box center [259, 765] width 71 height 18
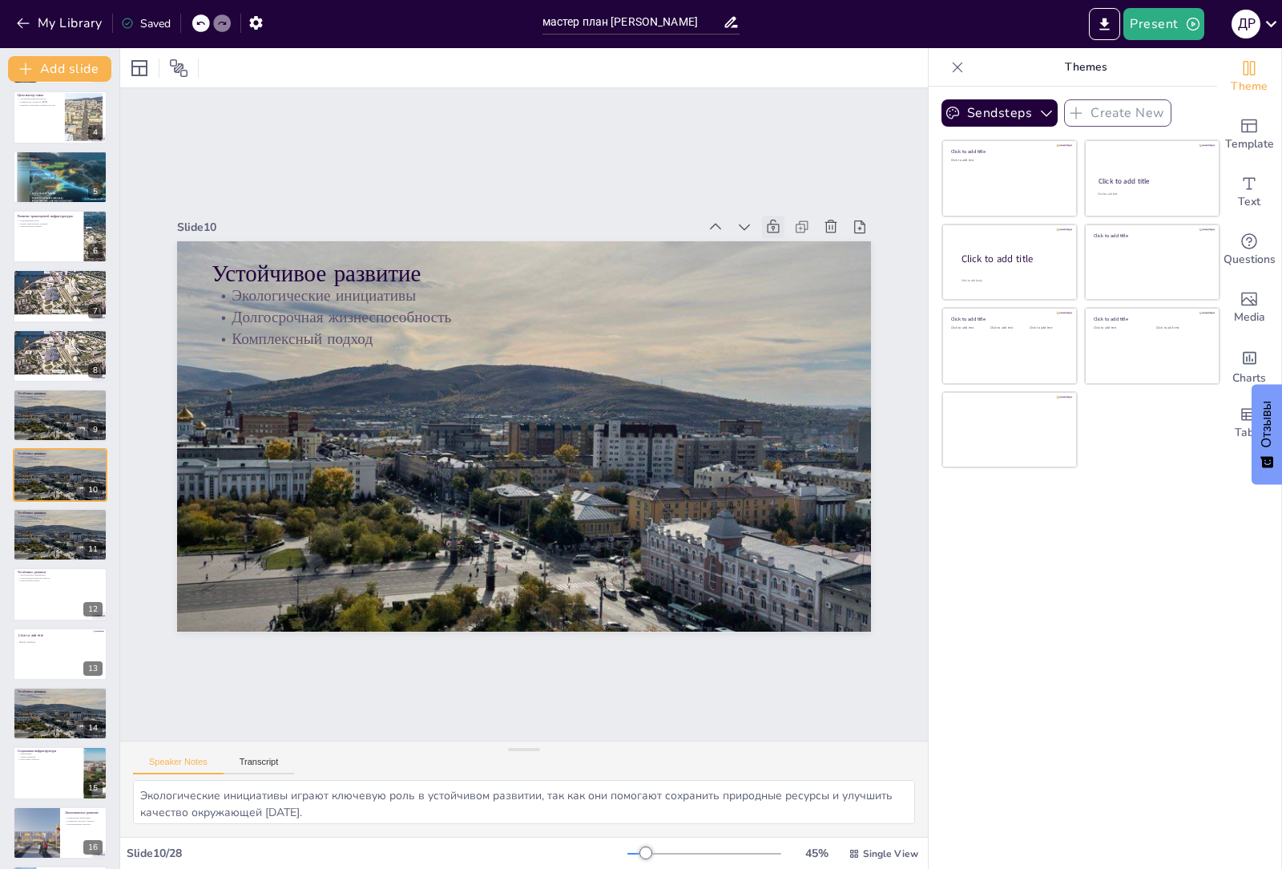
click at [224, 756] on button "Transcript" at bounding box center [259, 765] width 71 height 18
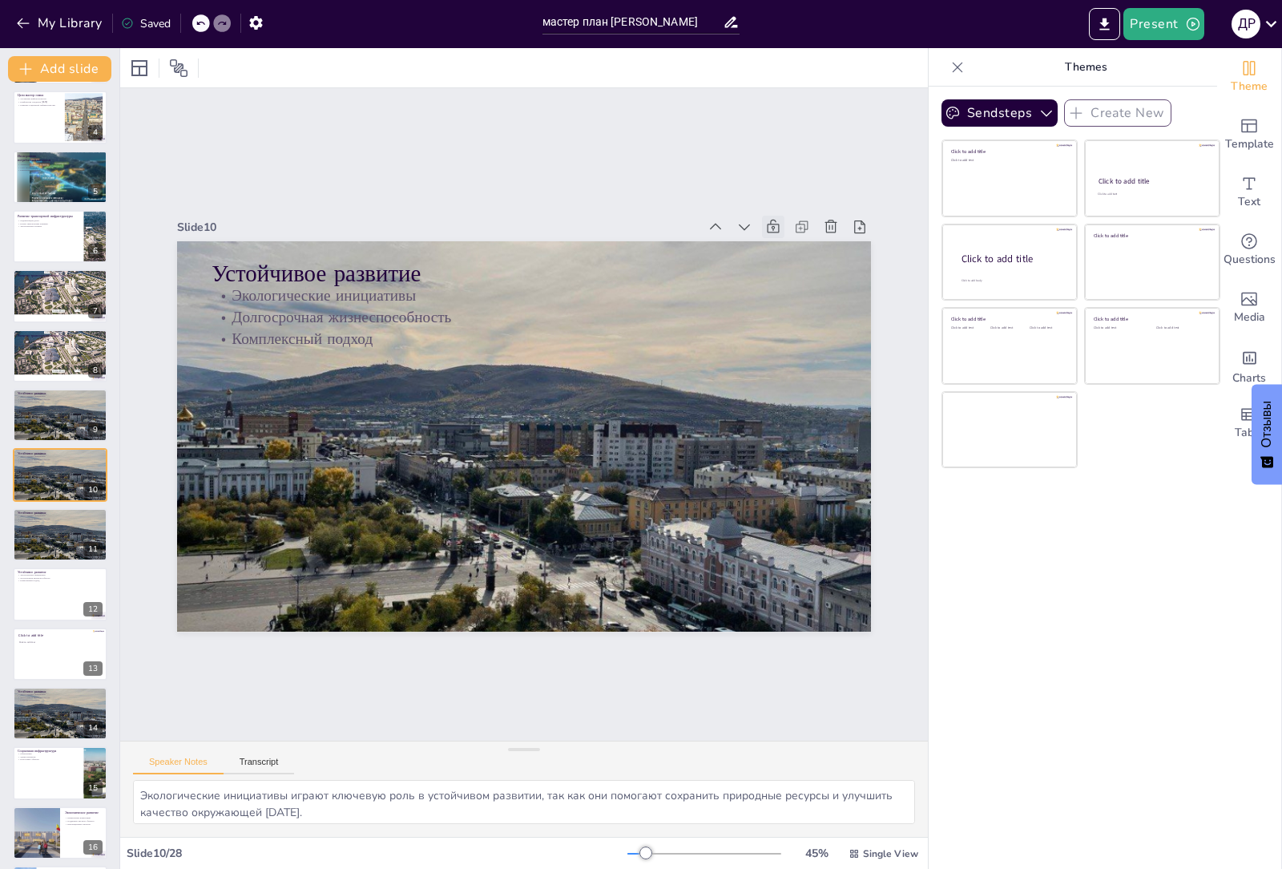
click at [224, 756] on button "Transcript" at bounding box center [259, 765] width 71 height 18
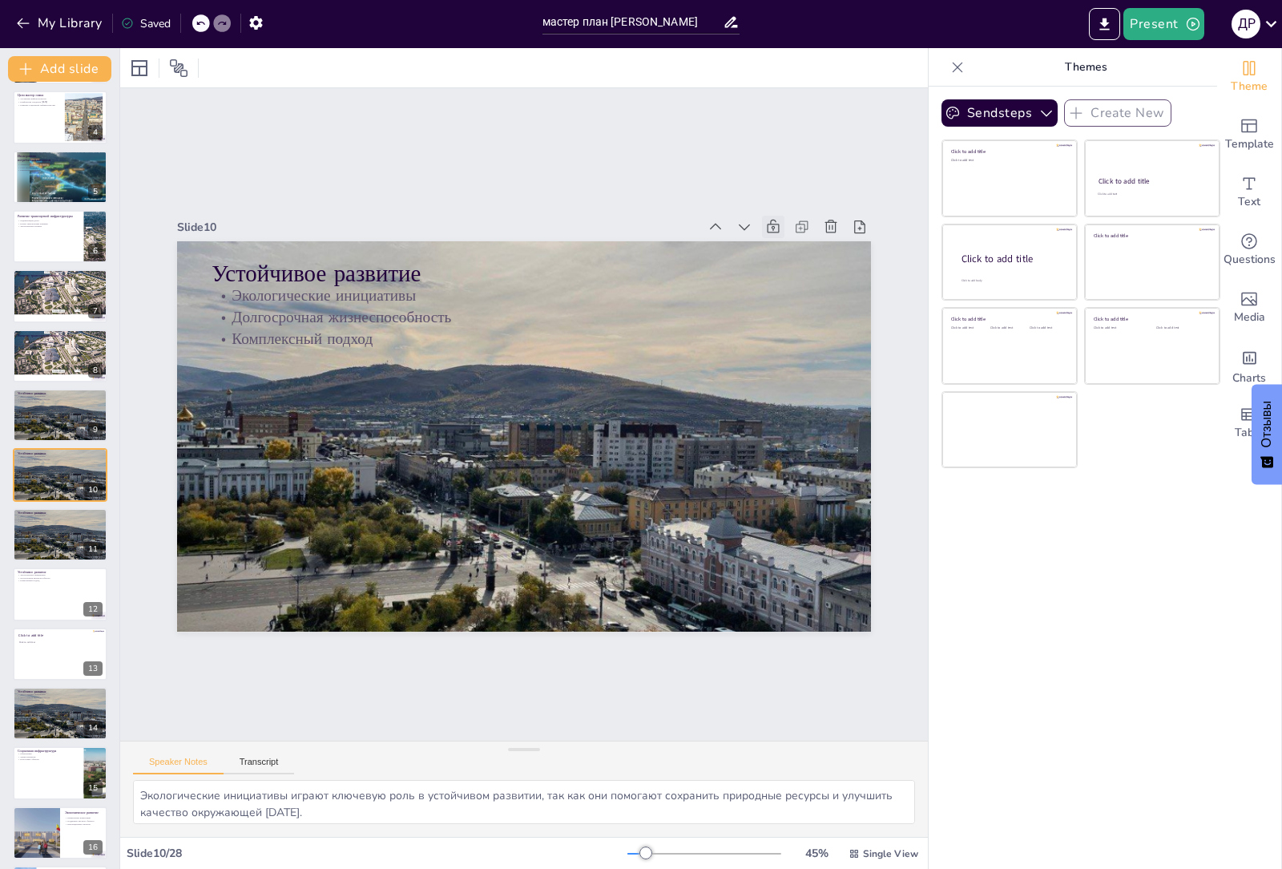
click at [224, 756] on button "Transcript" at bounding box center [259, 765] width 71 height 18
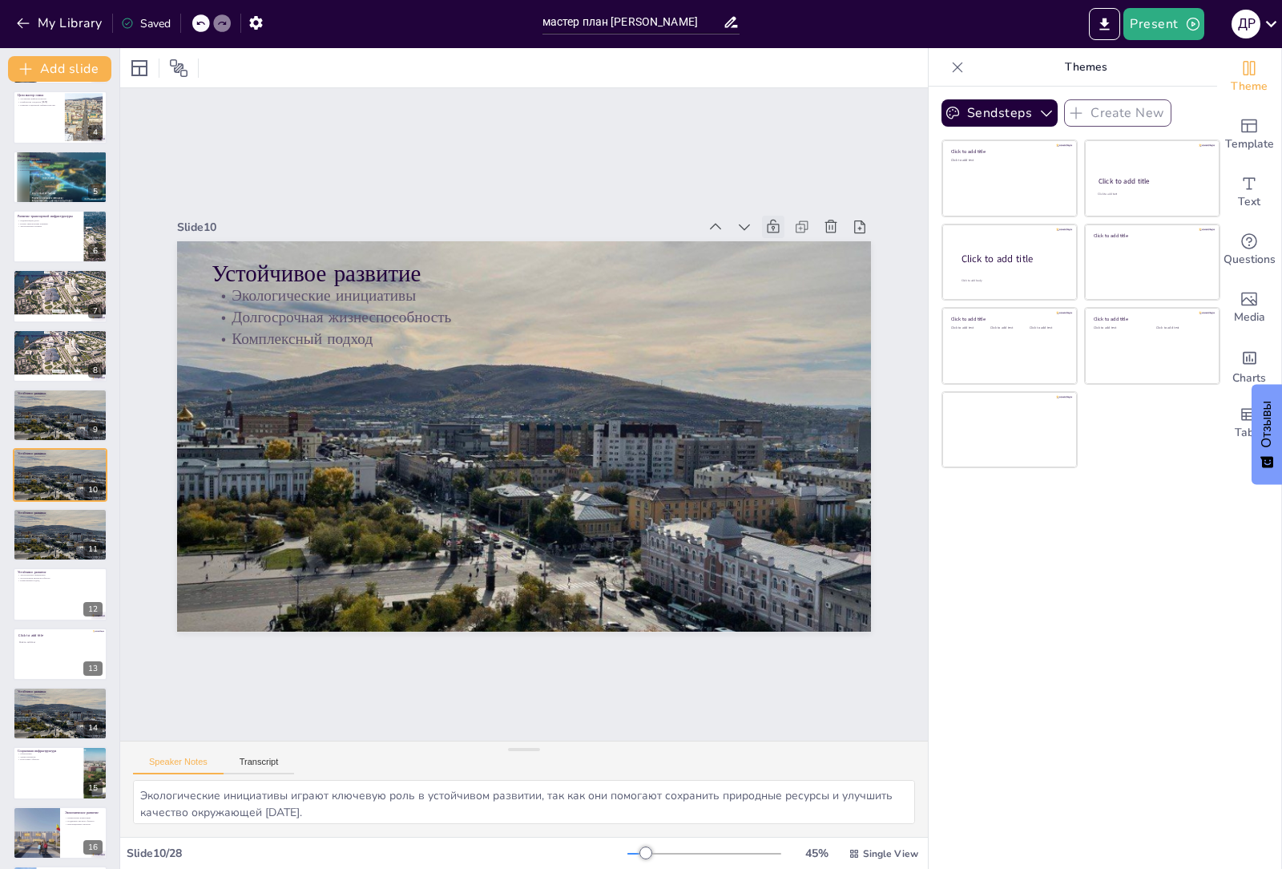
click at [224, 756] on button "Transcript" at bounding box center [259, 765] width 71 height 18
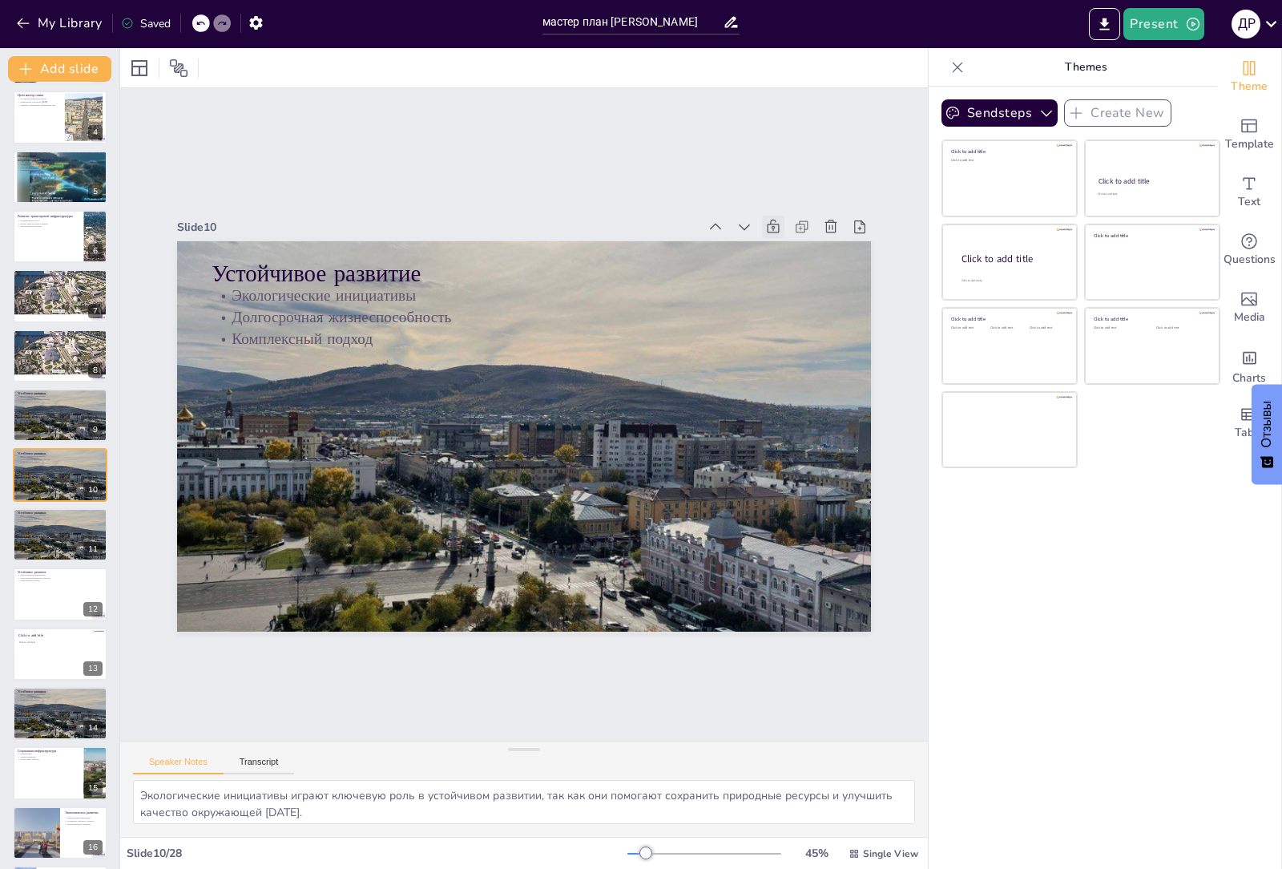
click at [224, 756] on button "Transcript" at bounding box center [259, 765] width 71 height 18
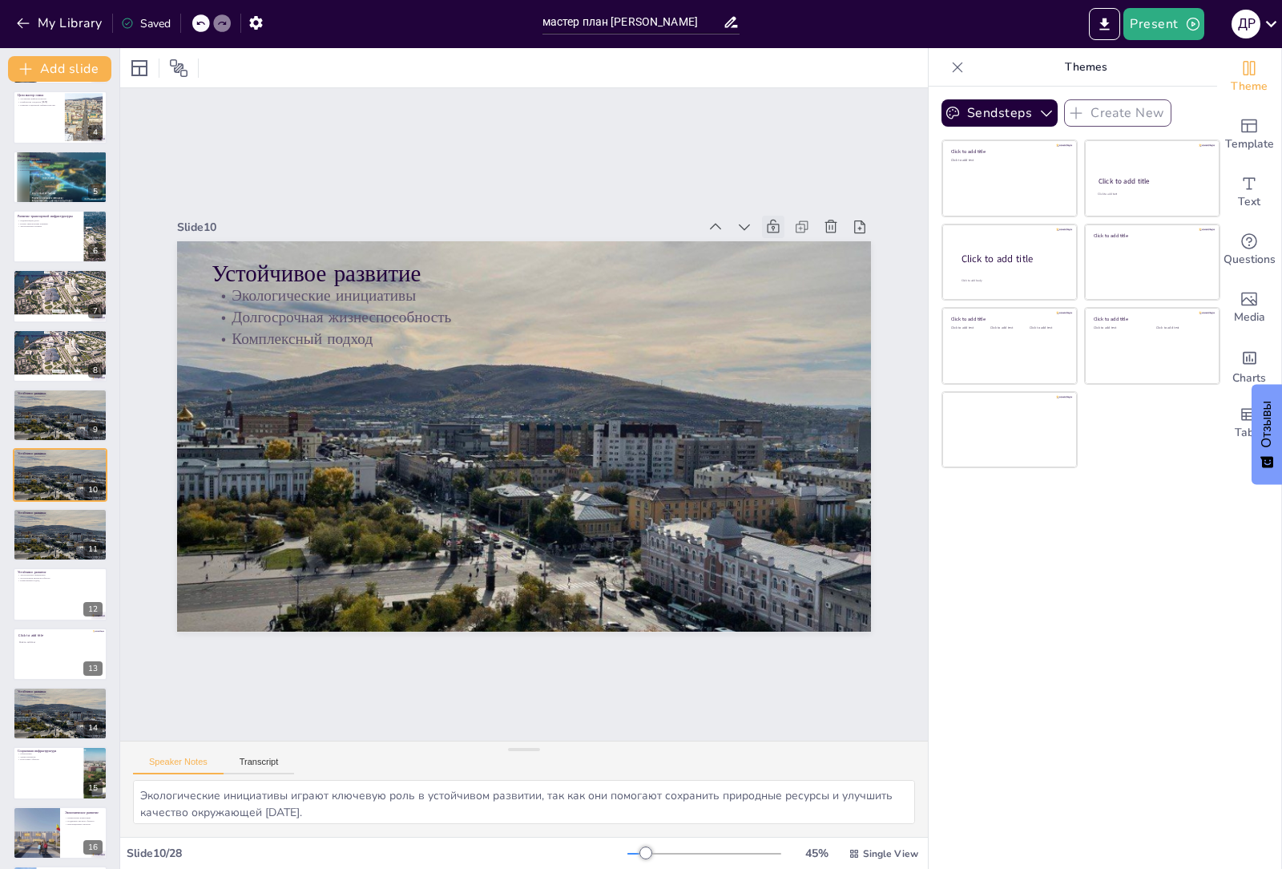
click at [224, 756] on button "Transcript" at bounding box center [259, 765] width 71 height 18
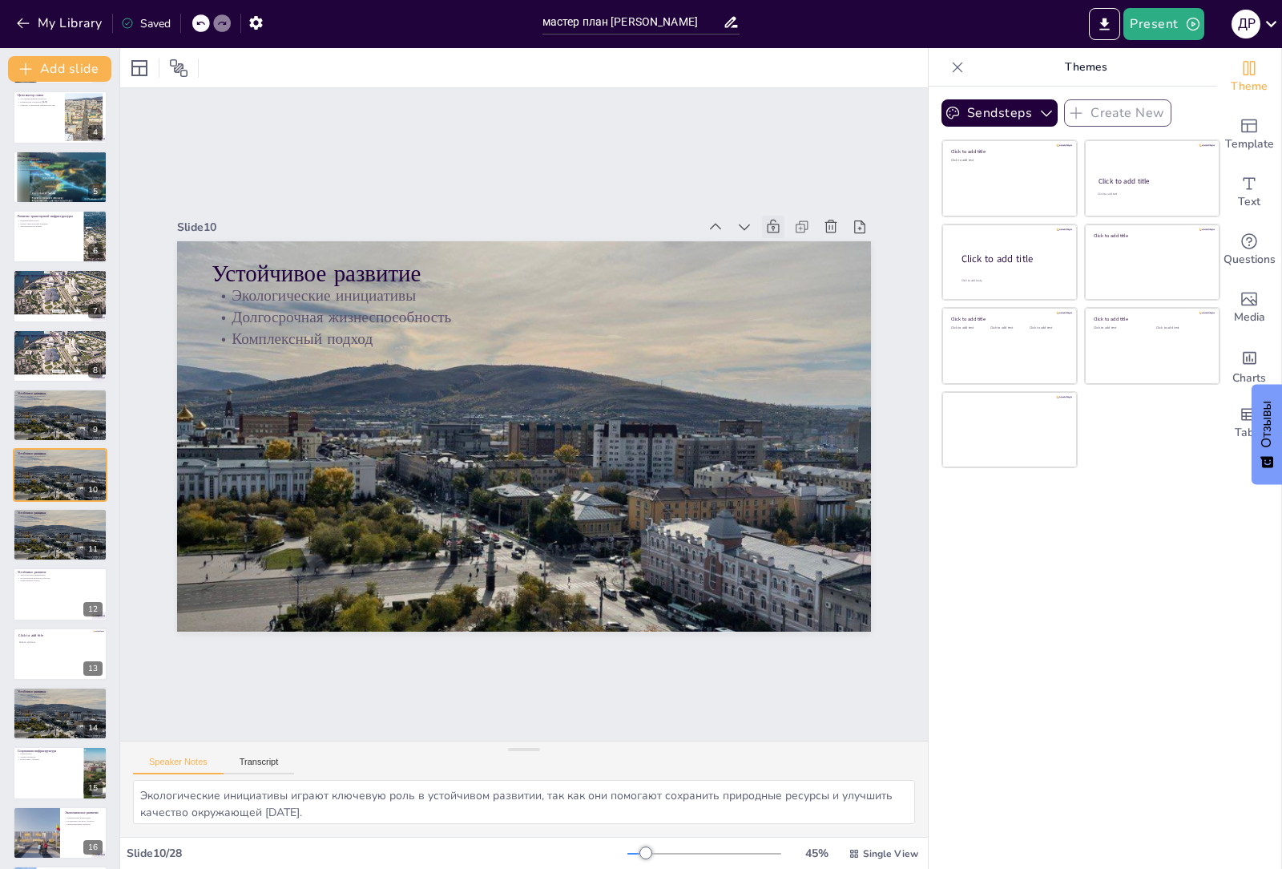
click at [224, 756] on button "Transcript" at bounding box center [259, 765] width 71 height 18
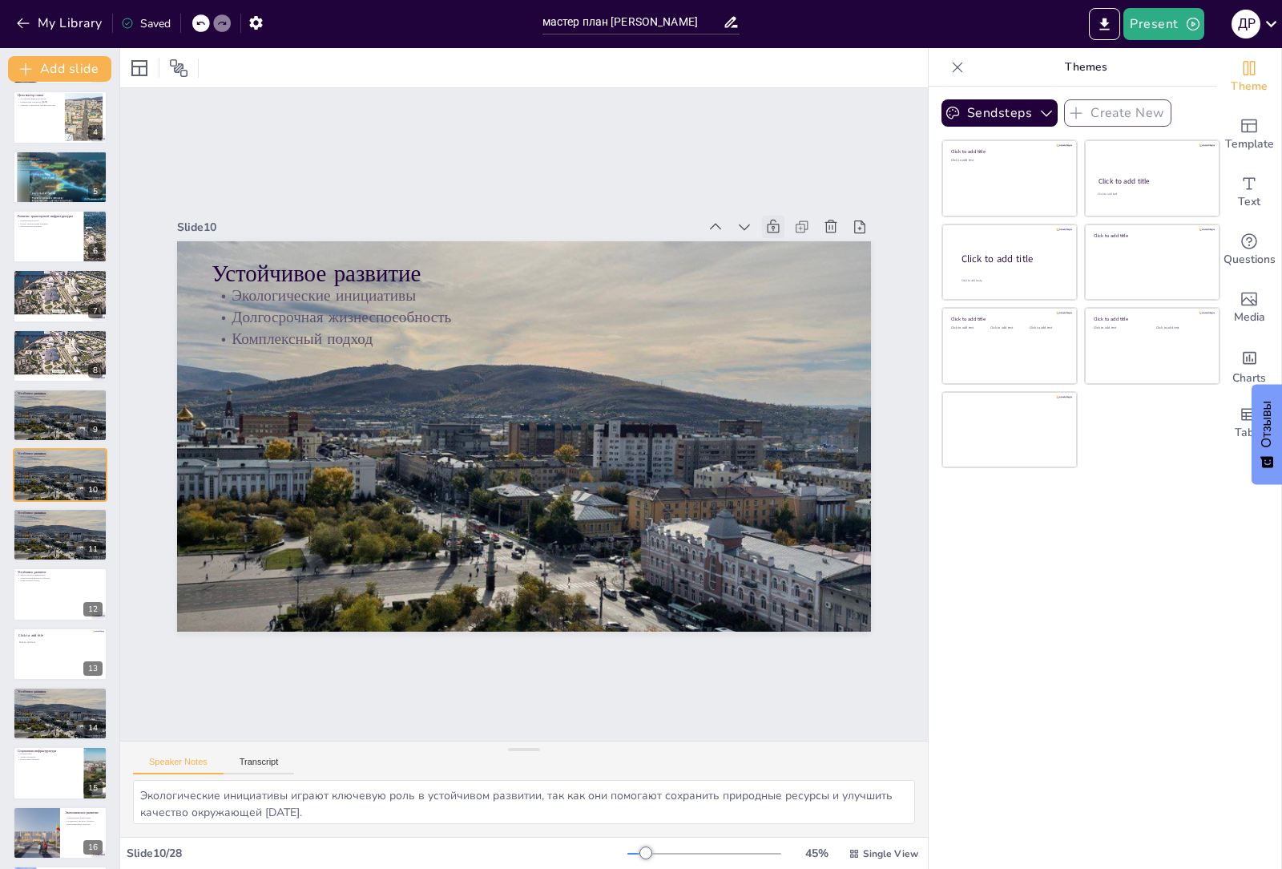
click at [224, 756] on button "Transcript" at bounding box center [259, 765] width 71 height 18
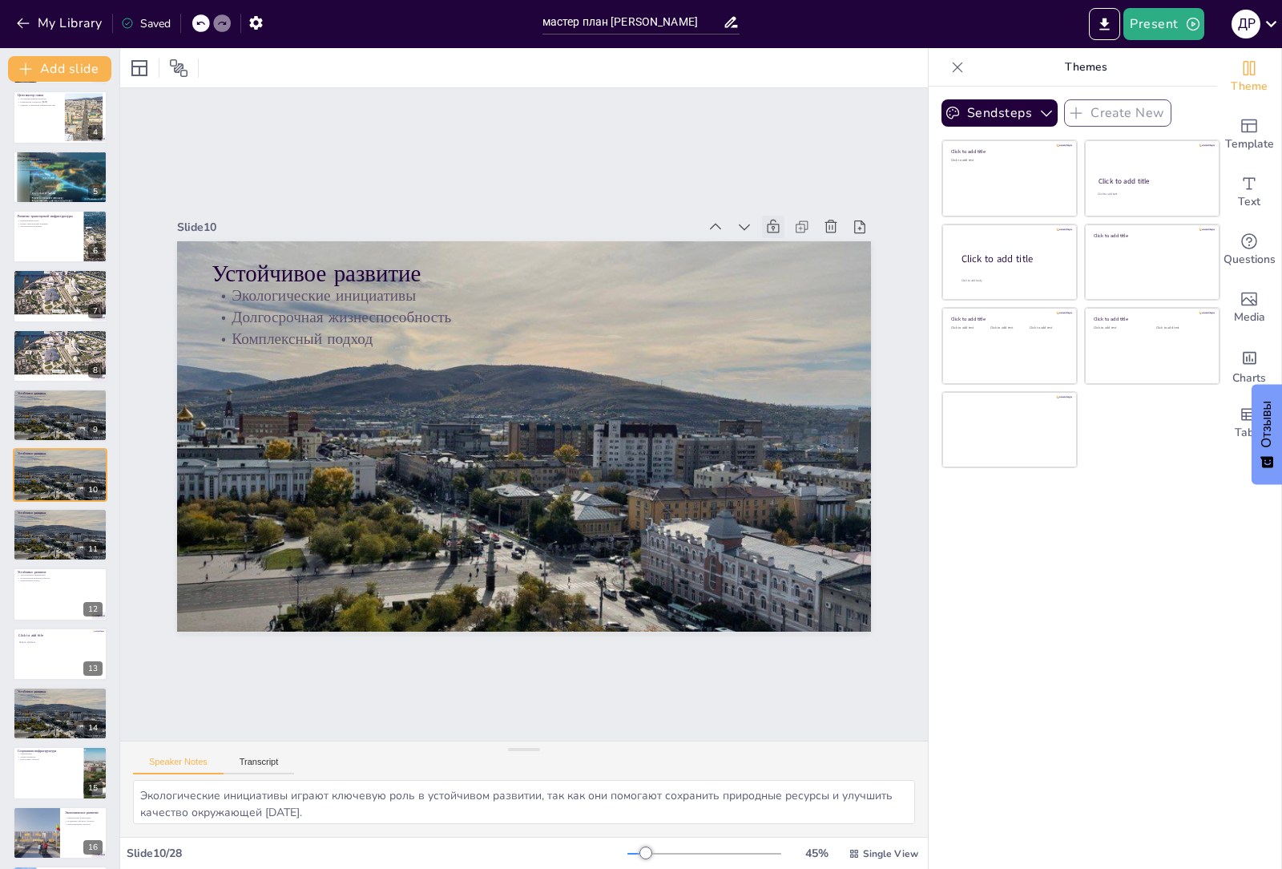
click at [224, 756] on button "Transcript" at bounding box center [259, 765] width 71 height 18
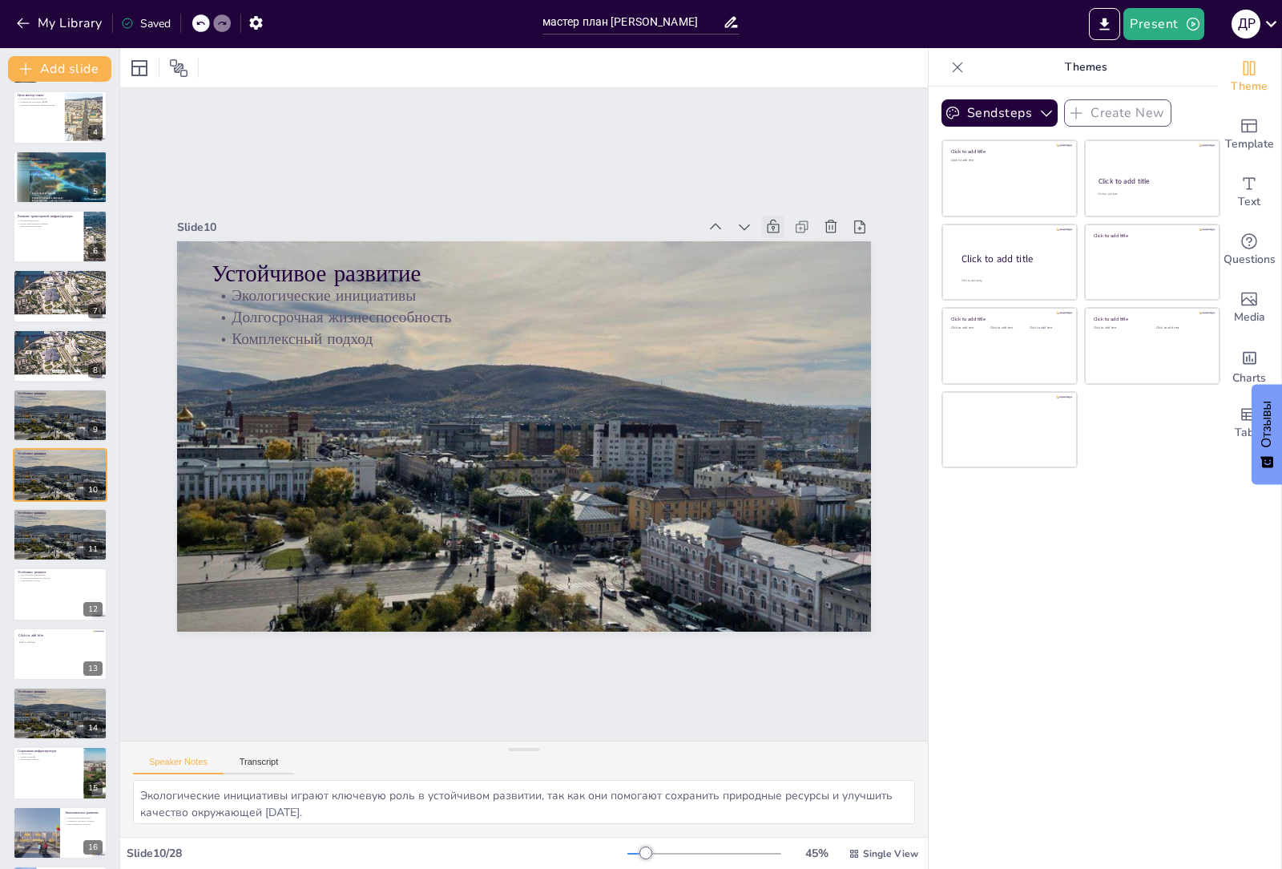
click at [224, 756] on button "Transcript" at bounding box center [259, 765] width 71 height 18
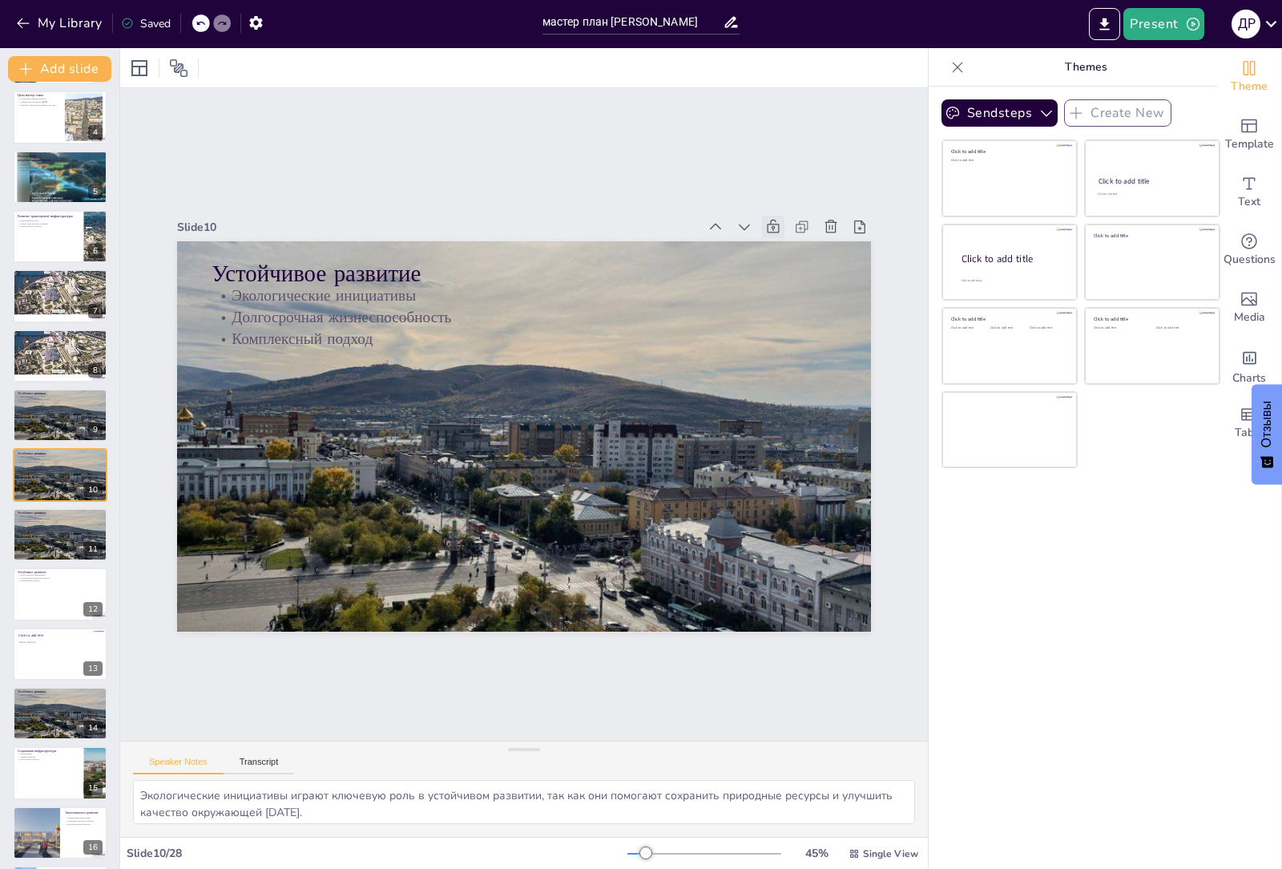
click at [224, 756] on button "Transcript" at bounding box center [259, 765] width 71 height 18
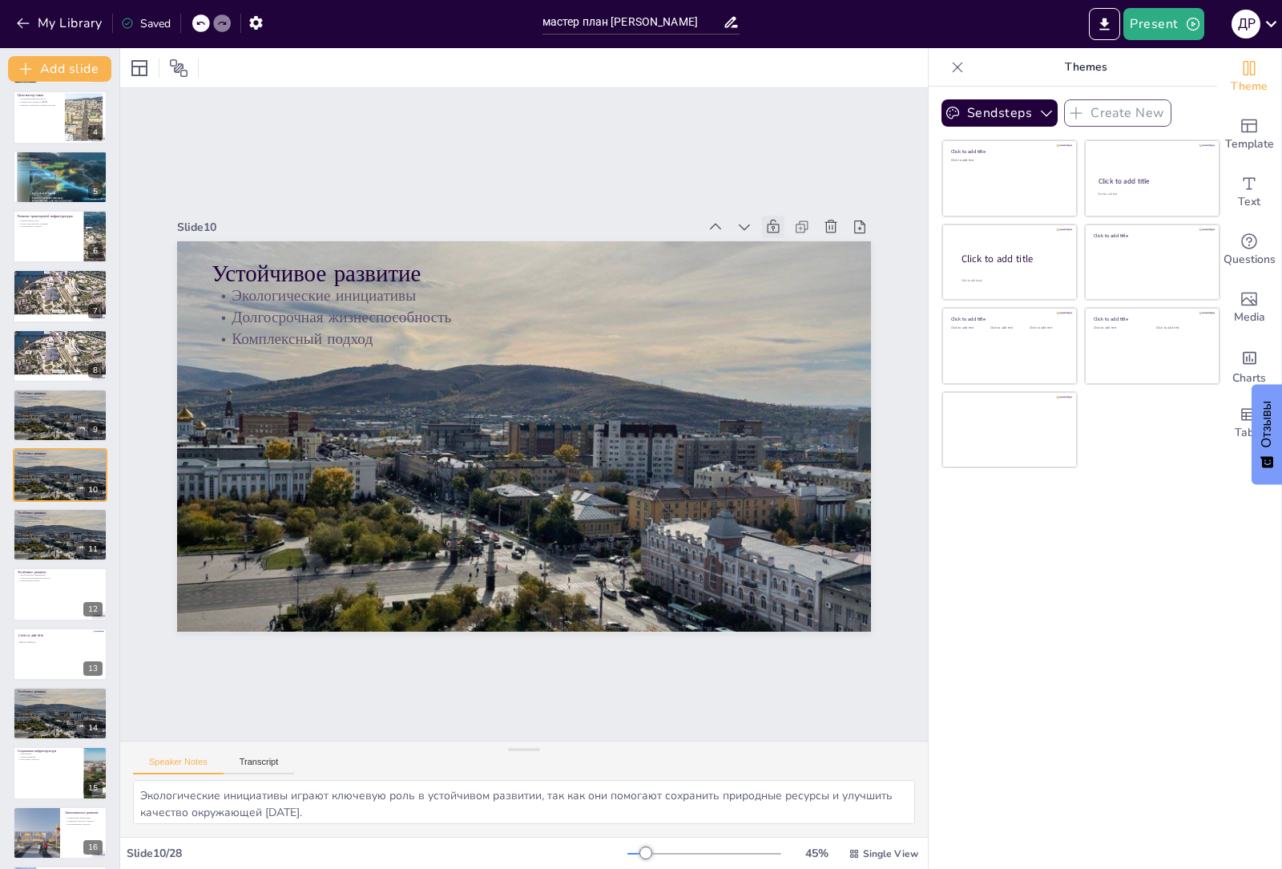
click at [224, 756] on button "Transcript" at bounding box center [259, 765] width 71 height 18
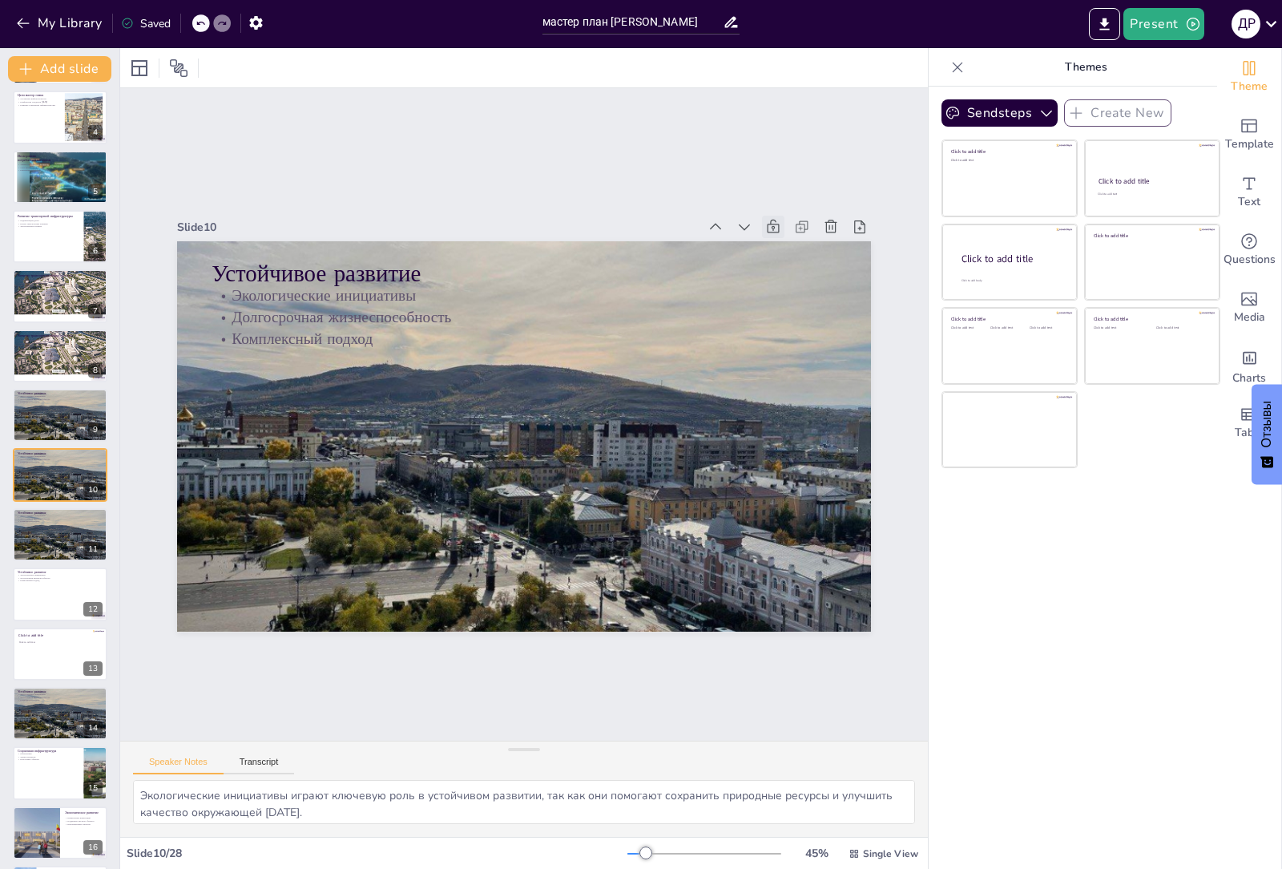
click at [224, 756] on button "Transcript" at bounding box center [259, 765] width 71 height 18
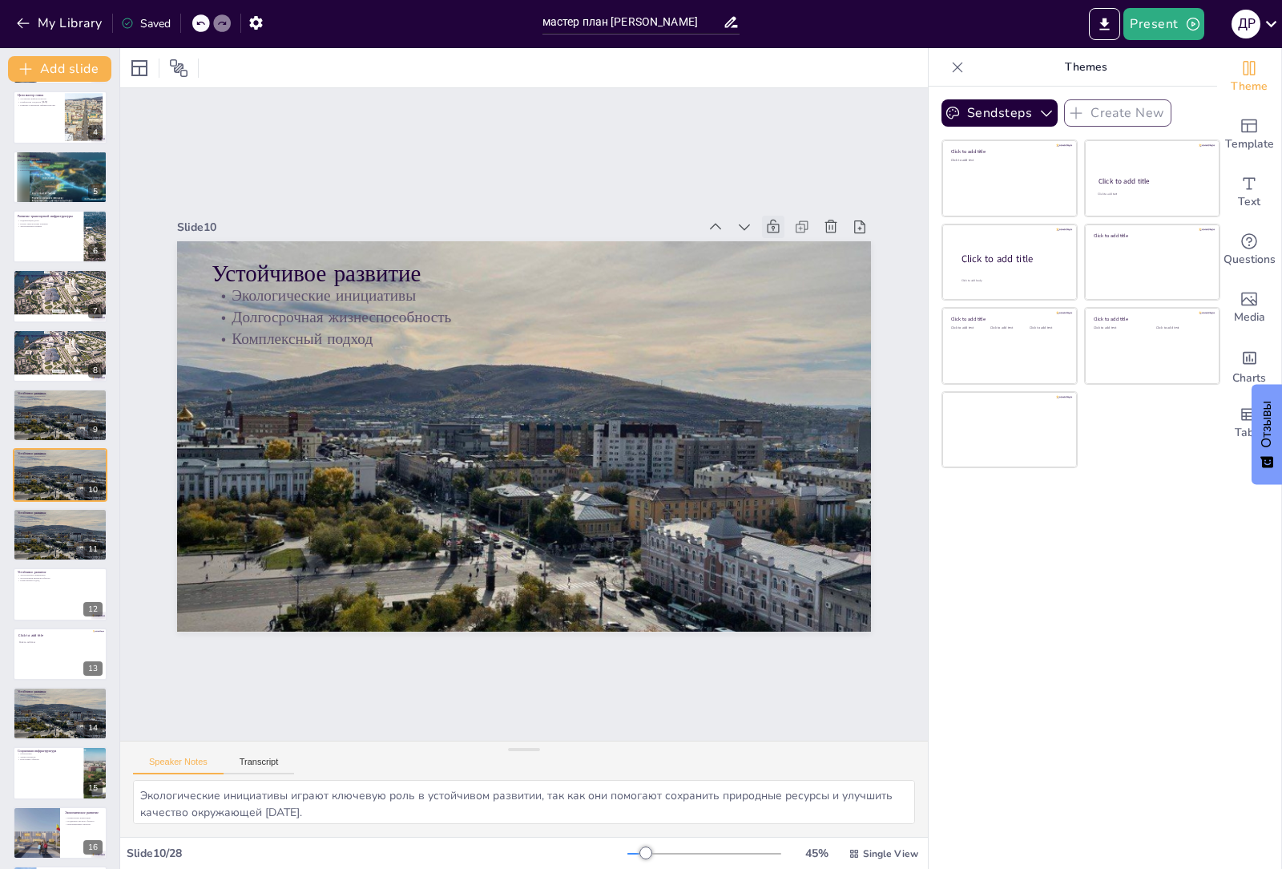
click at [224, 756] on button "Transcript" at bounding box center [259, 765] width 71 height 18
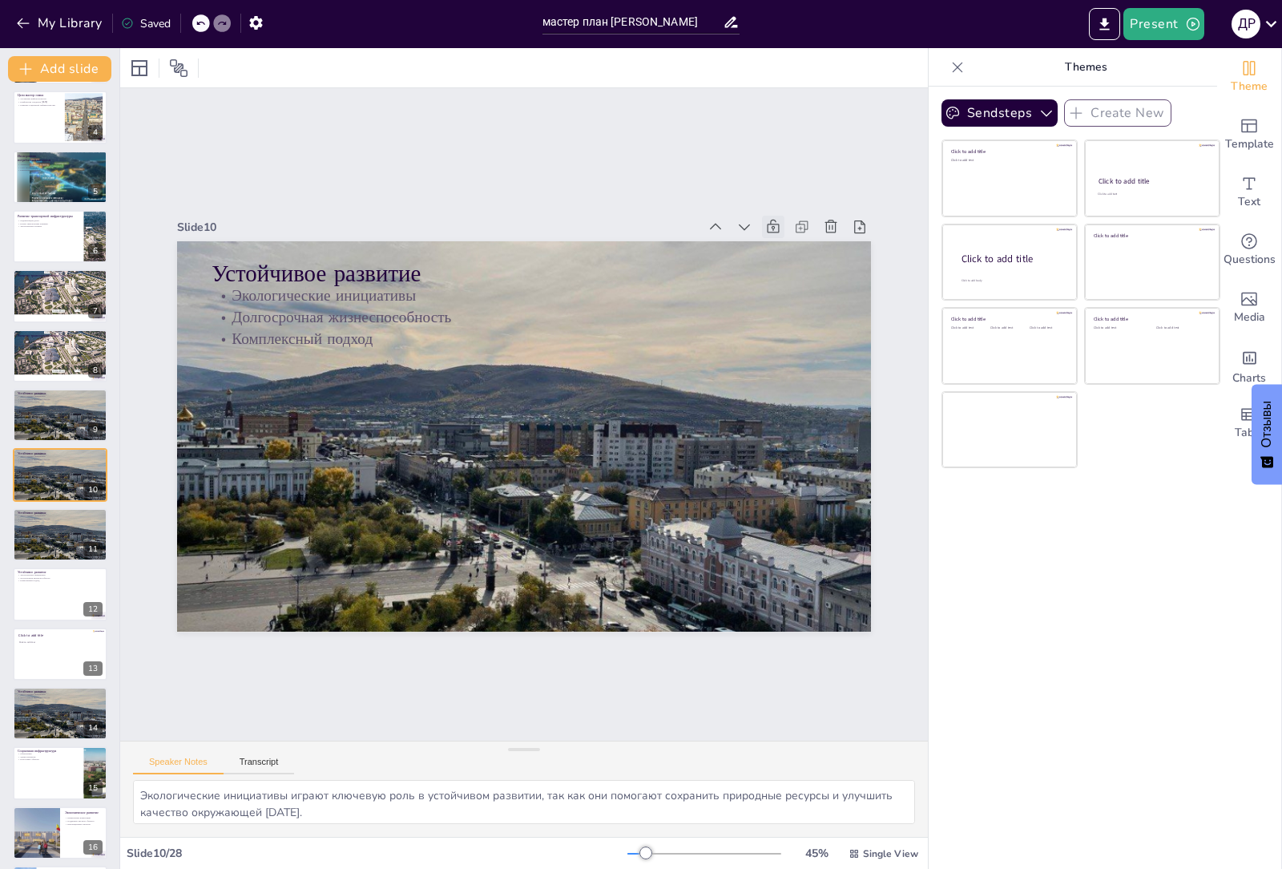
click at [224, 756] on button "Transcript" at bounding box center [259, 765] width 71 height 18
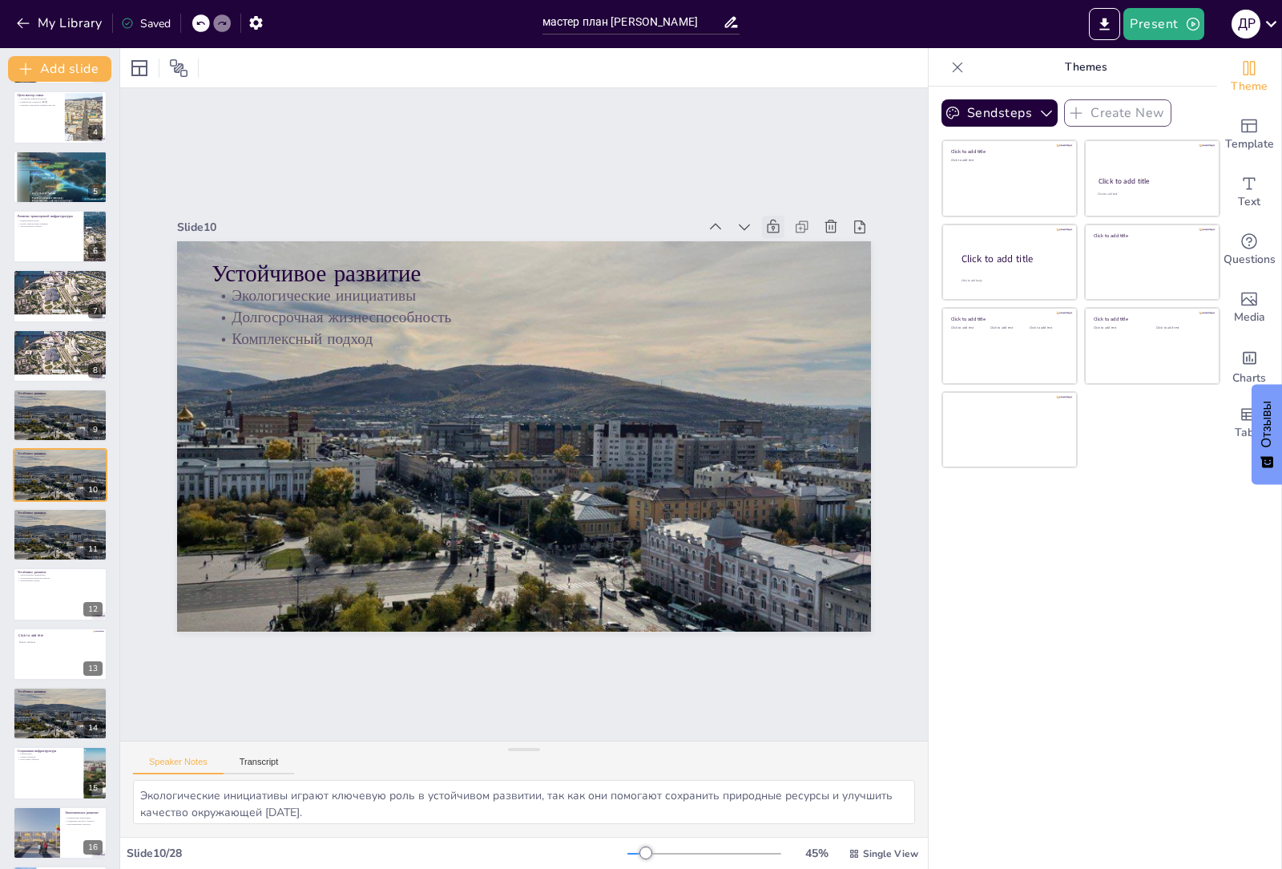
click at [224, 756] on button "Transcript" at bounding box center [259, 765] width 71 height 18
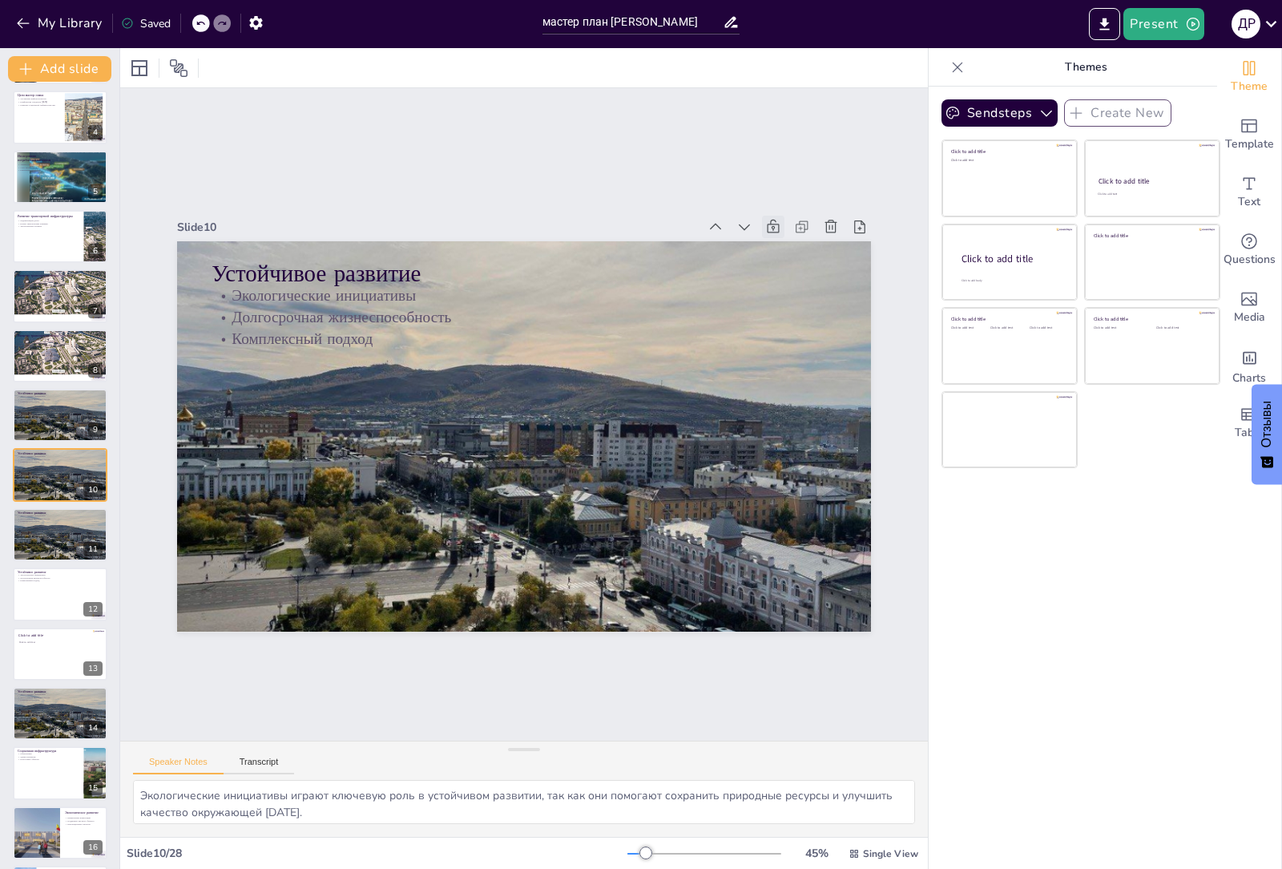
click at [224, 756] on button "Transcript" at bounding box center [259, 765] width 71 height 18
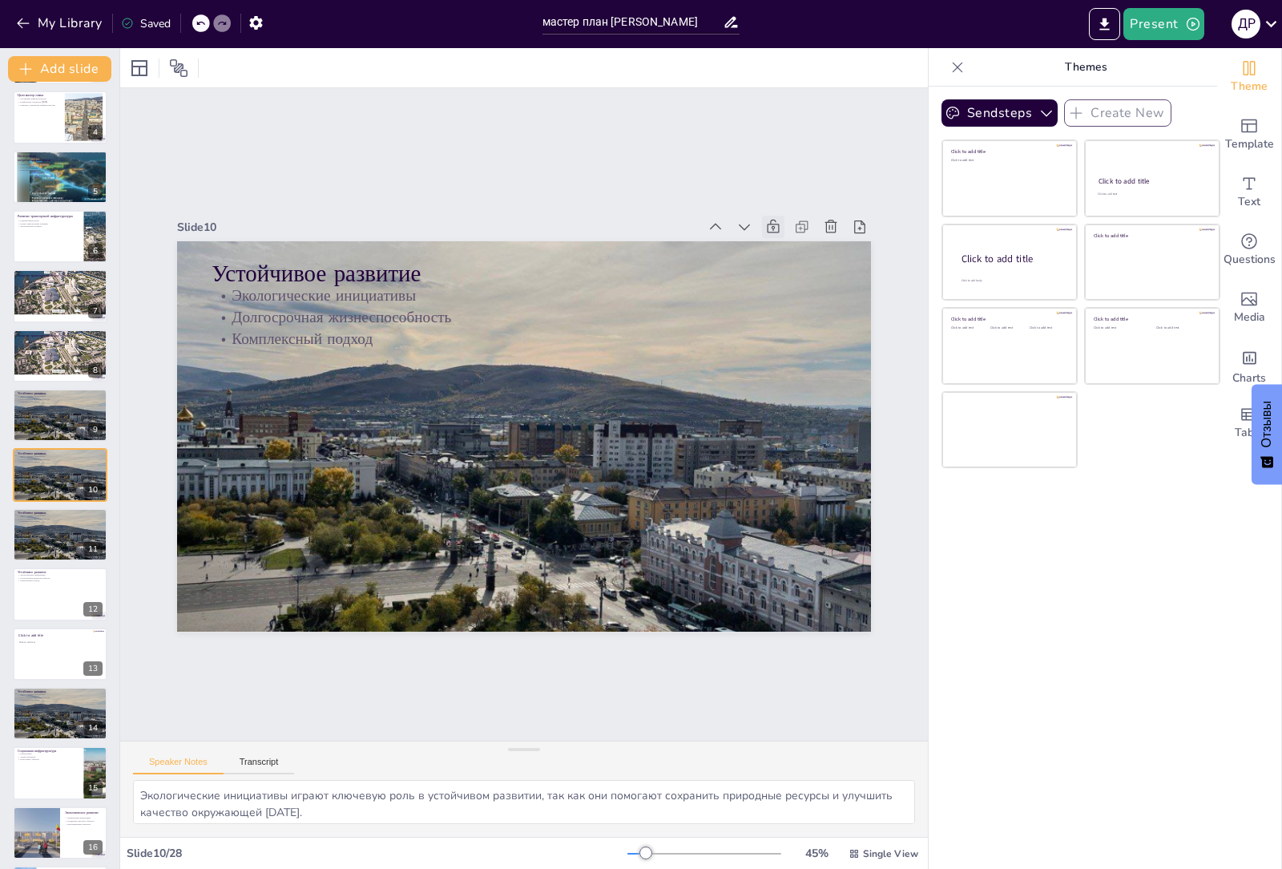
click at [224, 756] on button "Transcript" at bounding box center [259, 765] width 71 height 18
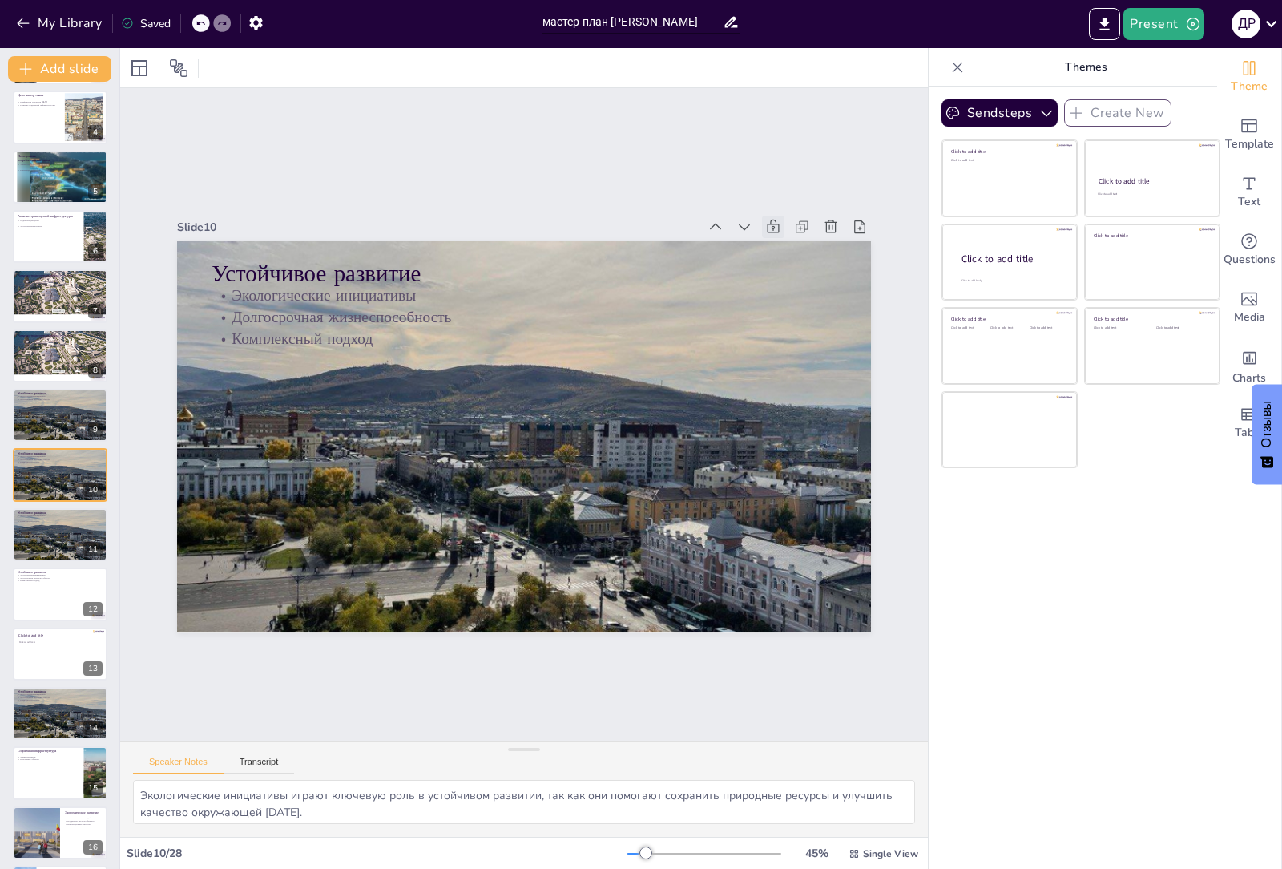
click at [224, 756] on button "Transcript" at bounding box center [259, 765] width 71 height 18
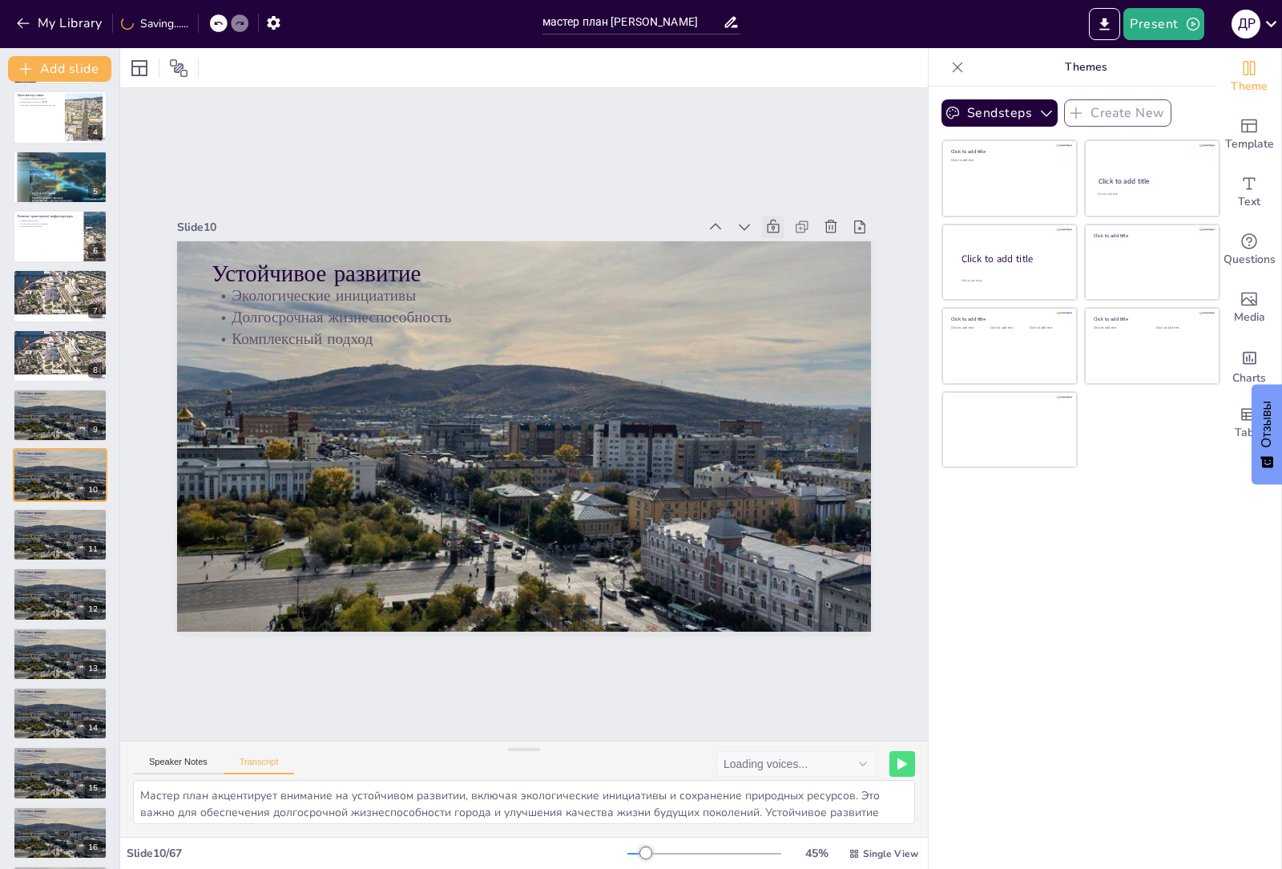
checkbox input "true"
